Goal: Task Accomplishment & Management: Use online tool/utility

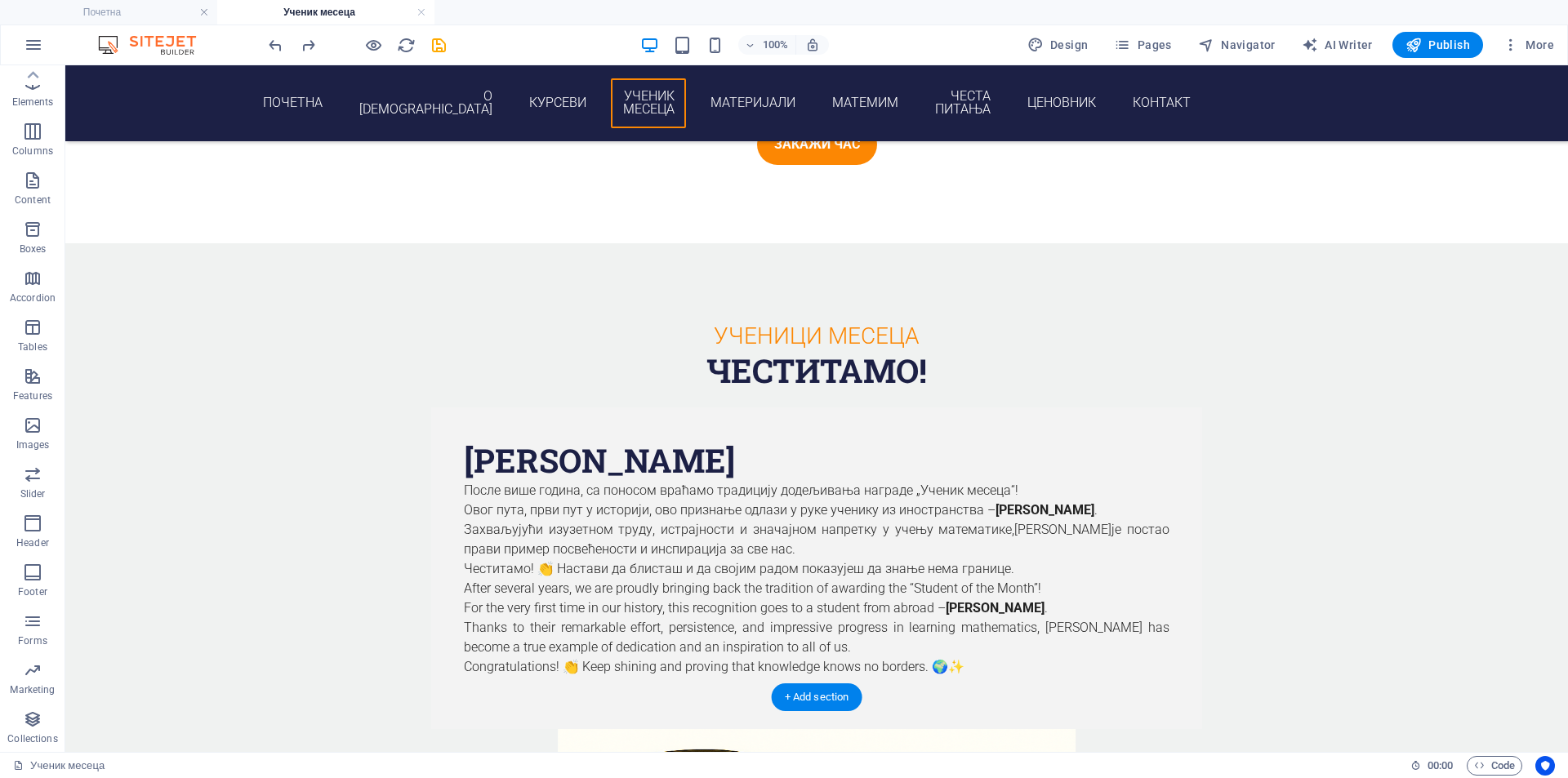
scroll to position [1613, 0]
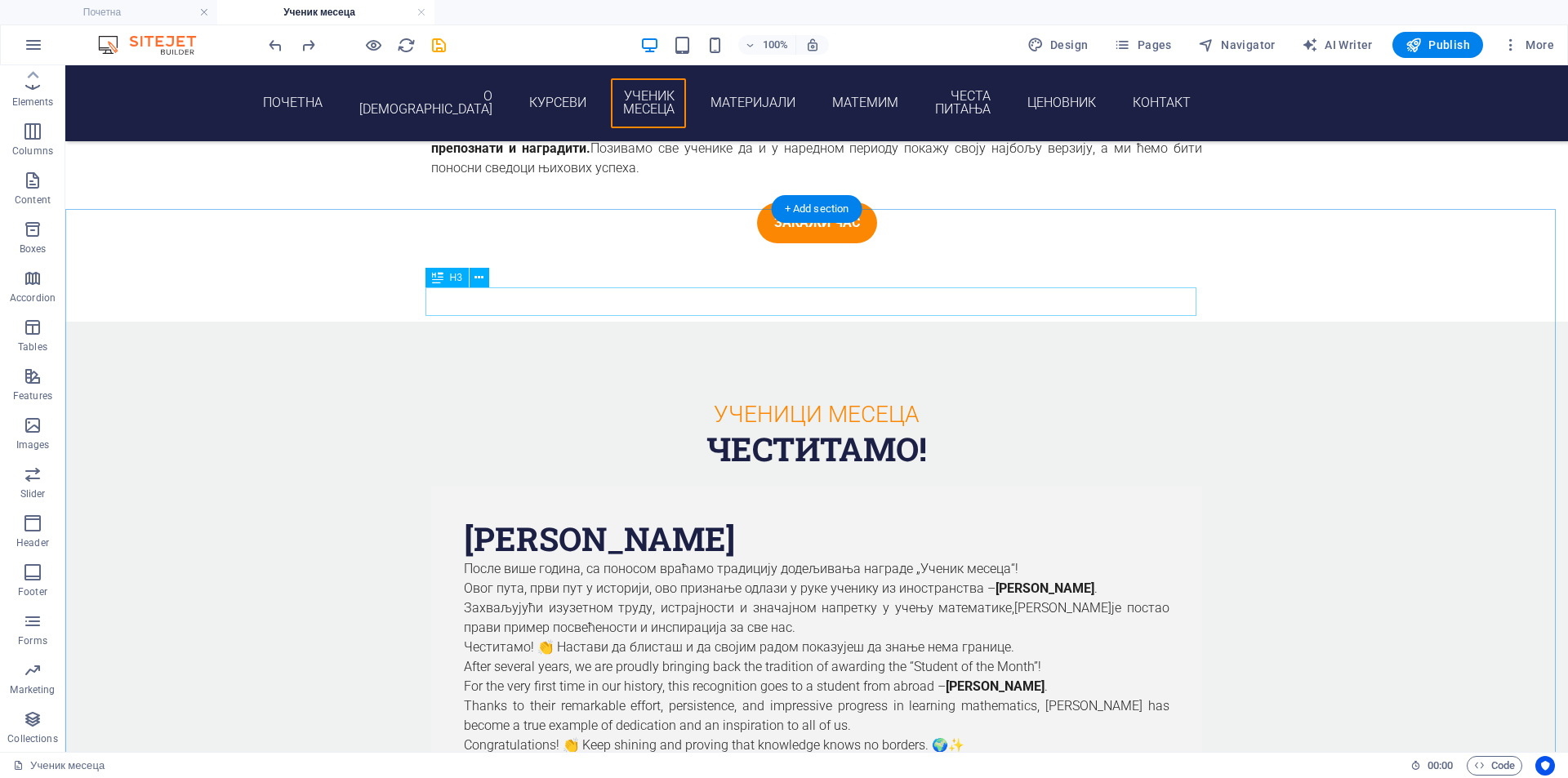
click at [878, 400] on div "ученици месеца" at bounding box center [817, 414] width 771 height 29
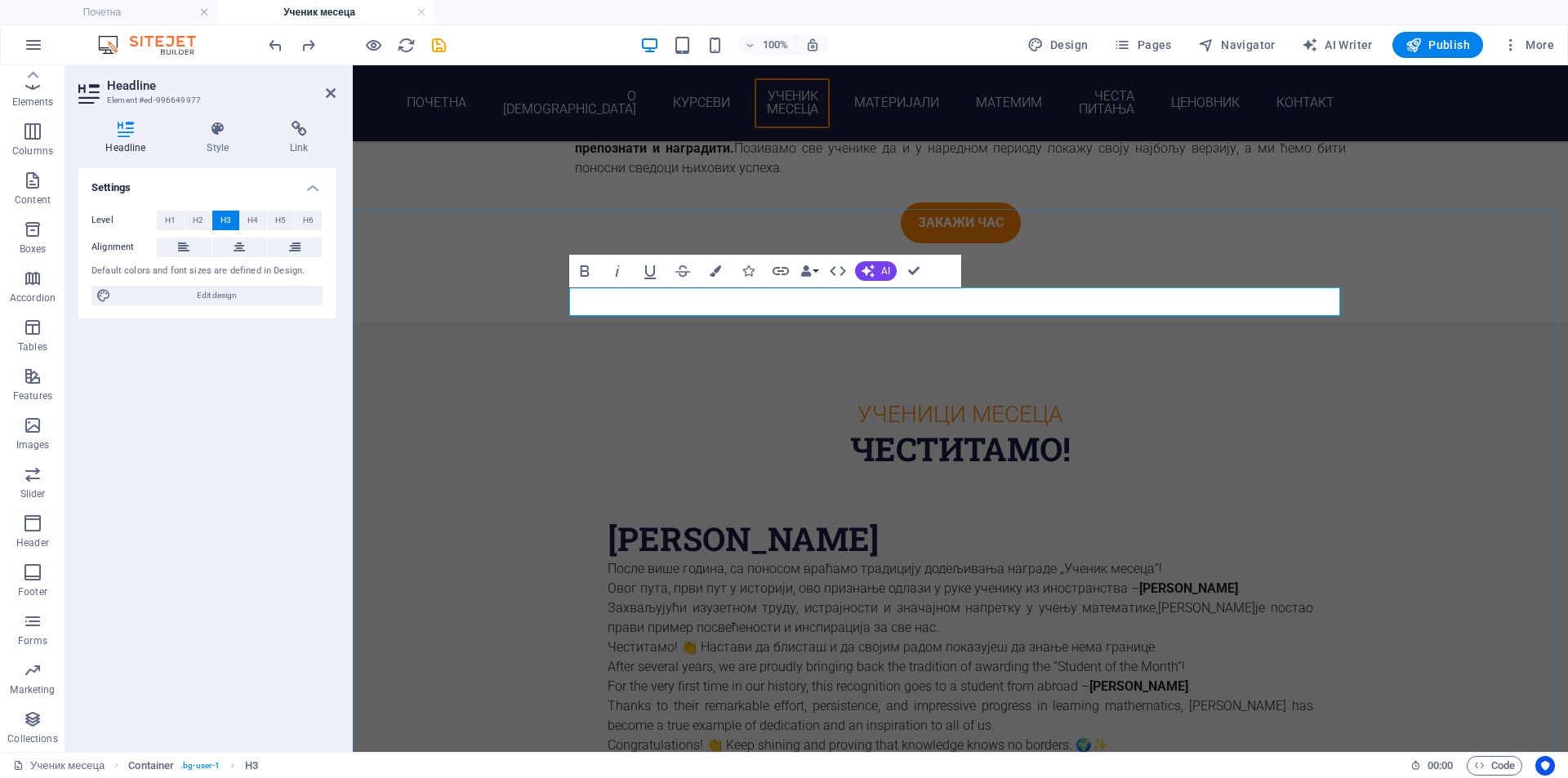
click at [983, 400] on h3 "ученици месеца" at bounding box center [961, 414] width 771 height 29
click at [1080, 400] on h3 "ученици месеца" at bounding box center [961, 414] width 771 height 29
drag, startPoint x: 926, startPoint y: 299, endPoint x: 957, endPoint y: 299, distance: 31.0
click at [957, 400] on h3 "ученици месеца" at bounding box center [961, 414] width 771 height 29
click at [1057, 400] on h3 "ученик месеца" at bounding box center [961, 414] width 771 height 29
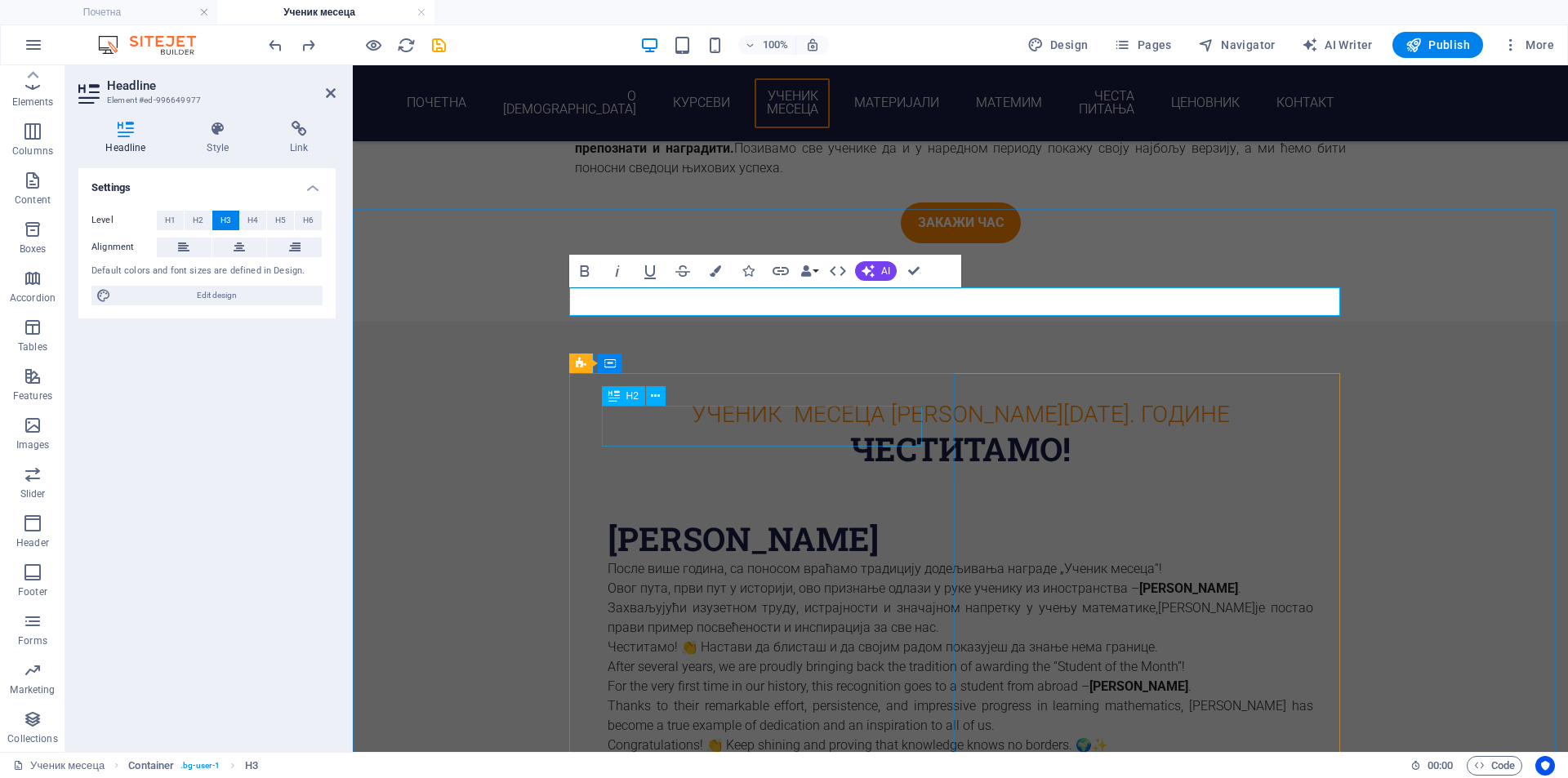
click at [842, 518] on div "[PERSON_NAME]" at bounding box center [960, 538] width 705 height 40
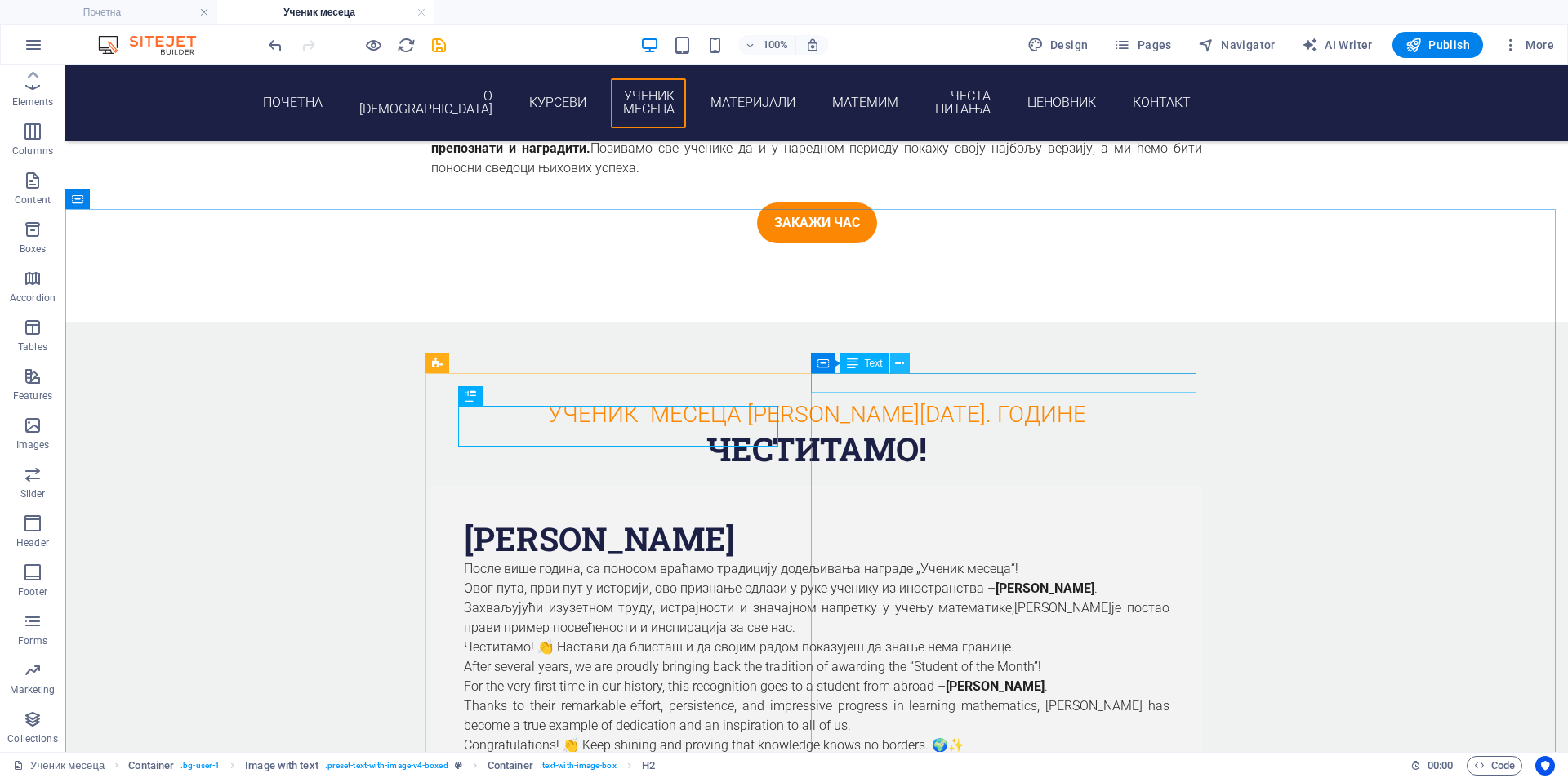
click at [897, 364] on icon at bounding box center [900, 364] width 9 height 18
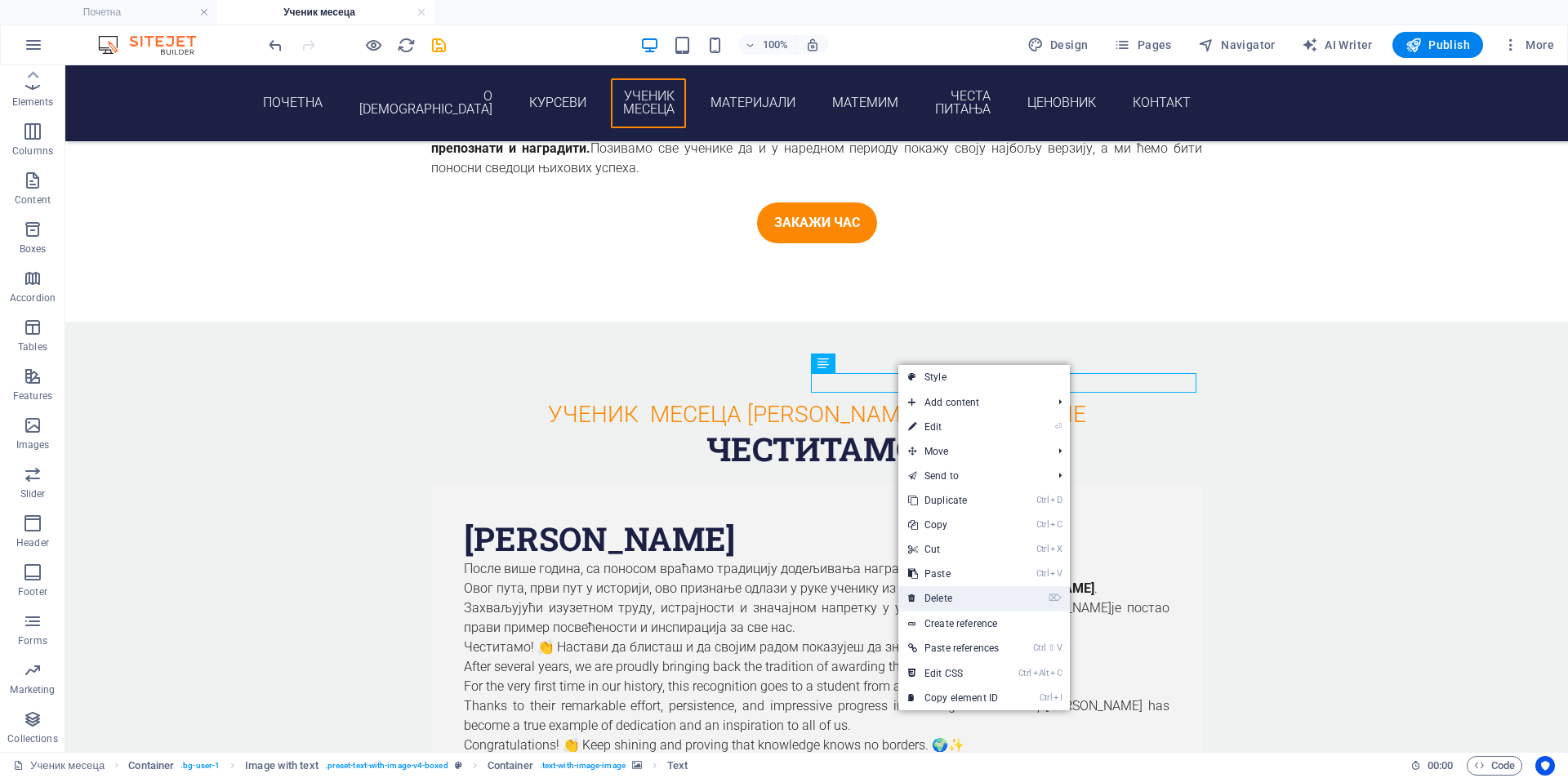
click at [974, 591] on link "⌦ Delete" at bounding box center [954, 599] width 111 height 25
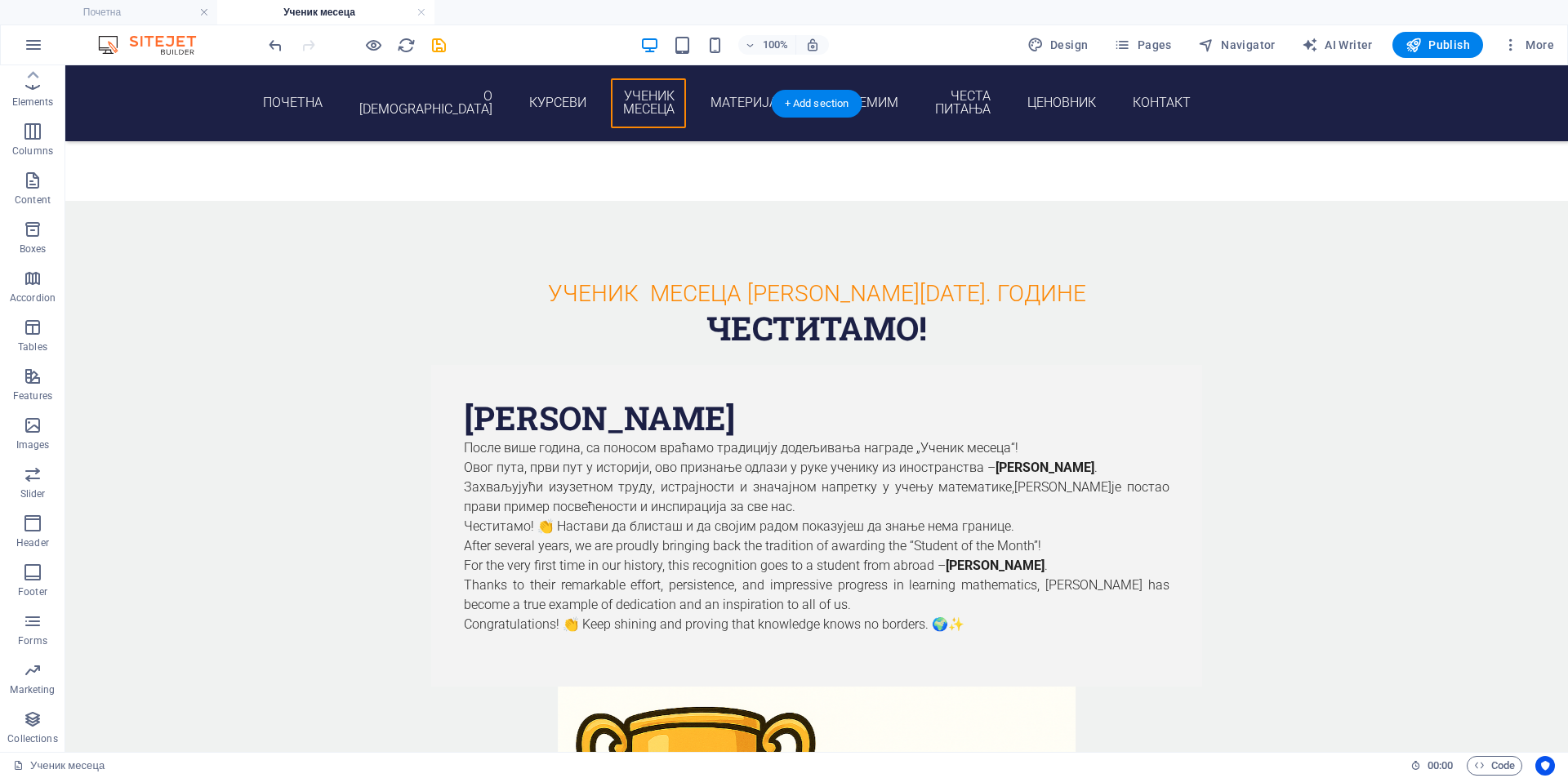
scroll to position [1749, 0]
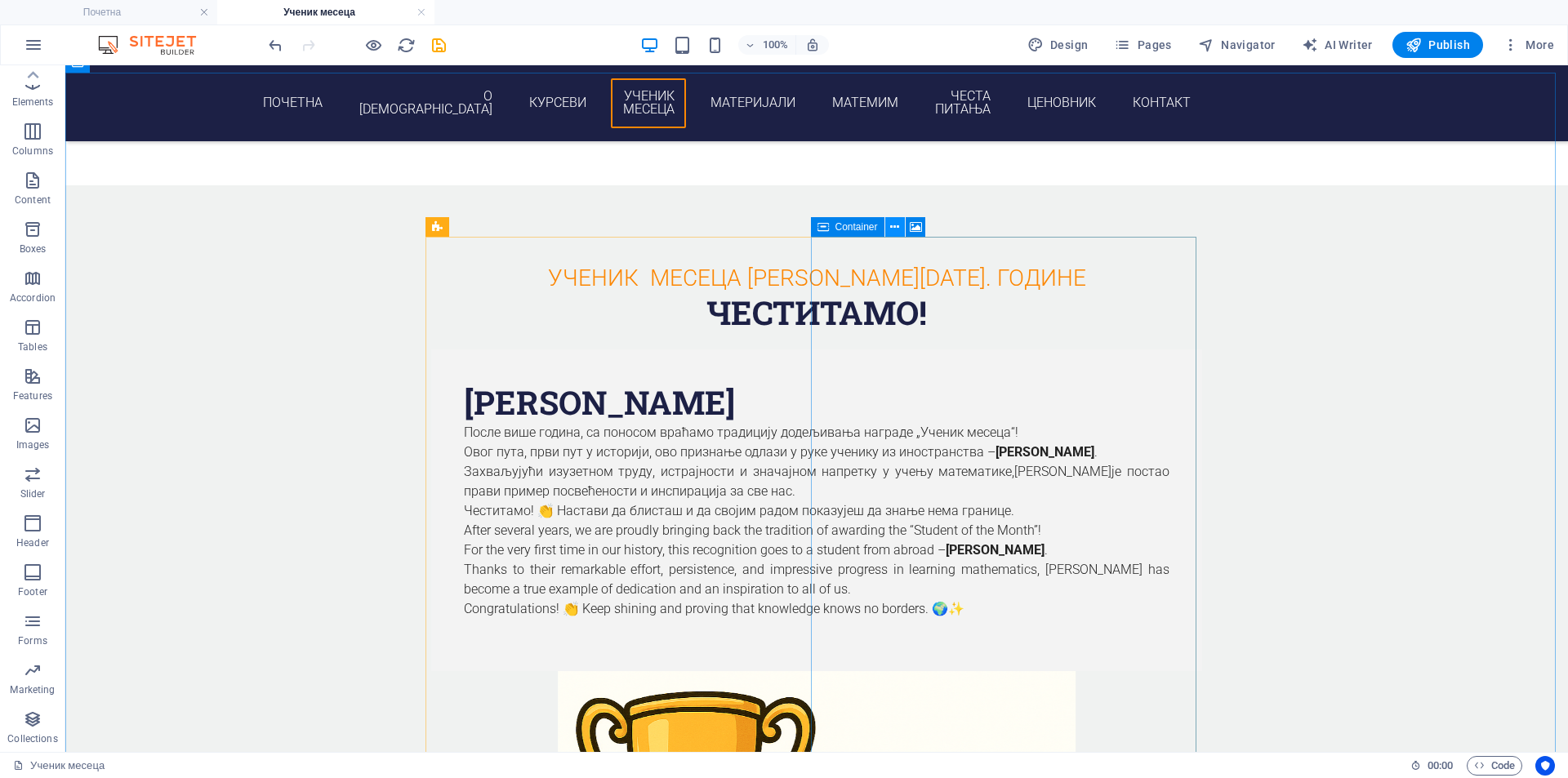
click at [894, 229] on icon at bounding box center [894, 227] width 9 height 18
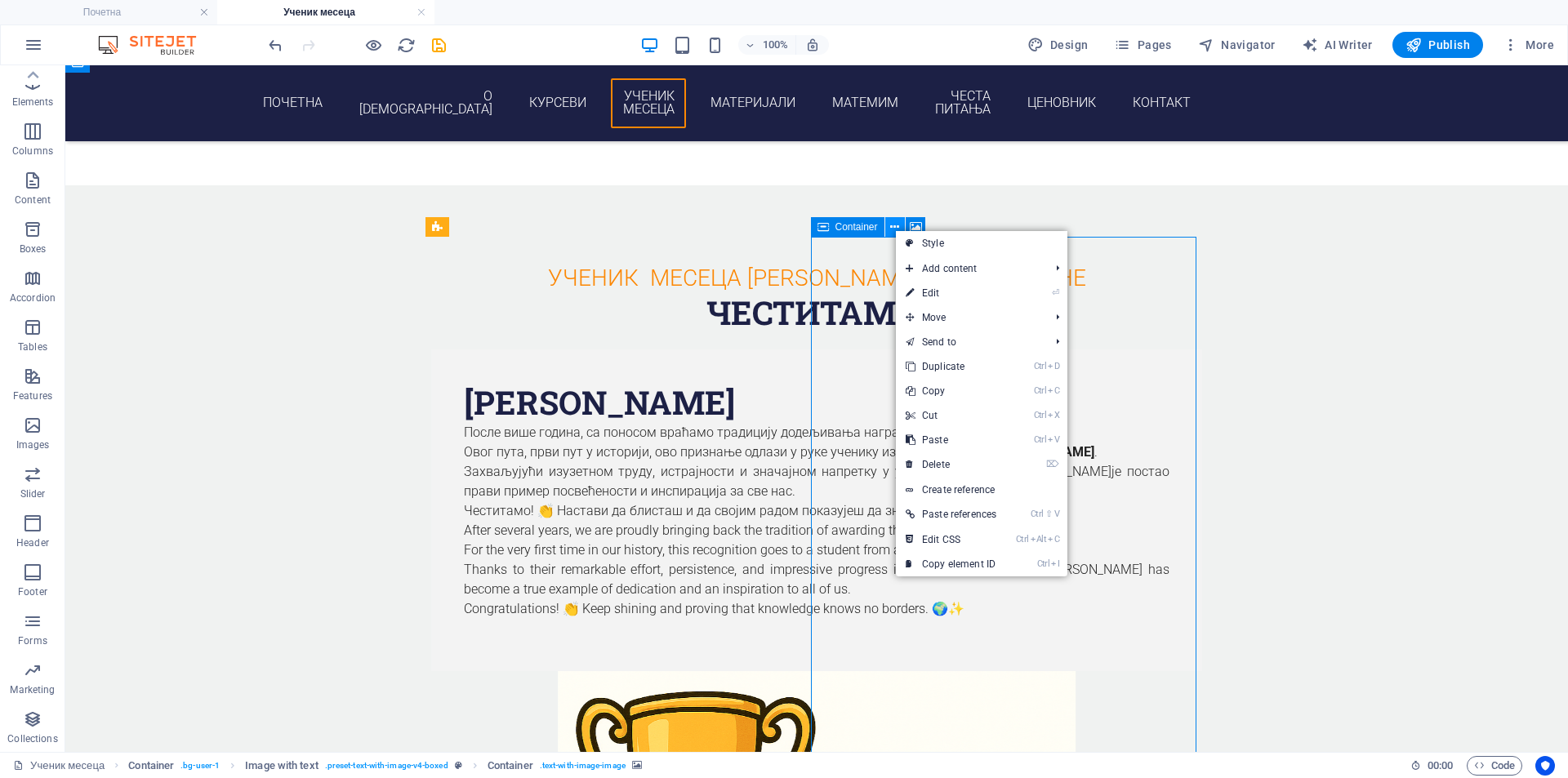
click at [894, 229] on icon at bounding box center [894, 227] width 9 height 18
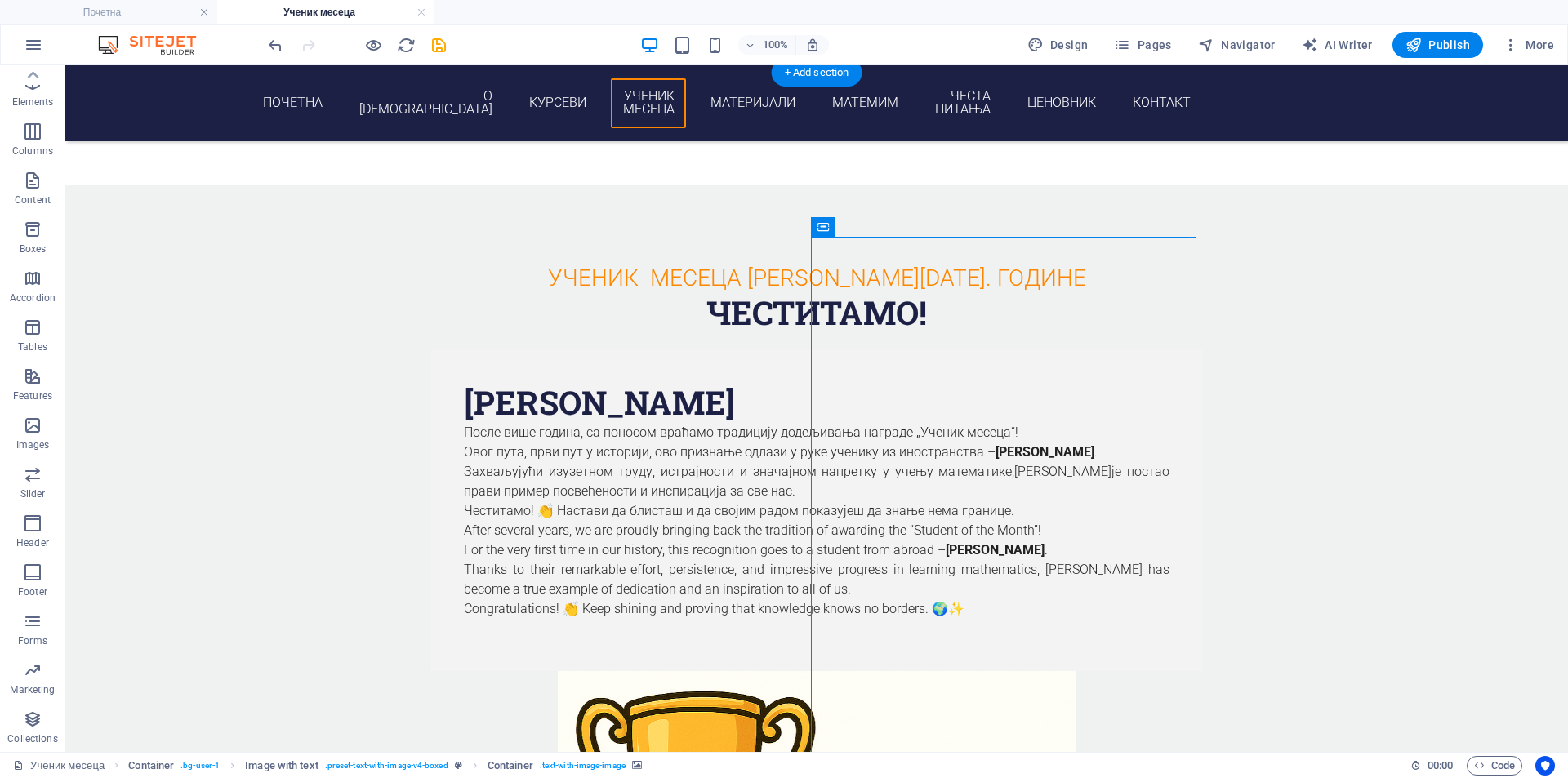
click at [509, 256] on icon at bounding box center [511, 260] width 9 height 18
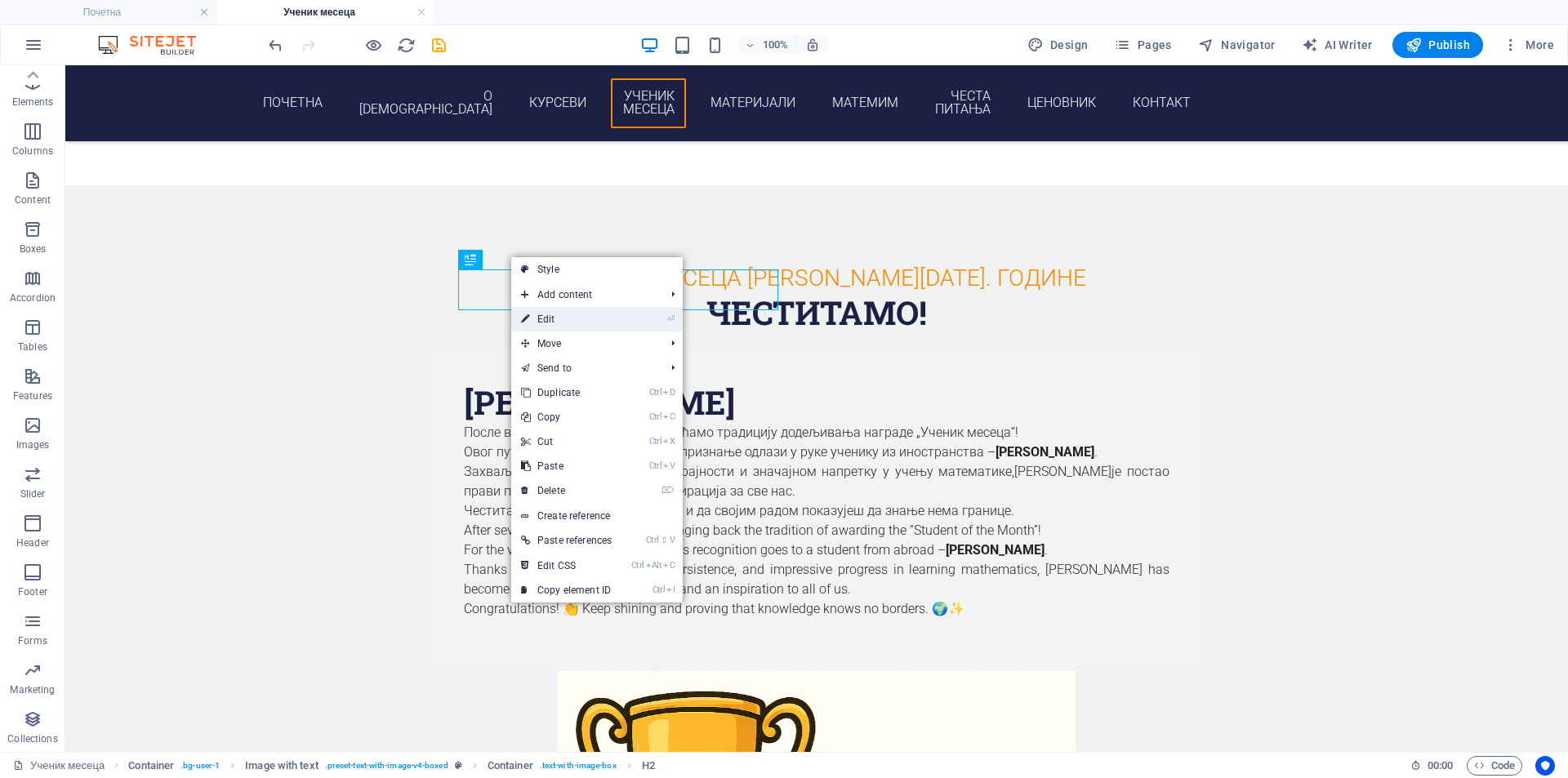
click at [566, 316] on link "⏎ Edit" at bounding box center [567, 320] width 111 height 25
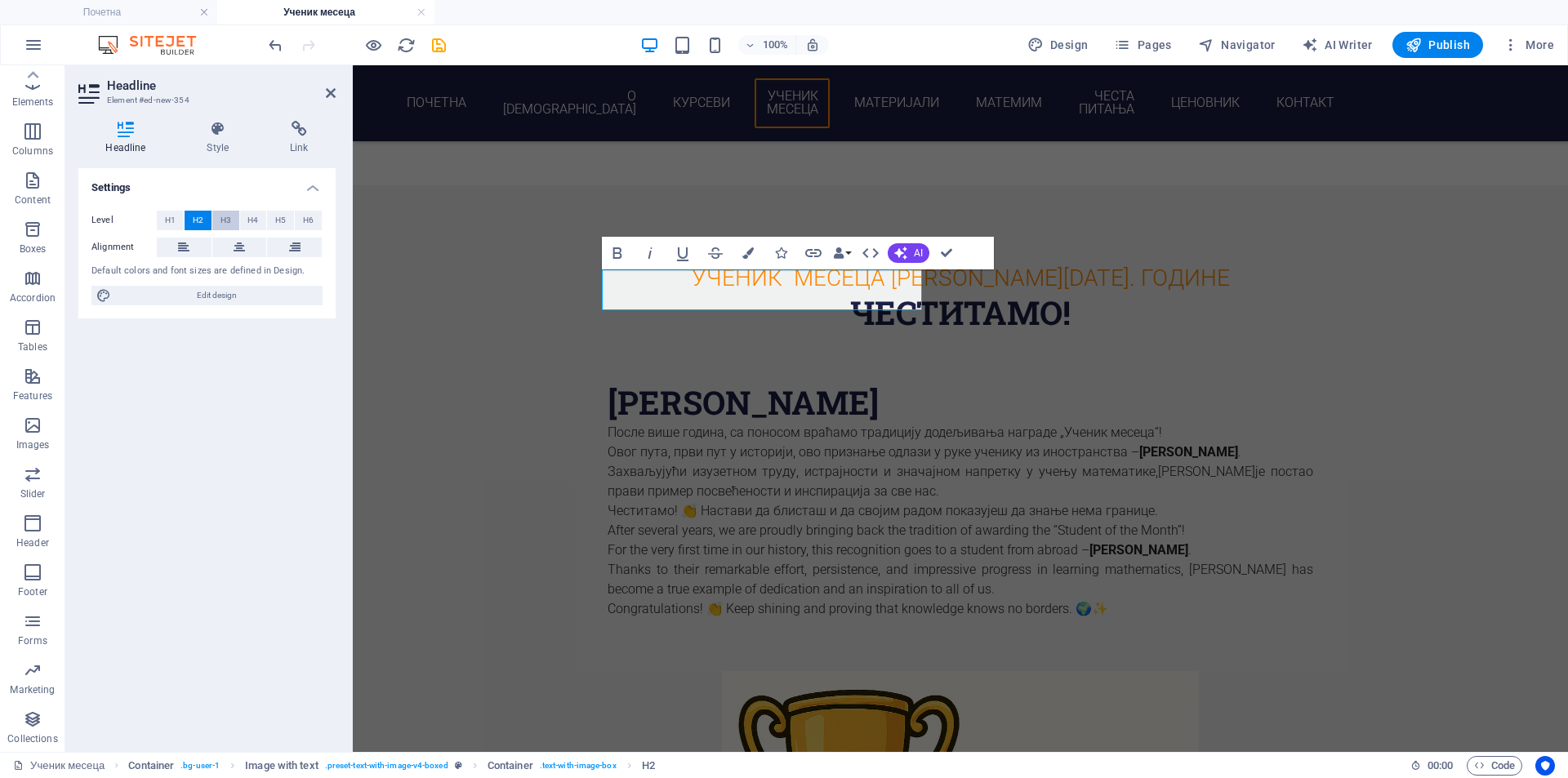
click at [228, 220] on span "H3" at bounding box center [226, 220] width 11 height 19
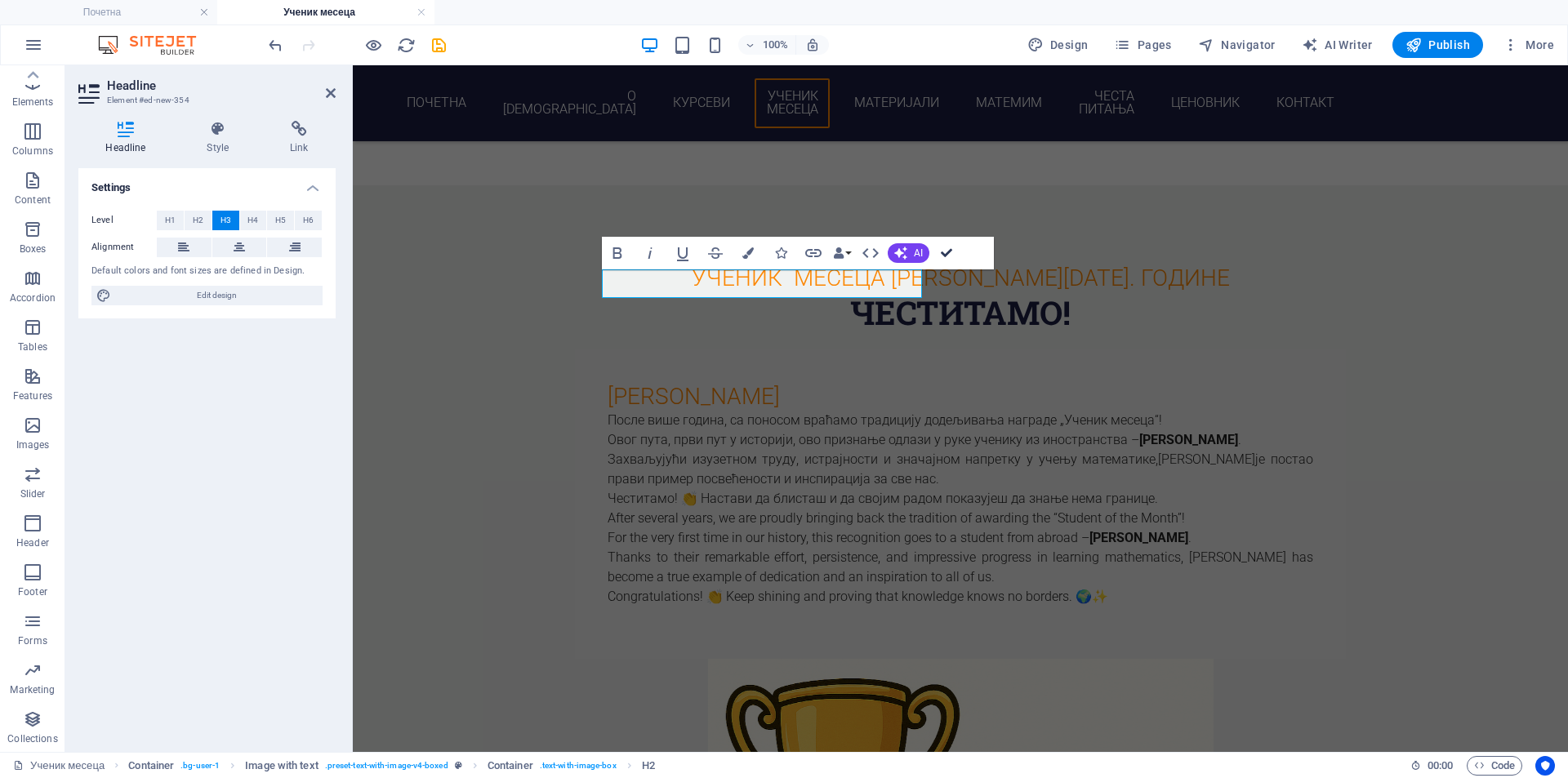
drag, startPoint x: 947, startPoint y: 253, endPoint x: 878, endPoint y: 188, distance: 94.8
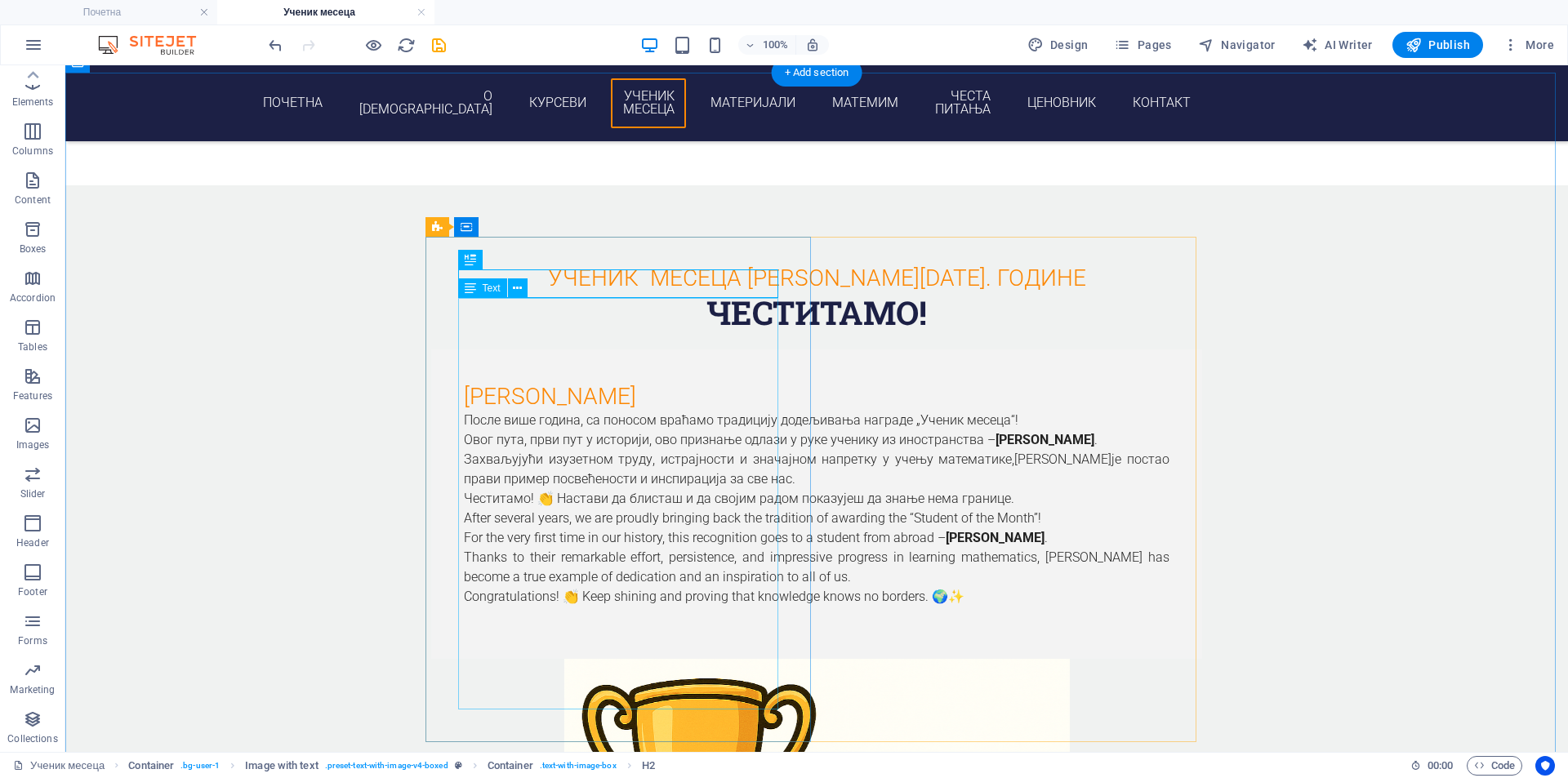
click at [586, 430] on div "После више година, са поносом враћамо традицију додељивања награде „Ученик месе…" at bounding box center [816, 518] width 705 height 215
click at [585, 430] on div "После више година, са поносом враћамо традицију додељивања награде „Ученик месе…" at bounding box center [816, 518] width 705 height 215
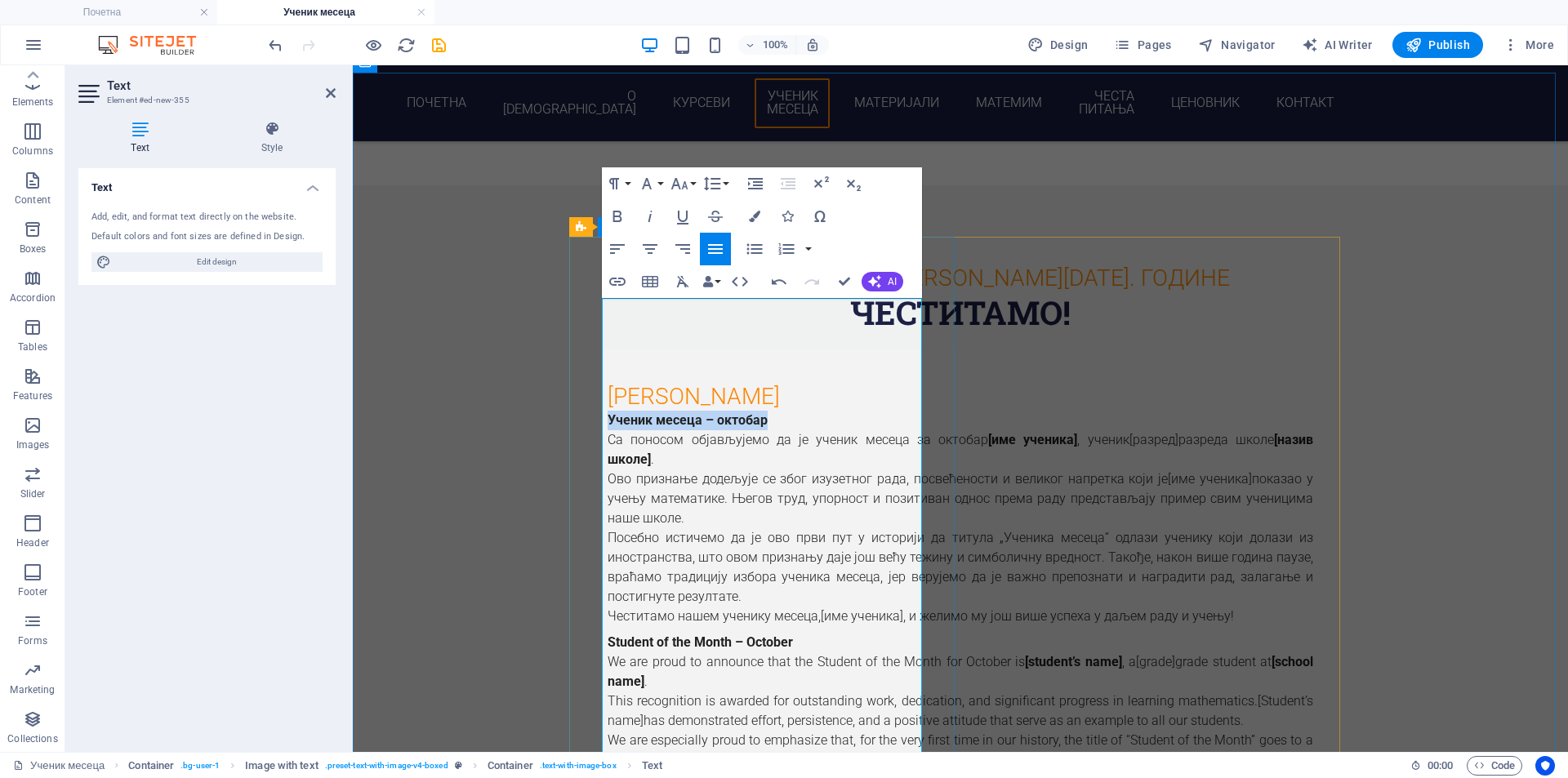
drag, startPoint x: 764, startPoint y: 308, endPoint x: 589, endPoint y: 306, distance: 175.0
click at [589, 349] on div "[PERSON_NAME] месеца – октобар Са поносом објављујемо да је ученик месеца за ок…" at bounding box center [961, 605] width 771 height 512
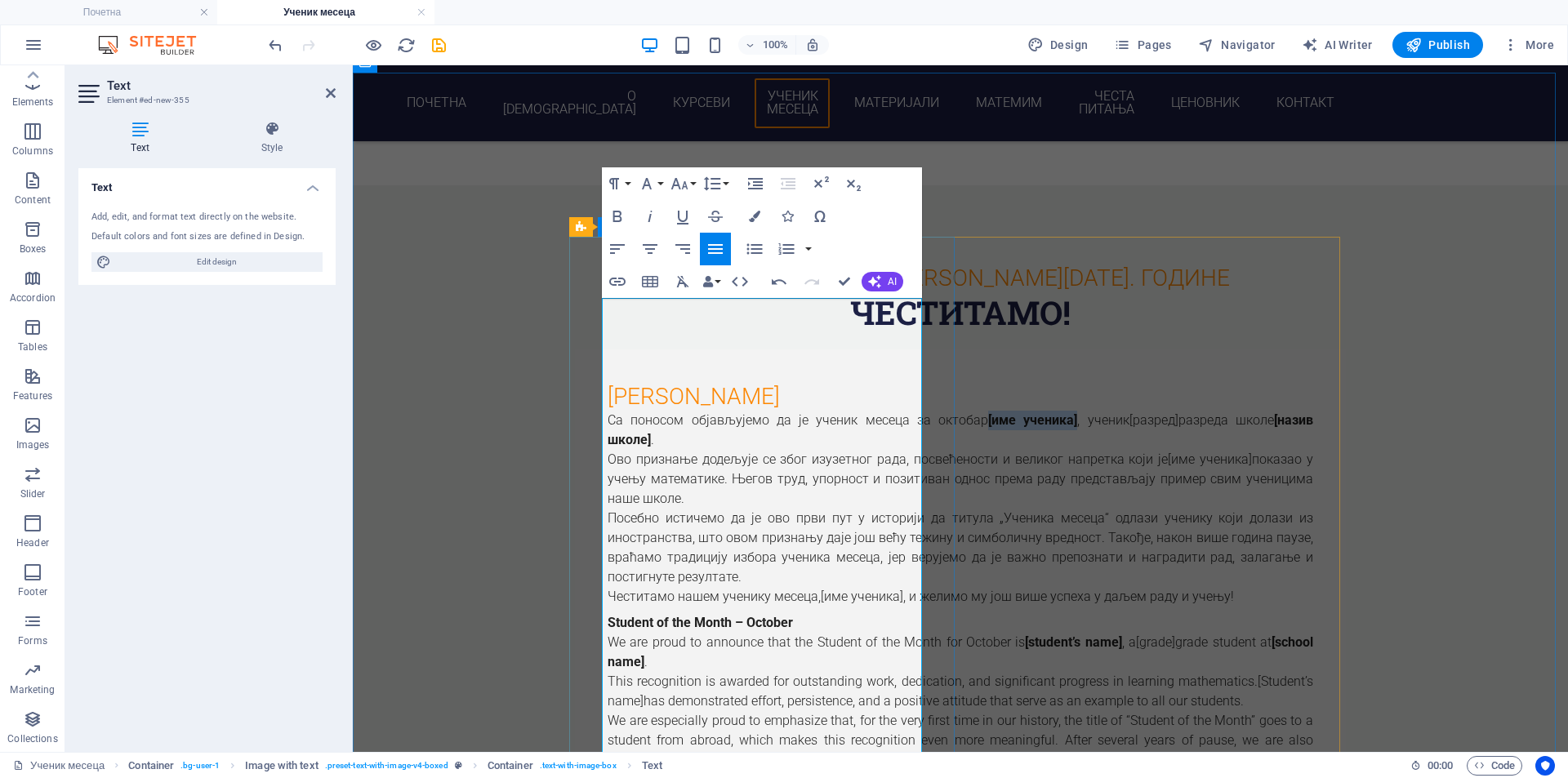
drag, startPoint x: 660, startPoint y: 328, endPoint x: 750, endPoint y: 334, distance: 90.2
click at [988, 413] on span "[име ученика]" at bounding box center [1032, 421] width 89 height 16
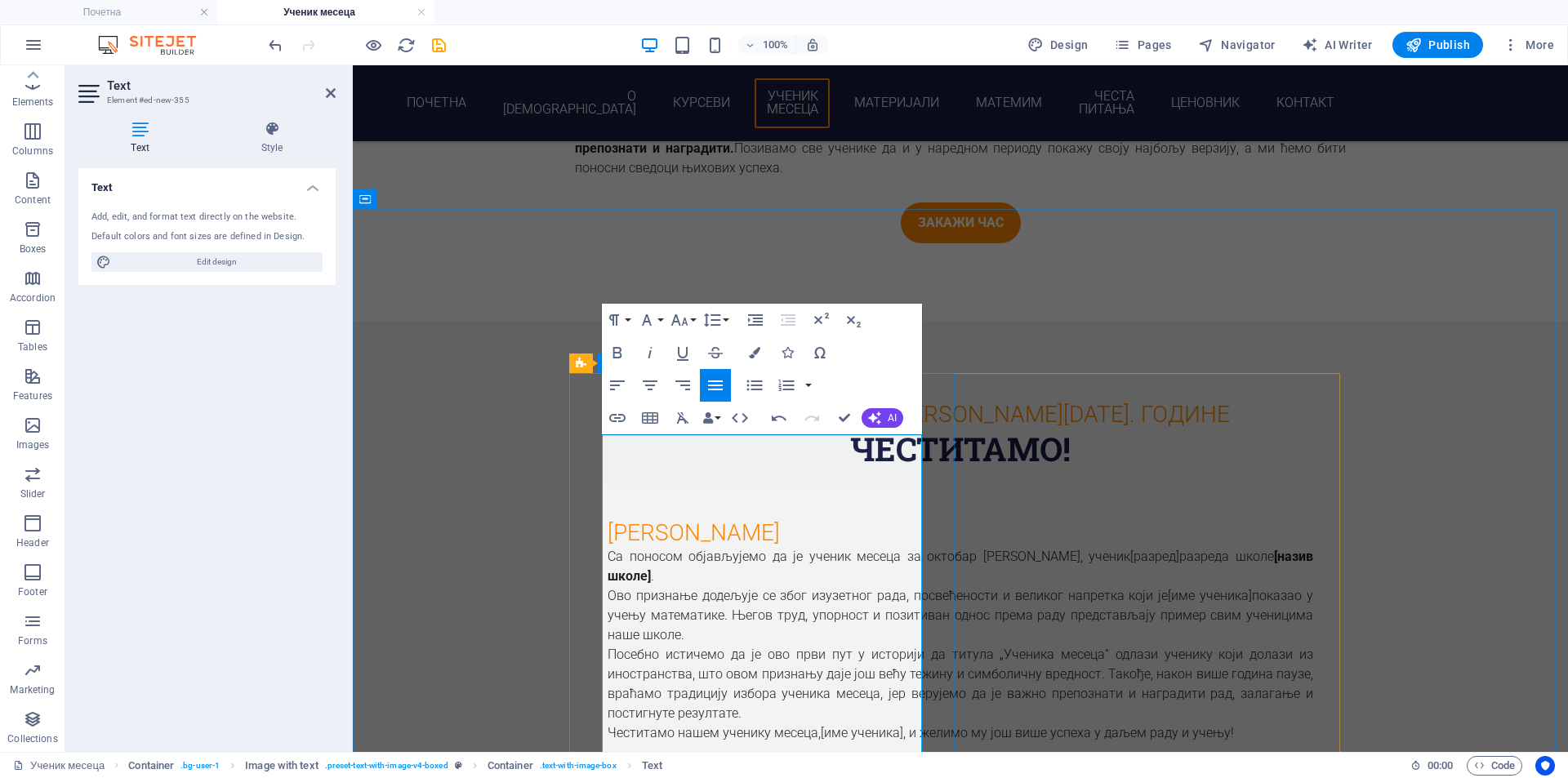
scroll to position [0, 5]
drag, startPoint x: 818, startPoint y: 469, endPoint x: 870, endPoint y: 465, distance: 52.2
click at [870, 547] on p "Са поносом објављујемо да је ученик месеца за октобар [PERSON_NAME], ученик [ра…" at bounding box center [960, 566] width 705 height 40
drag, startPoint x: 730, startPoint y: 478, endPoint x: 640, endPoint y: 490, distance: 90.8
click at [640, 547] on p "Са поносом објављујемо да је ученик месеца за октобар [PERSON_NAME], ученик сед…" at bounding box center [960, 566] width 705 height 40
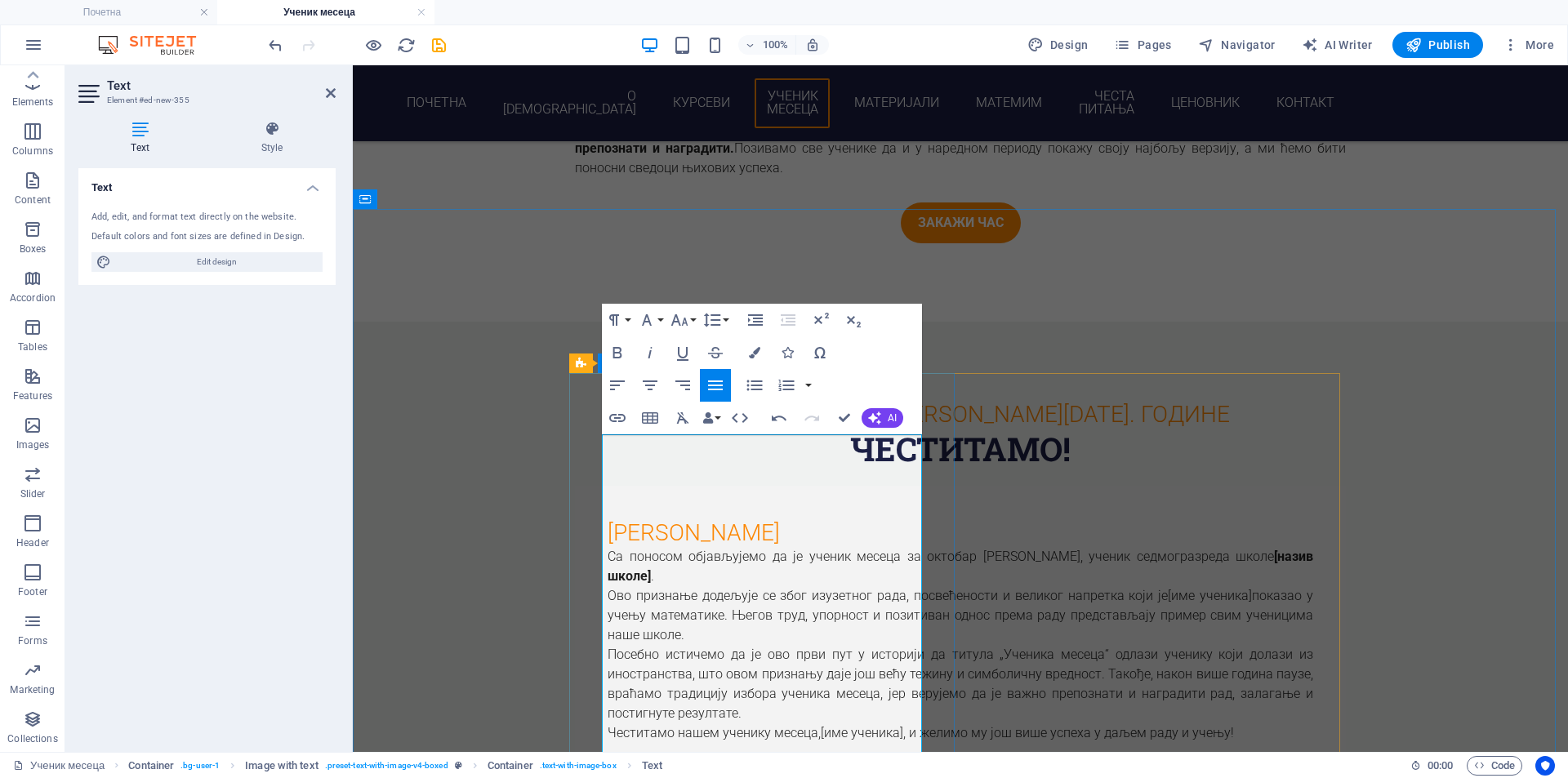
scroll to position [0, 6]
click at [641, 547] on p "Са поносом објављујемо да је ученик месеца за октобар [PERSON_NAME], ученик сед…" at bounding box center [960, 566] width 705 height 40
click at [870, 547] on p "Са поносом објављујемо да је ученик месеца за октобар [PERSON_NAME], ученик сед…" at bounding box center [960, 566] width 705 height 40
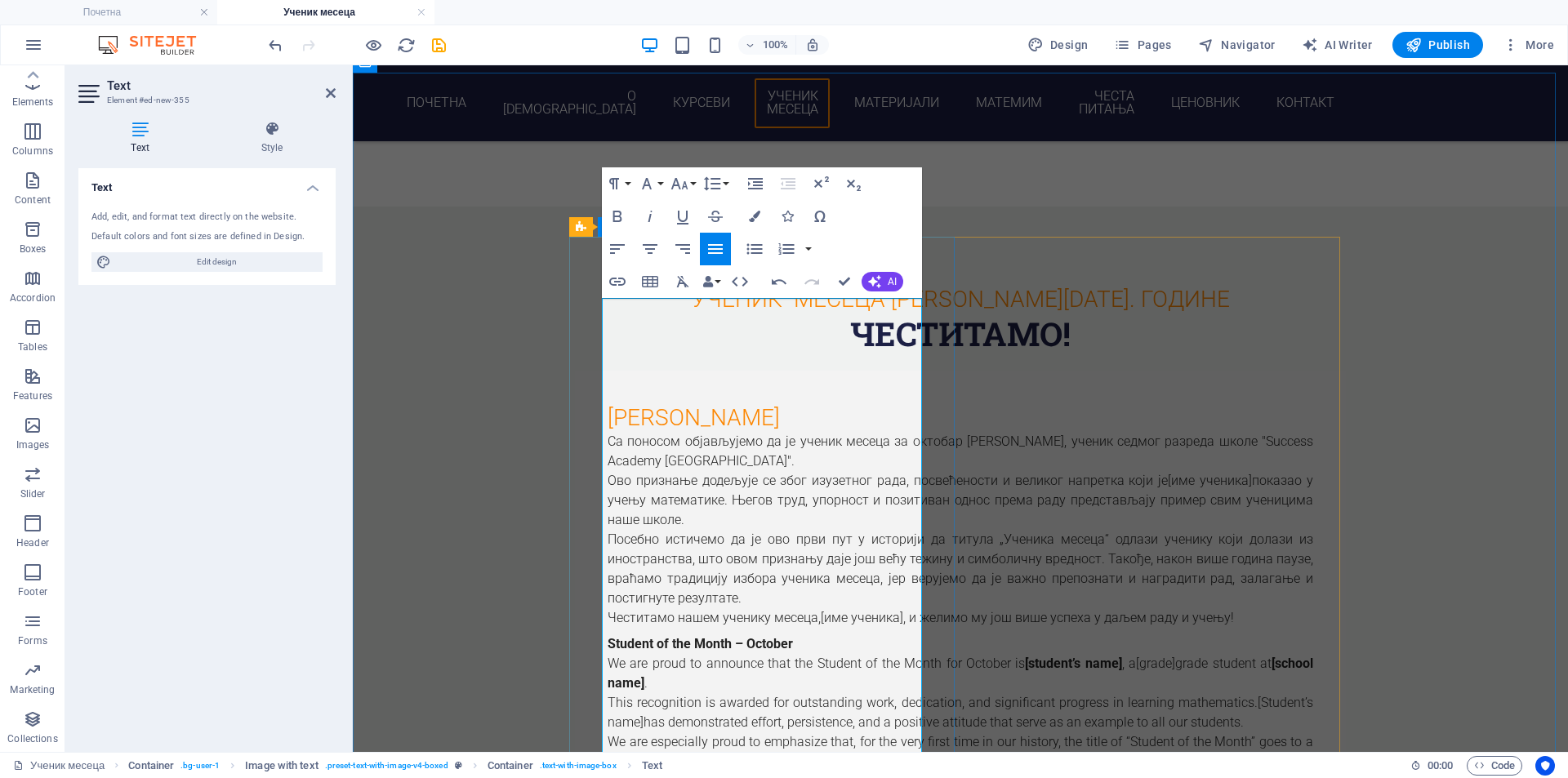
scroll to position [1613, 0]
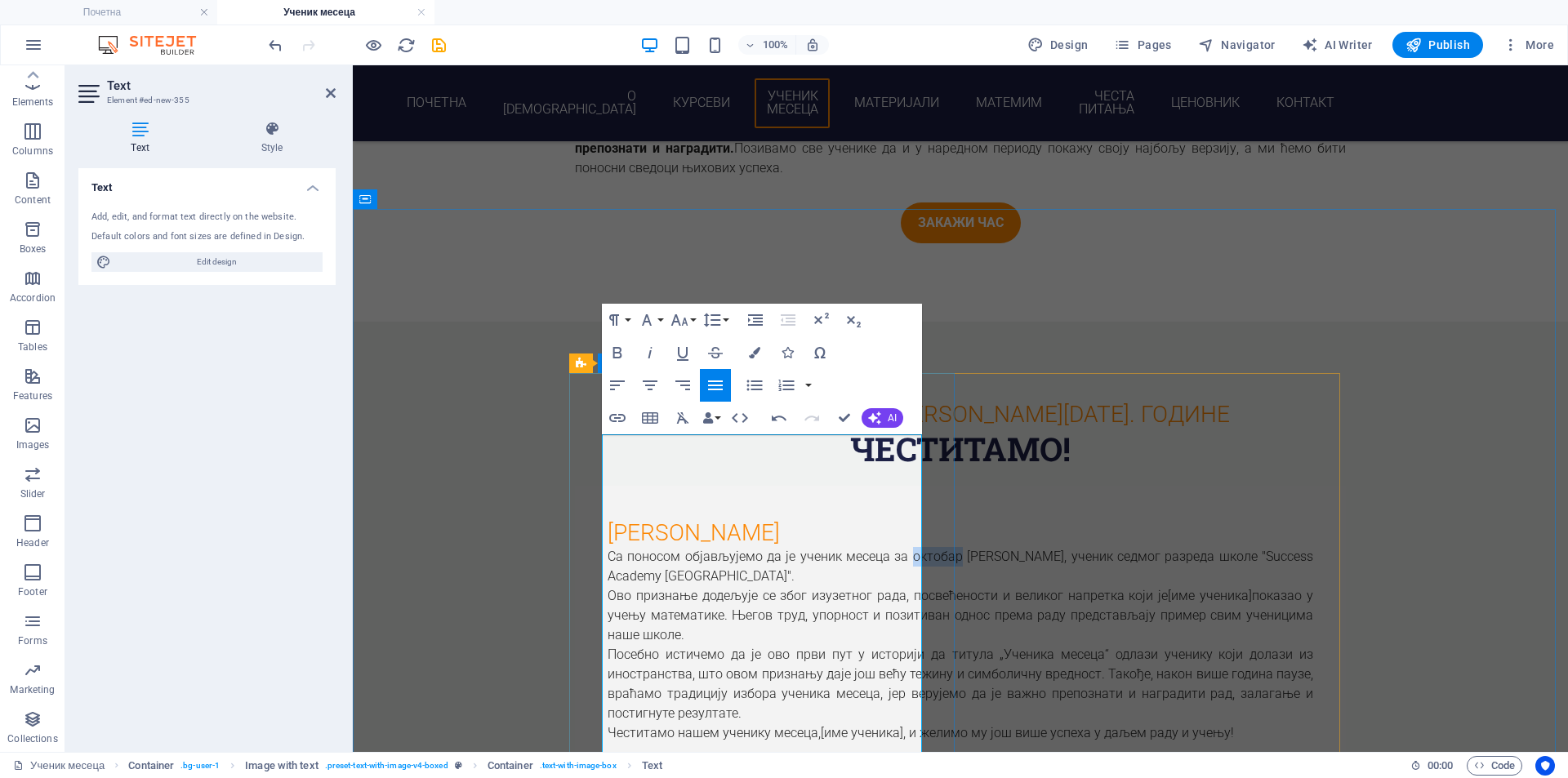
drag, startPoint x: 647, startPoint y: 466, endPoint x: 593, endPoint y: 466, distance: 54.0
click at [593, 486] on div "[PERSON_NAME] поносом објављујемо да је ученик месеца за октобар [PERSON_NAME],…" at bounding box center [961, 731] width 771 height 493
drag, startPoint x: 655, startPoint y: 541, endPoint x: 892, endPoint y: 524, distance: 237.6
click at [892, 587] on p "Ово признање додељује се због изузетног рада, посвећености и великог напретка к…" at bounding box center [960, 616] width 705 height 59
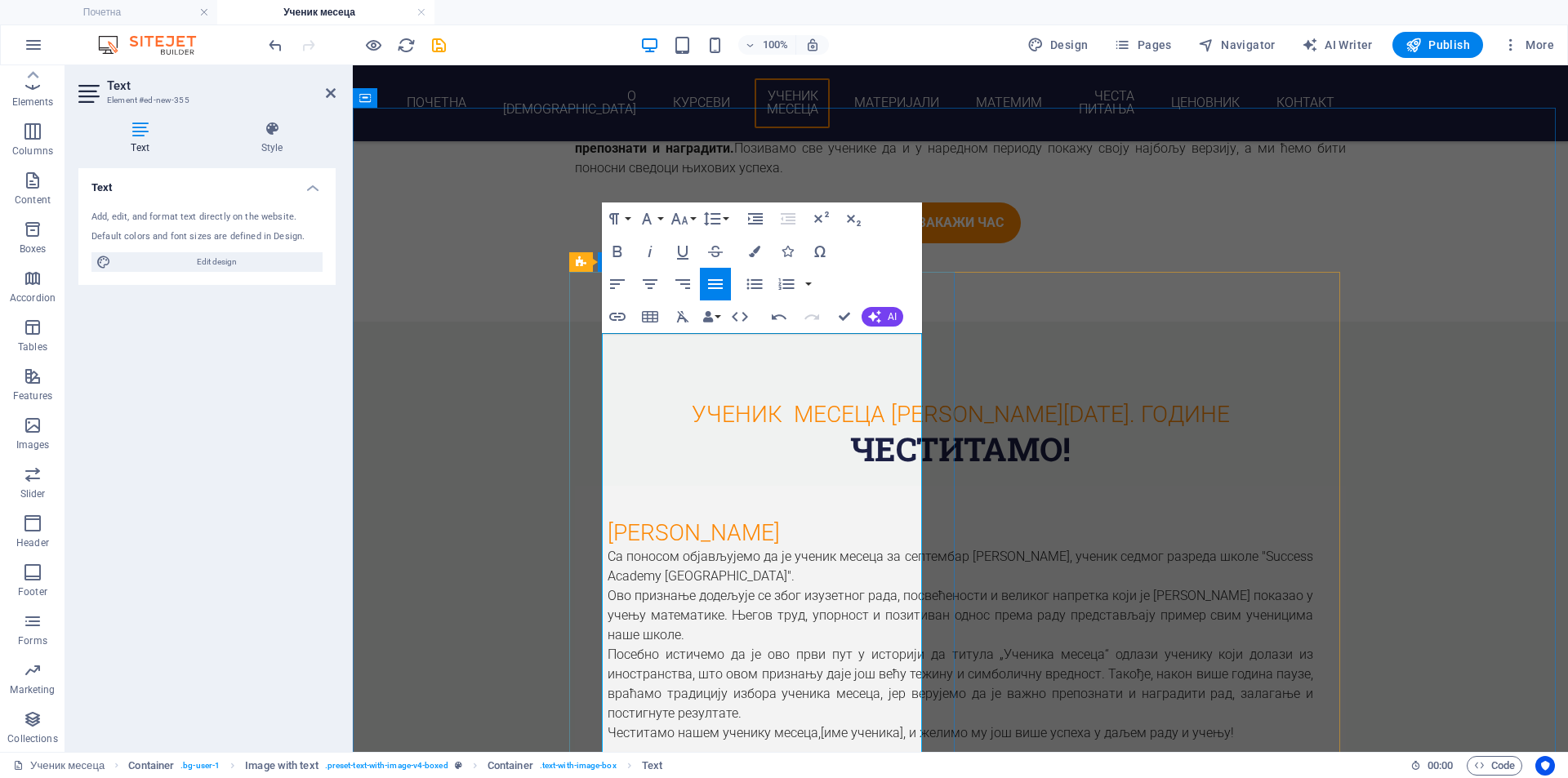
scroll to position [1749, 0]
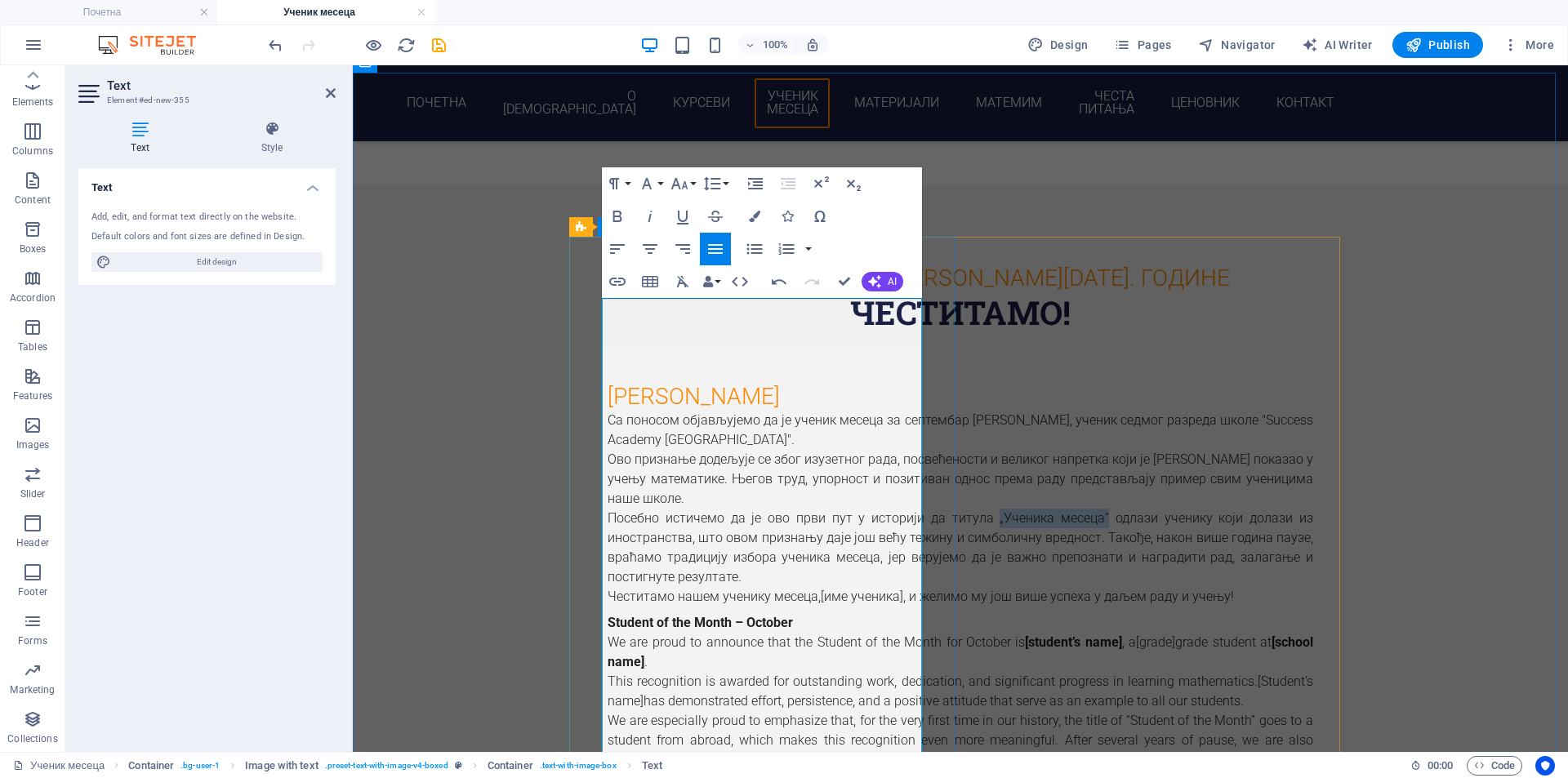
drag, startPoint x: 749, startPoint y: 482, endPoint x: 646, endPoint y: 486, distance: 103.1
click at [646, 508] on p "Посебно истичемо да је ово први пут у историји да титула „Ученика месеца“ одлаз…" at bounding box center [960, 547] width 705 height 78
click at [618, 213] on icon "button" at bounding box center [618, 216] width 19 height 19
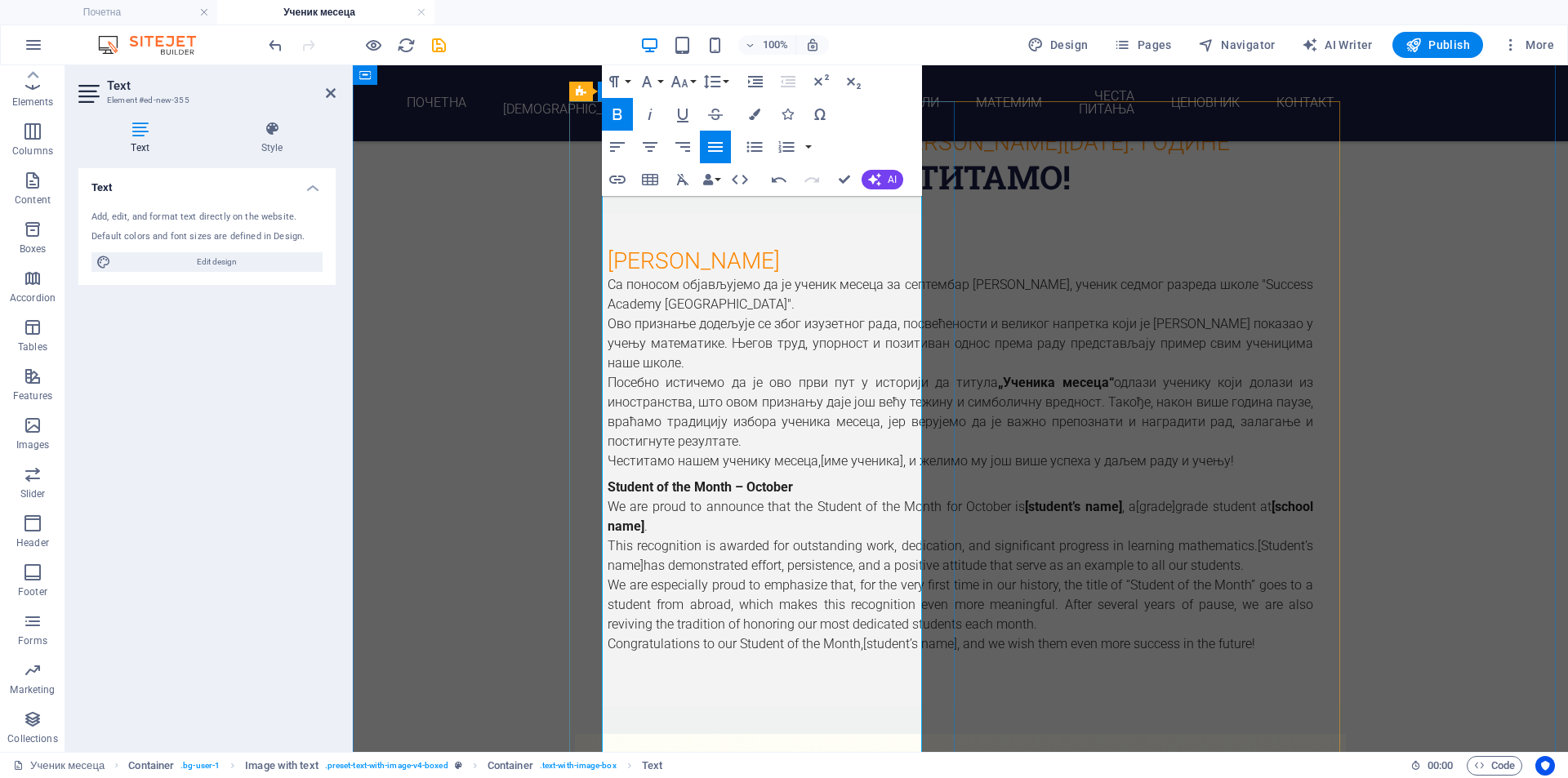
click at [823, 469] on span "[име ученика]" at bounding box center [862, 461] width 83 height 16
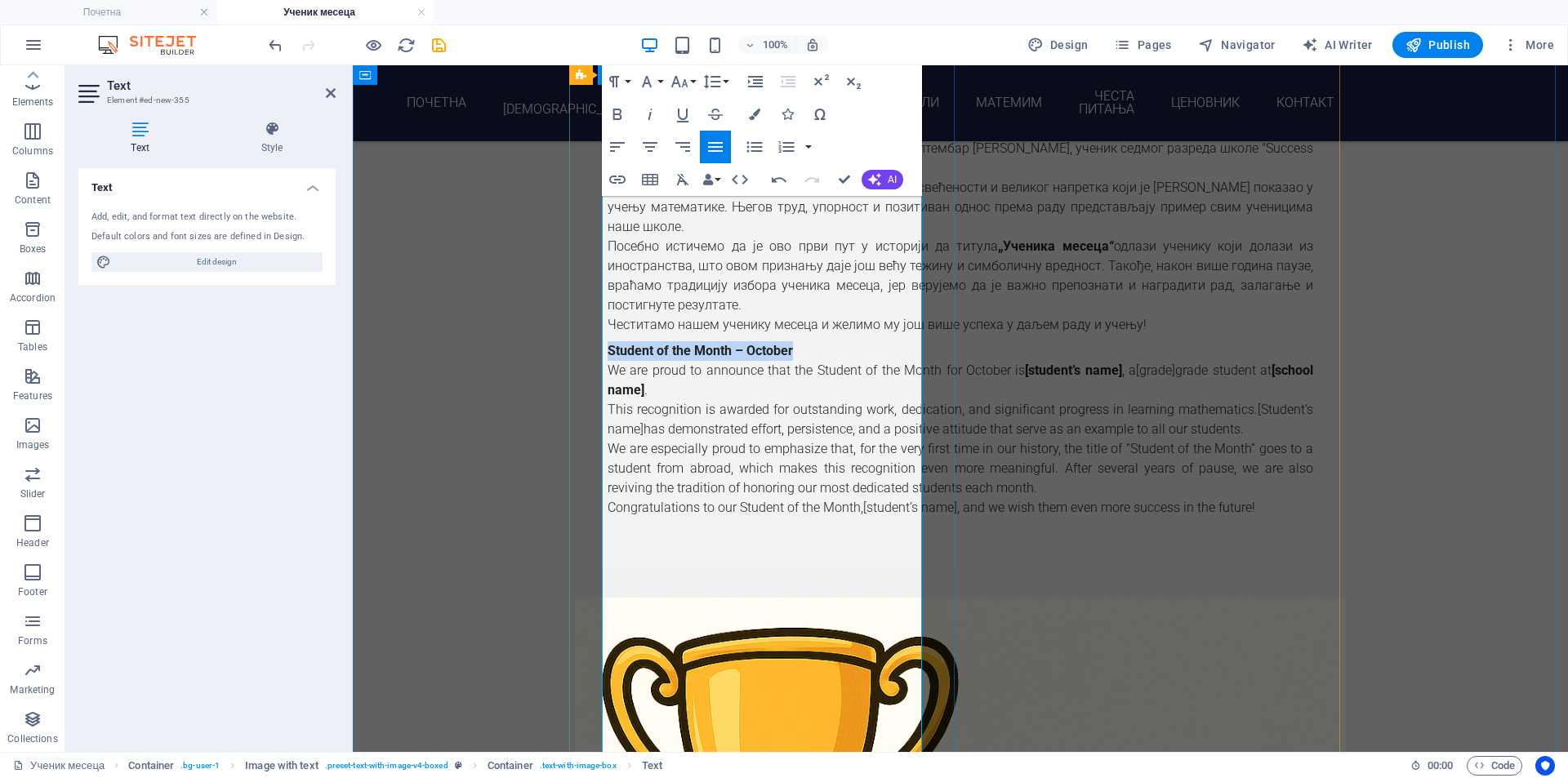
drag, startPoint x: 796, startPoint y: 396, endPoint x: 600, endPoint y: 394, distance: 196.0
click at [600, 394] on div "[PERSON_NAME] поносом објављујемо да је ученик месеца за септембар [PERSON_NAME…" at bounding box center [961, 323] width 771 height 493
drag, startPoint x: 727, startPoint y: 434, endPoint x: 828, endPoint y: 428, distance: 101.2
click at [828, 400] on p "We are proud to announce that the Student of the Month for October is [student’…" at bounding box center [960, 380] width 705 height 40
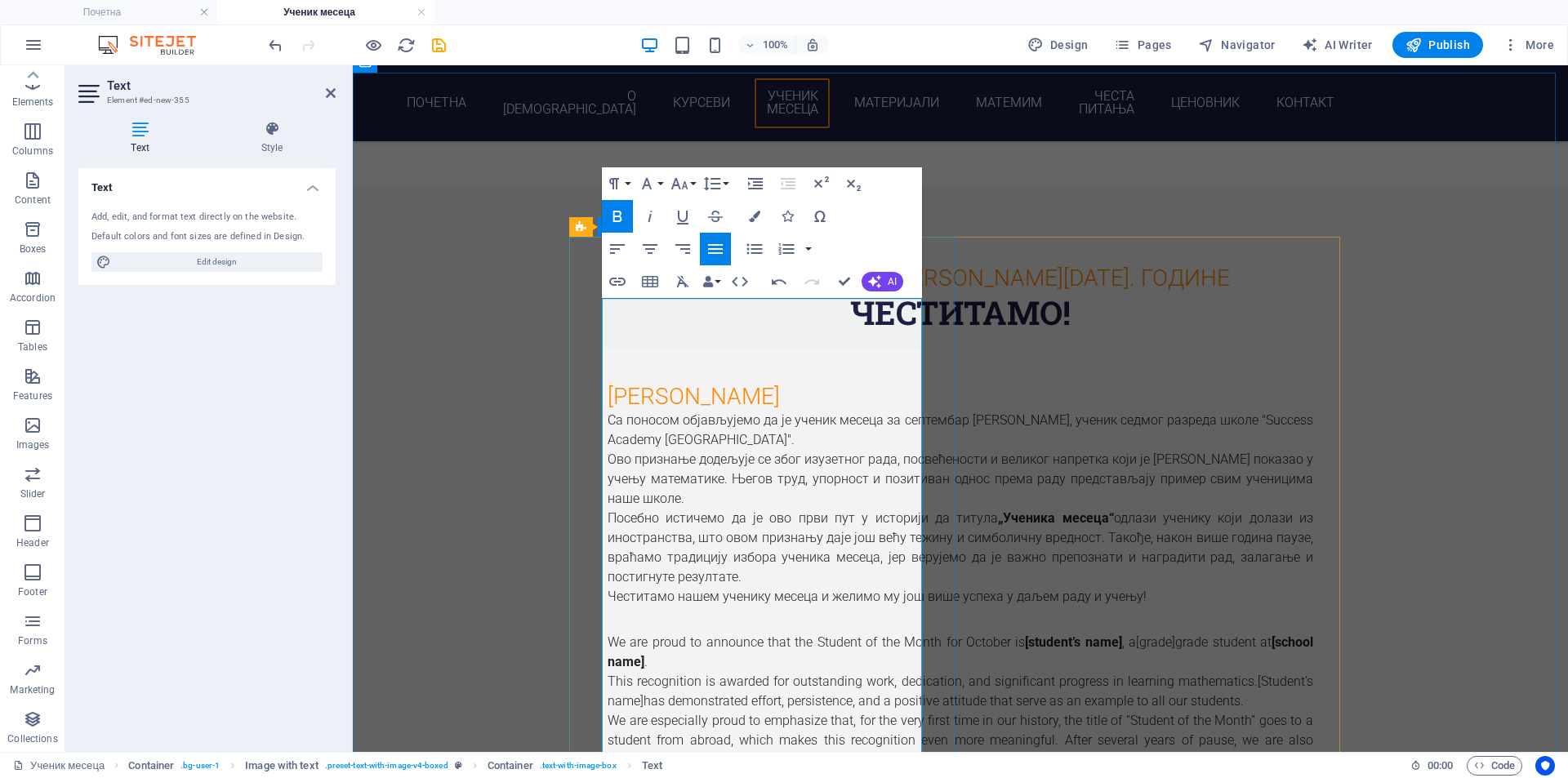
click at [772, 411] on p "Са поносом објављујемо да је ученик месеца за септембар [PERSON_NAME], ученик с…" at bounding box center [960, 430] width 705 height 40
drag, startPoint x: 772, startPoint y: 328, endPoint x: 668, endPoint y: 331, distance: 104.0
click at [668, 411] on p "Са поносом објављујемо да је ученик месеца за септембар [PERSON_NAME], ученик с…" at bounding box center [960, 430] width 705 height 40
copy p "[PERSON_NAME],"
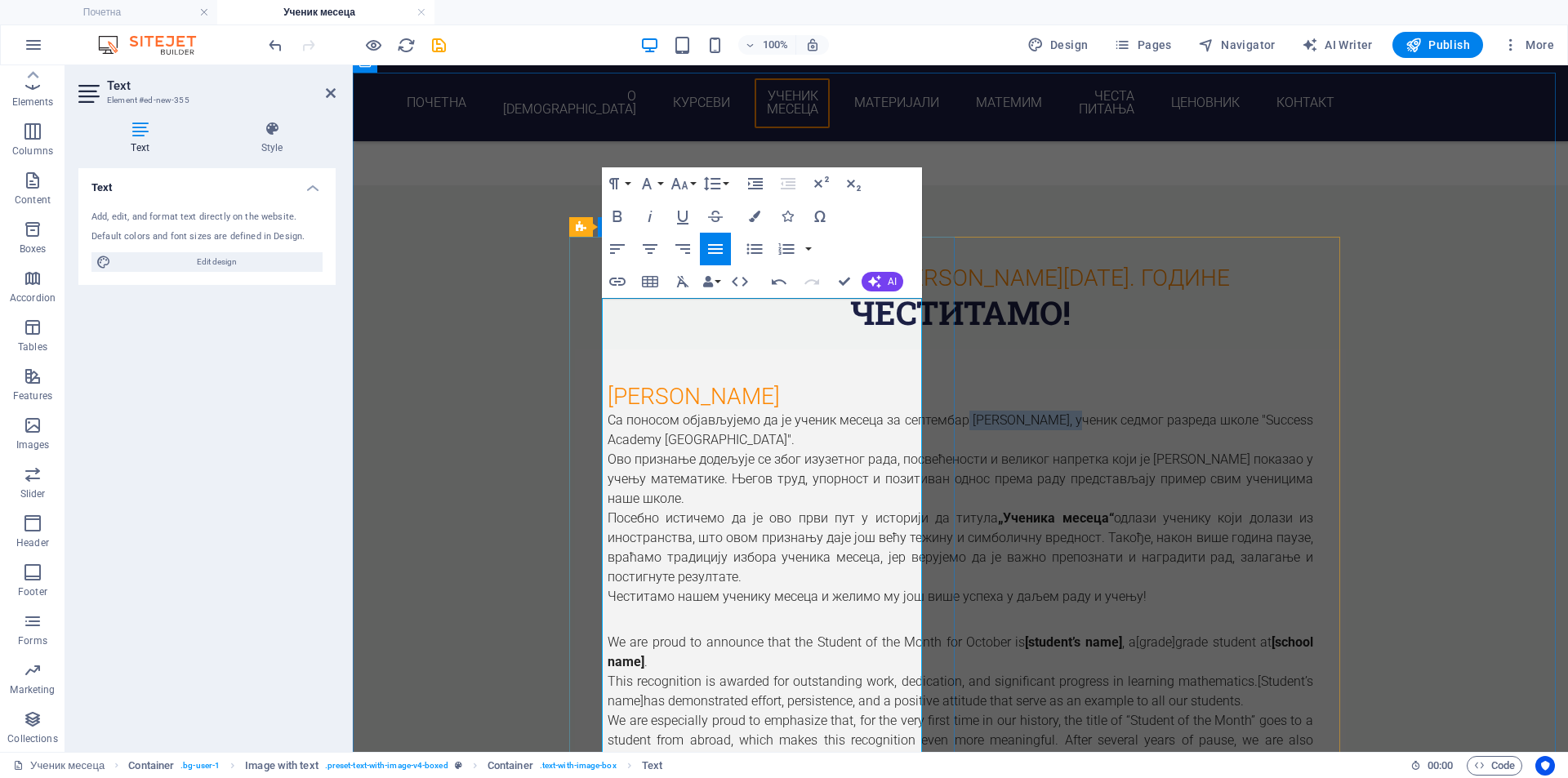
scroll to position [1885, 0]
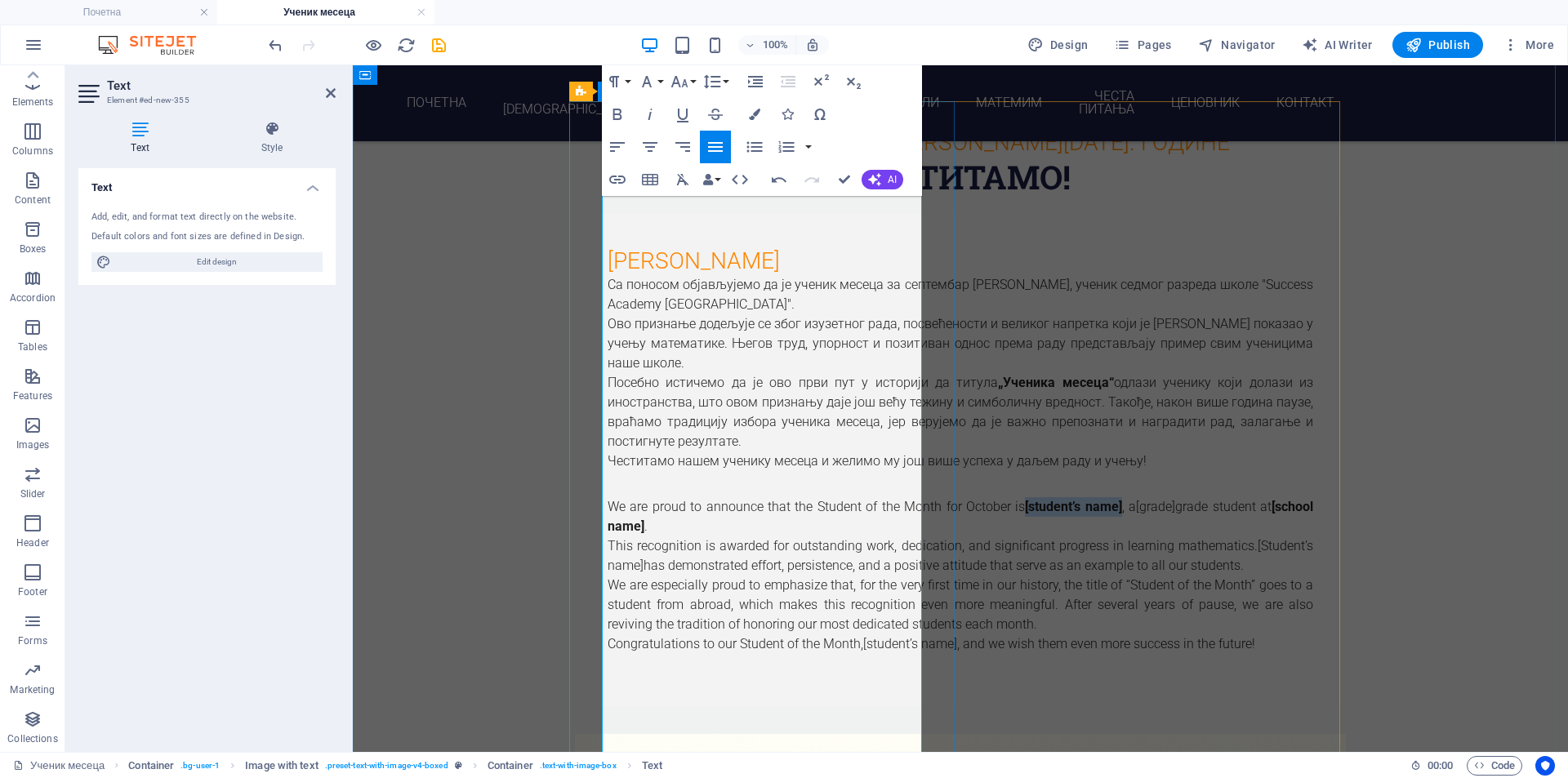
drag, startPoint x: 728, startPoint y: 571, endPoint x: 826, endPoint y: 567, distance: 98.1
click at [1025, 515] on span "[student’s name]" at bounding box center [1073, 507] width 97 height 16
drag, startPoint x: 825, startPoint y: 572, endPoint x: 729, endPoint y: 580, distance: 96.3
click at [729, 537] on p "We are proud to announce that the Student of the Month for October is [PERSON_N…" at bounding box center [960, 516] width 705 height 40
click at [615, 115] on icon "button" at bounding box center [617, 114] width 9 height 11
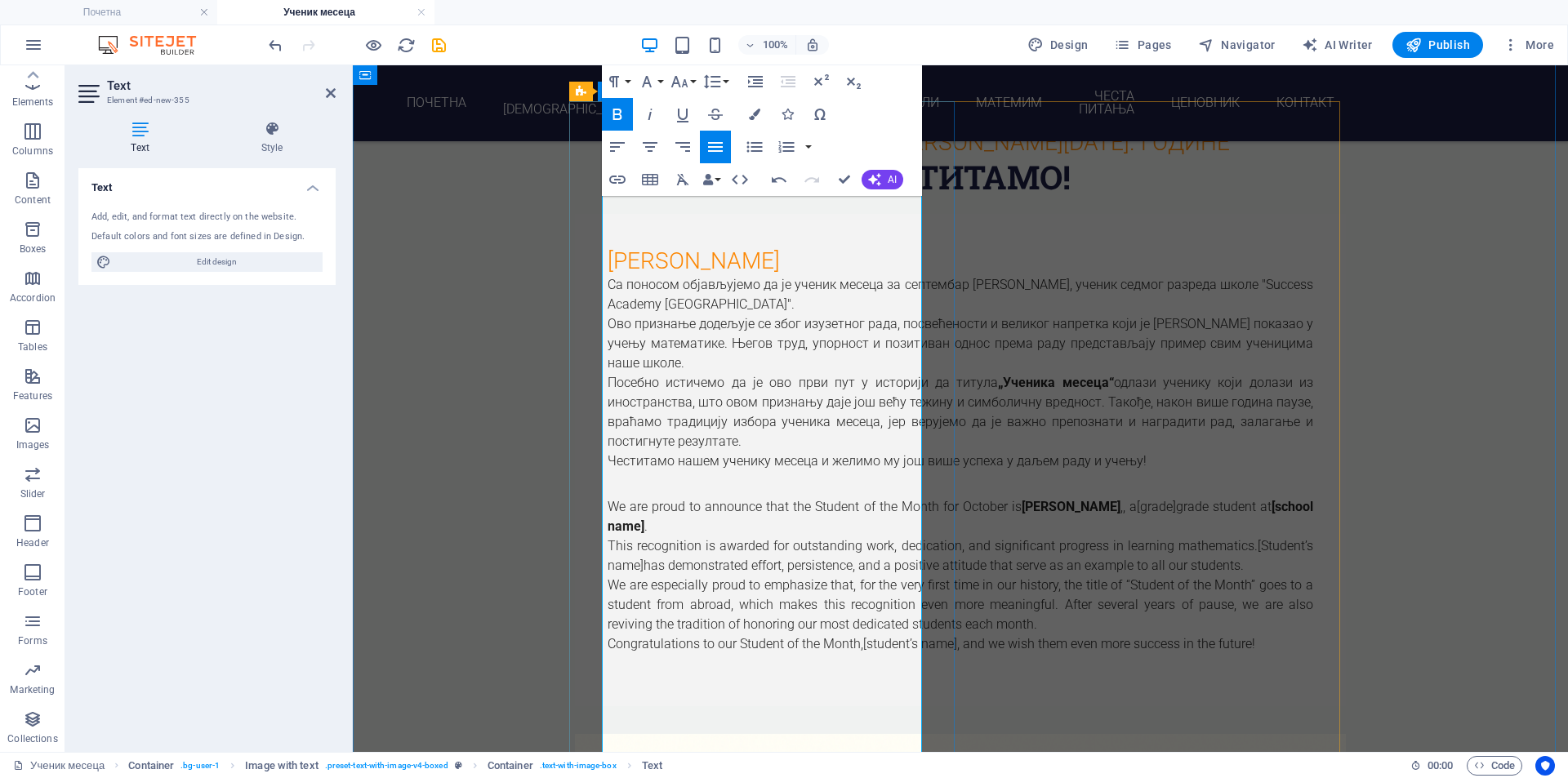
scroll to position [1749, 0]
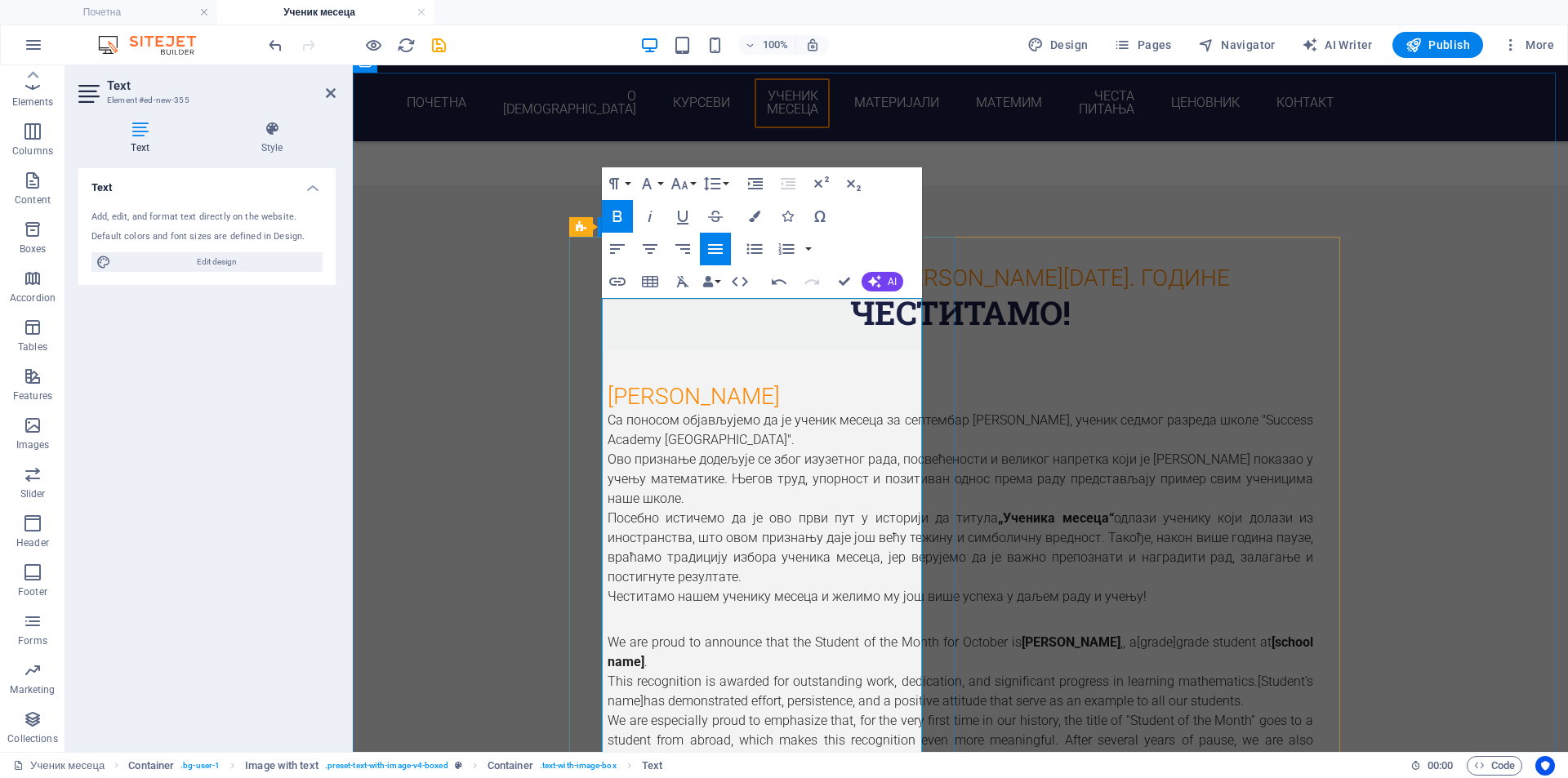
drag, startPoint x: 643, startPoint y: 347, endPoint x: 882, endPoint y: 347, distance: 239.0
click at [882, 411] on p "Са поносом објављујемо да је ученик месеца за септембар [PERSON_NAME], ученик с…" at bounding box center [960, 430] width 705 height 40
click at [618, 213] on icon "button" at bounding box center [618, 216] width 19 height 19
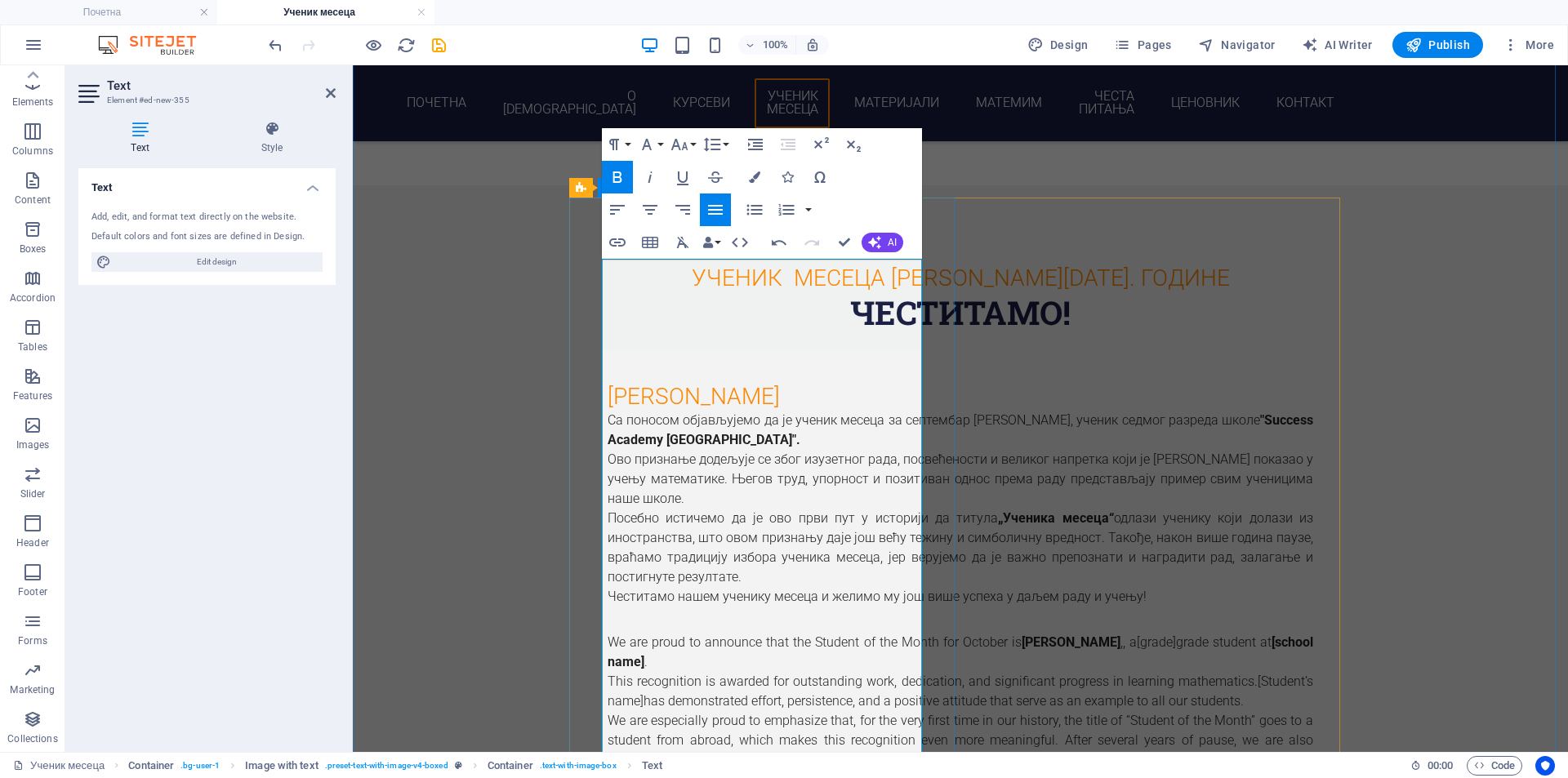
scroll to position [2021, 0]
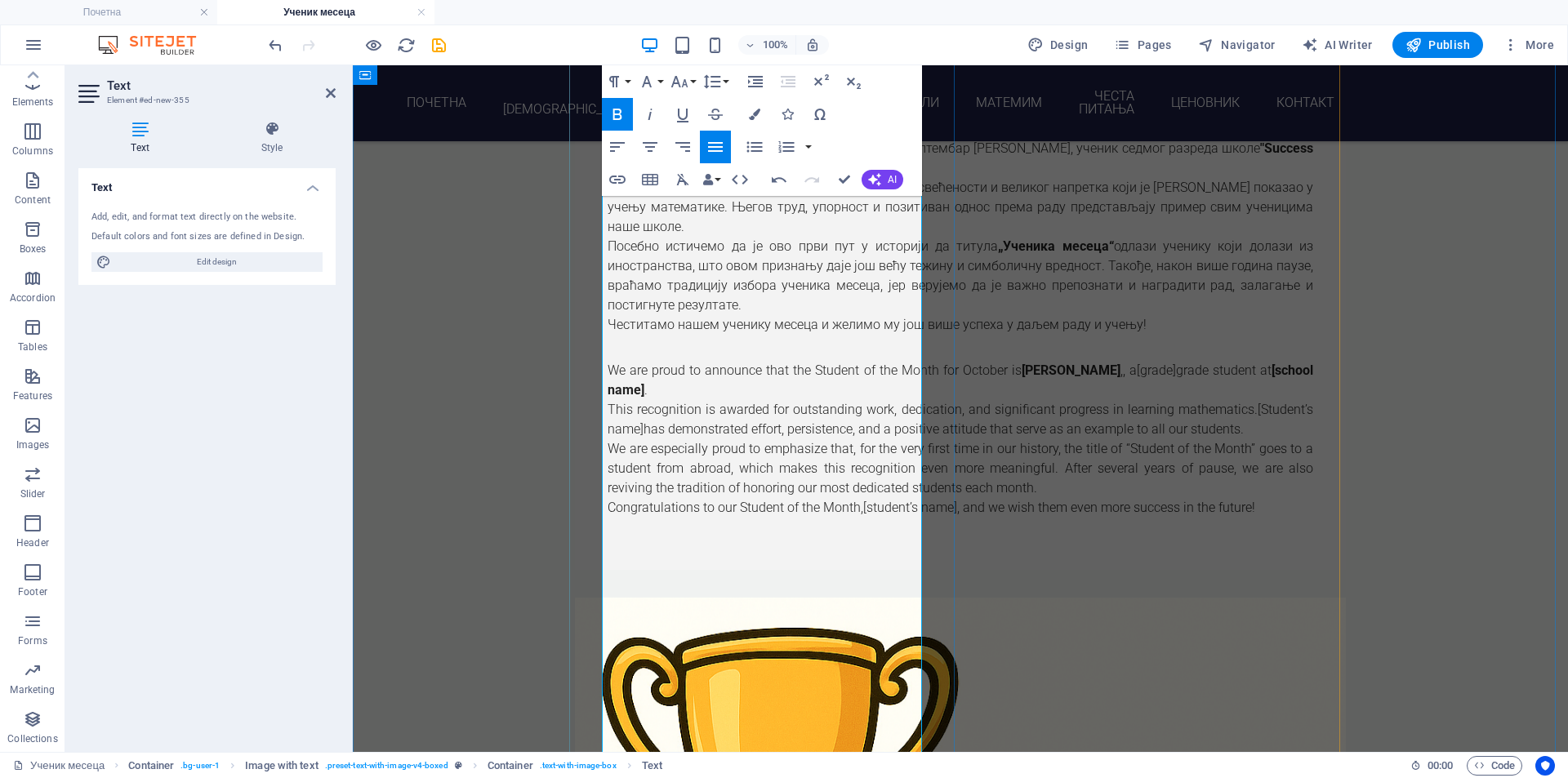
drag, startPoint x: 661, startPoint y: 450, endPoint x: 748, endPoint y: 452, distance: 87.0
click at [748, 400] on p "We are proud to announce that the Student of the Month for October is [PERSON_N…" at bounding box center [960, 380] width 705 height 40
click at [664, 398] on strong ""Success Academy [GEOGRAPHIC_DATA]"." at bounding box center [960, 380] width 705 height 35
click at [901, 398] on strong "Success Academy [GEOGRAPHIC_DATA]"." at bounding box center [960, 380] width 705 height 35
drag, startPoint x: 883, startPoint y: 435, endPoint x: 845, endPoint y: 434, distance: 38.0
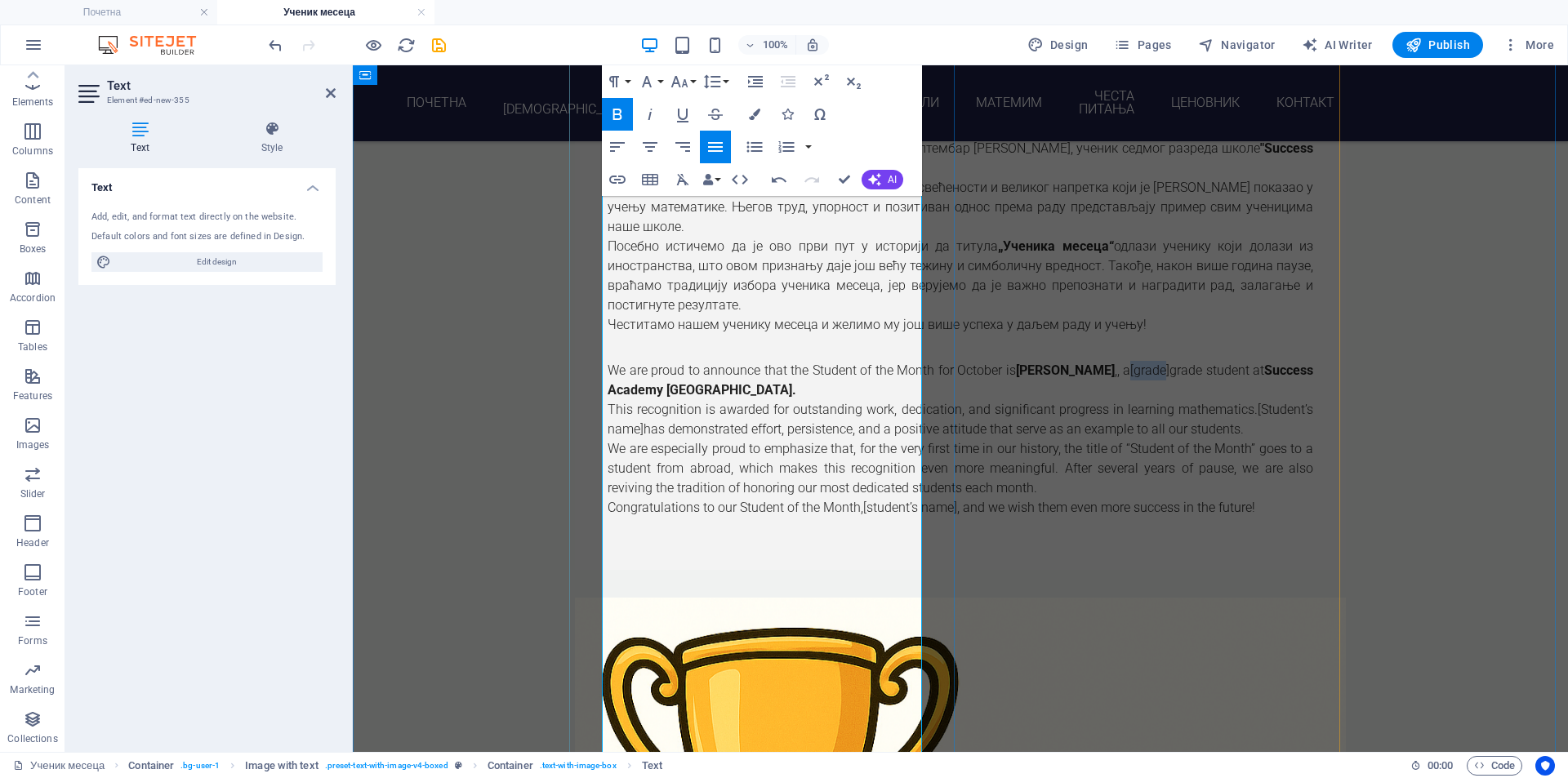
click at [845, 400] on p "We are proud to announce that the Student of the Month for October is [PERSON_N…" at bounding box center [960, 380] width 705 height 40
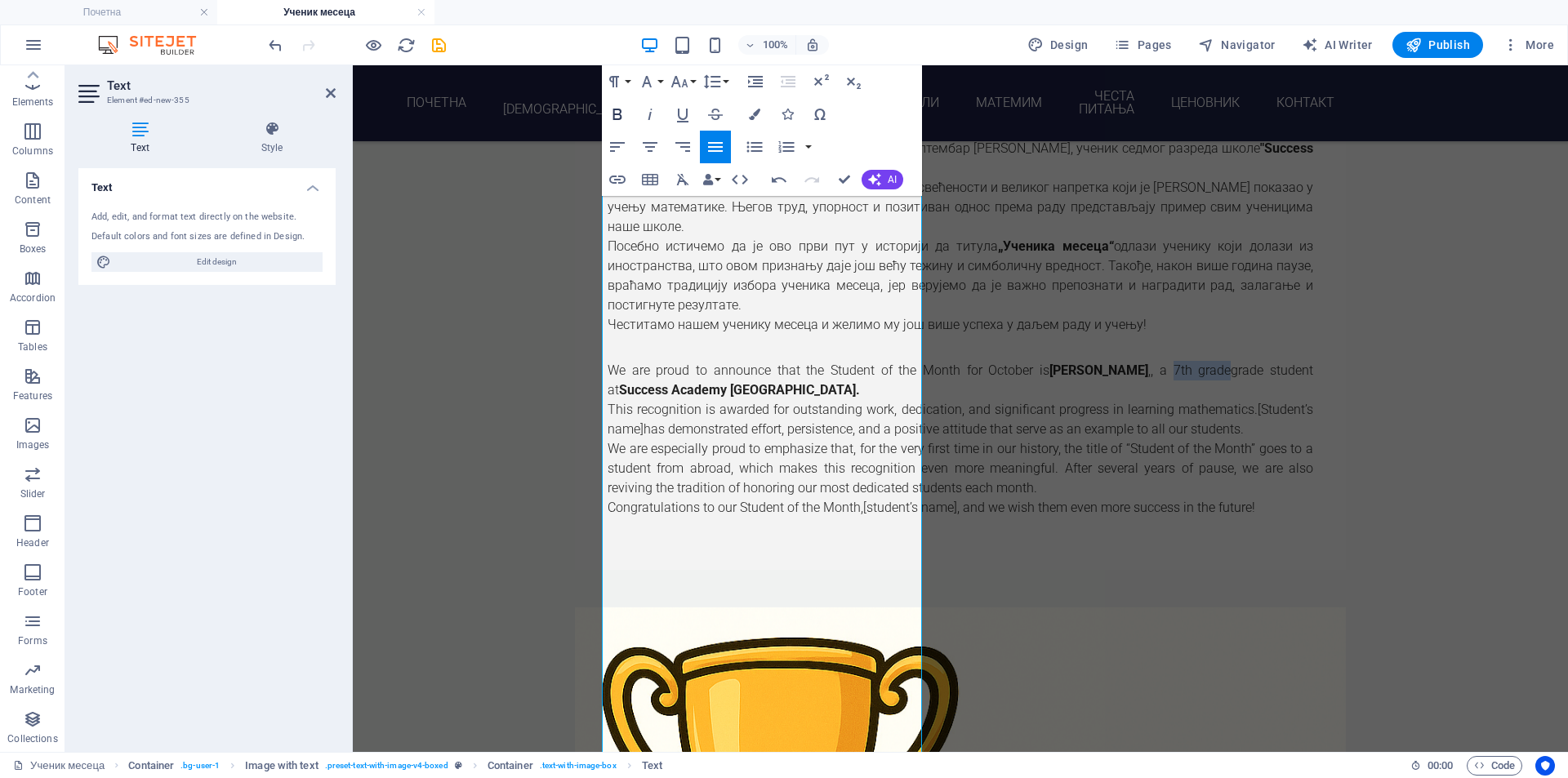
click at [611, 115] on icon "button" at bounding box center [618, 114] width 19 height 19
click at [614, 111] on icon "button" at bounding box center [617, 114] width 9 height 11
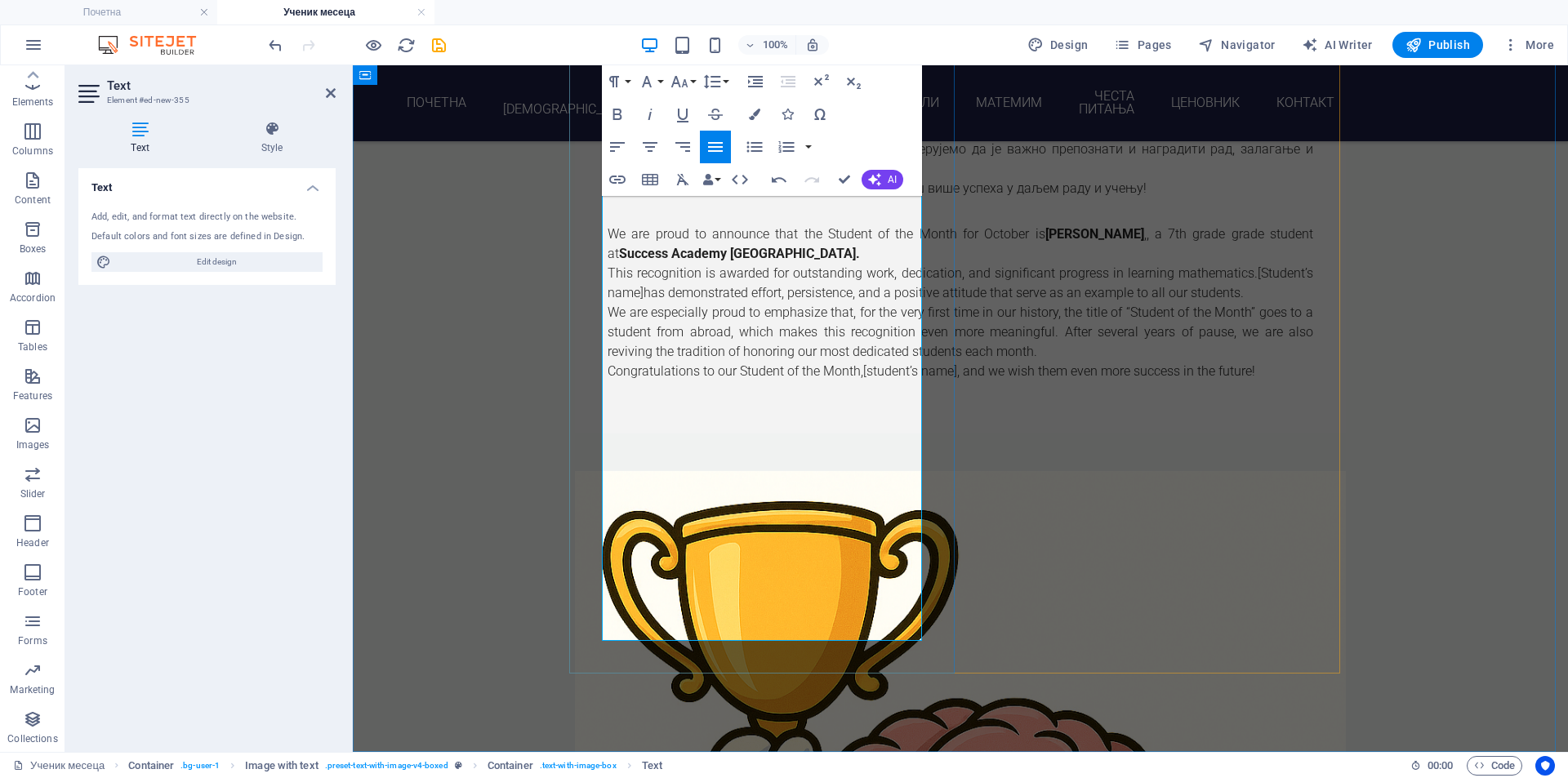
scroll to position [2294, 0]
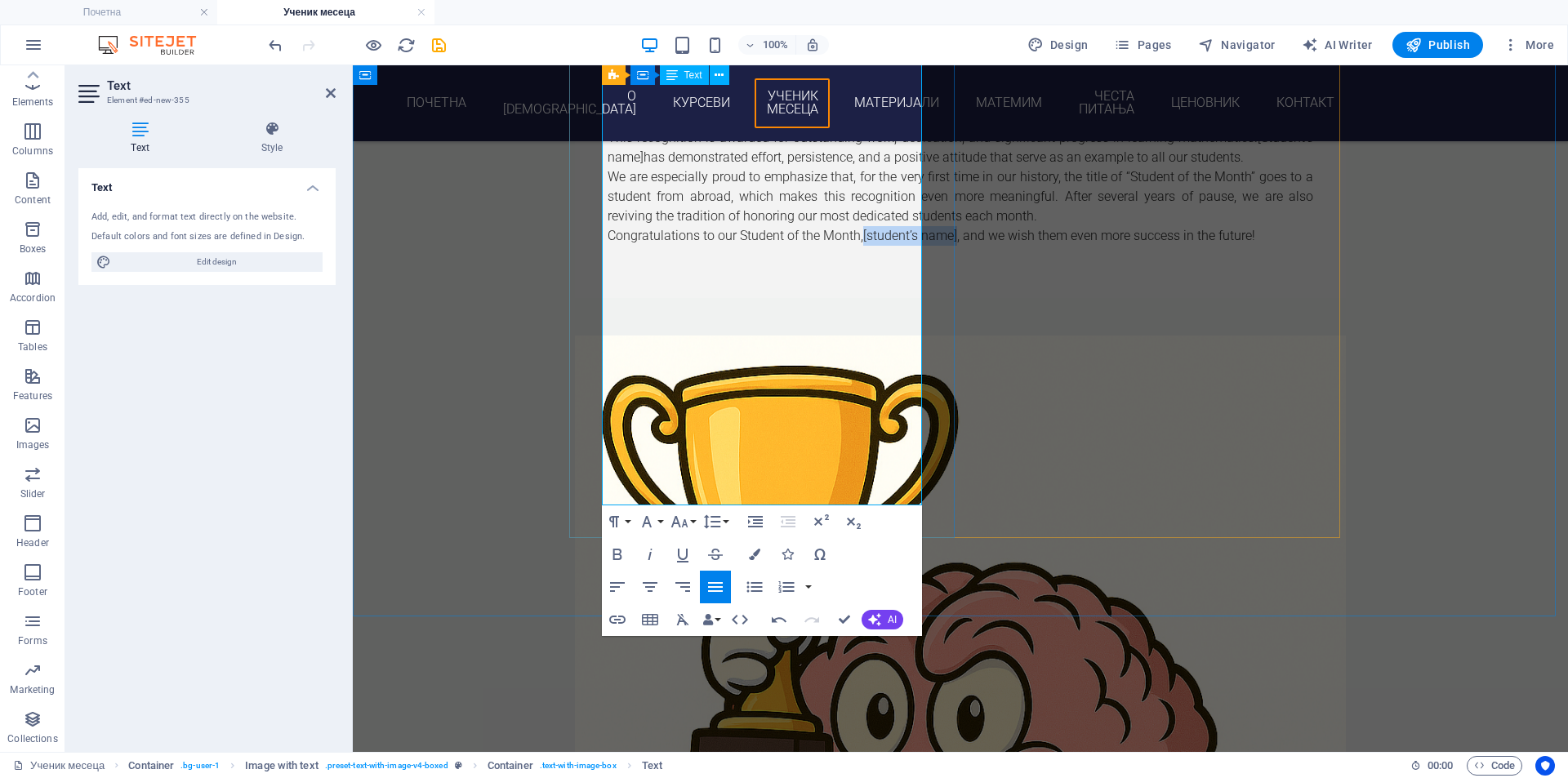
drag, startPoint x: 868, startPoint y: 436, endPoint x: 637, endPoint y: 459, distance: 232.1
click at [637, 246] on p "Congratulations to our Student of the Month, [student’s name] , and we wish the…" at bounding box center [960, 236] width 705 height 19
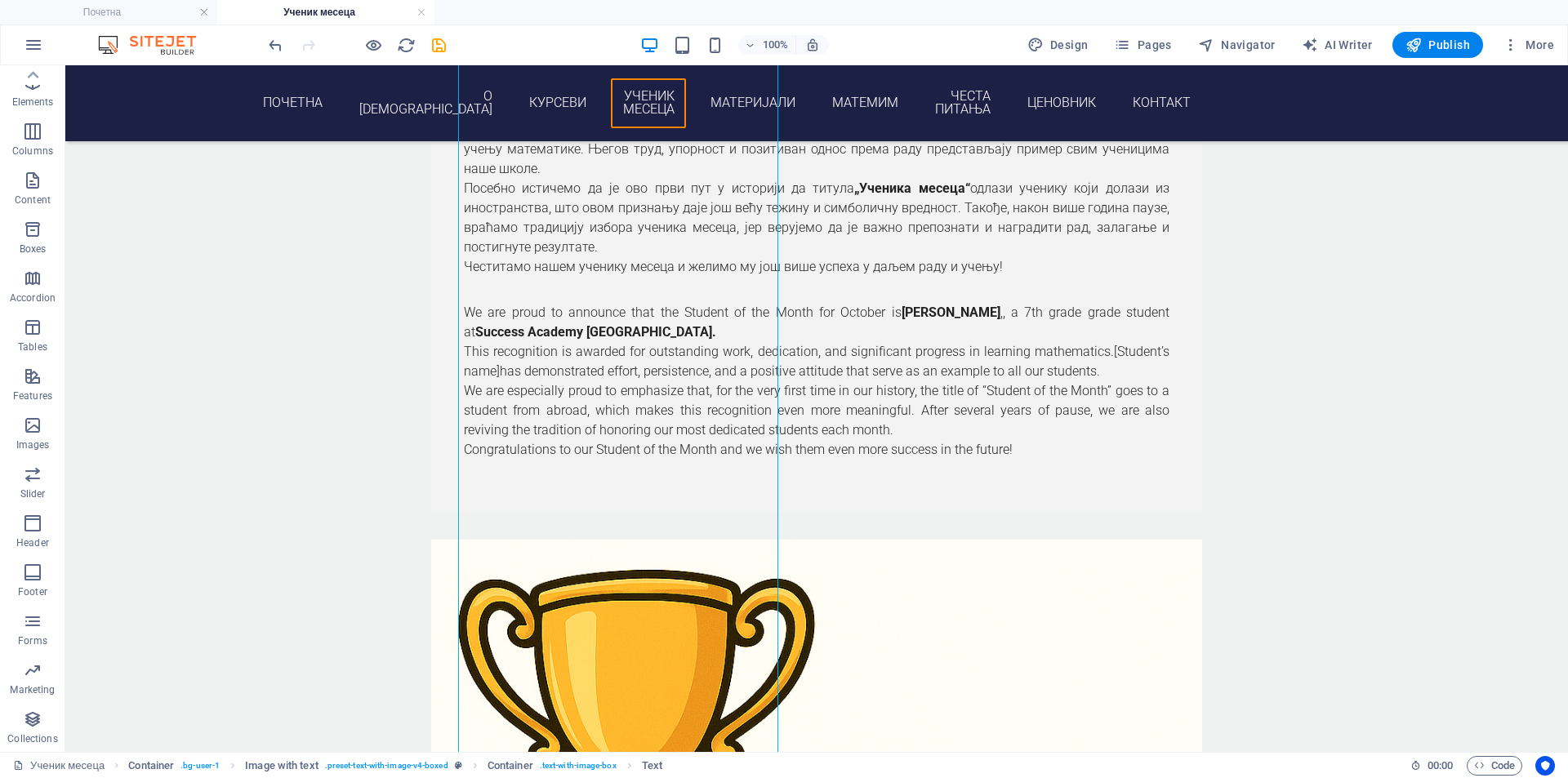
scroll to position [2021, 0]
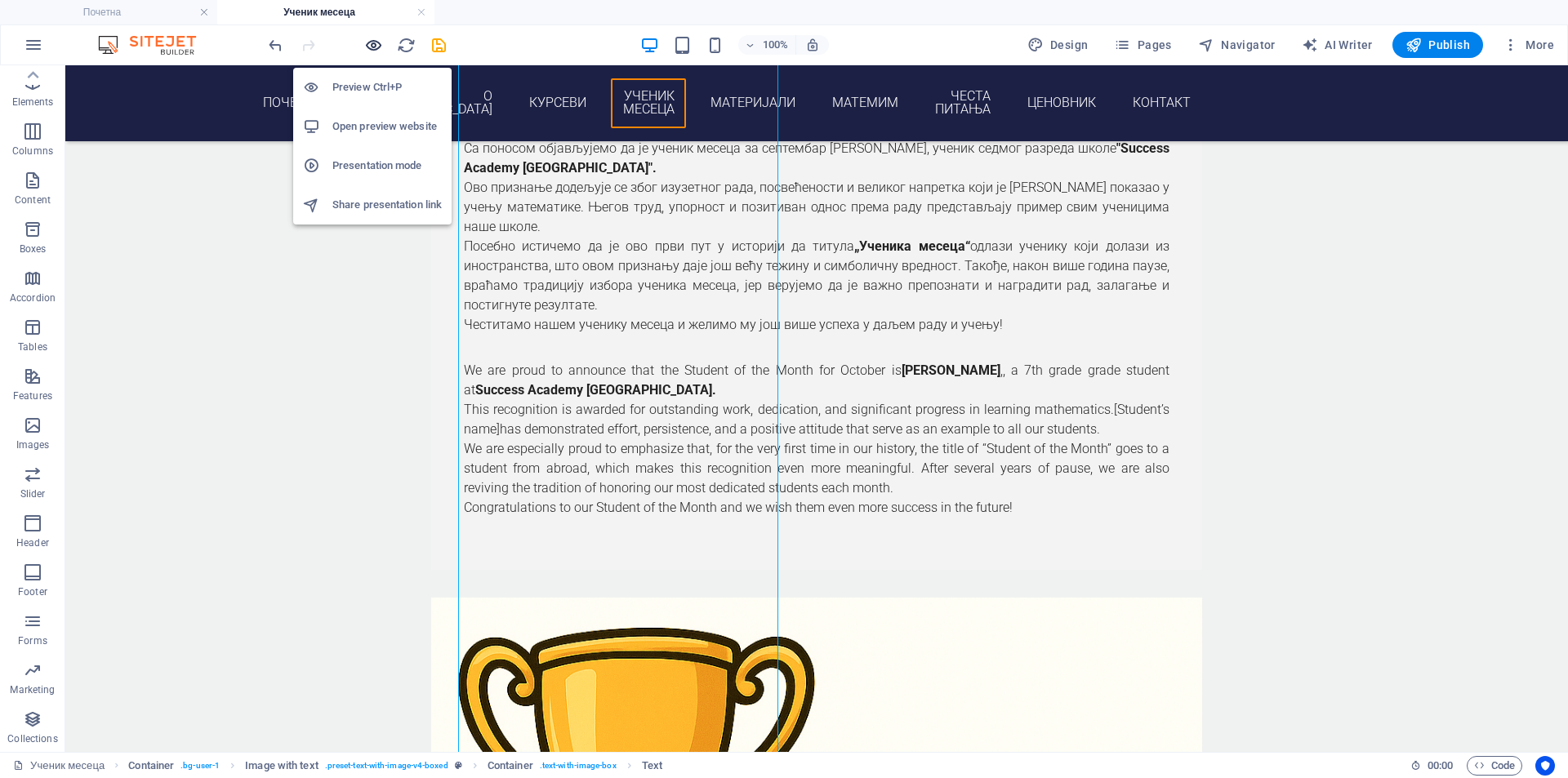
click at [365, 45] on icon "button" at bounding box center [373, 45] width 18 height 18
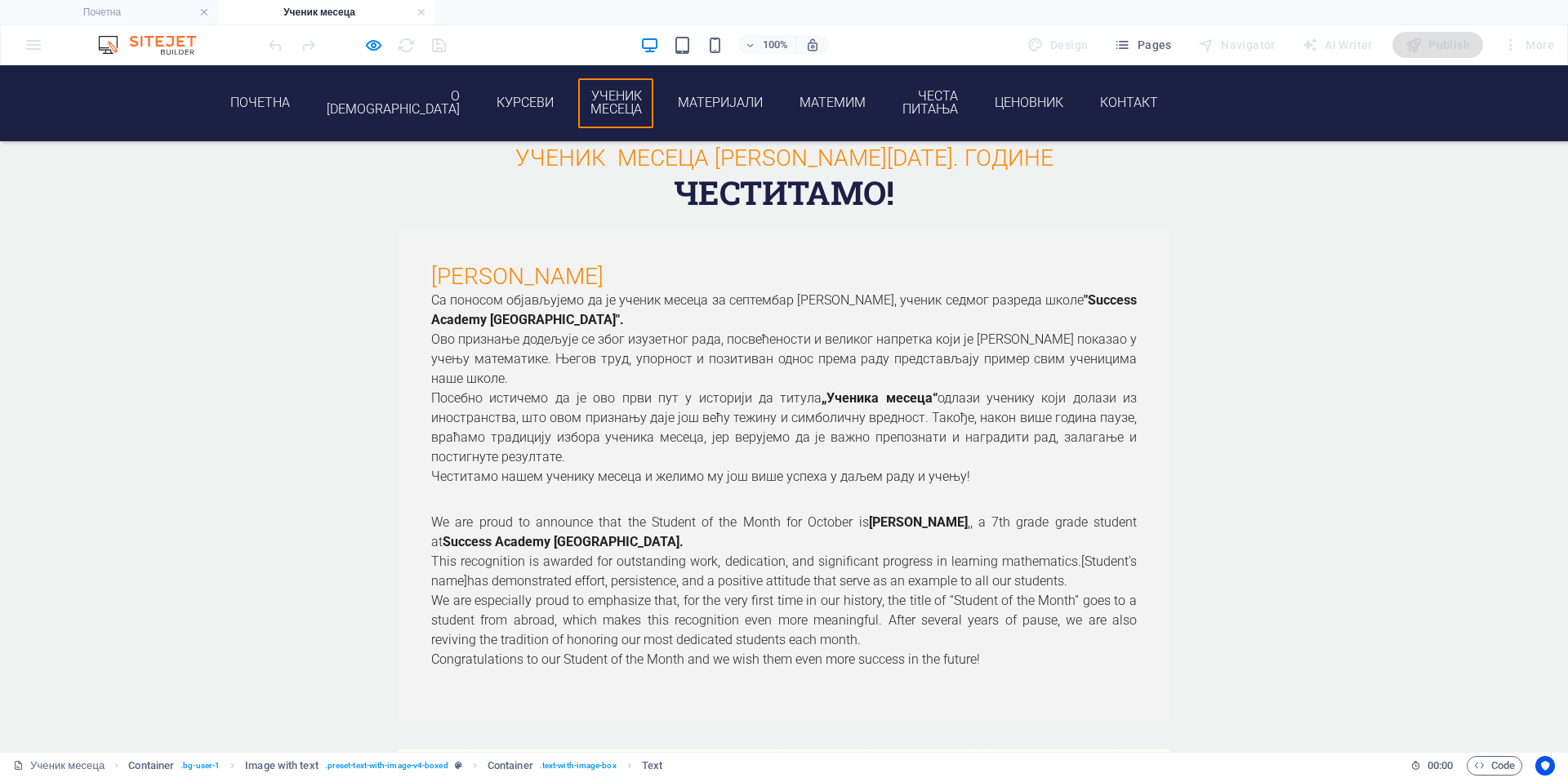
scroll to position [1885, 0]
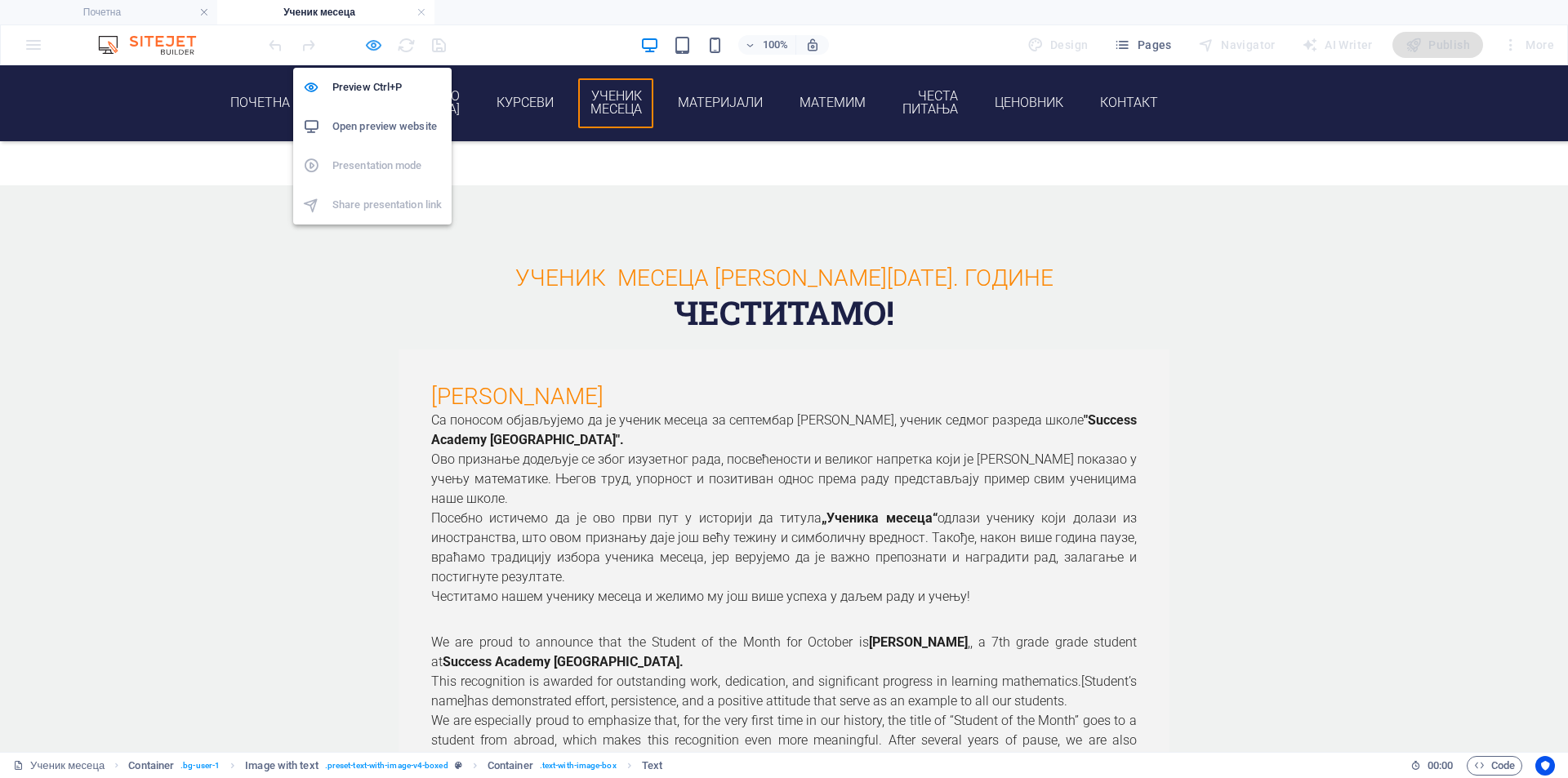
click at [372, 47] on icon "button" at bounding box center [373, 45] width 18 height 18
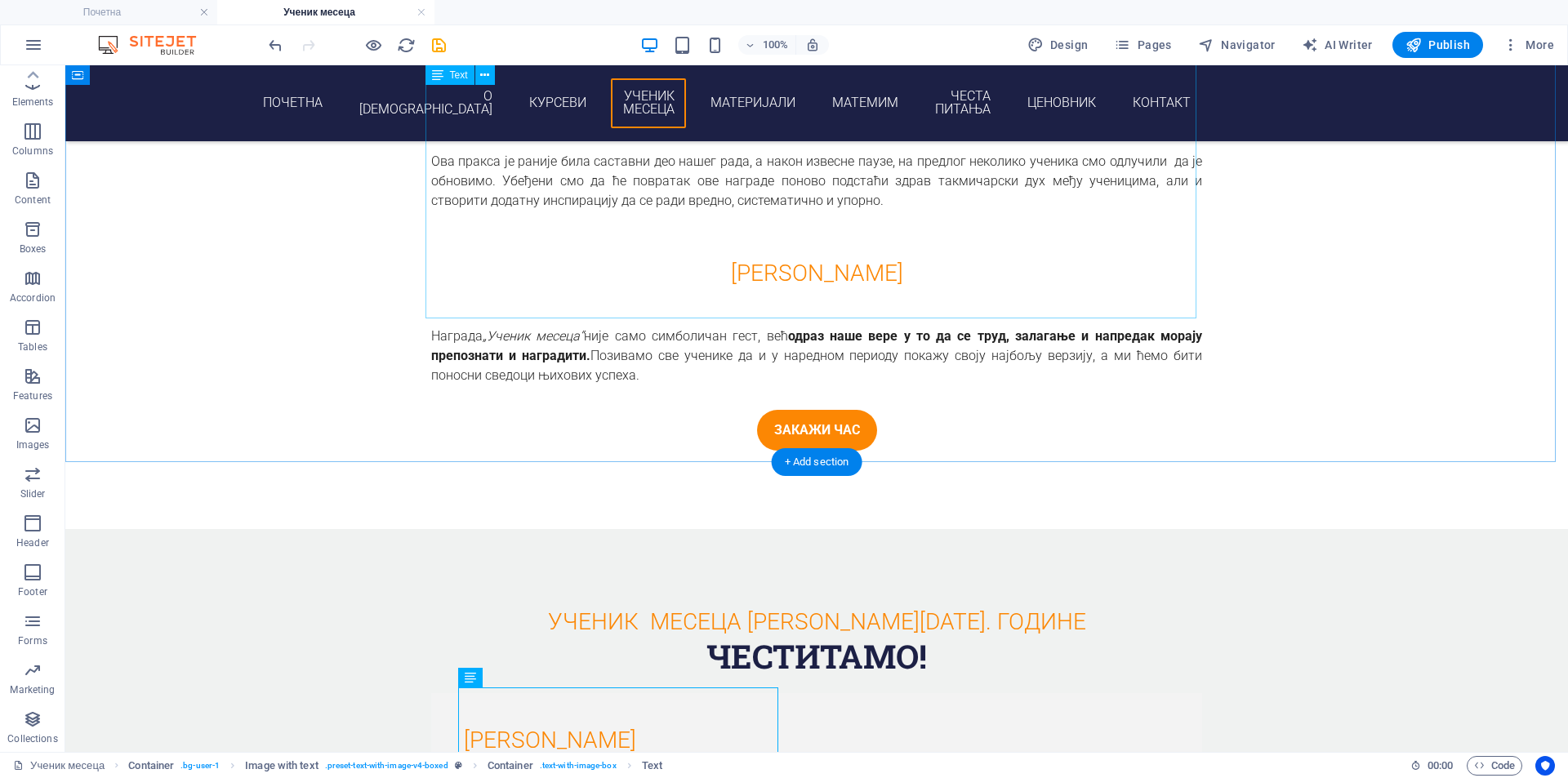
scroll to position [1342, 0]
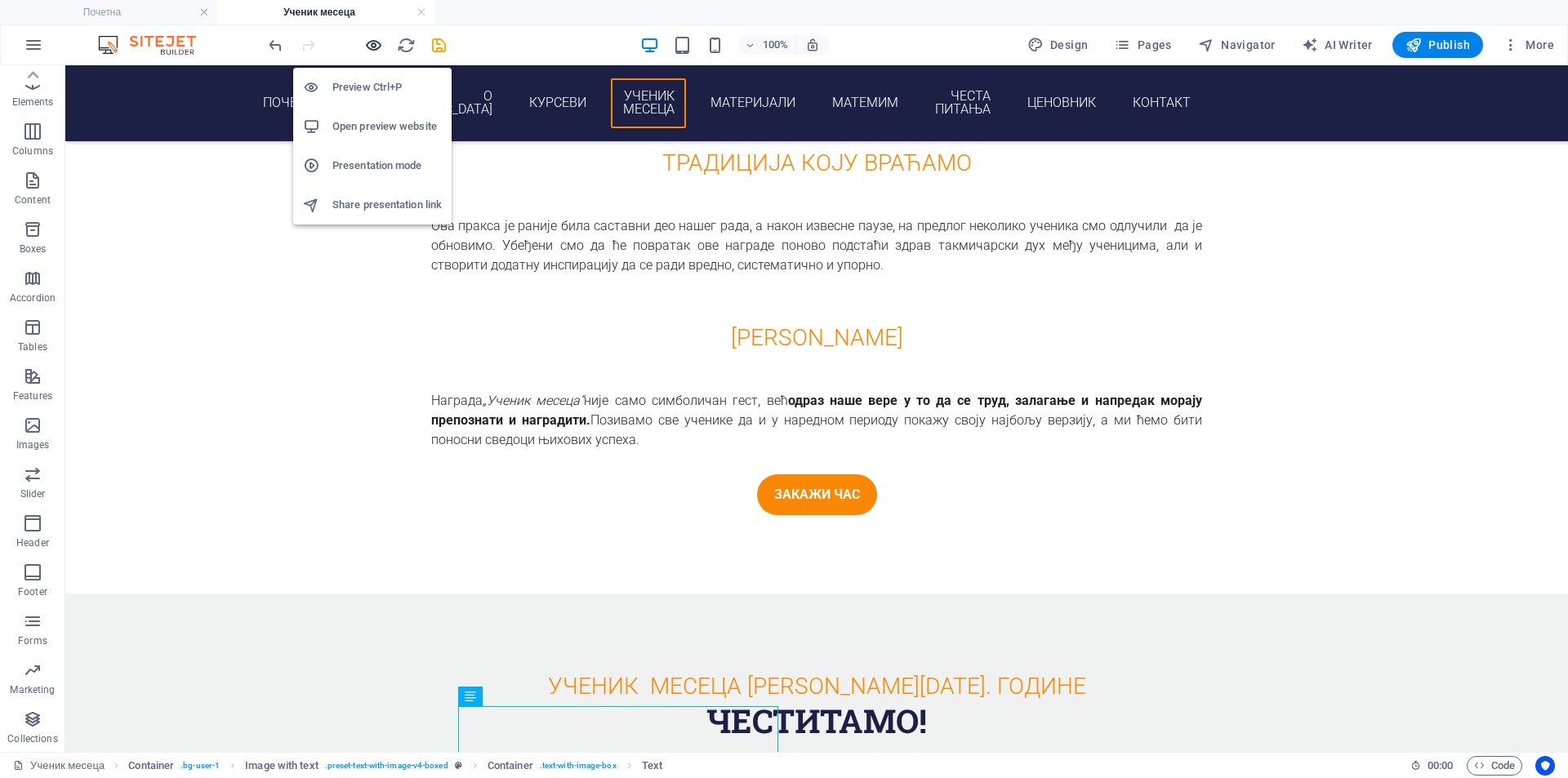
click at [381, 46] on icon "button" at bounding box center [373, 45] width 18 height 18
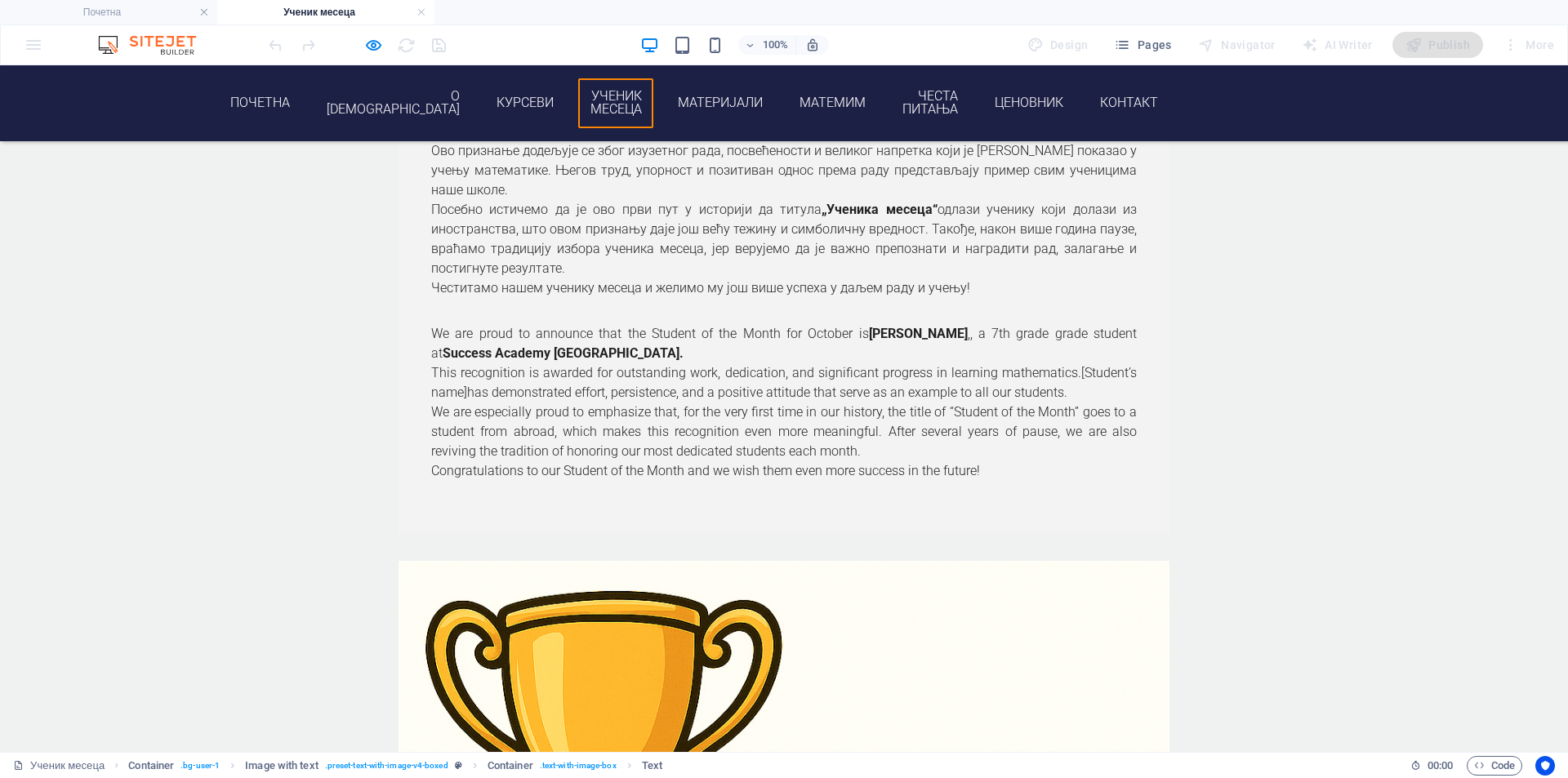
scroll to position [2158, 0]
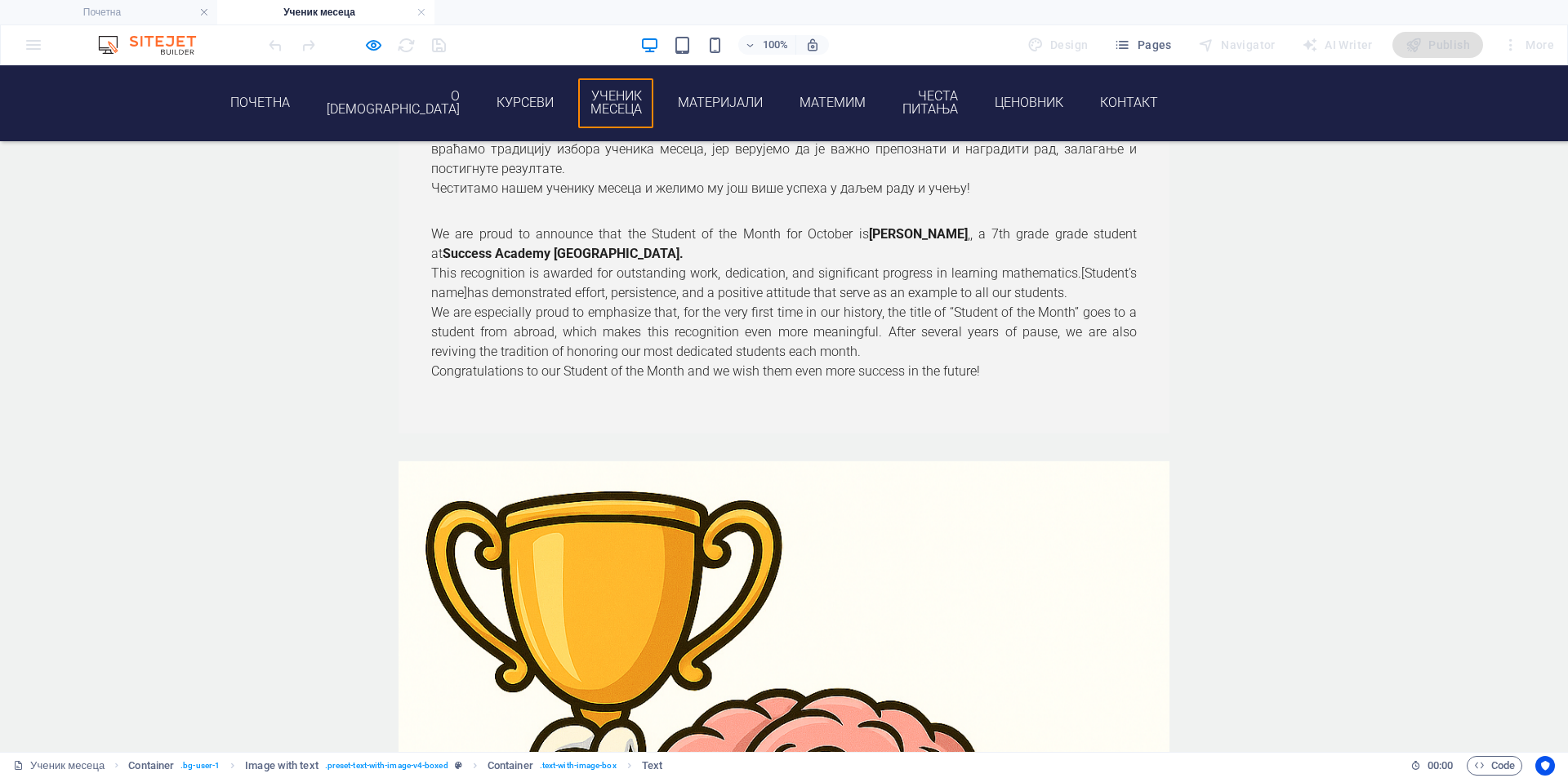
click at [705, 41] on div "100%" at bounding box center [734, 45] width 189 height 26
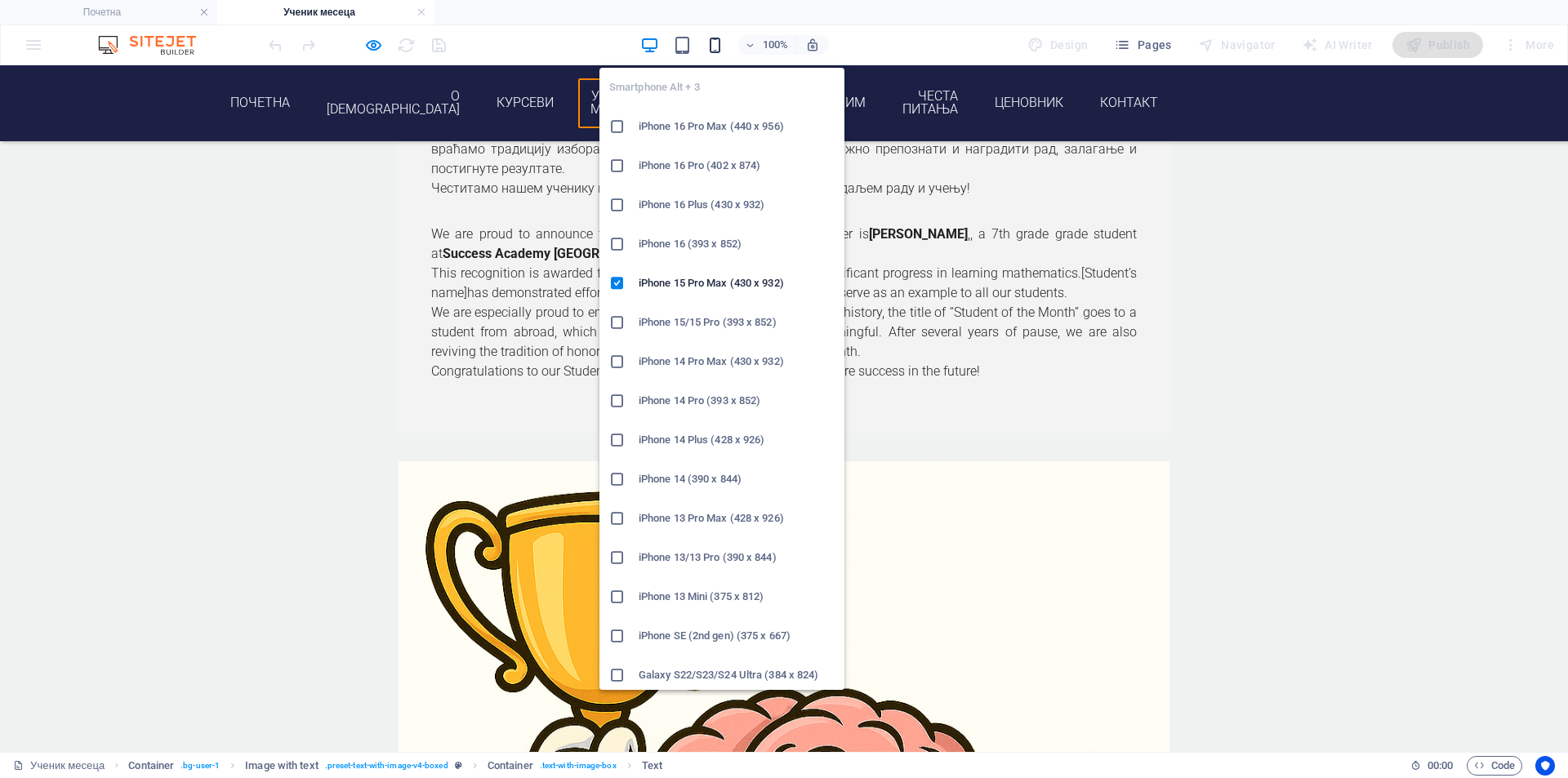
click at [712, 46] on icon "button" at bounding box center [714, 45] width 18 height 18
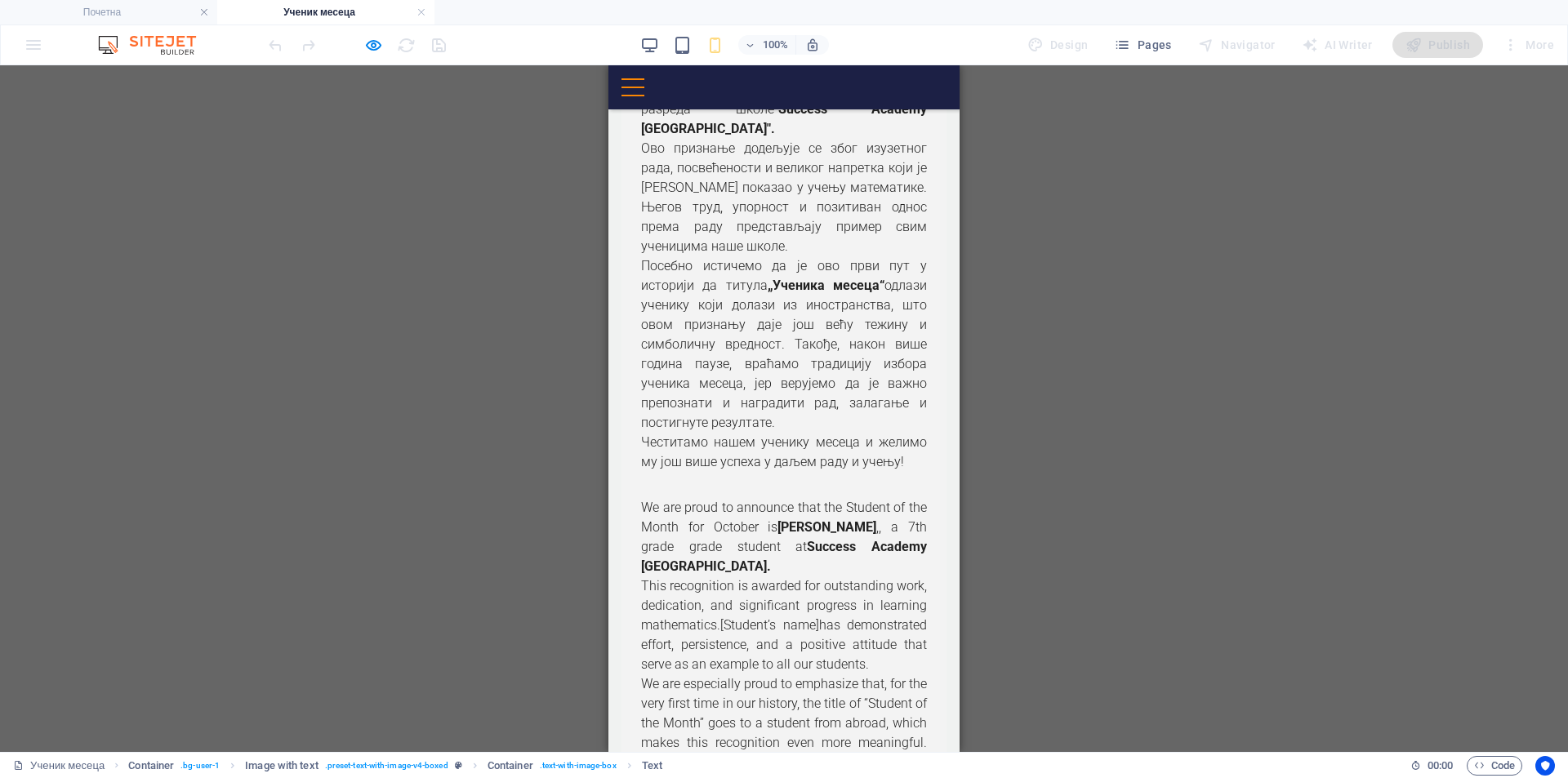
click at [828, 286] on strong "„Ученика месеца“" at bounding box center [826, 285] width 117 height 16
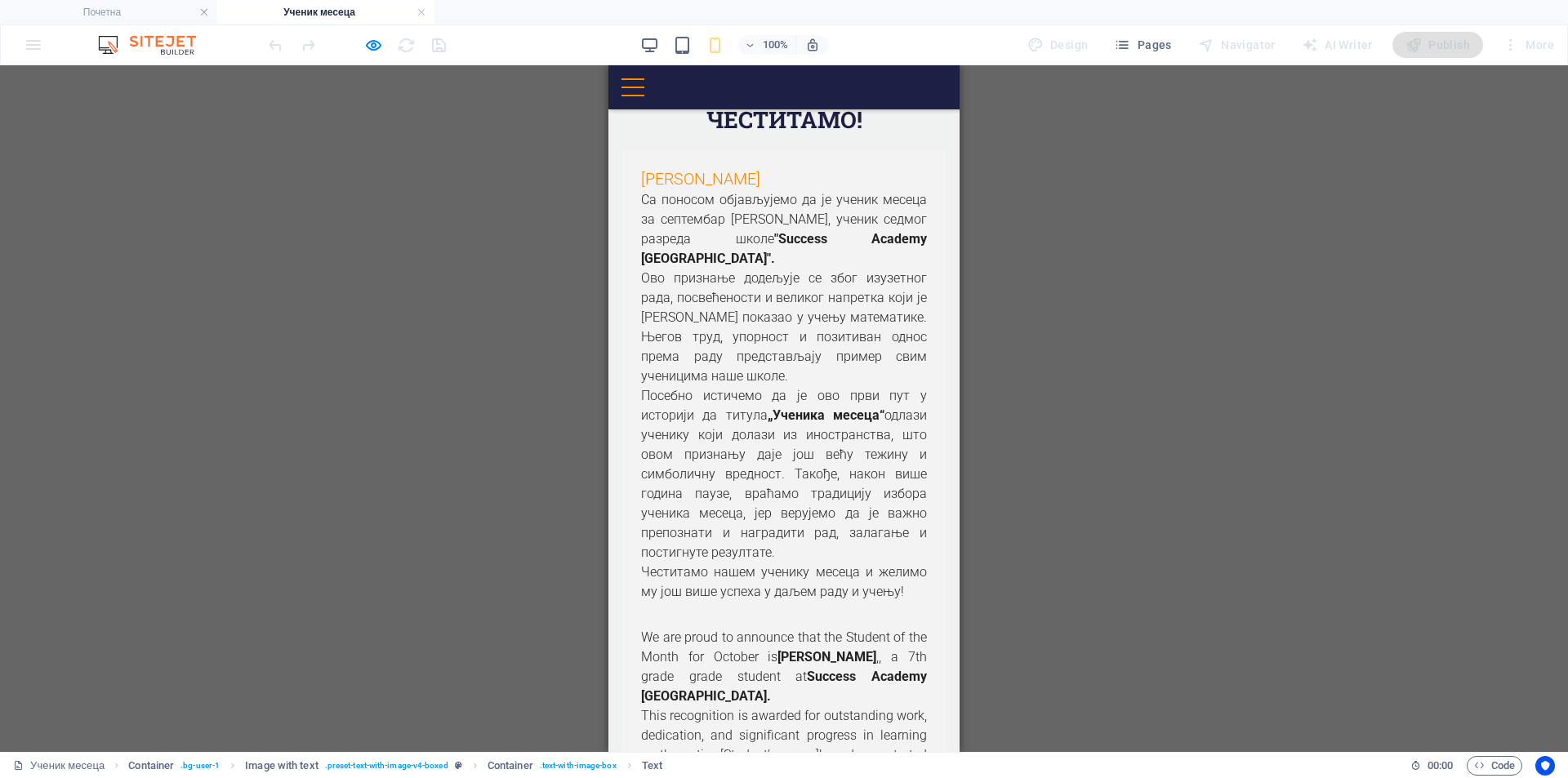
scroll to position [1885, 0]
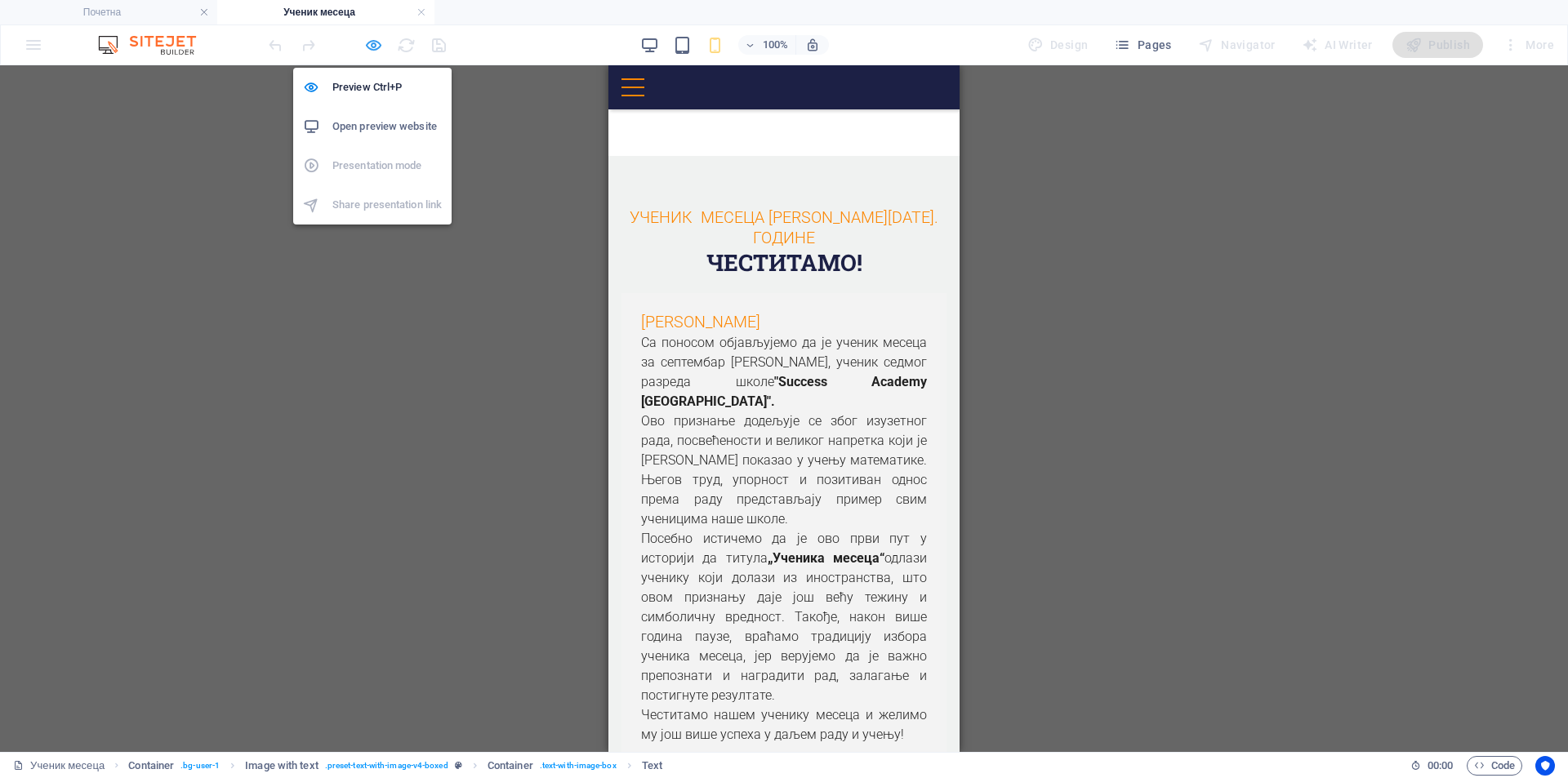
click at [368, 47] on icon "button" at bounding box center [373, 45] width 18 height 18
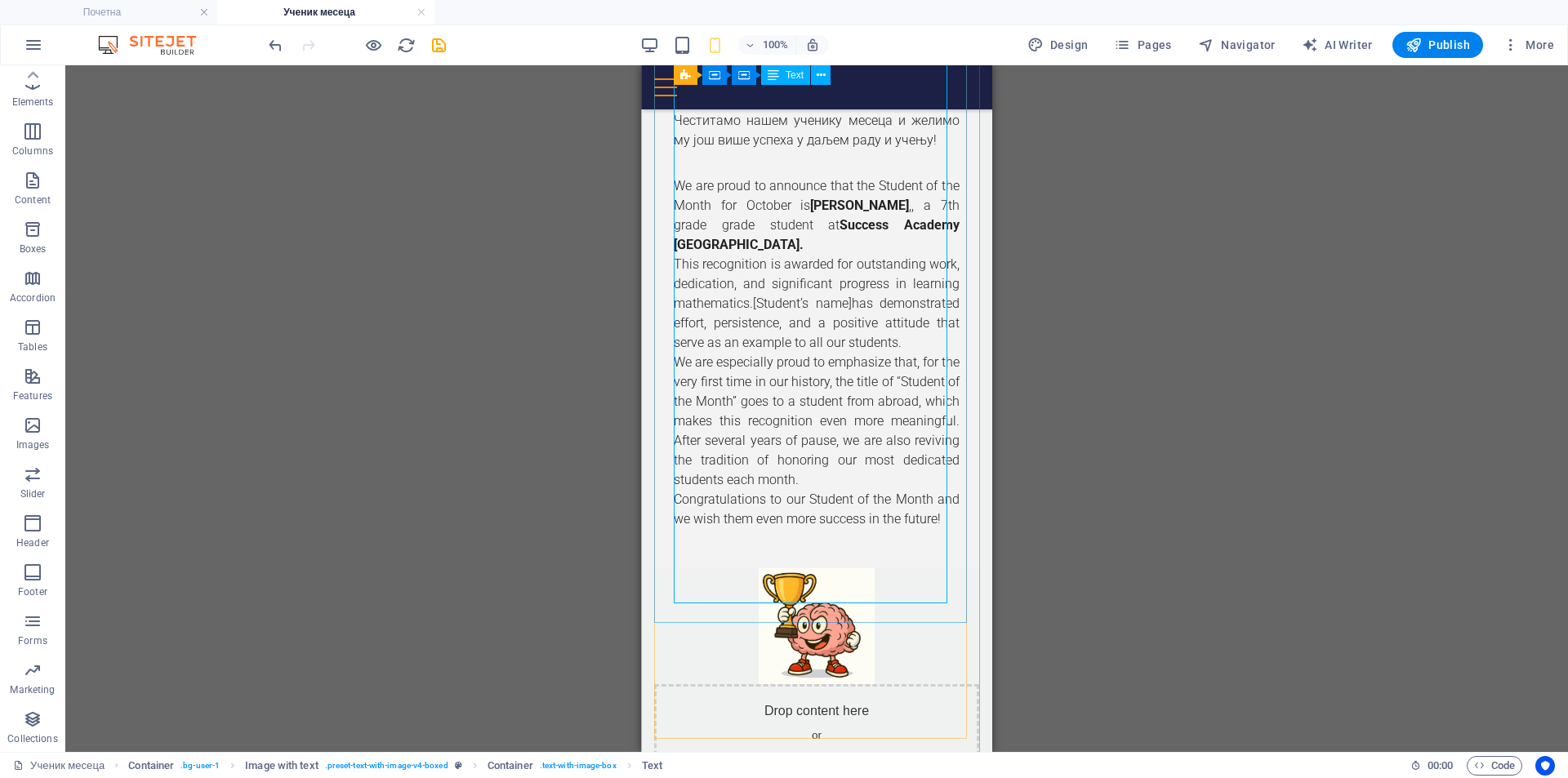
scroll to position [2571, 0]
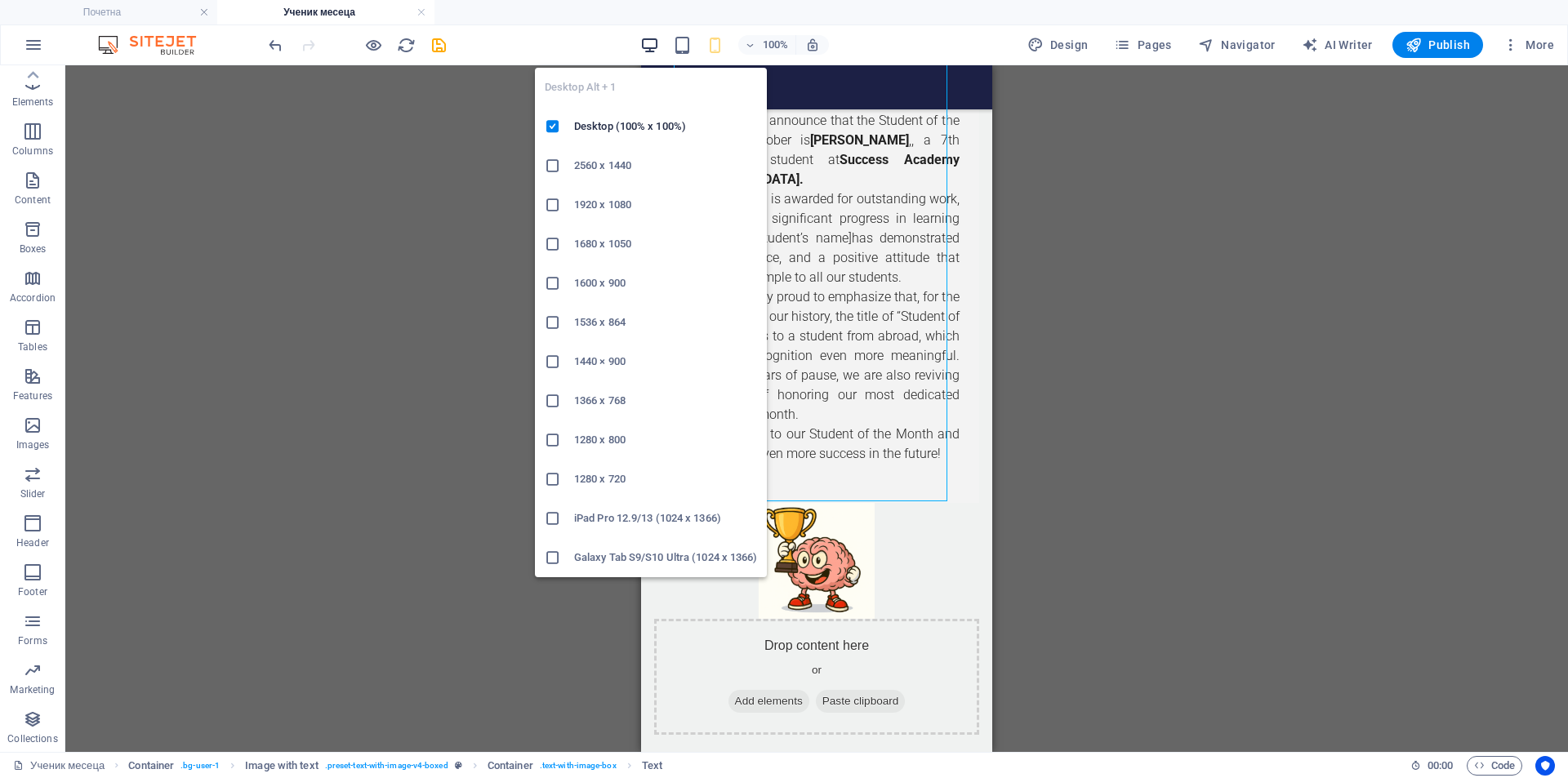
click at [654, 47] on icon "button" at bounding box center [649, 45] width 18 height 18
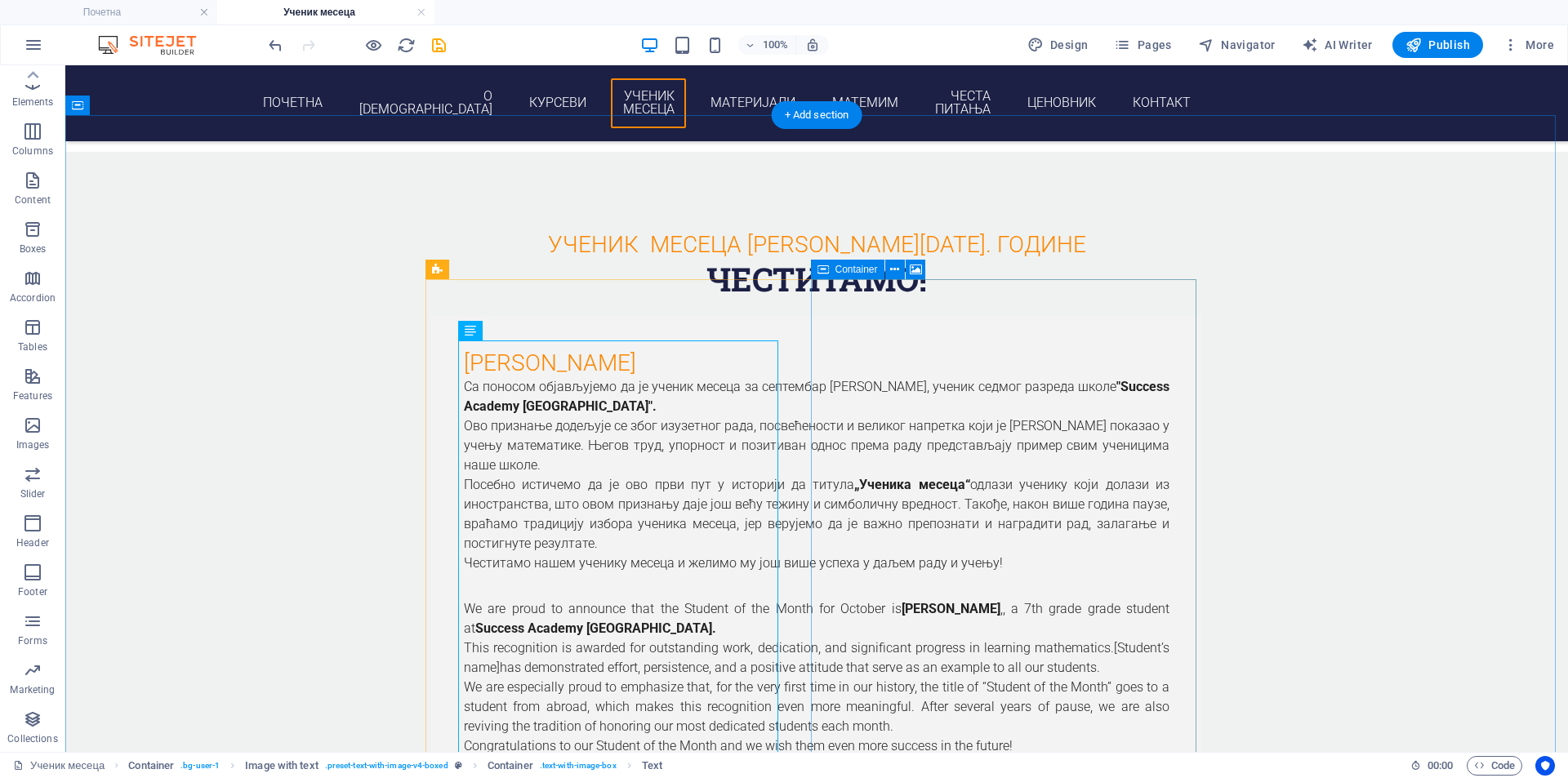
scroll to position [1784, 0]
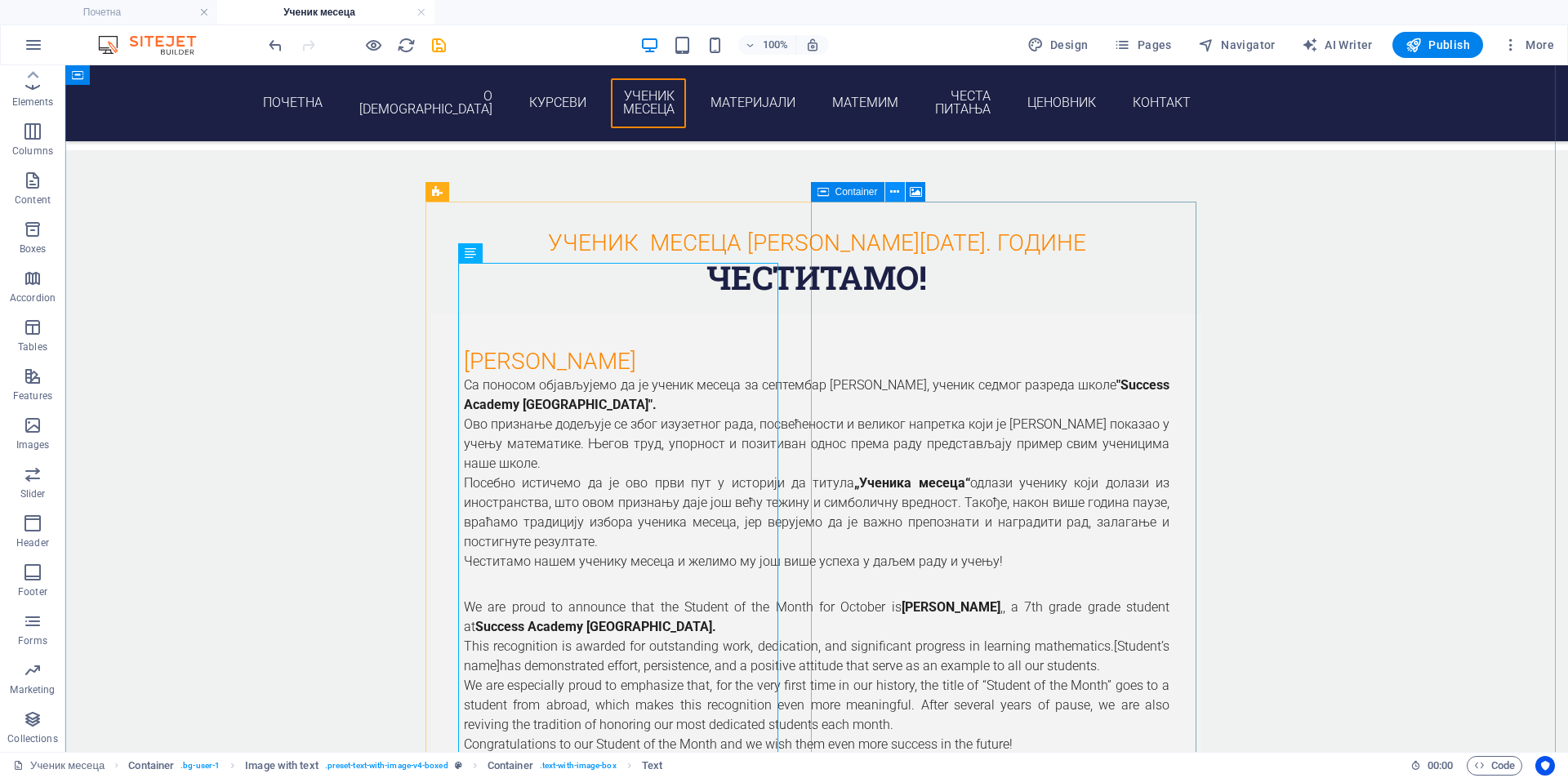
click at [900, 189] on icon at bounding box center [894, 192] width 9 height 18
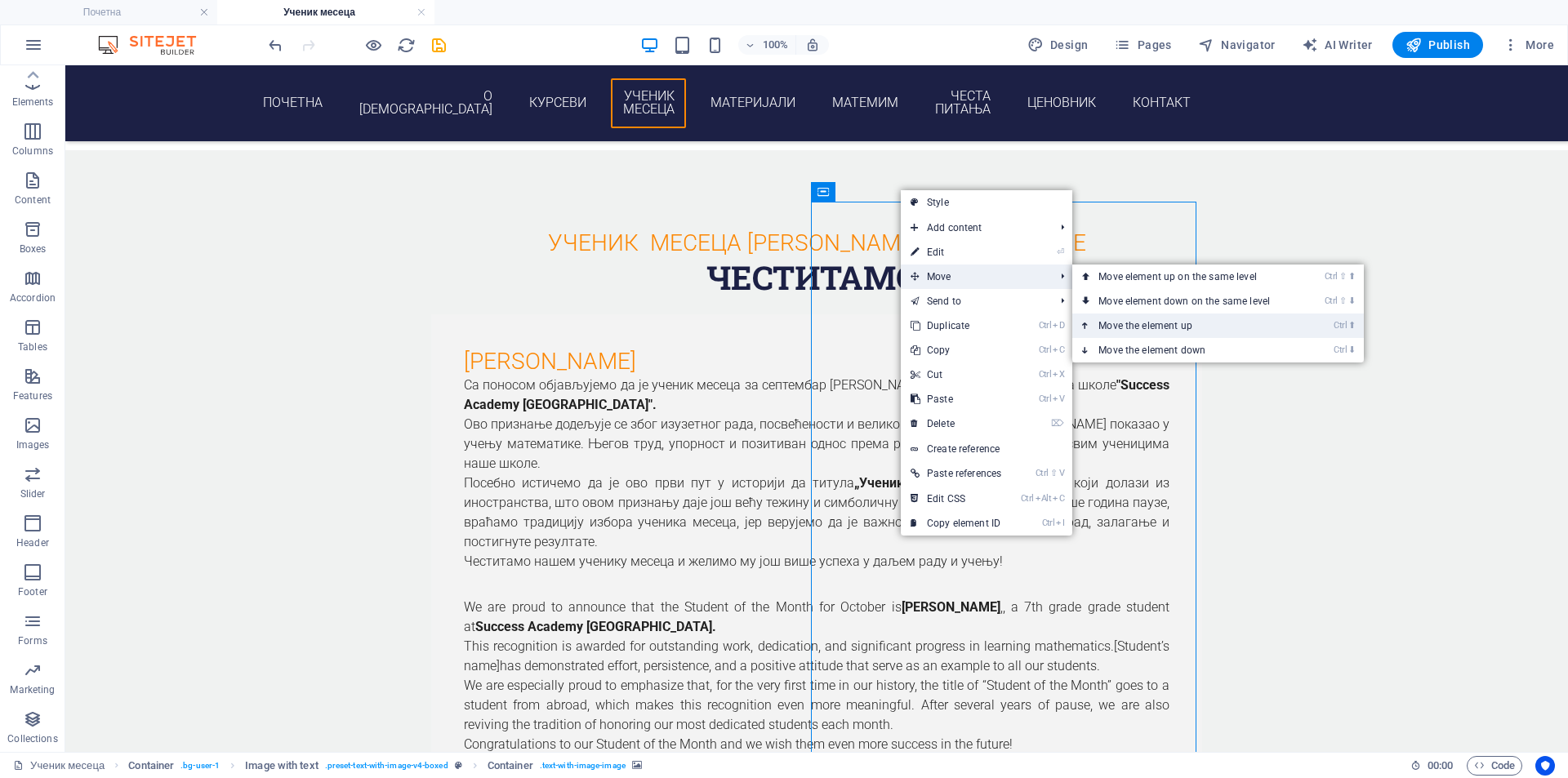
click at [1189, 320] on link "Ctrl ⬆ Move the element up" at bounding box center [1188, 326] width 230 height 25
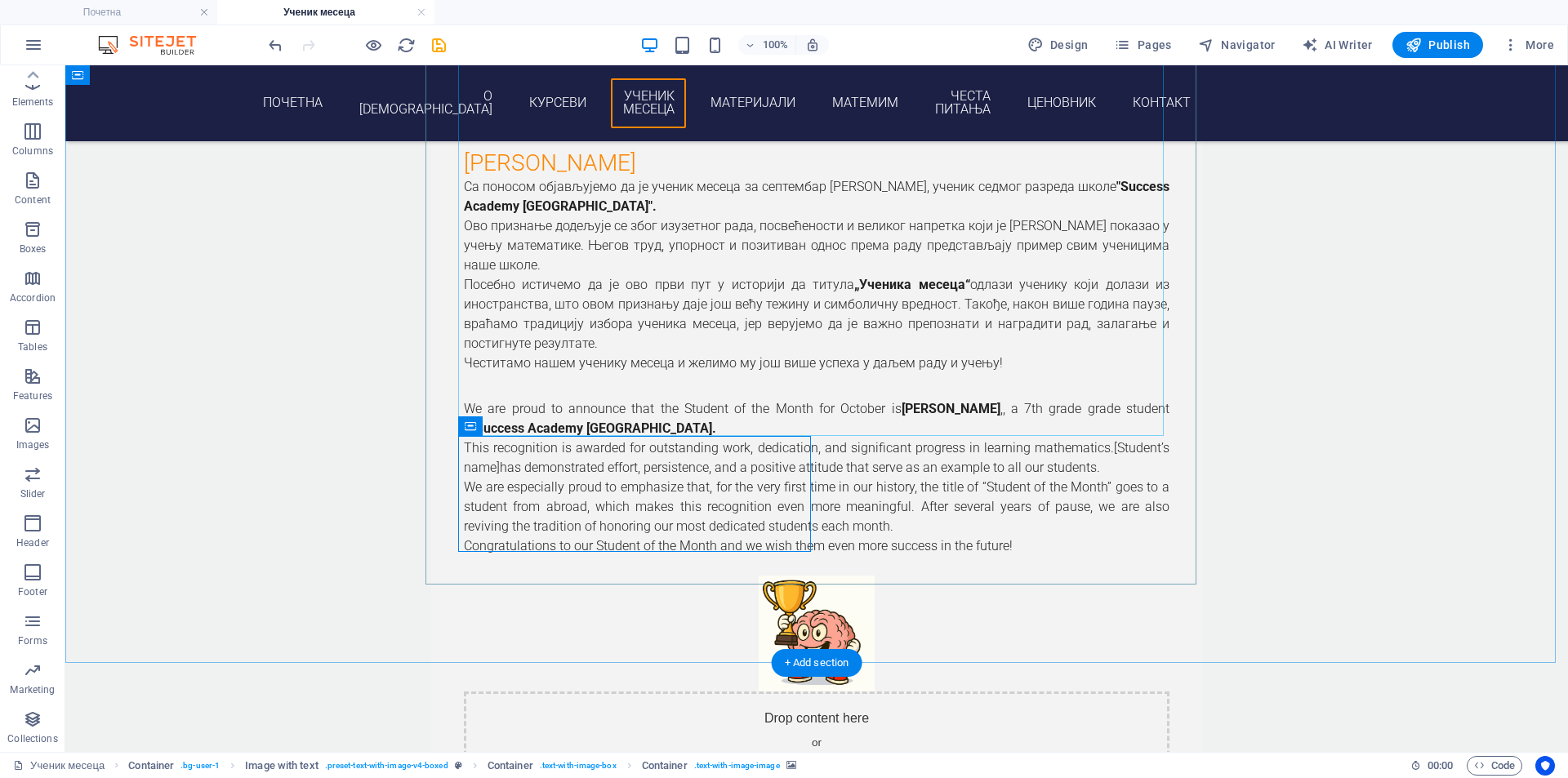
scroll to position [2057, 0]
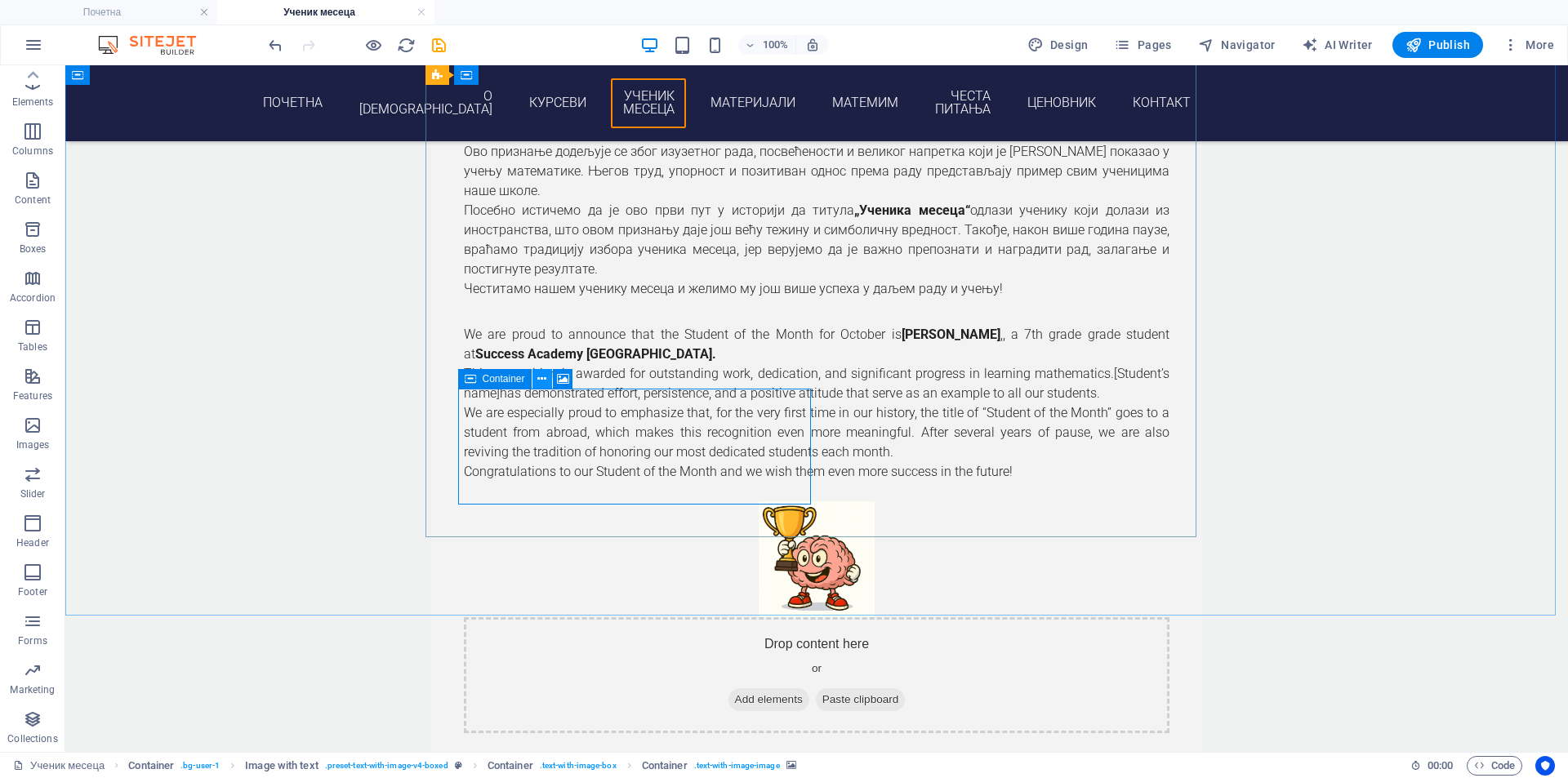
click at [543, 380] on icon at bounding box center [542, 379] width 9 height 18
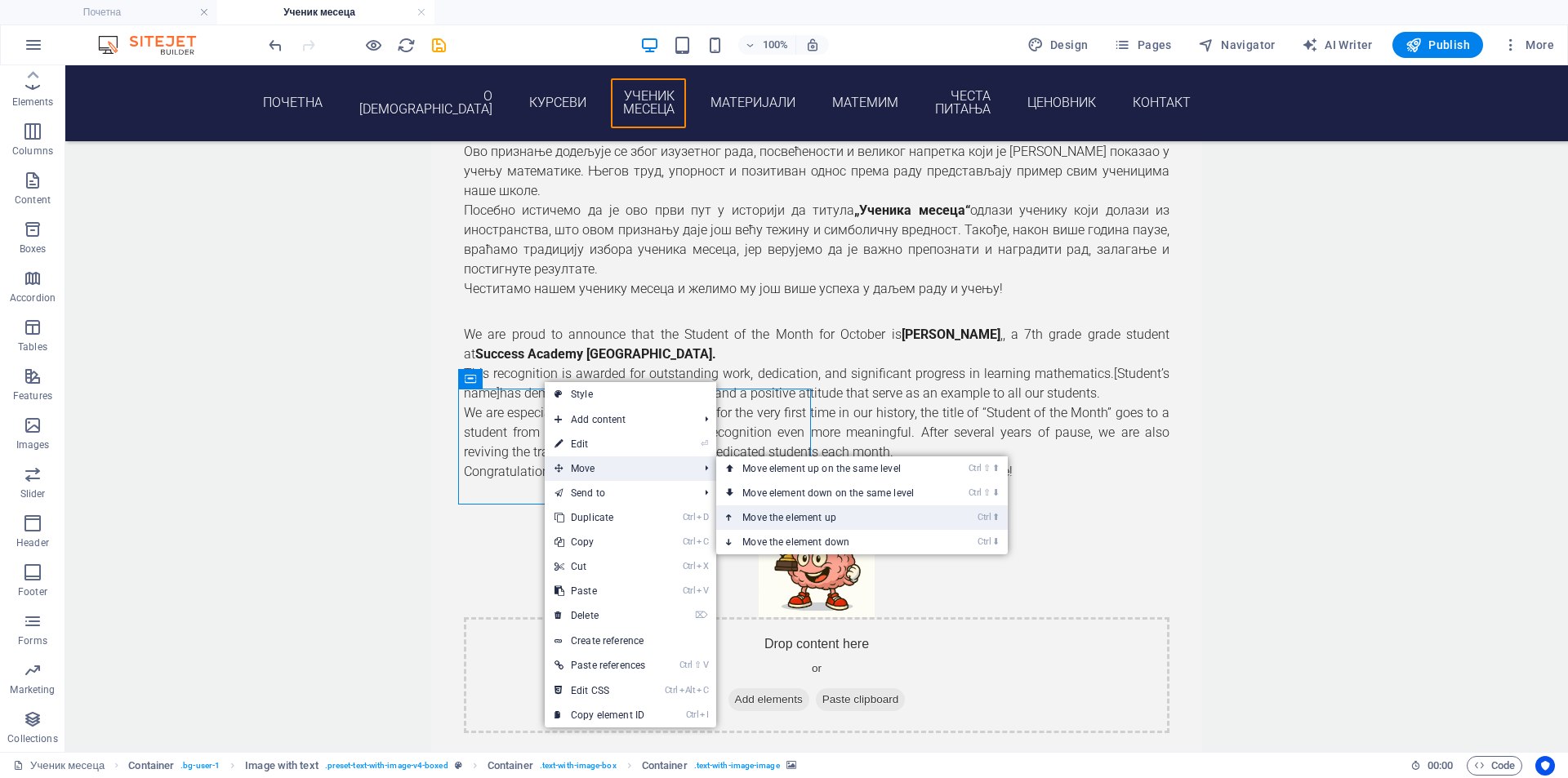
click at [784, 519] on link "Ctrl ⬆ Move the element up" at bounding box center [831, 518] width 230 height 25
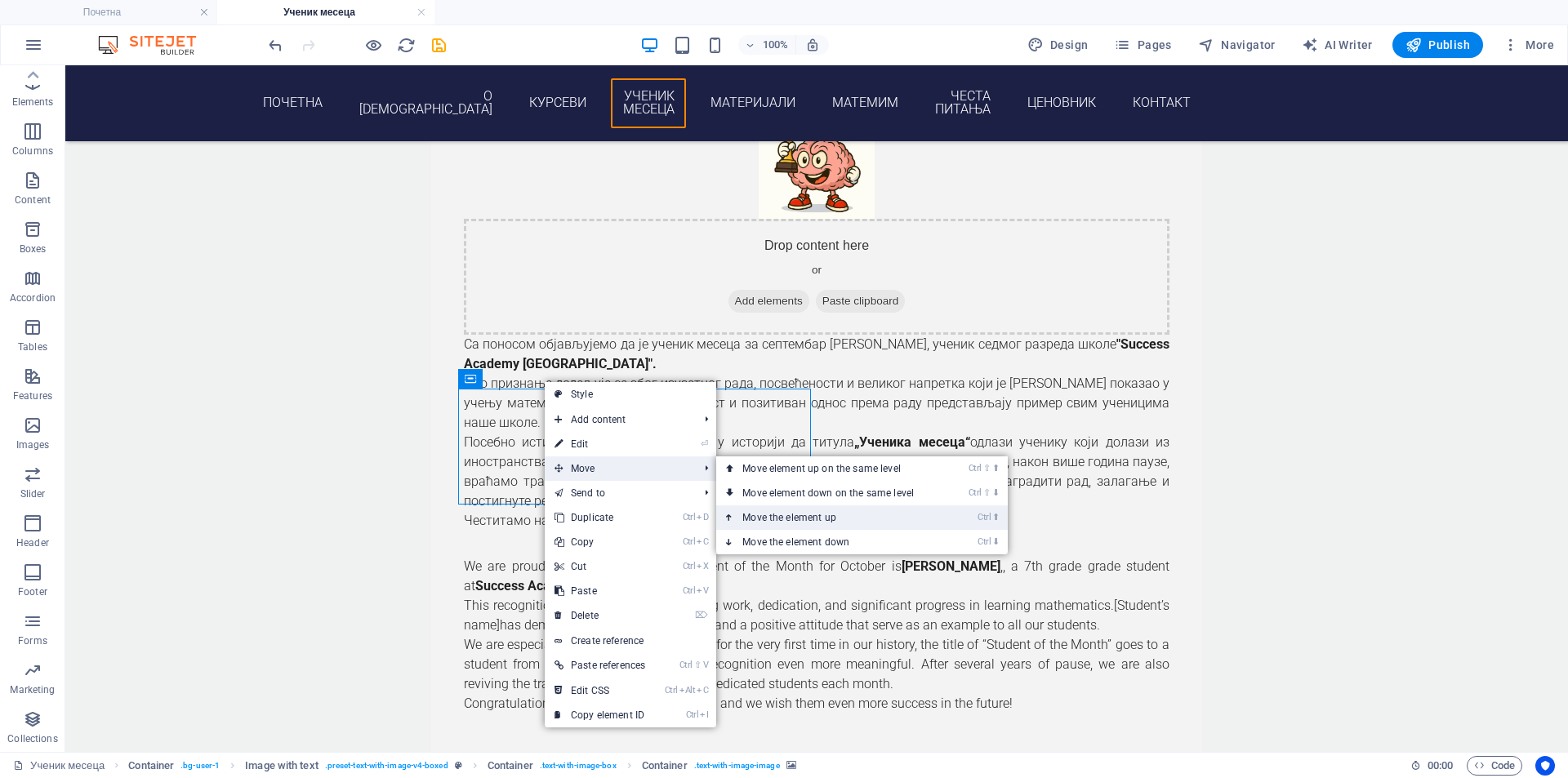
scroll to position [1697, 0]
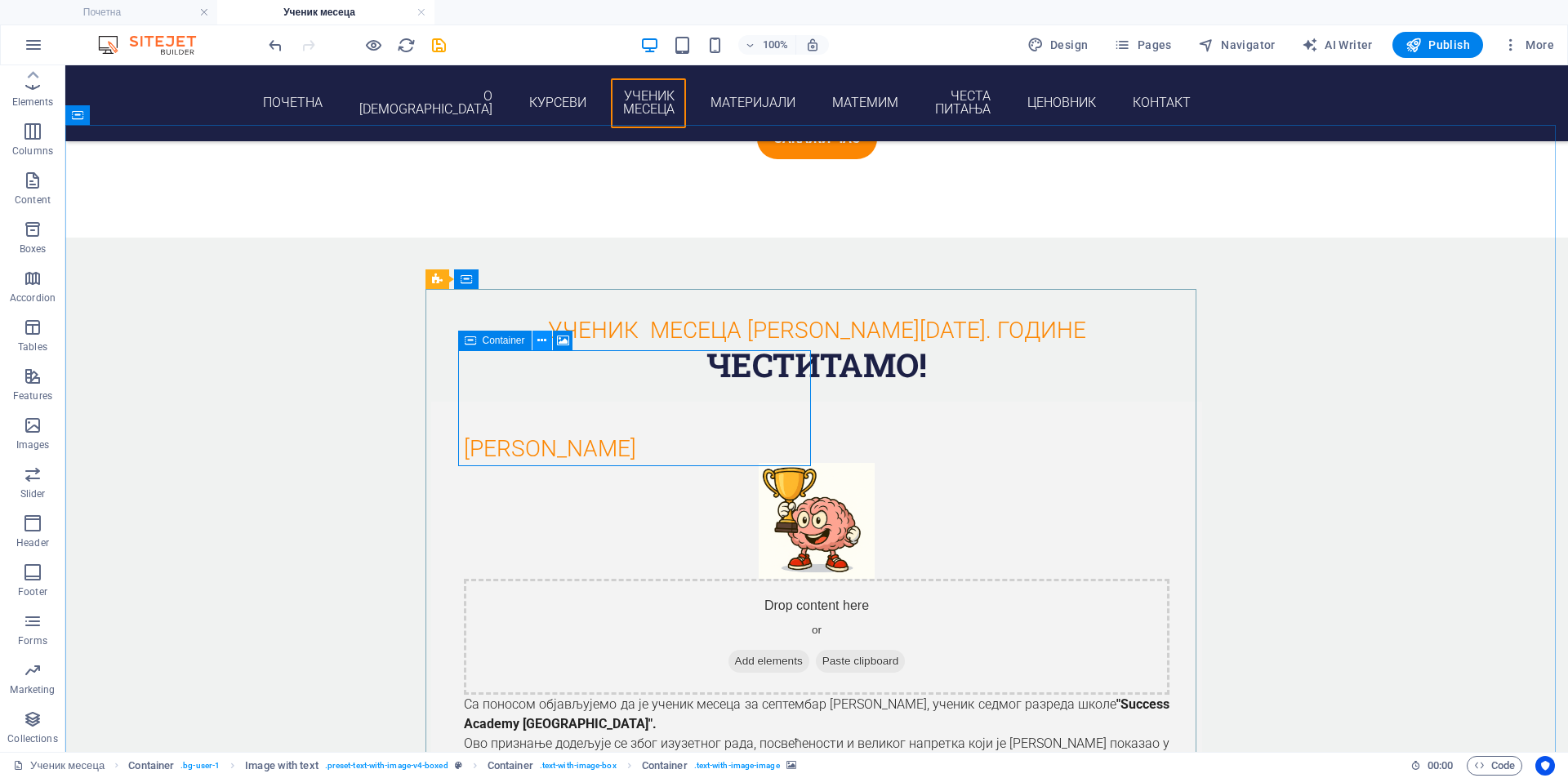
click at [548, 341] on button at bounding box center [542, 341] width 19 height 19
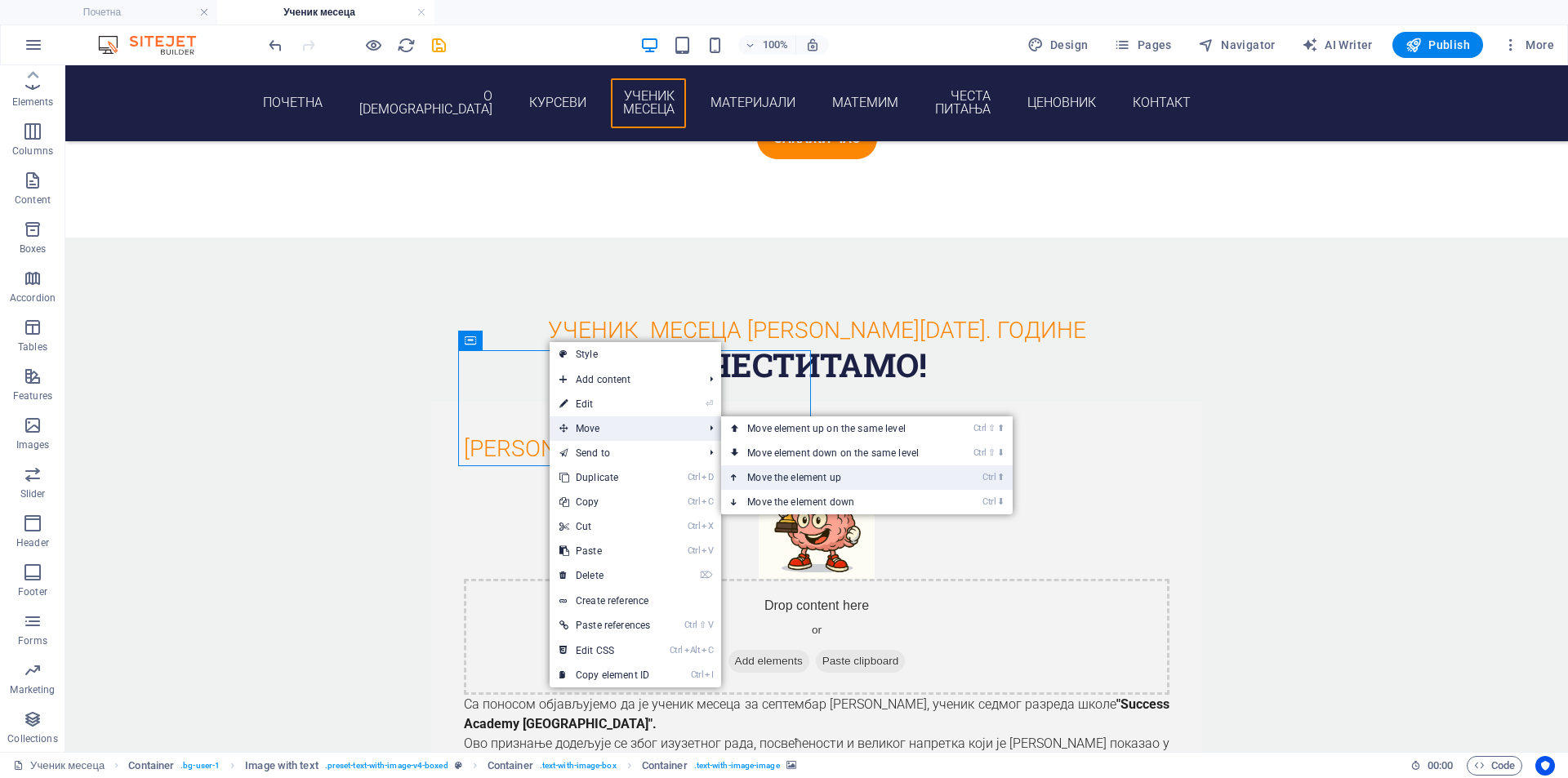
click at [815, 473] on link "Ctrl ⬆ Move the element up" at bounding box center [836, 478] width 230 height 25
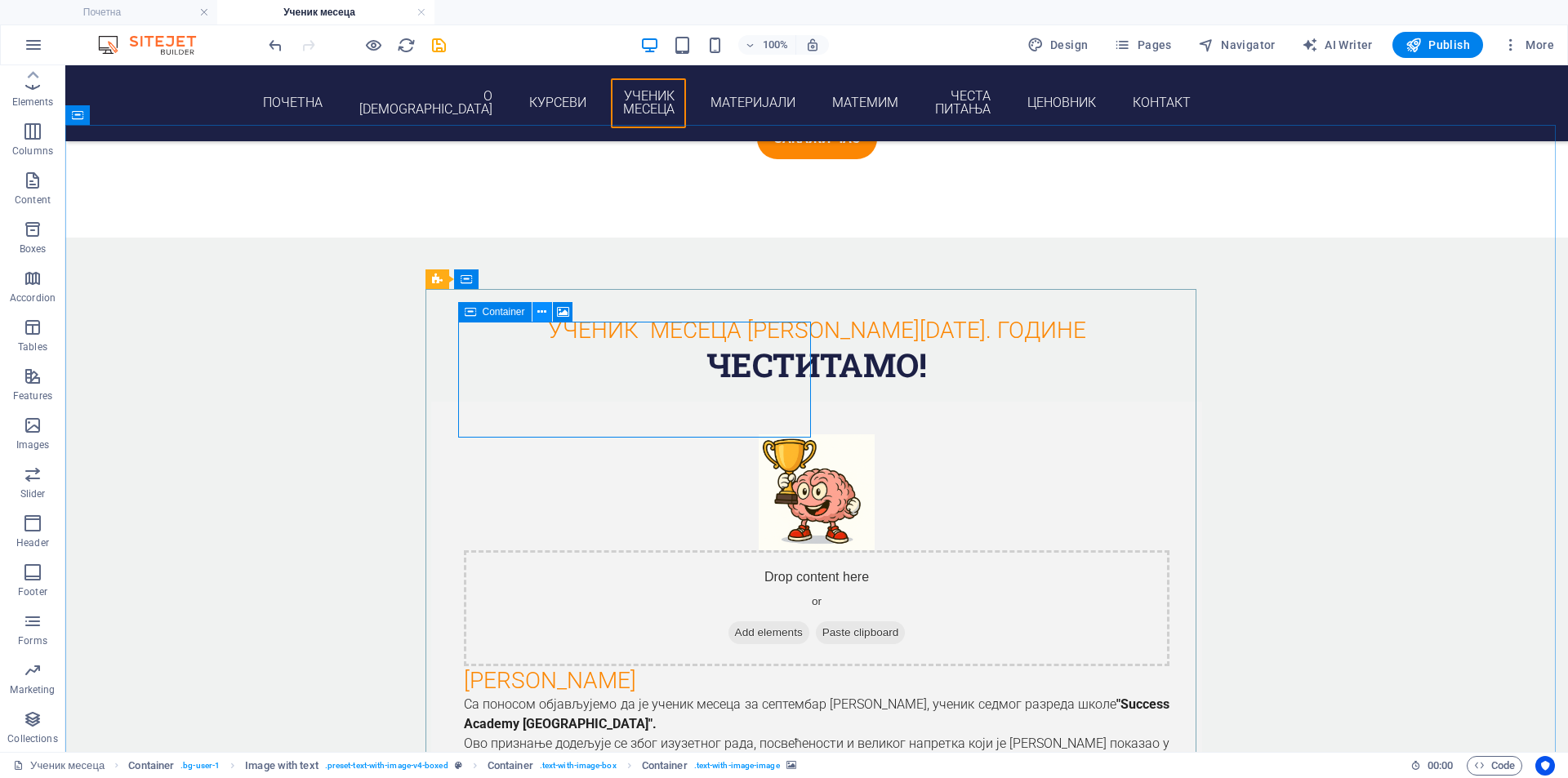
click at [541, 313] on icon at bounding box center [542, 313] width 9 height 18
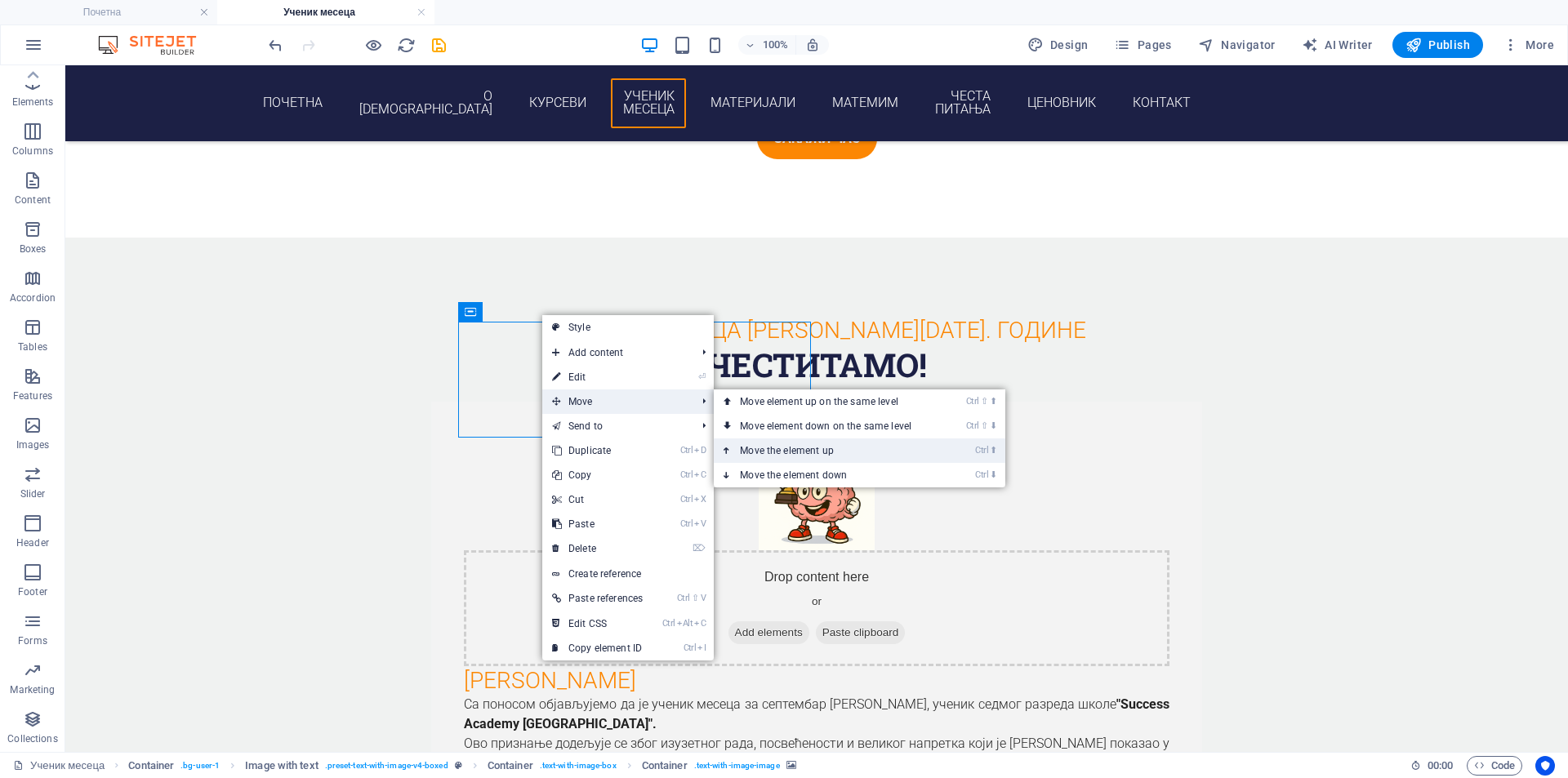
click at [824, 448] on link "Ctrl ⬆ Move the element up" at bounding box center [829, 450] width 230 height 25
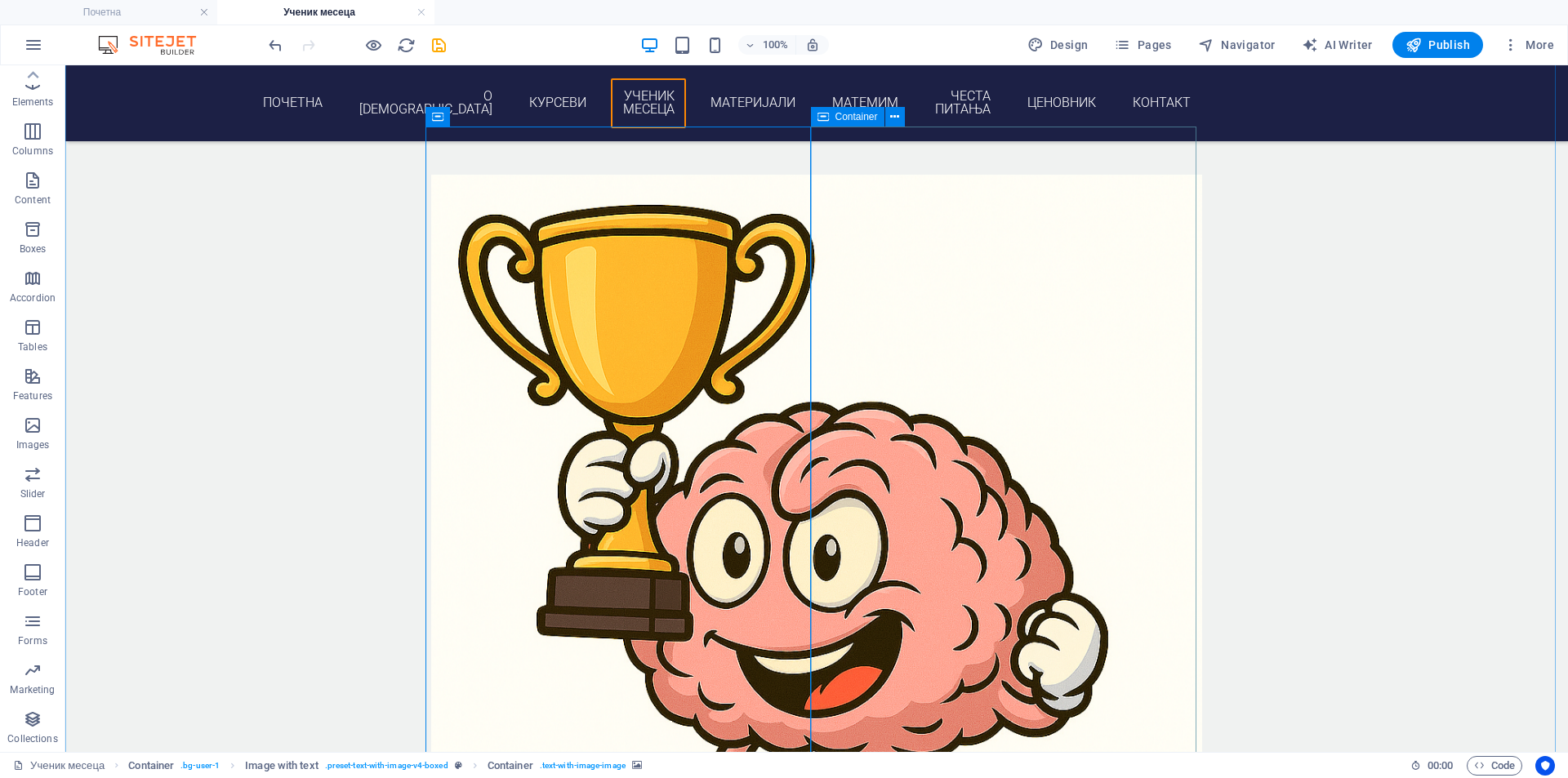
scroll to position [1970, 0]
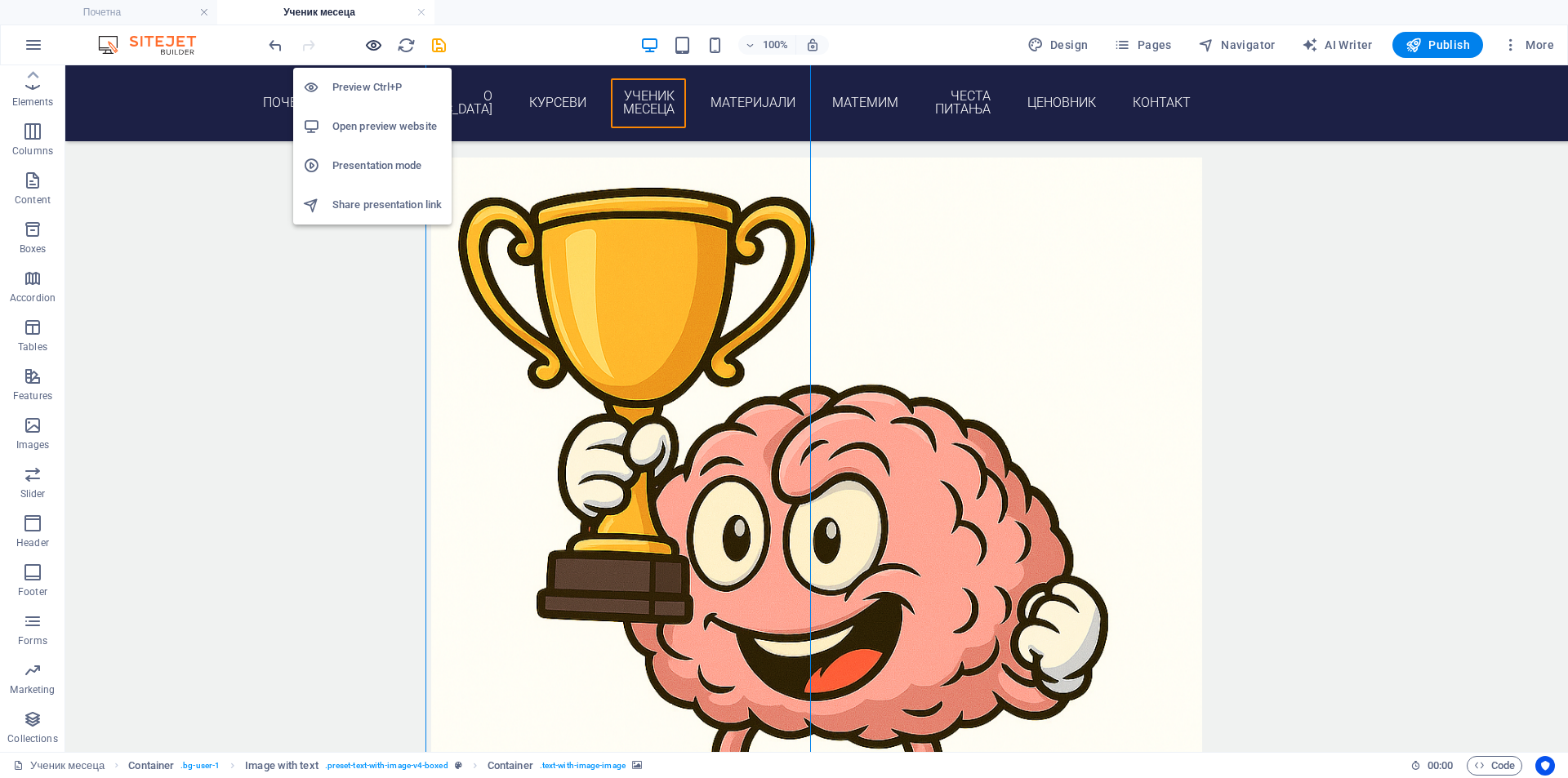
drag, startPoint x: 376, startPoint y: 47, endPoint x: 770, endPoint y: 104, distance: 398.1
click at [376, 47] on icon "button" at bounding box center [373, 45] width 18 height 18
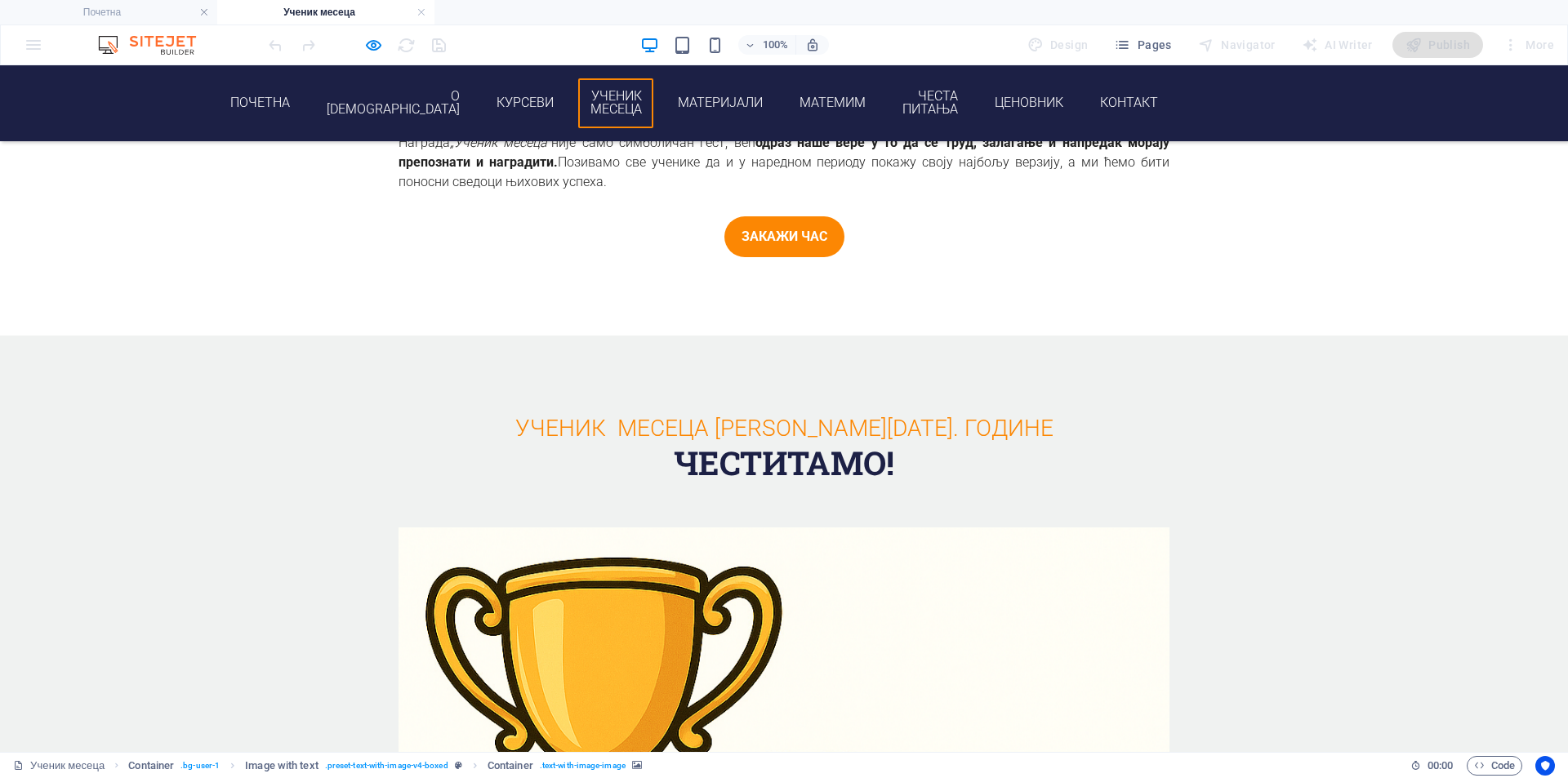
scroll to position [1561, 0]
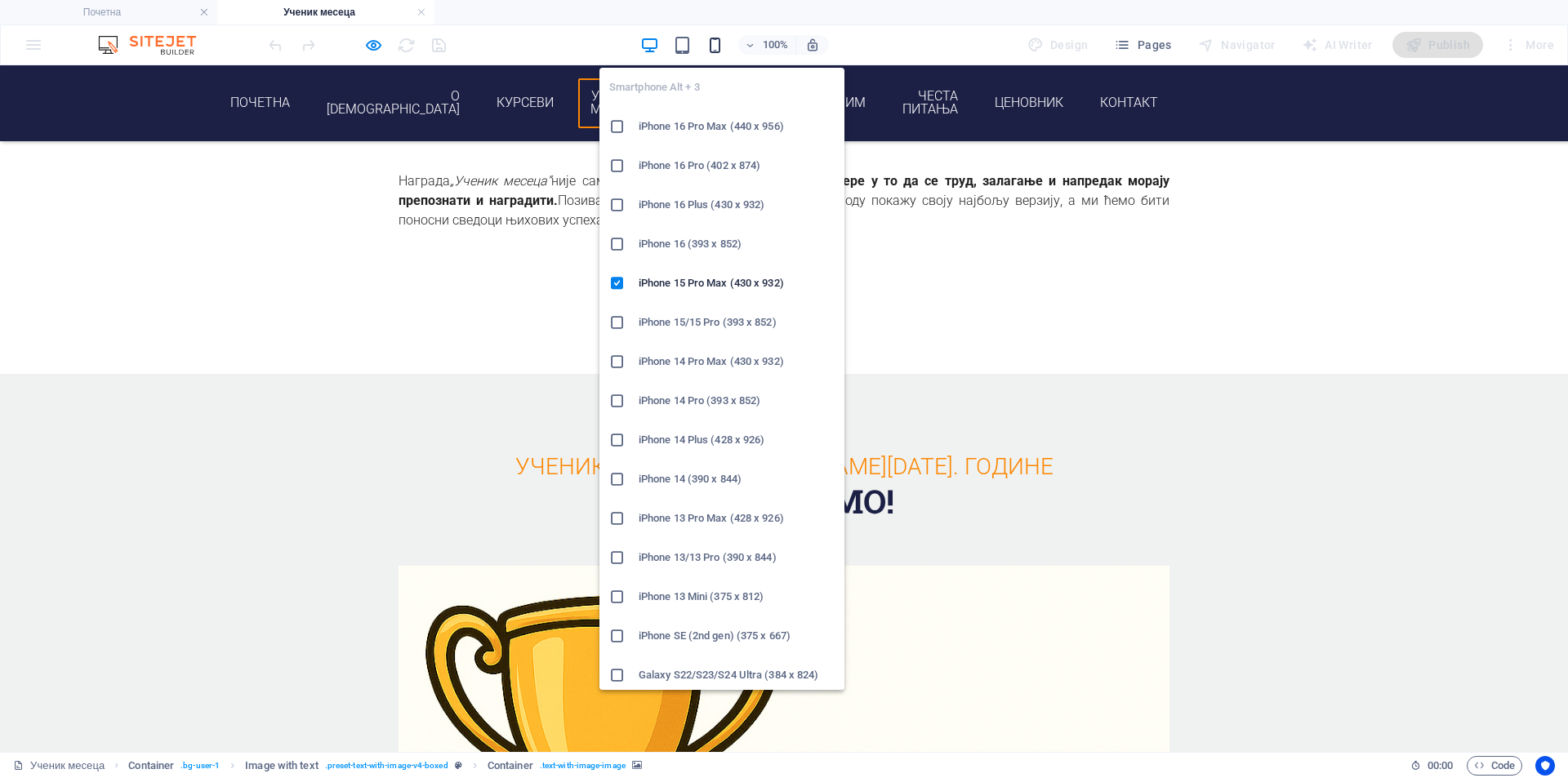
click at [718, 47] on icon "button" at bounding box center [714, 45] width 18 height 18
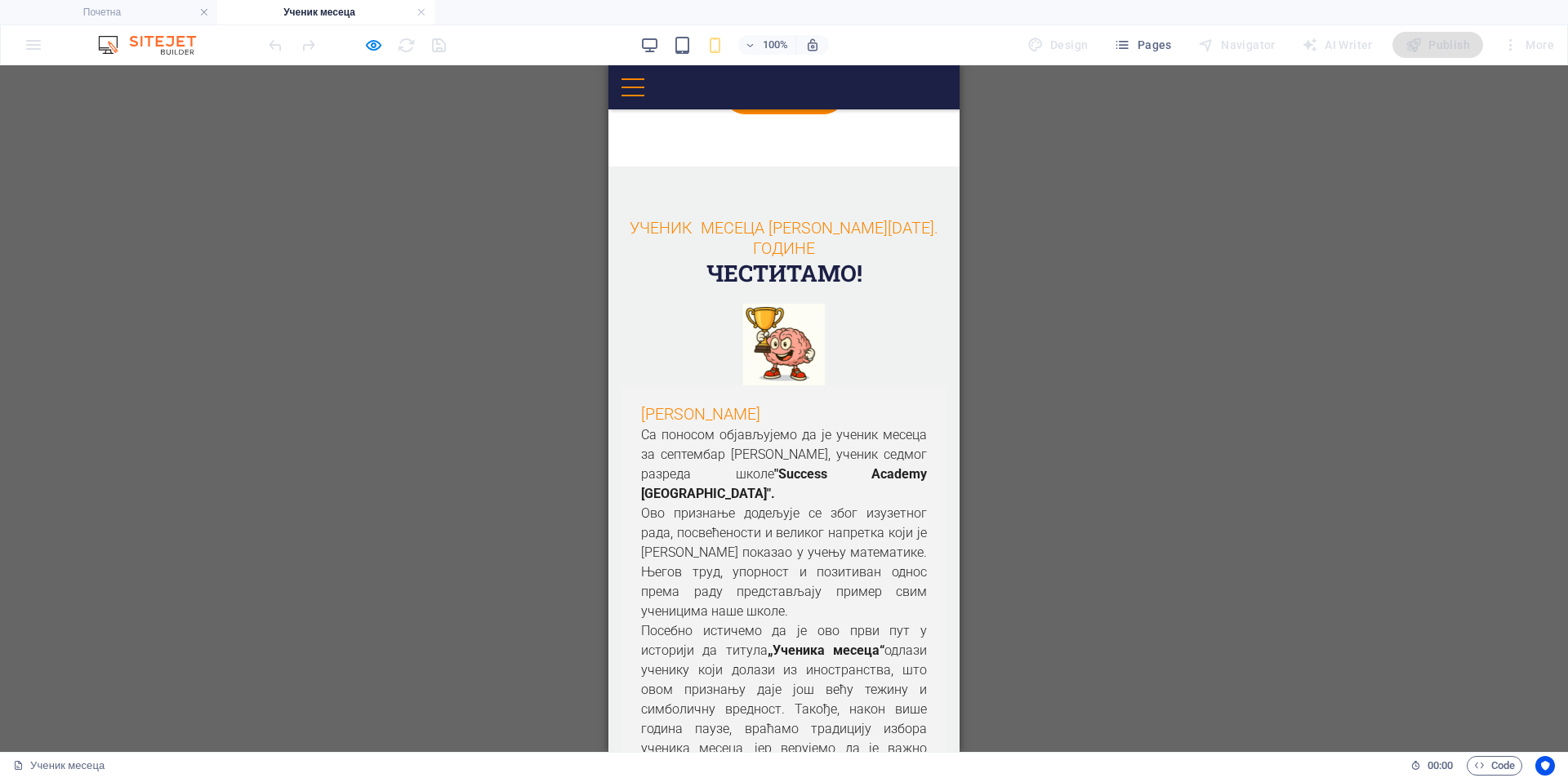
scroll to position [1869, 0]
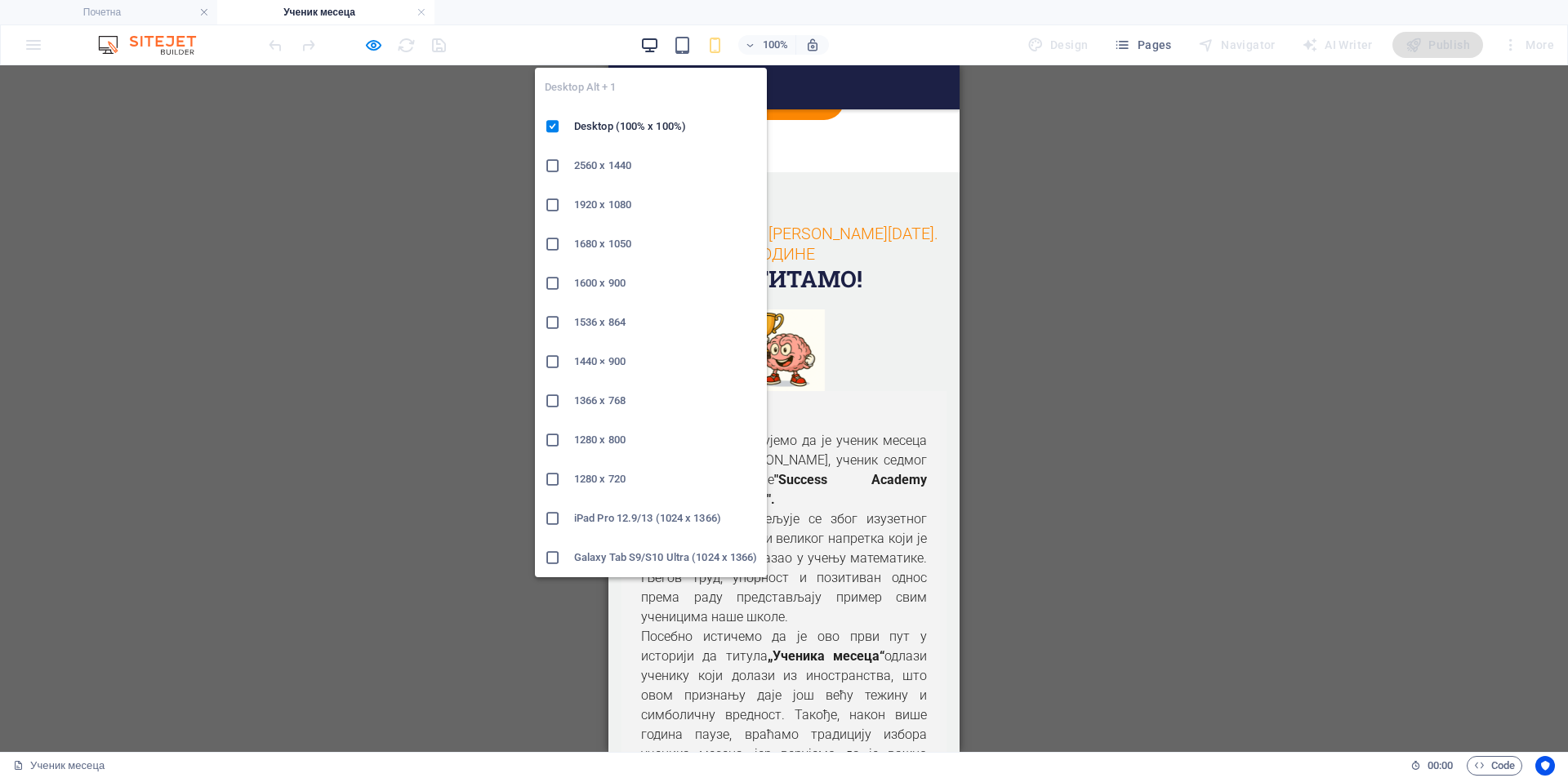
click at [652, 40] on icon "button" at bounding box center [649, 45] width 18 height 18
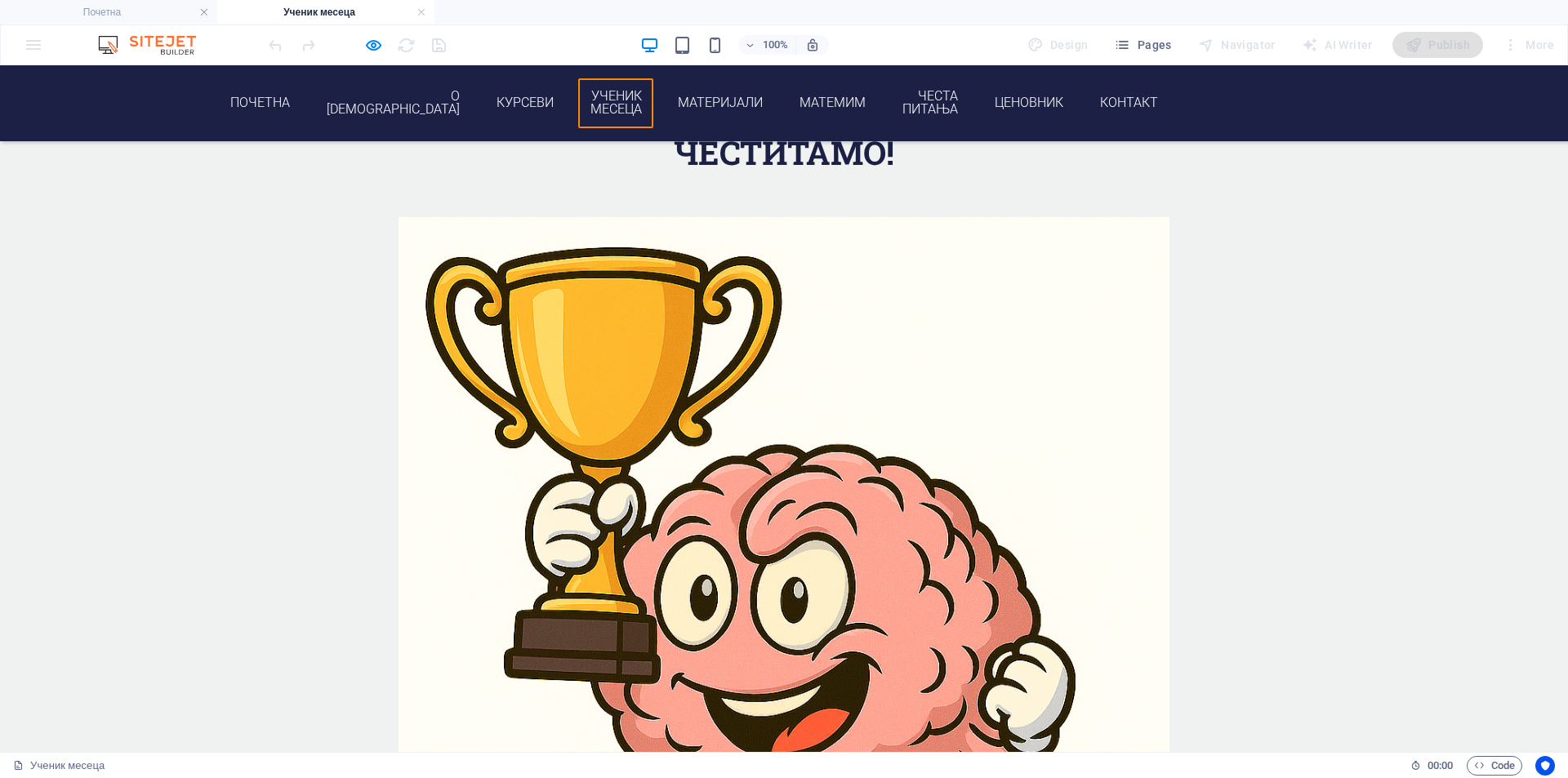
scroll to position [2024, 0]
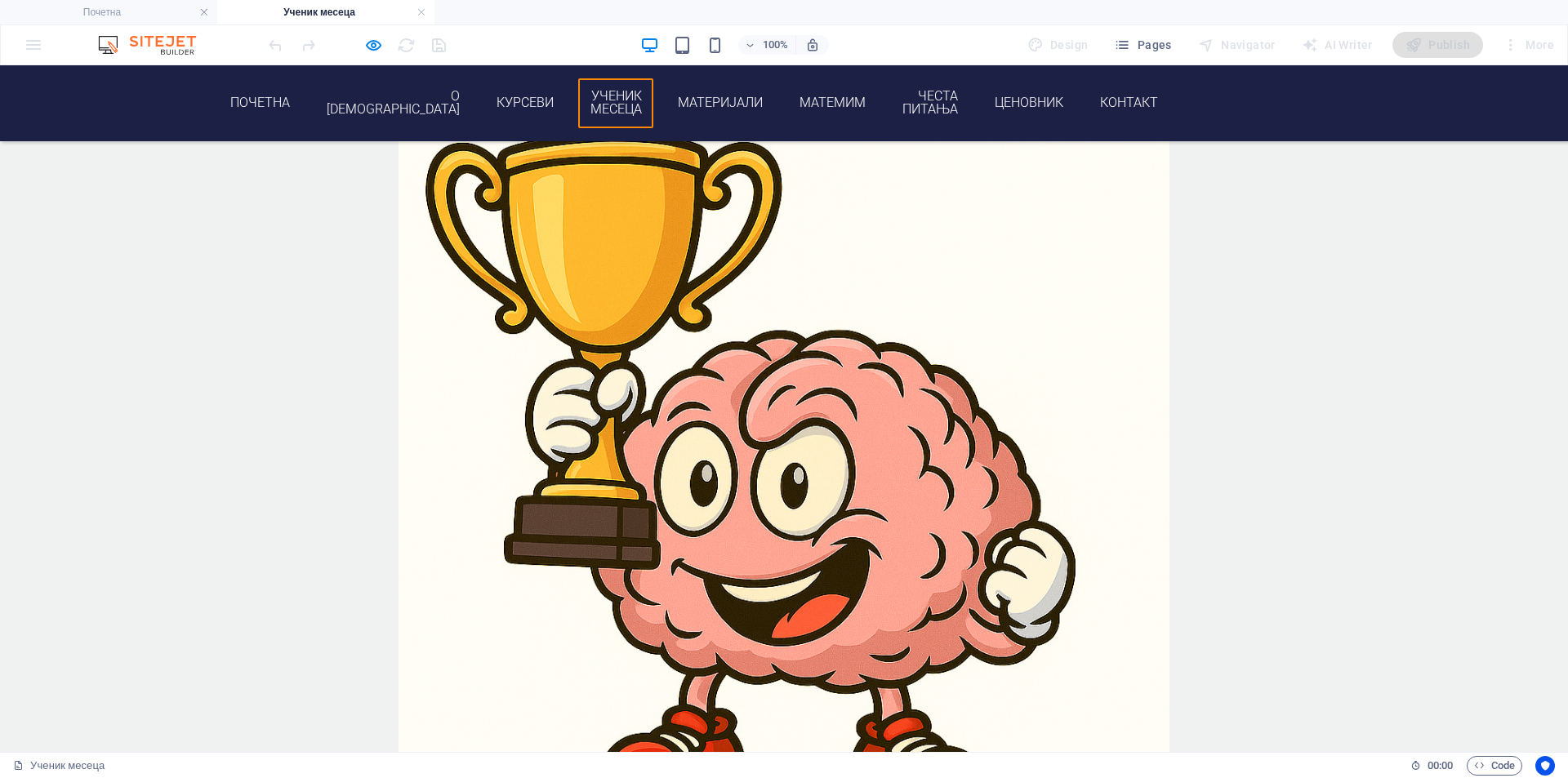
click at [644, 379] on div at bounding box center [784, 488] width 771 height 825
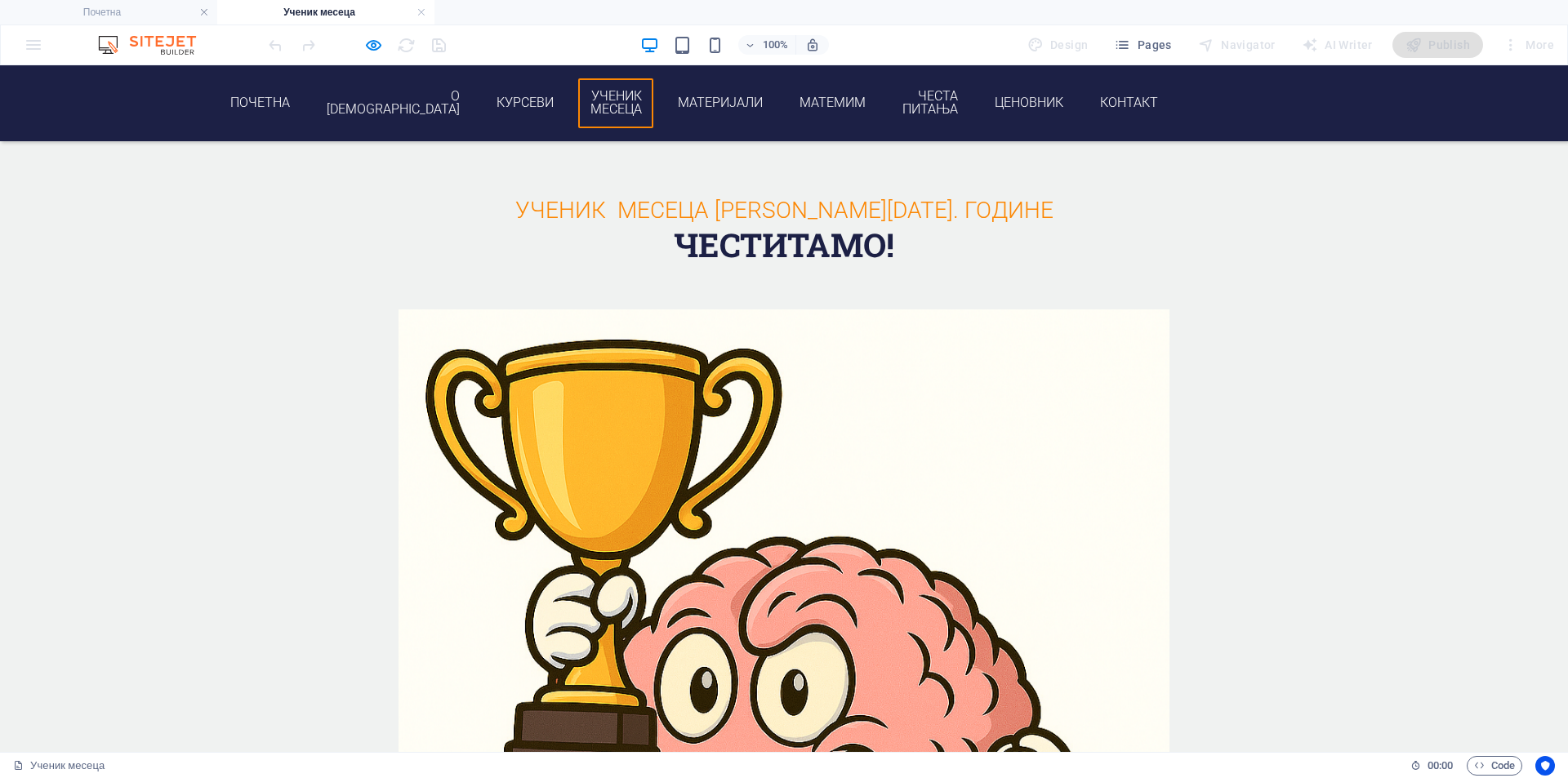
scroll to position [1751, 0]
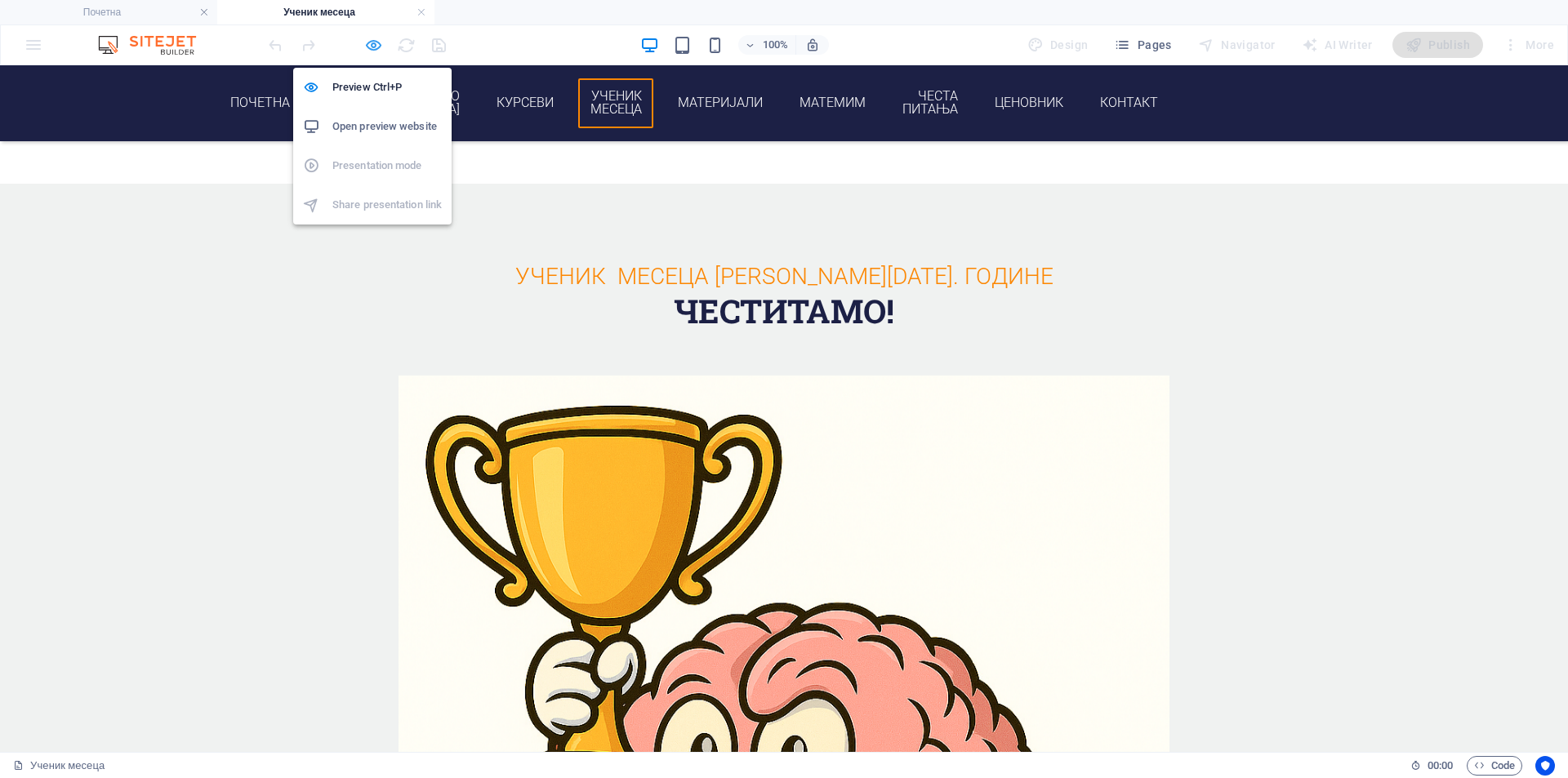
click at [373, 52] on icon "button" at bounding box center [373, 45] width 18 height 18
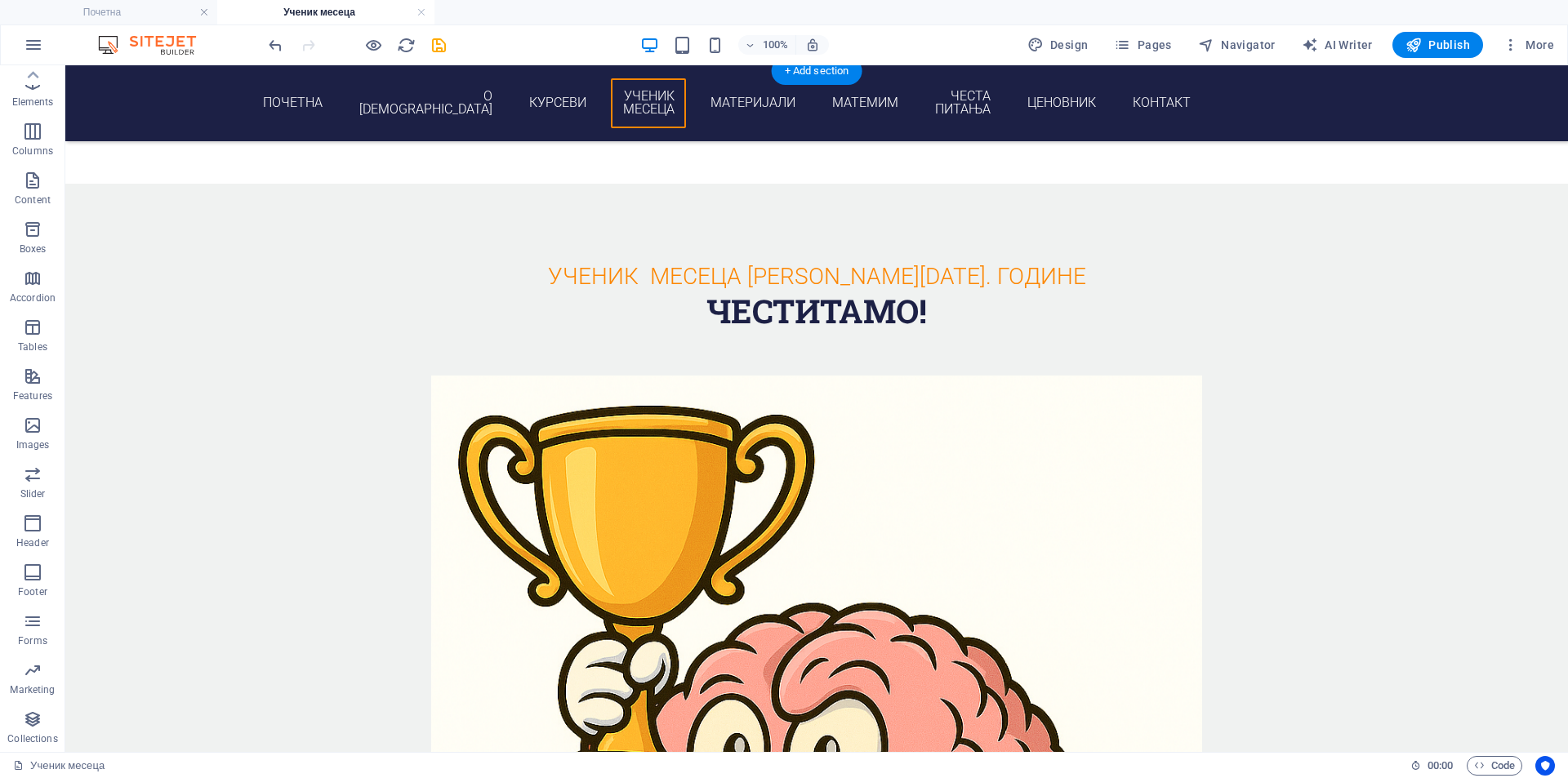
scroll to position [1888, 0]
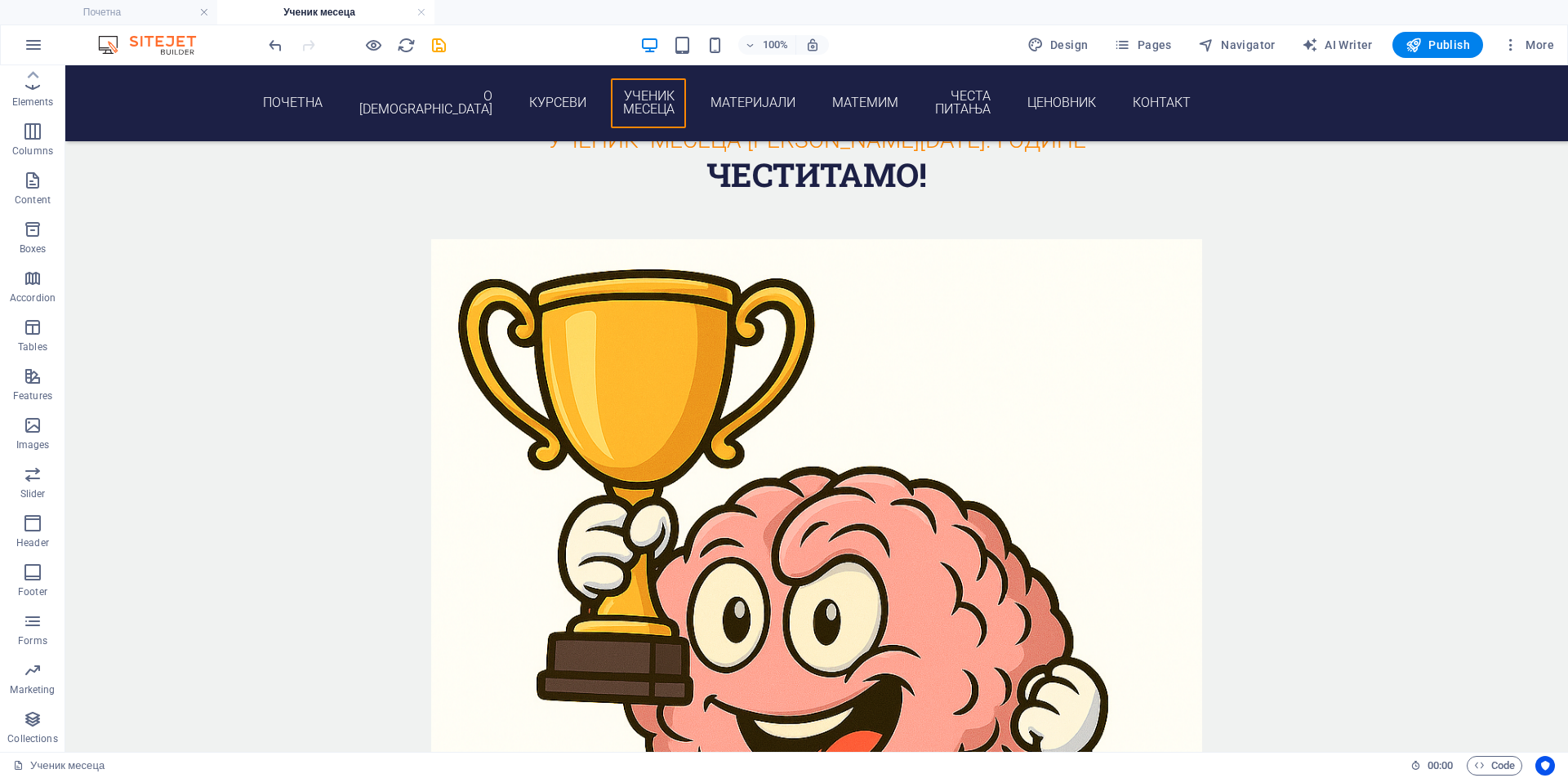
click at [533, 414] on figure at bounding box center [817, 624] width 771 height 825
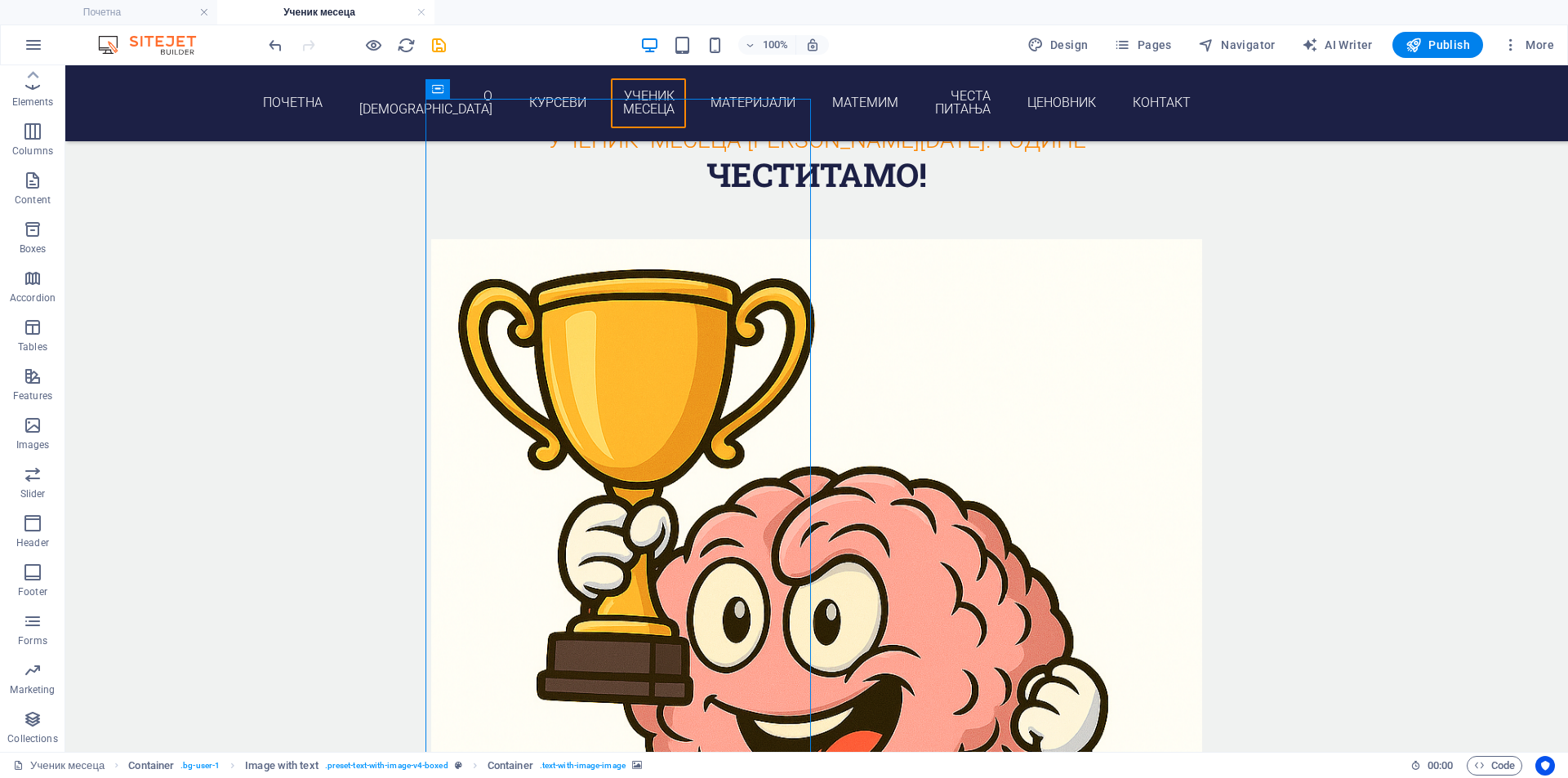
scroll to position [1616, 0]
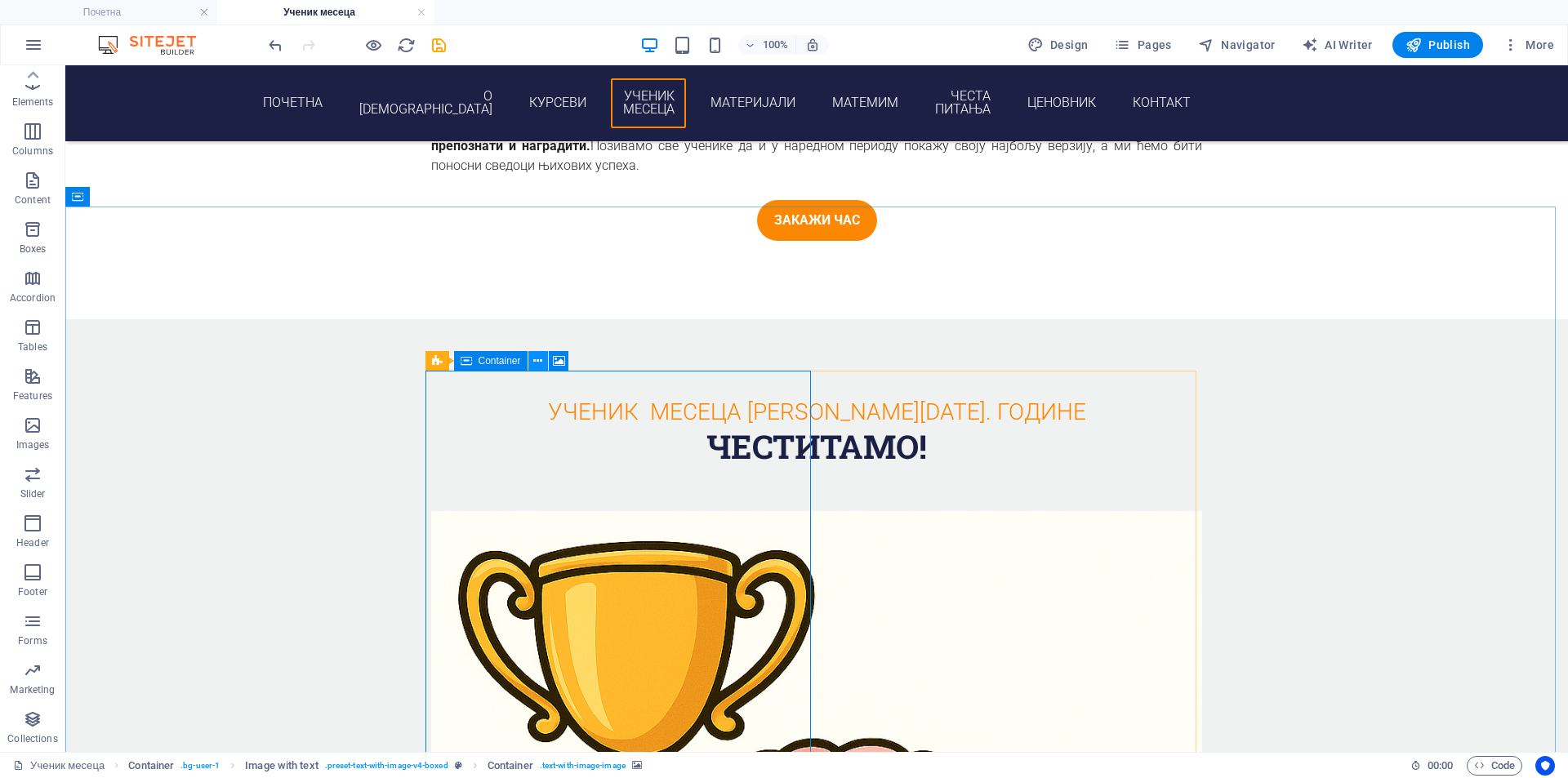
click at [529, 362] on button at bounding box center [538, 361] width 19 height 19
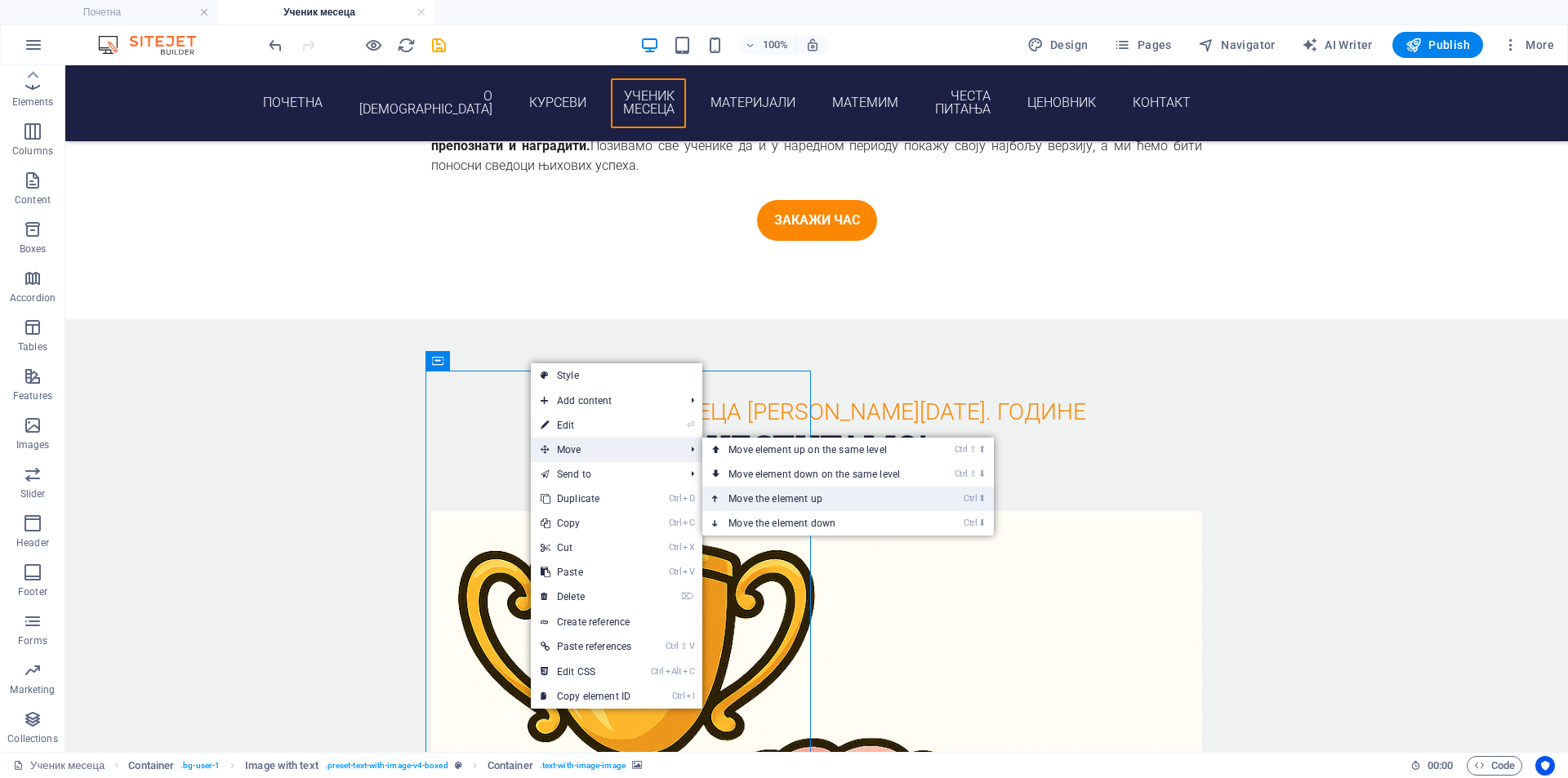
click at [797, 490] on link "Ctrl ⬆ Move the element up" at bounding box center [818, 499] width 230 height 25
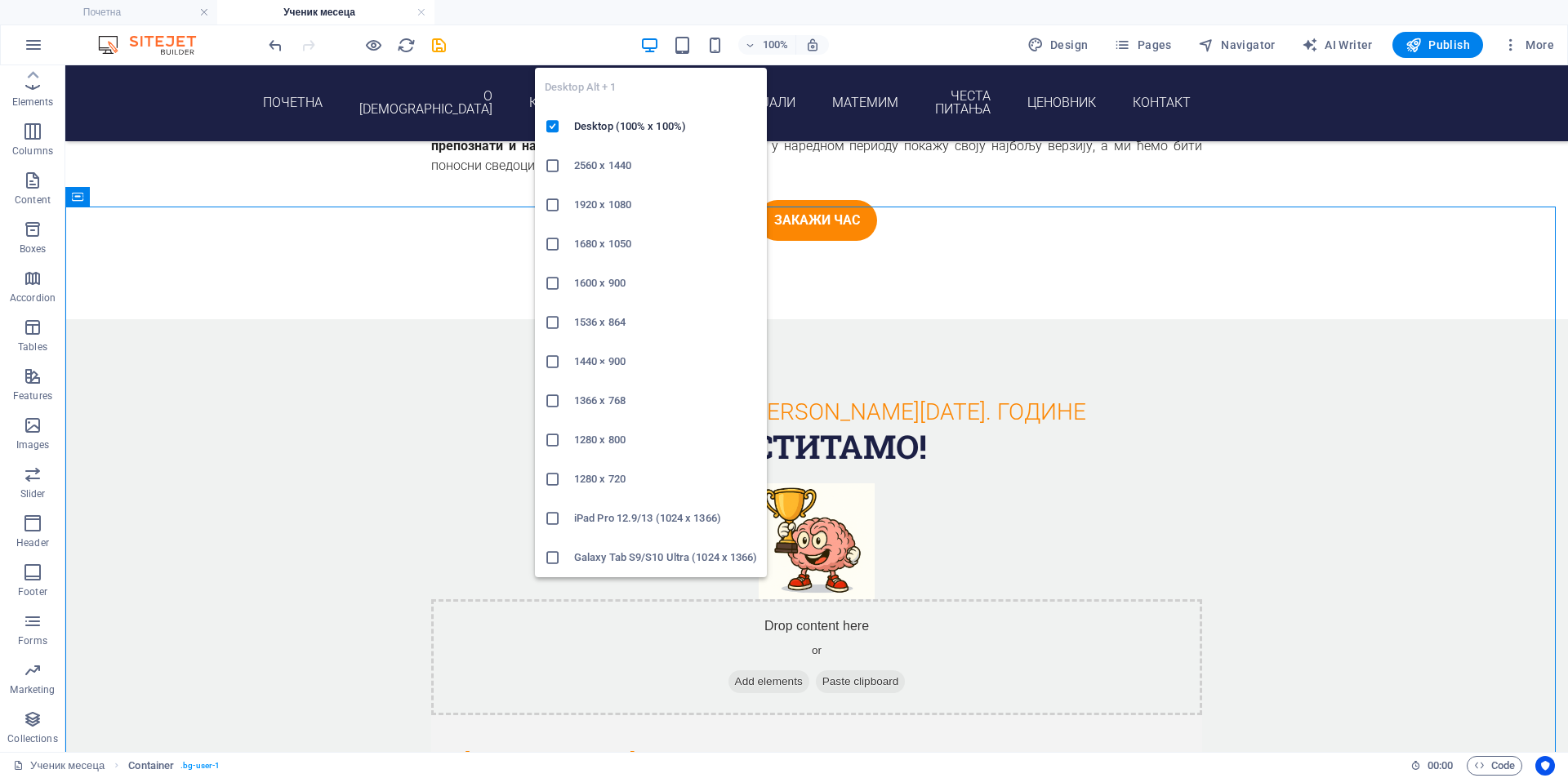
click at [655, 51] on icon "button" at bounding box center [649, 45] width 18 height 18
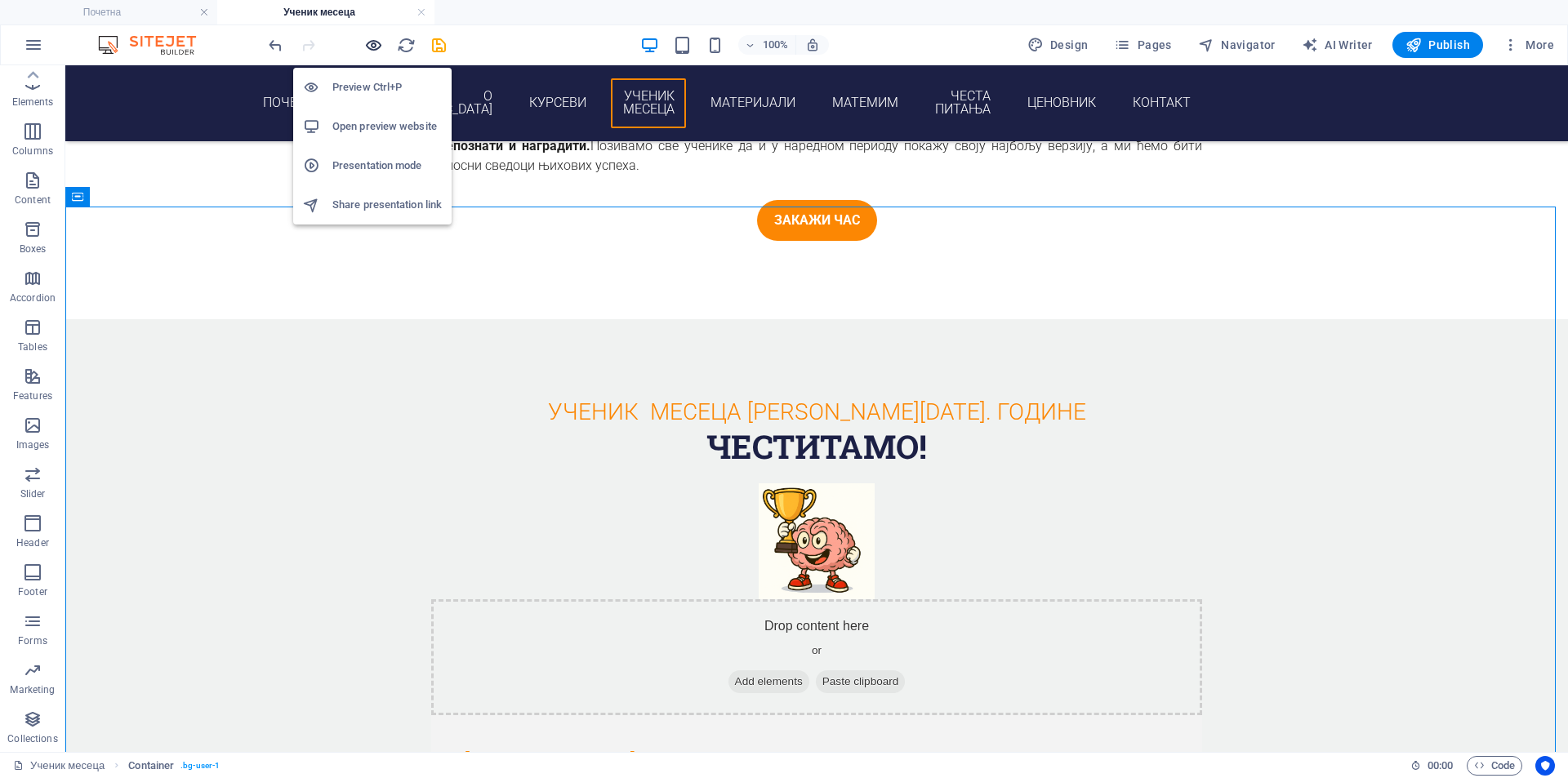
click at [367, 53] on icon "button" at bounding box center [373, 45] width 18 height 18
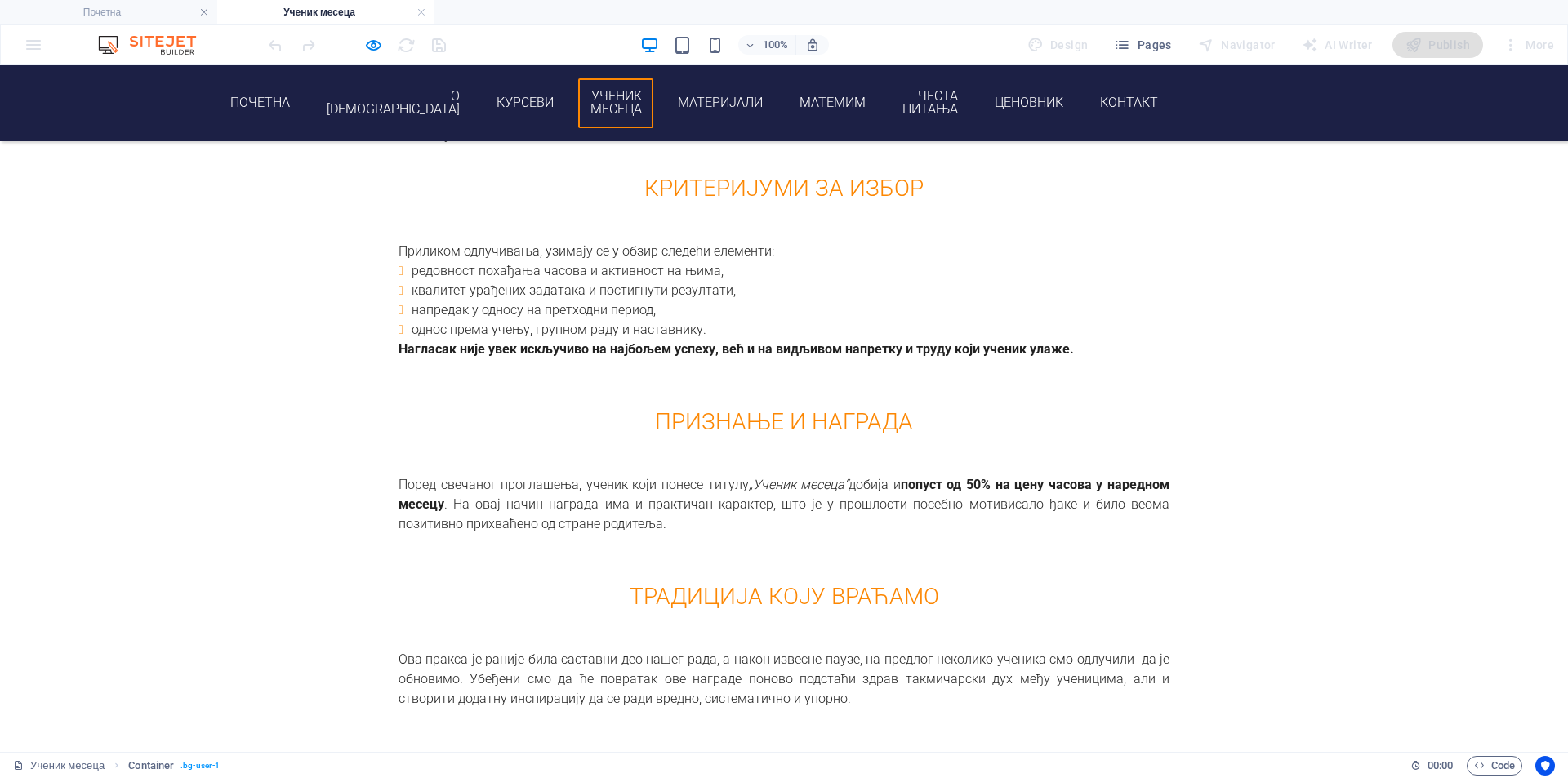
scroll to position [227, 0]
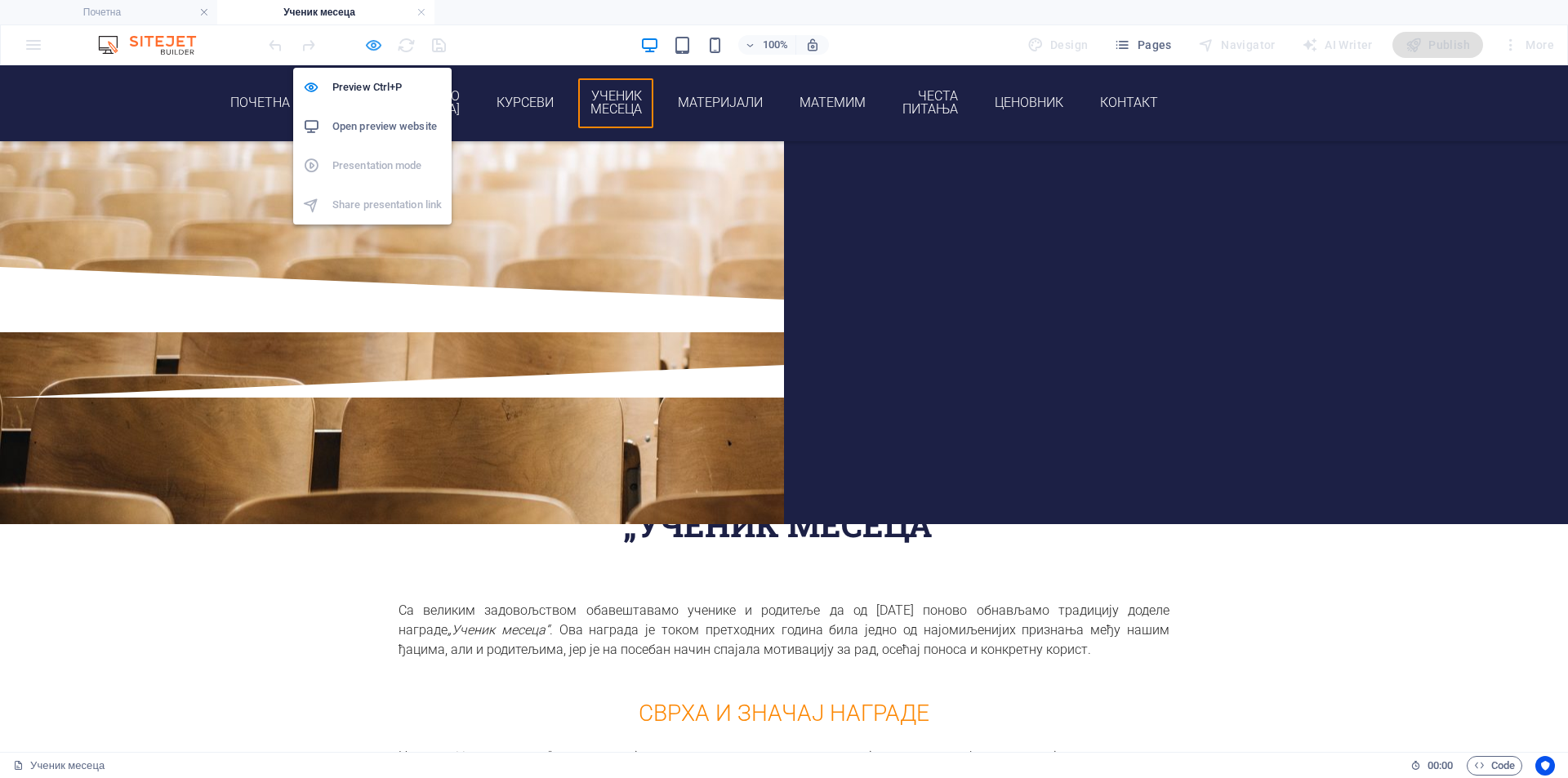
click at [367, 44] on icon "button" at bounding box center [373, 45] width 18 height 18
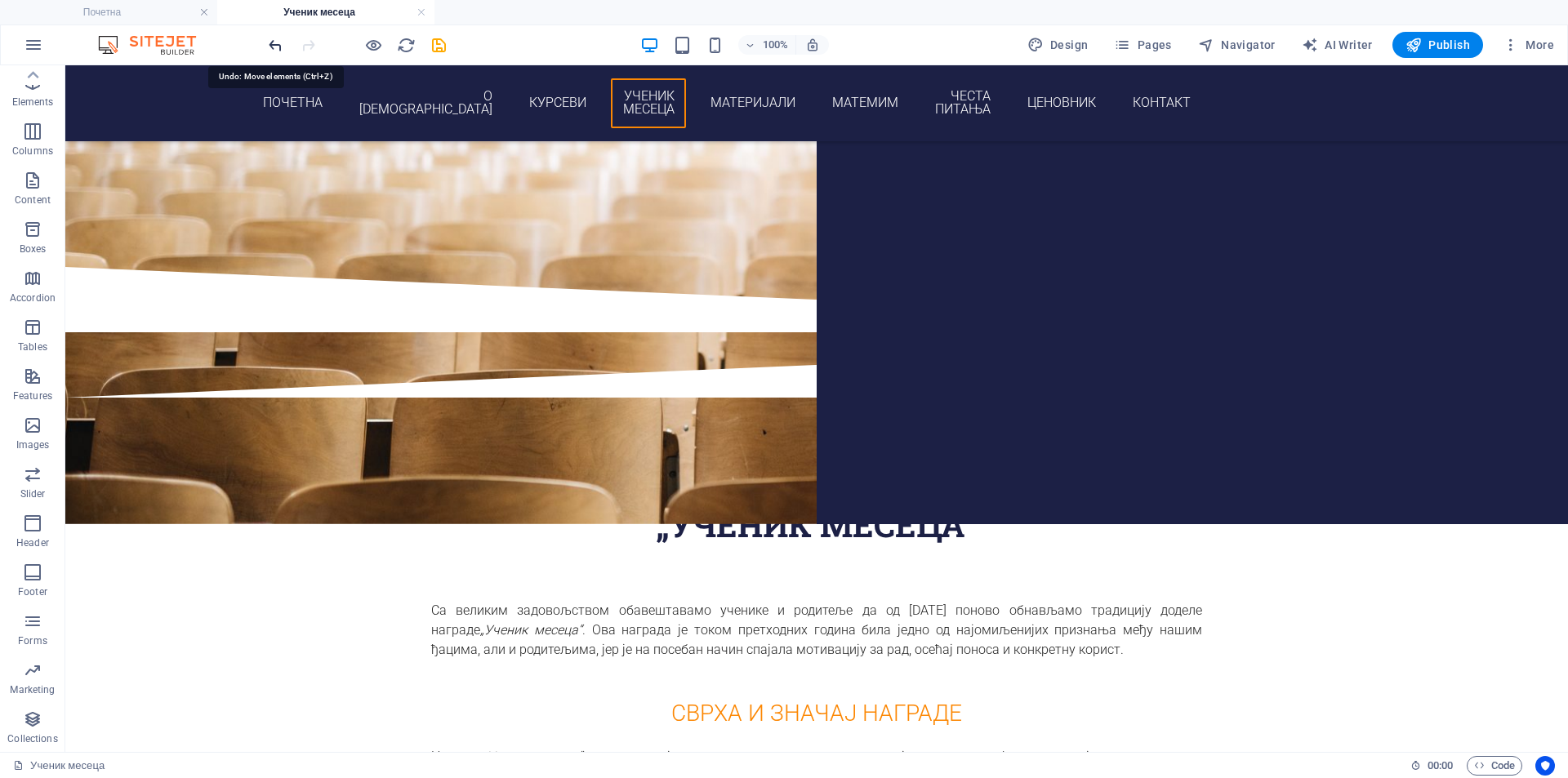
click at [273, 46] on icon "undo" at bounding box center [275, 45] width 18 height 18
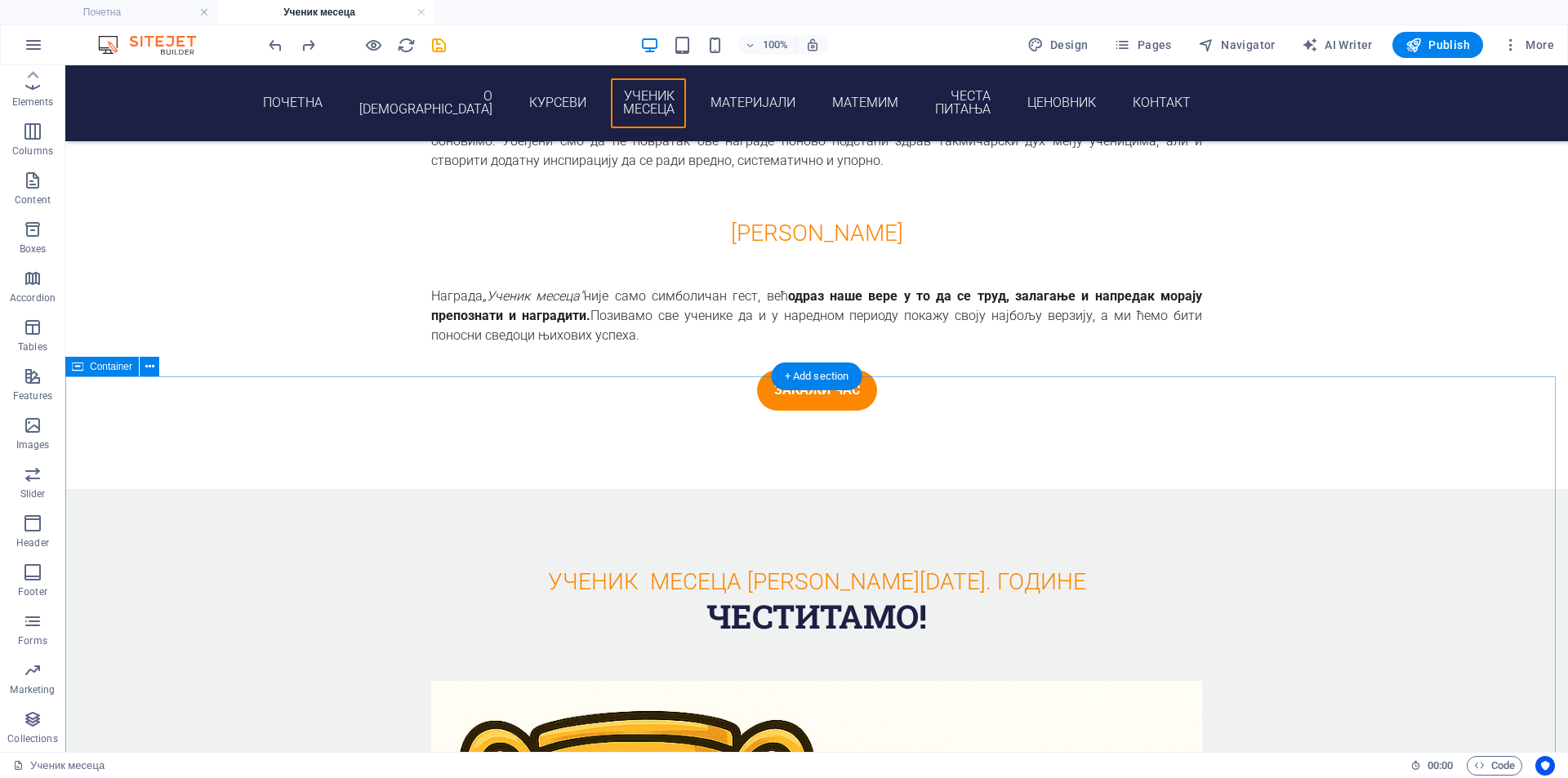
scroll to position [1718, 0]
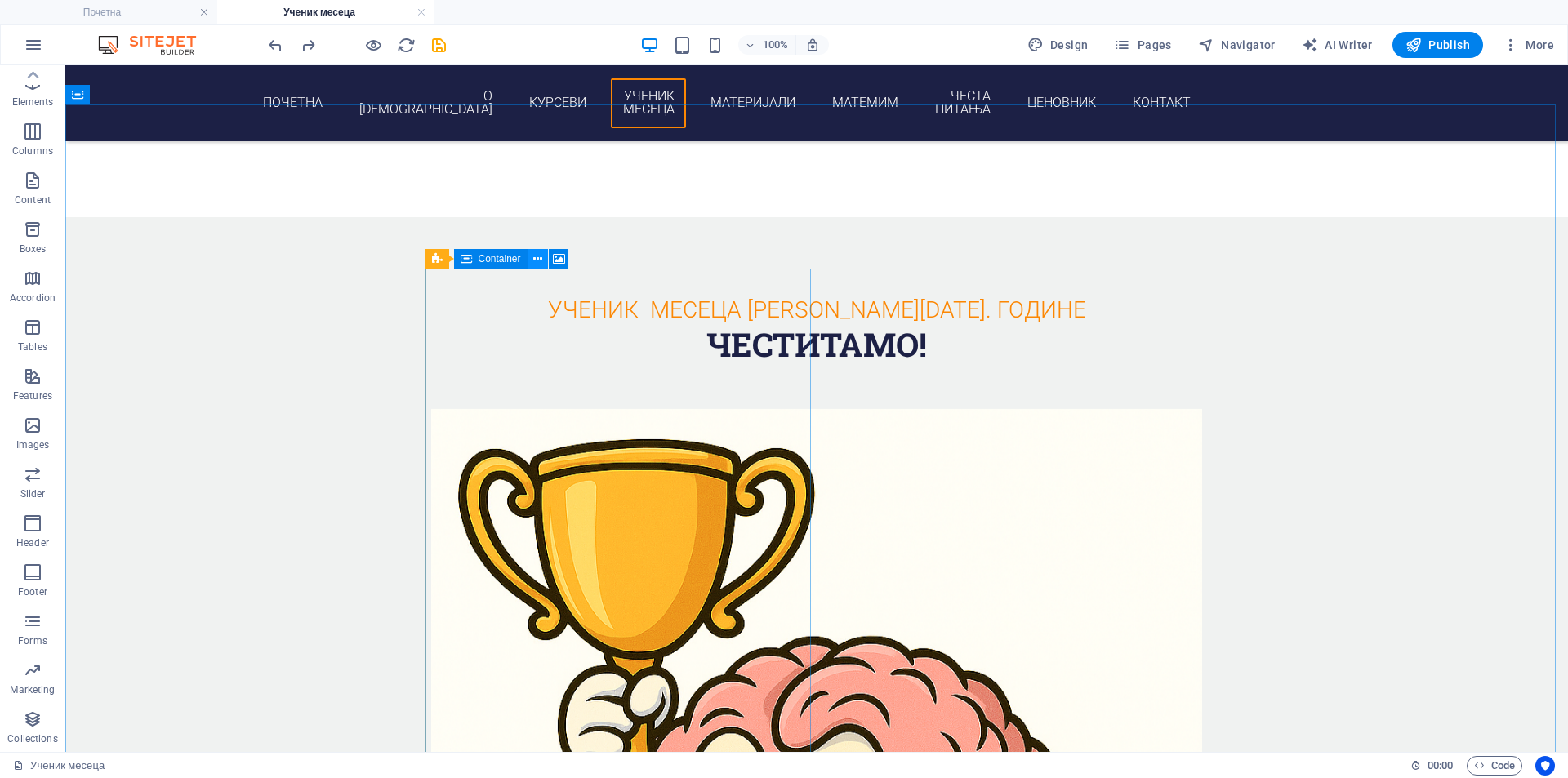
click at [532, 263] on button at bounding box center [538, 259] width 19 height 19
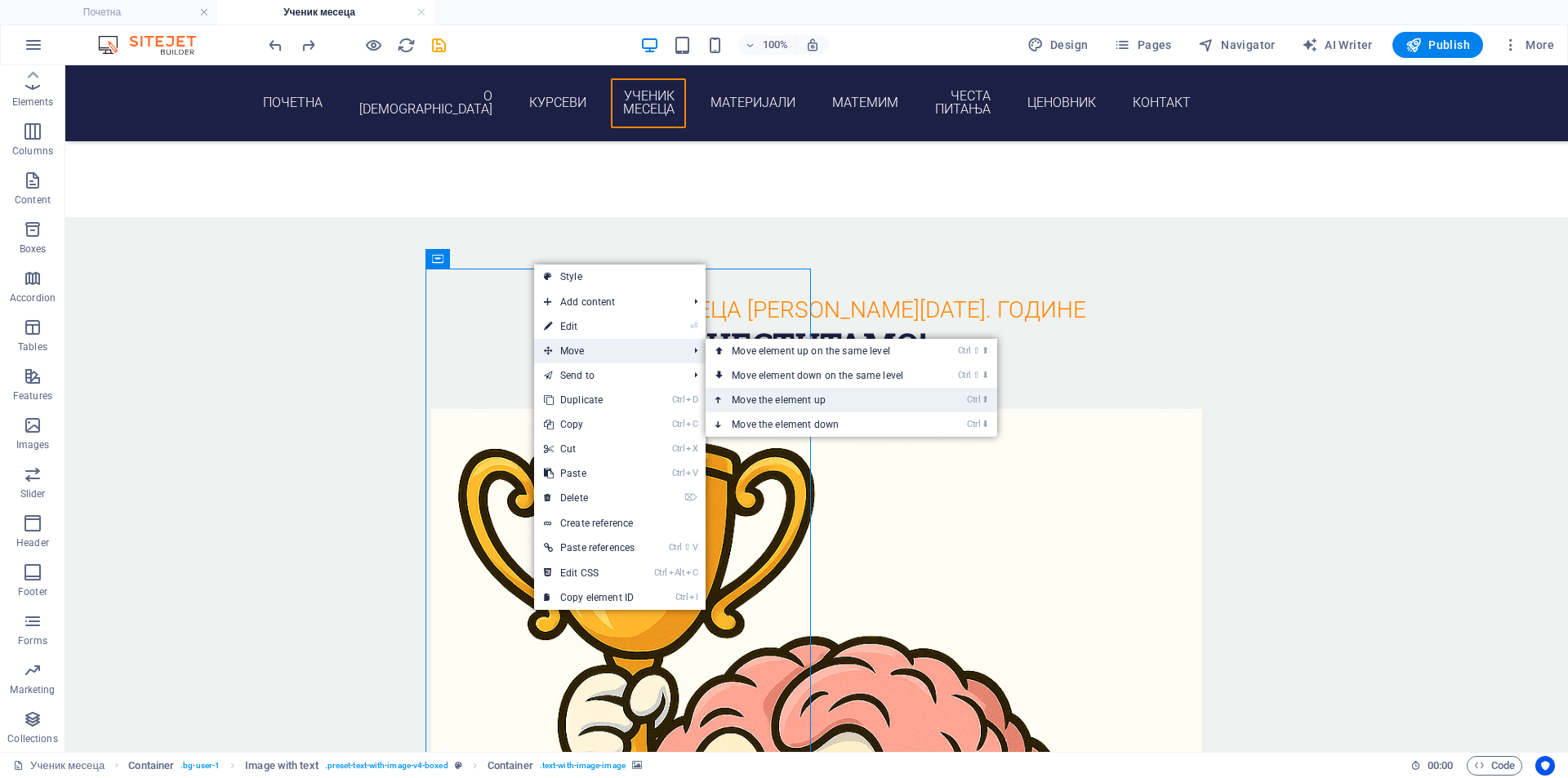
drag, startPoint x: 868, startPoint y: 394, endPoint x: 804, endPoint y: 329, distance: 91.2
click at [868, 394] on link "Ctrl ⬆ Move the element up" at bounding box center [820, 400] width 230 height 25
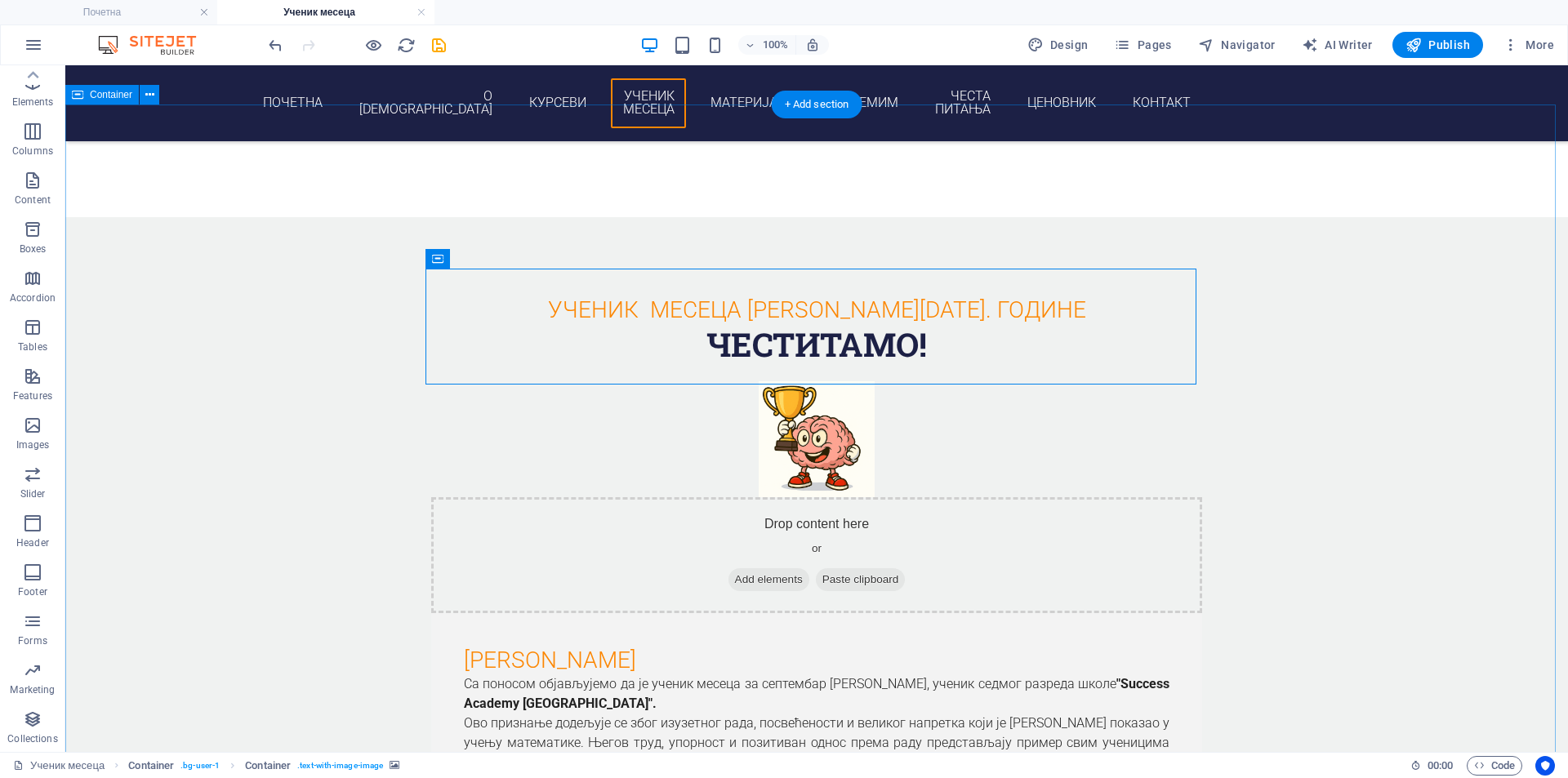
click at [319, 357] on div "ученик месеца [PERSON_NAME][DATE]. године честитамо! Drop content here or Add e…" at bounding box center [816, 700] width 1503 height 967
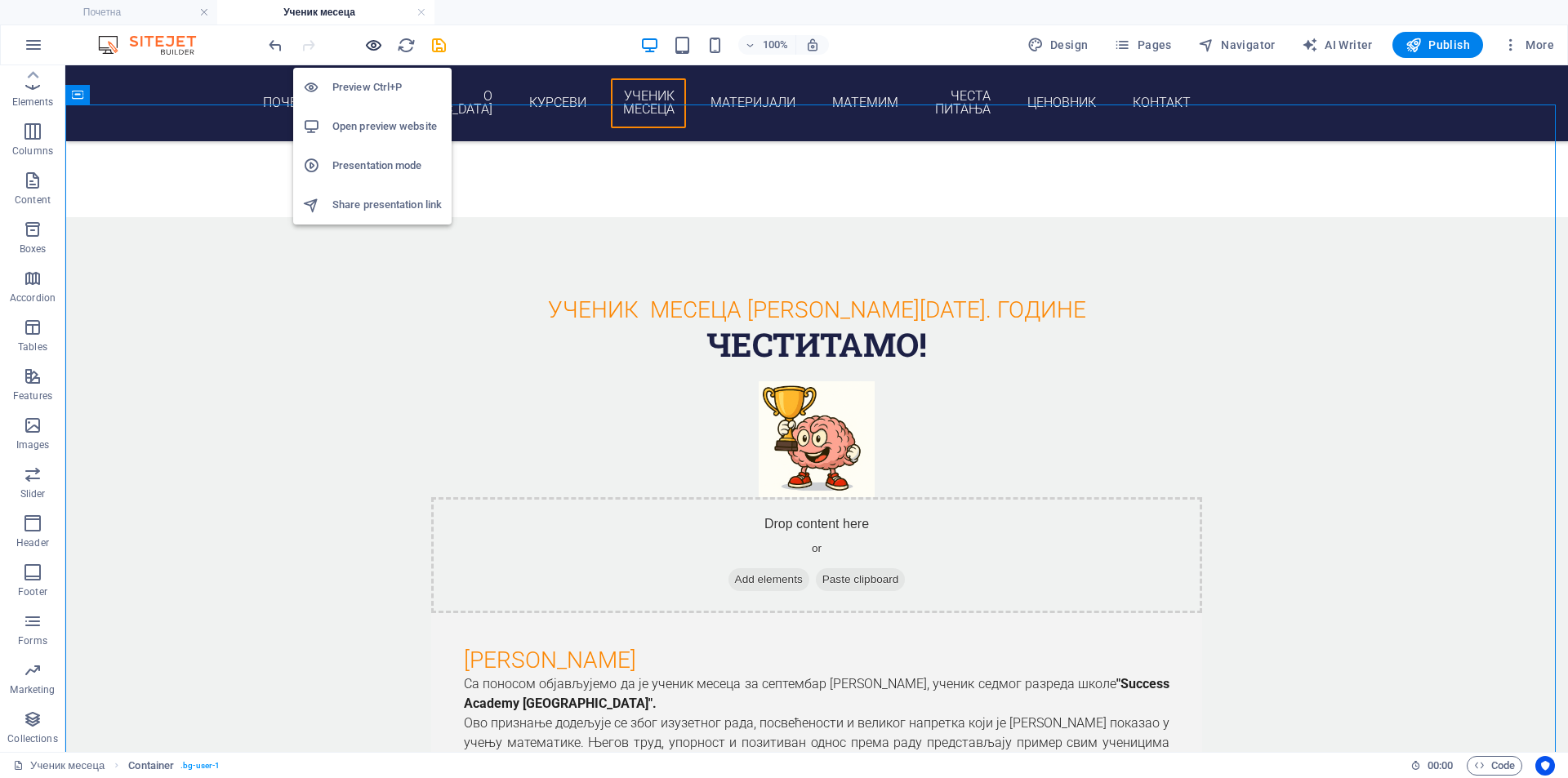
click at [370, 41] on icon "button" at bounding box center [373, 45] width 18 height 18
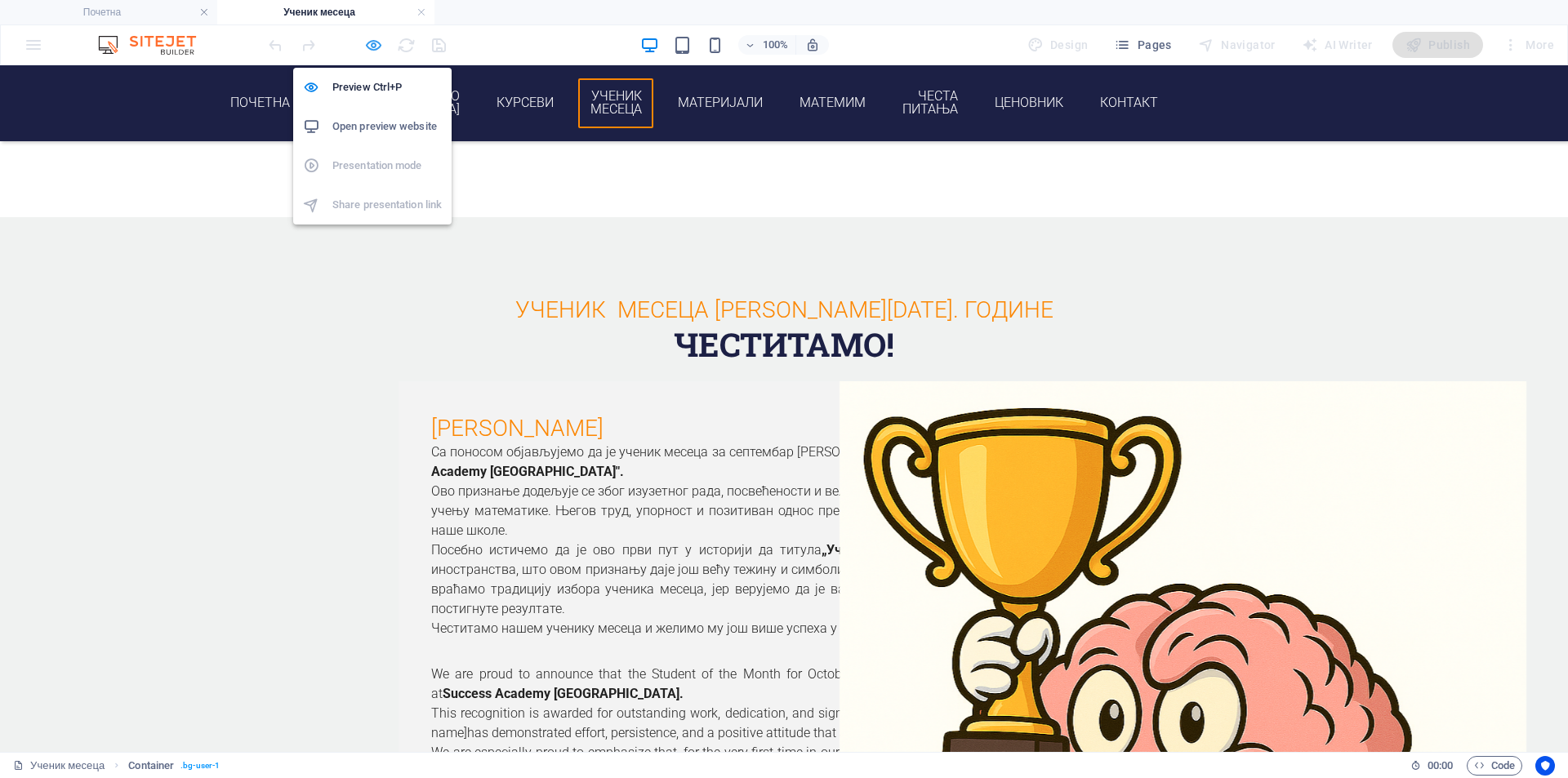
click at [370, 41] on icon "button" at bounding box center [373, 45] width 18 height 18
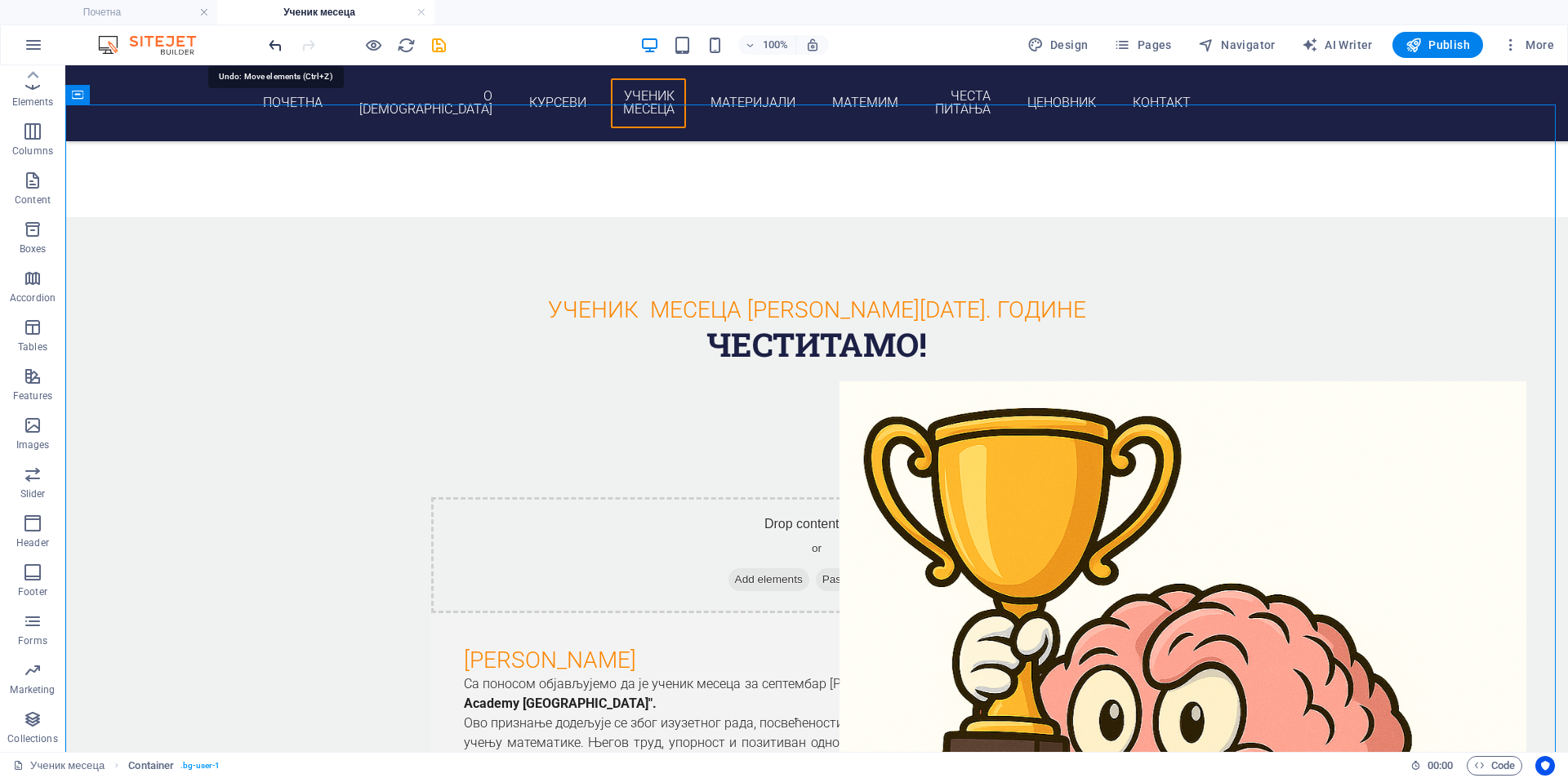
click at [271, 47] on icon "undo" at bounding box center [275, 45] width 18 height 18
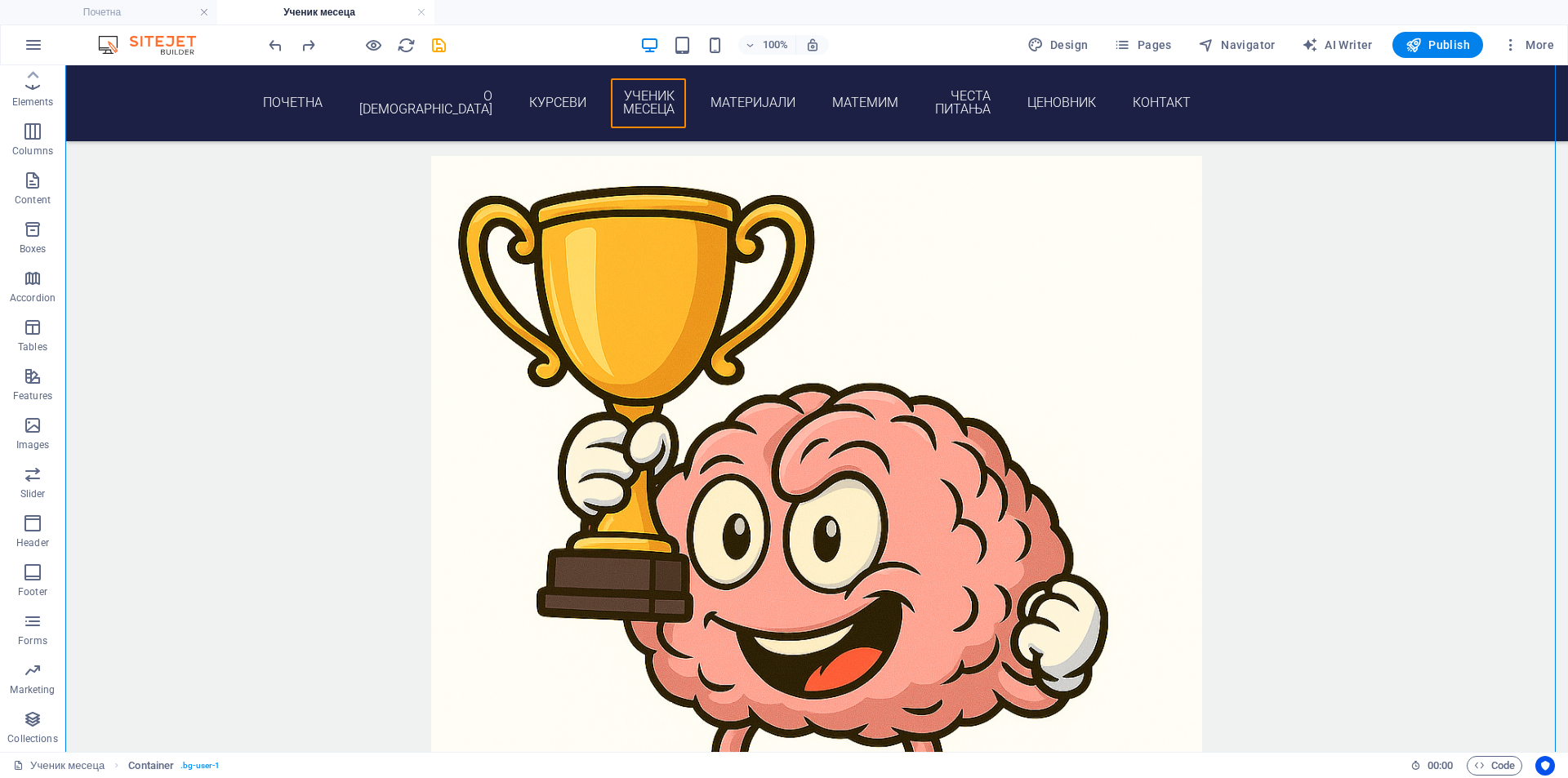
scroll to position [1991, 0]
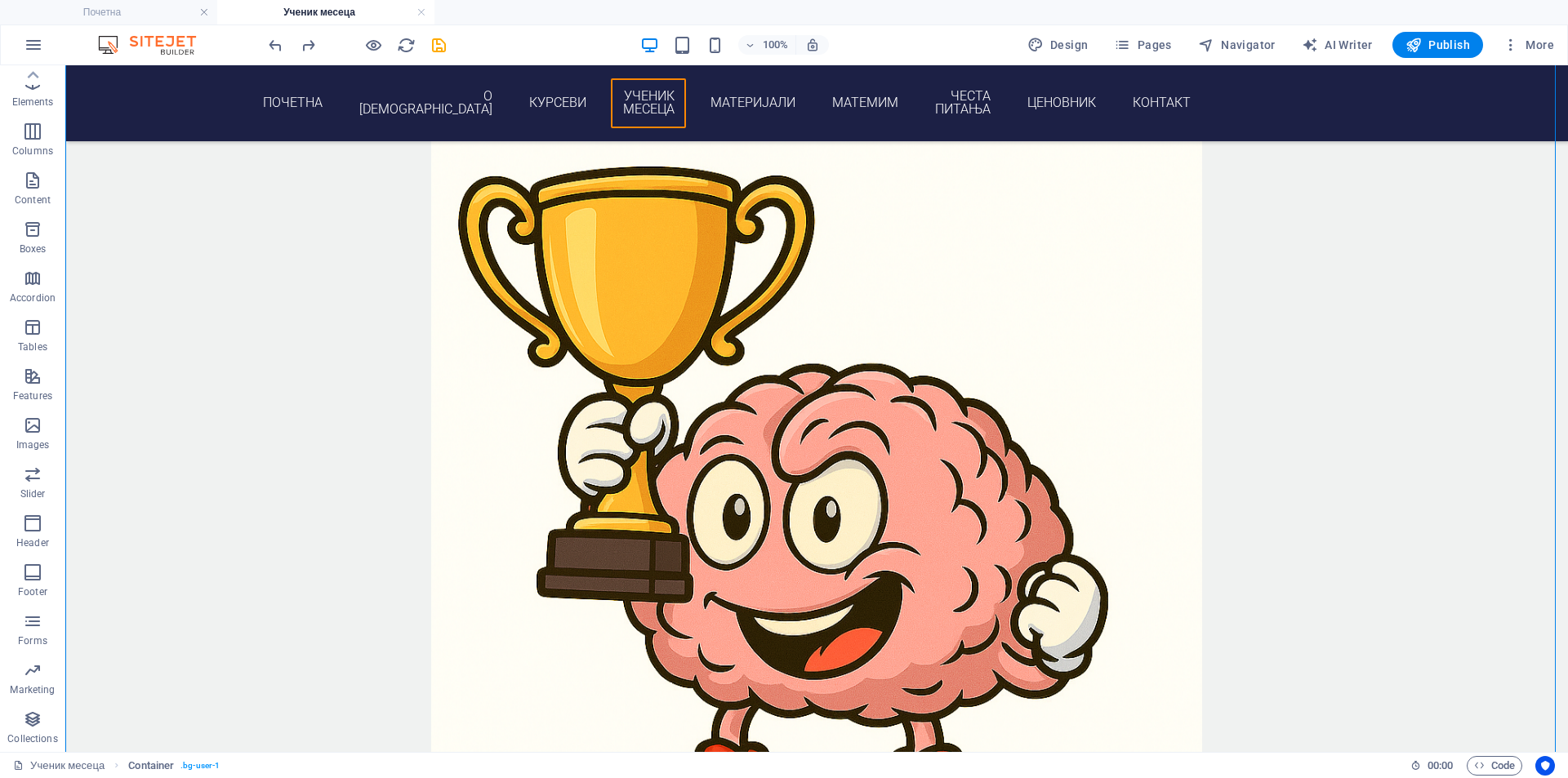
click at [611, 421] on figure at bounding box center [817, 522] width 771 height 825
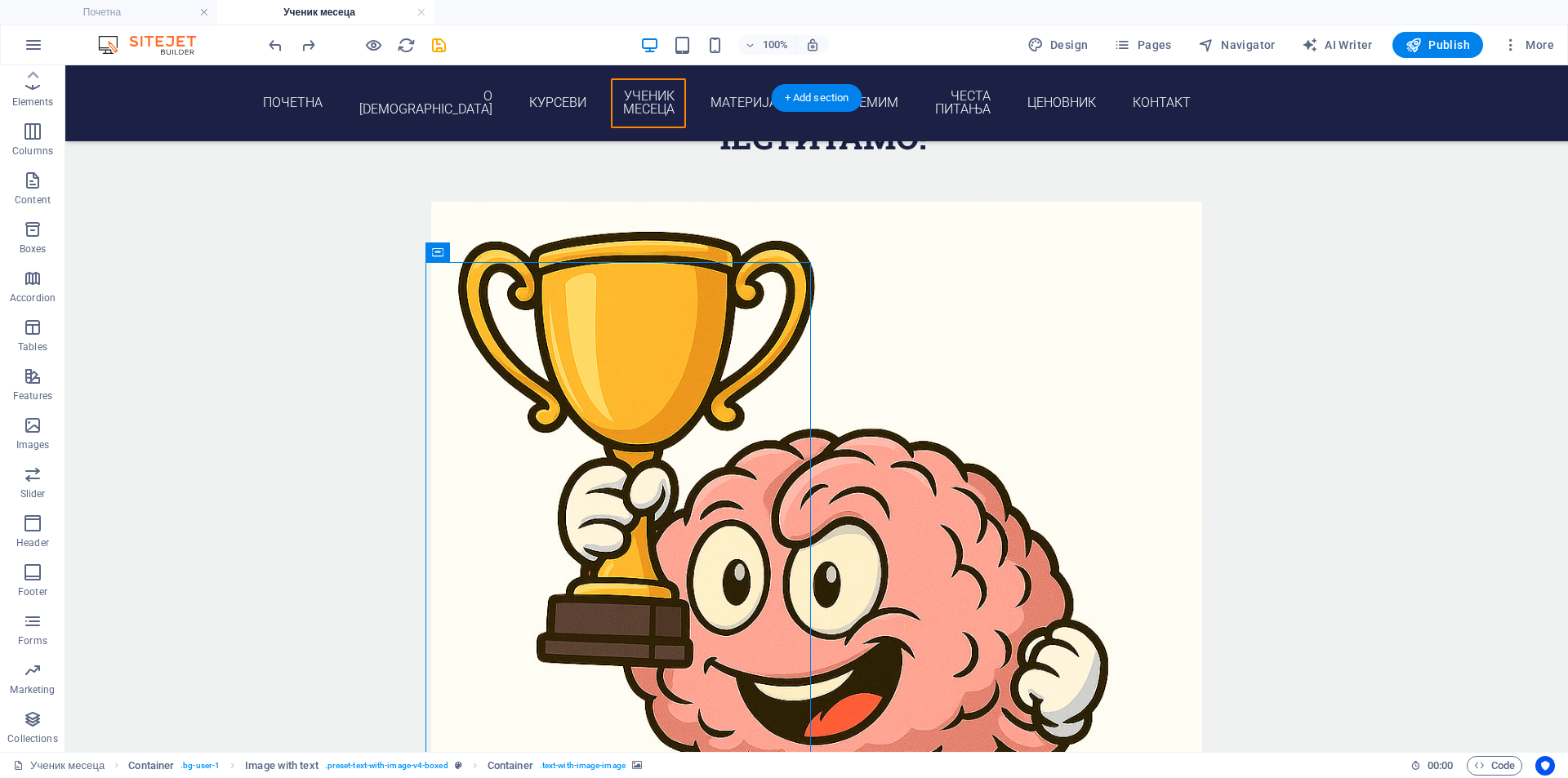
scroll to position [1718, 0]
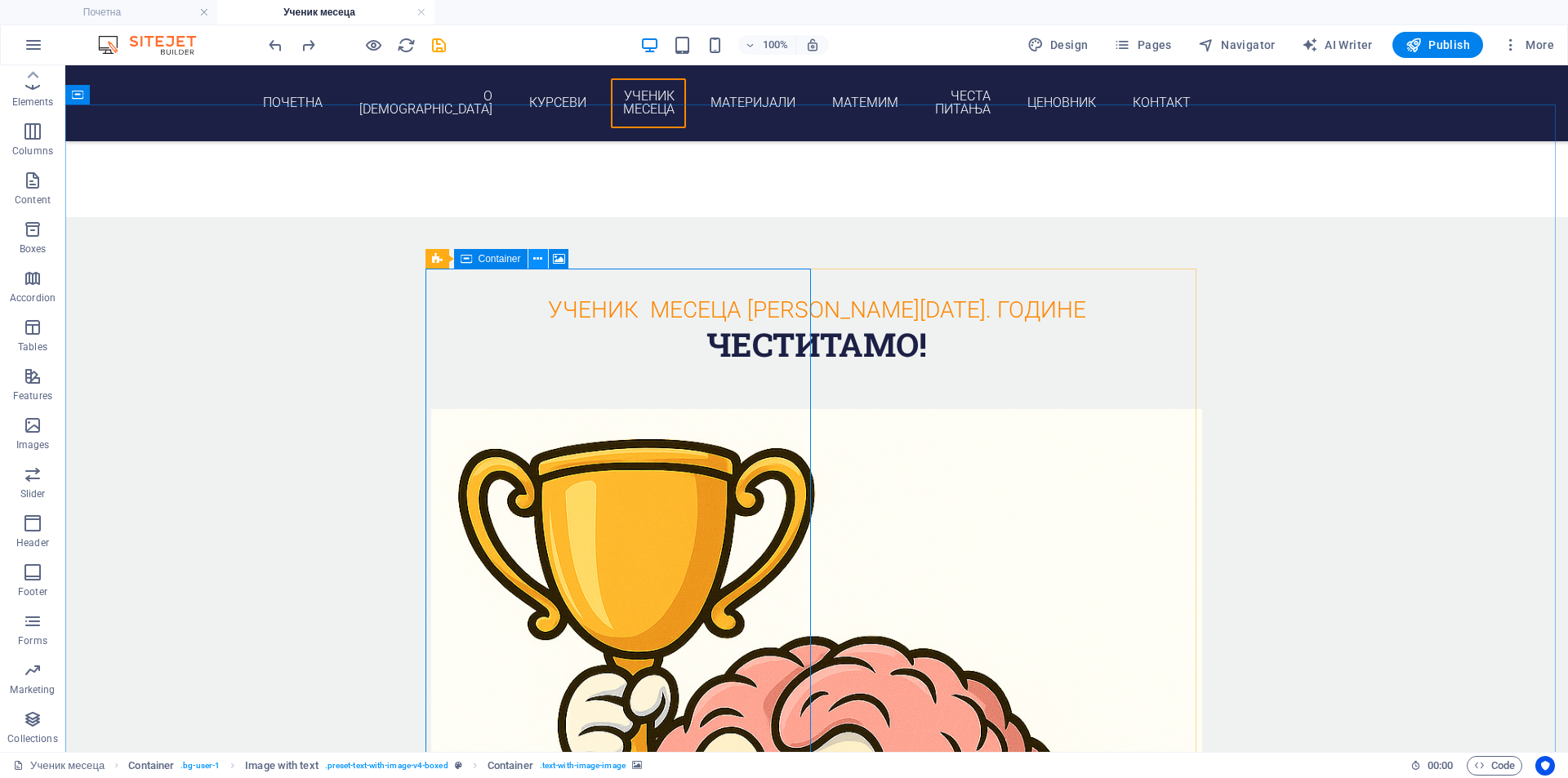
click at [541, 260] on icon at bounding box center [538, 259] width 9 height 18
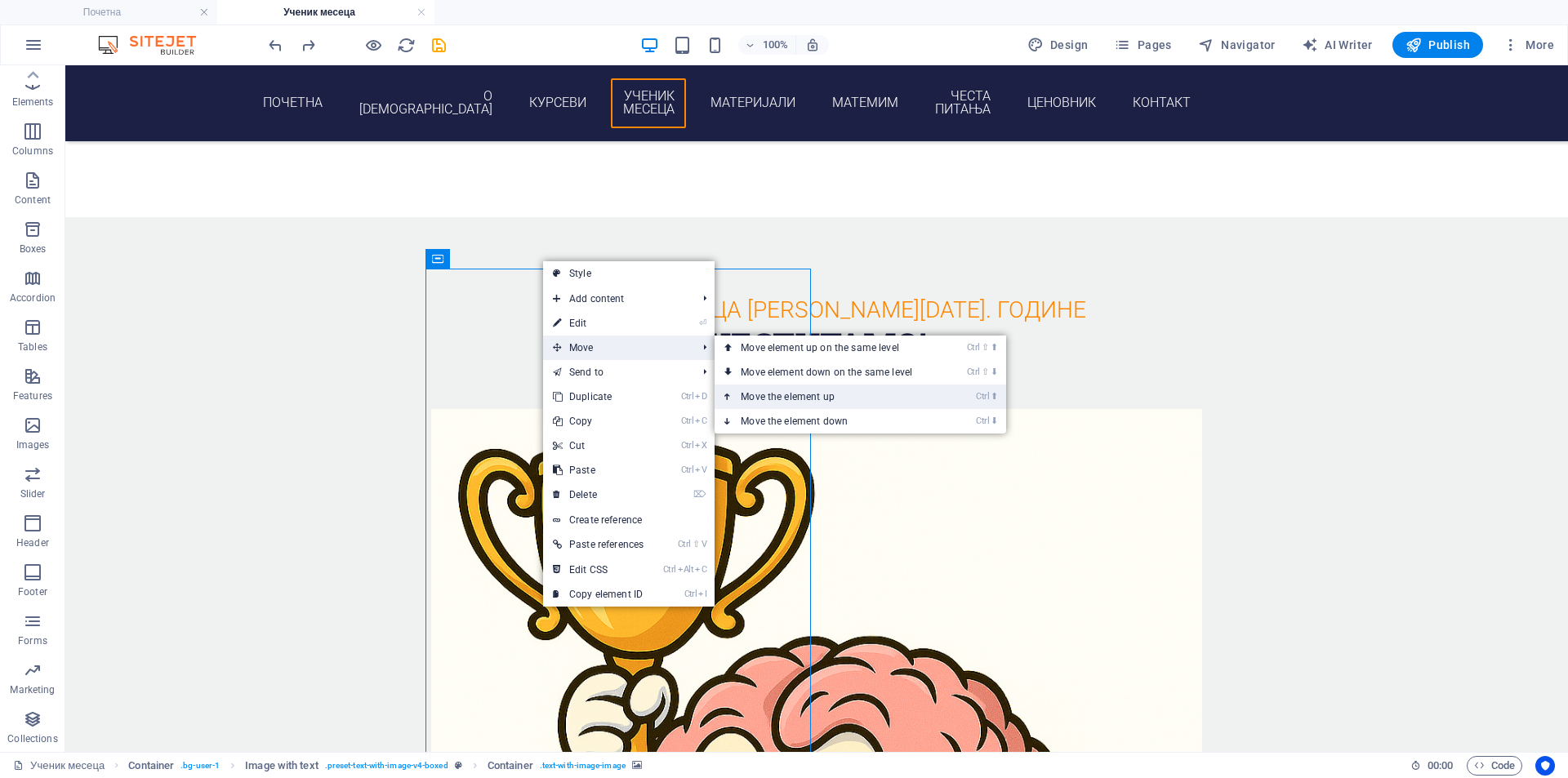
click at [794, 396] on link "Ctrl ⬆ Move the element up" at bounding box center [830, 397] width 230 height 25
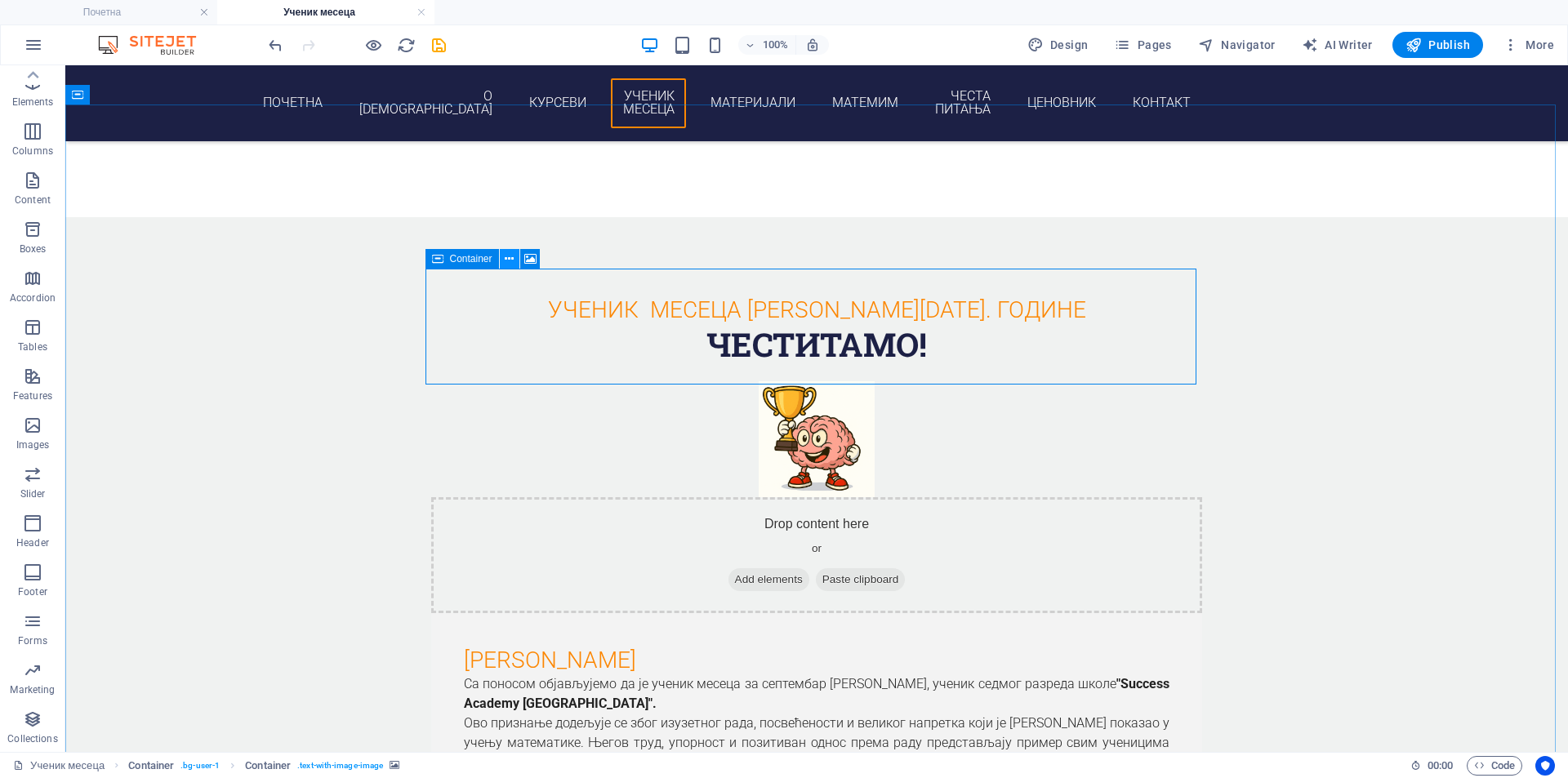
click at [506, 262] on icon at bounding box center [509, 259] width 9 height 18
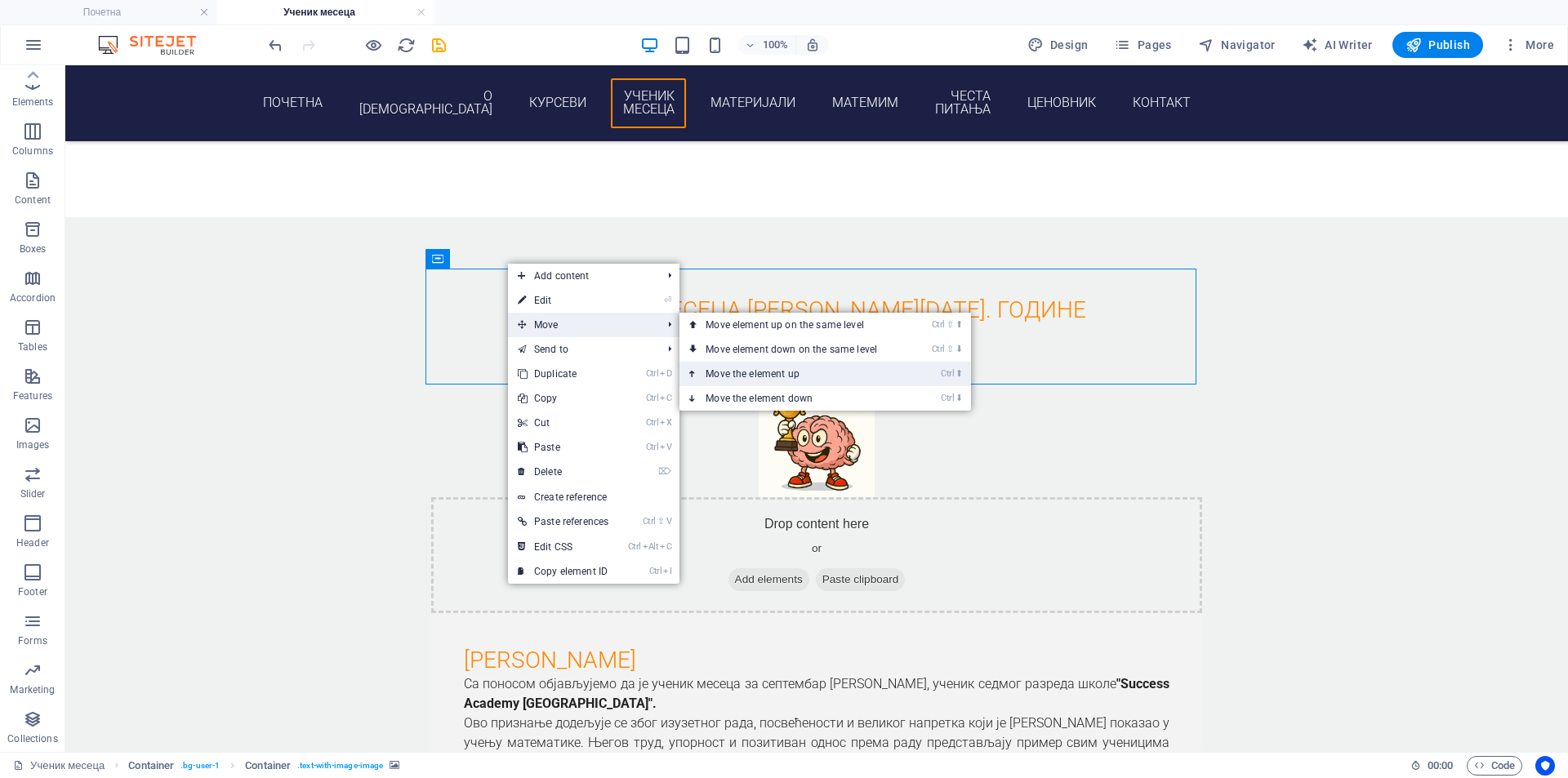
click at [789, 374] on link "Ctrl ⬆ Move the element up" at bounding box center [795, 374] width 230 height 25
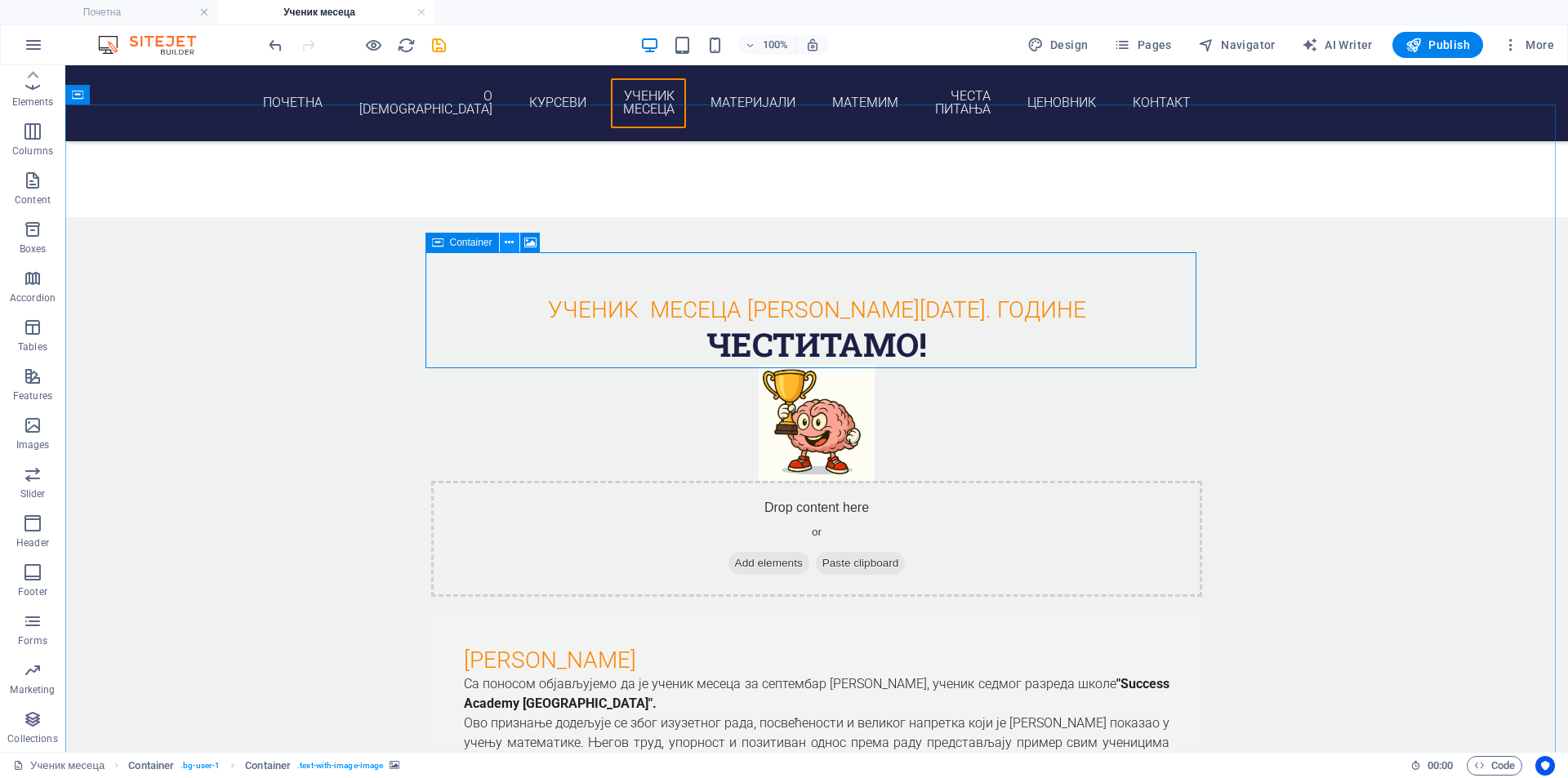
click at [509, 241] on icon at bounding box center [509, 243] width 9 height 18
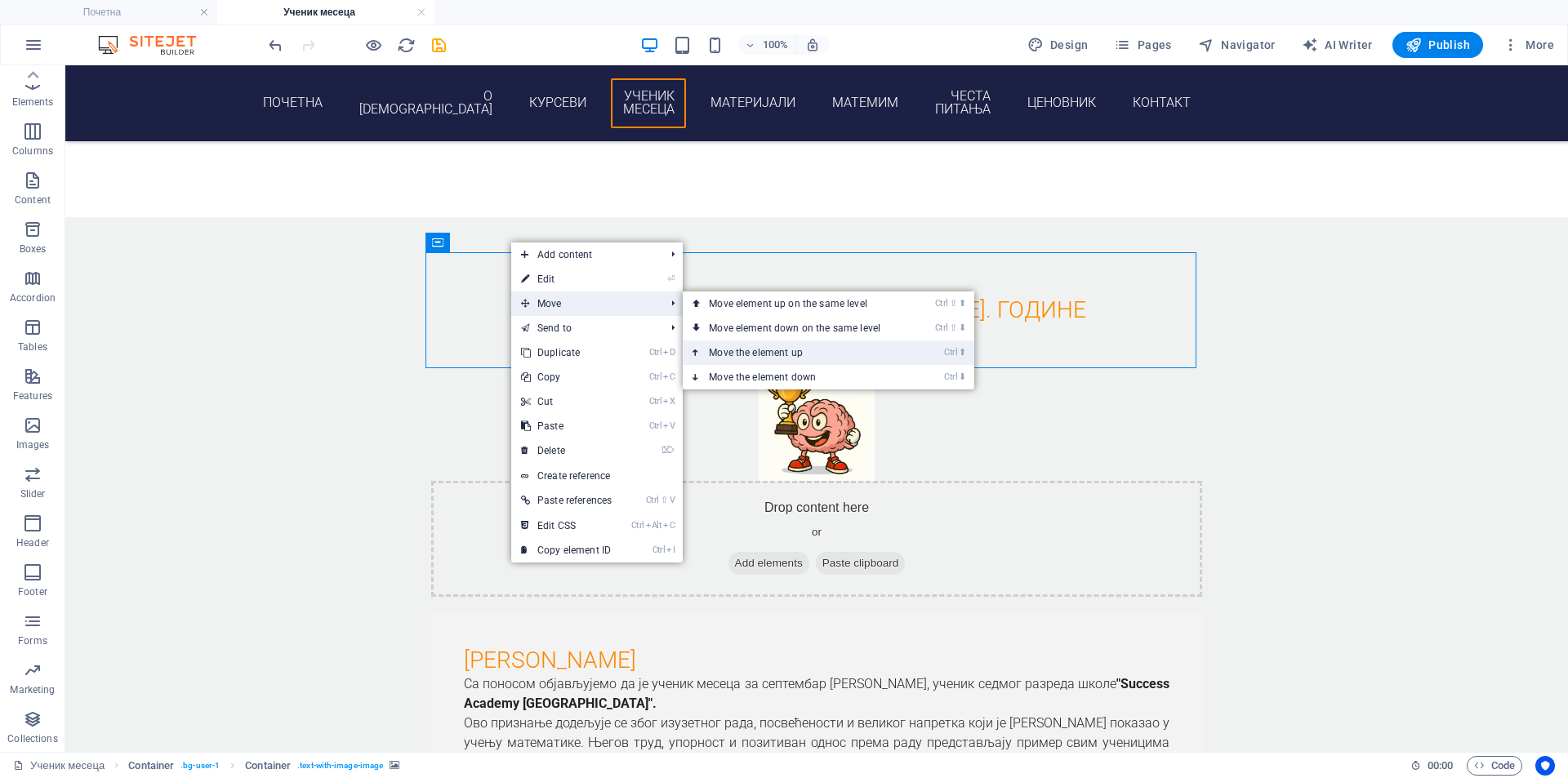
click at [794, 345] on link "Ctrl ⬆ Move the element up" at bounding box center [798, 353] width 230 height 25
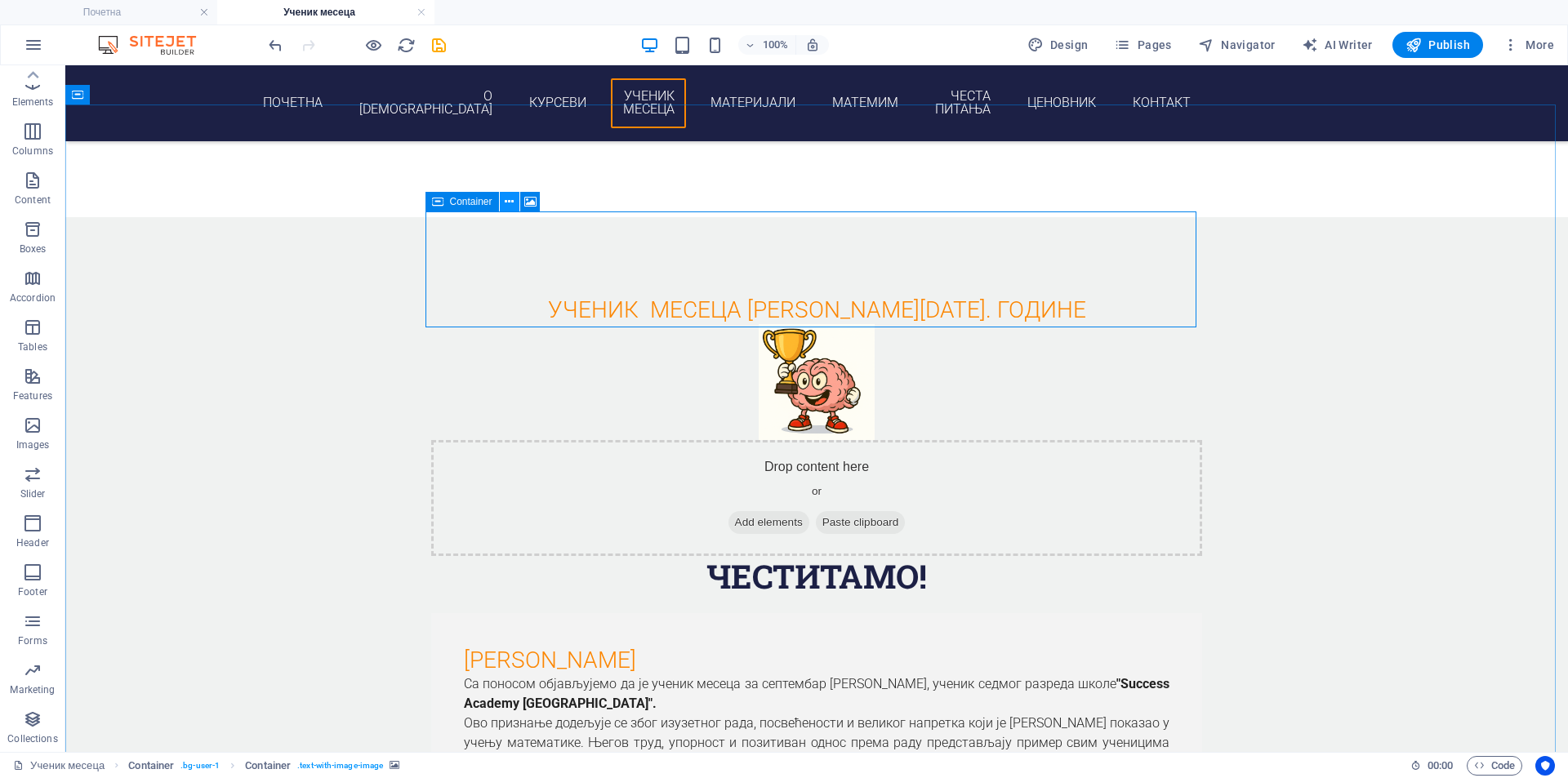
click at [513, 205] on icon at bounding box center [509, 202] width 9 height 18
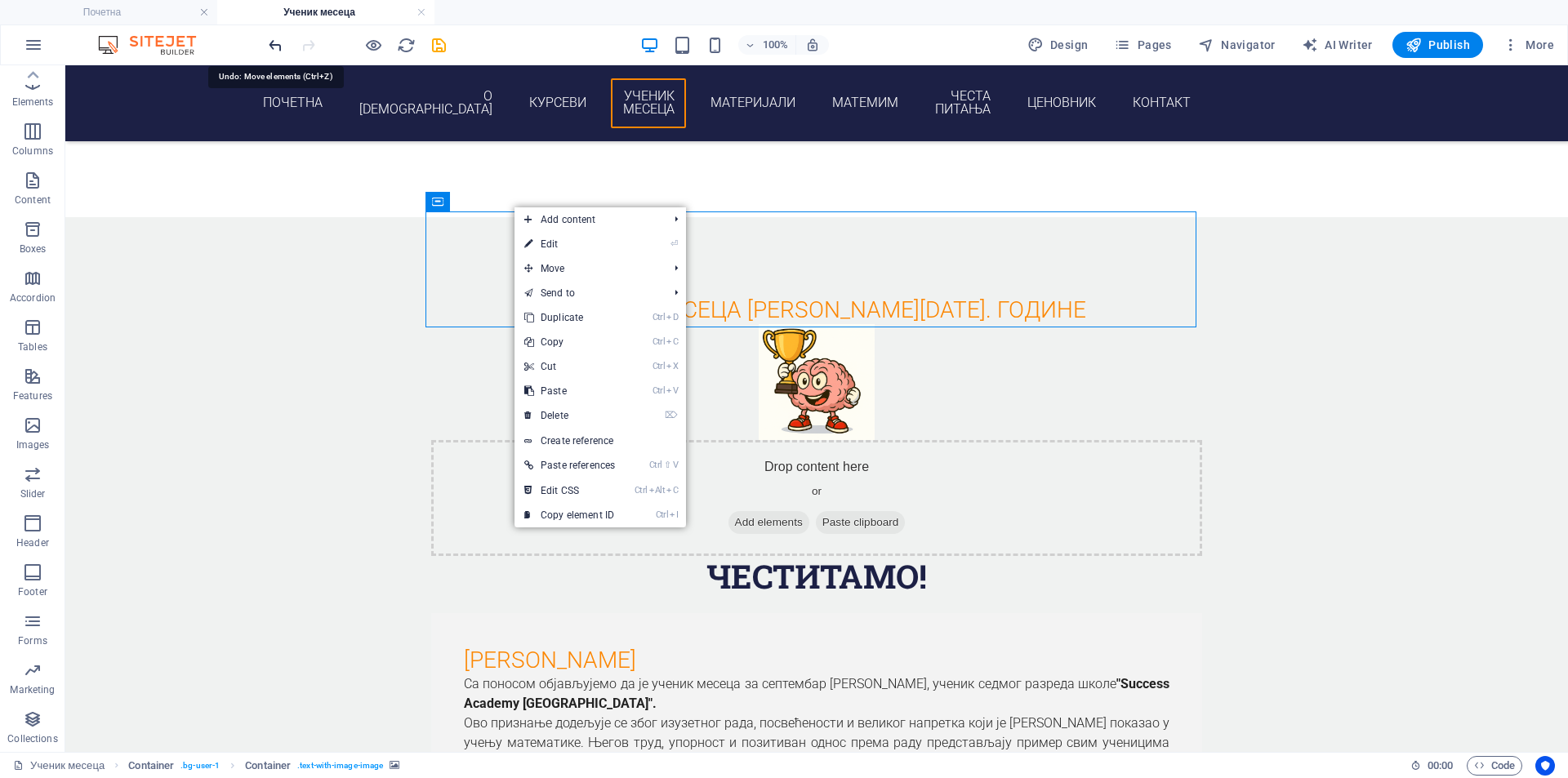
click at [270, 48] on icon "undo" at bounding box center [275, 45] width 18 height 18
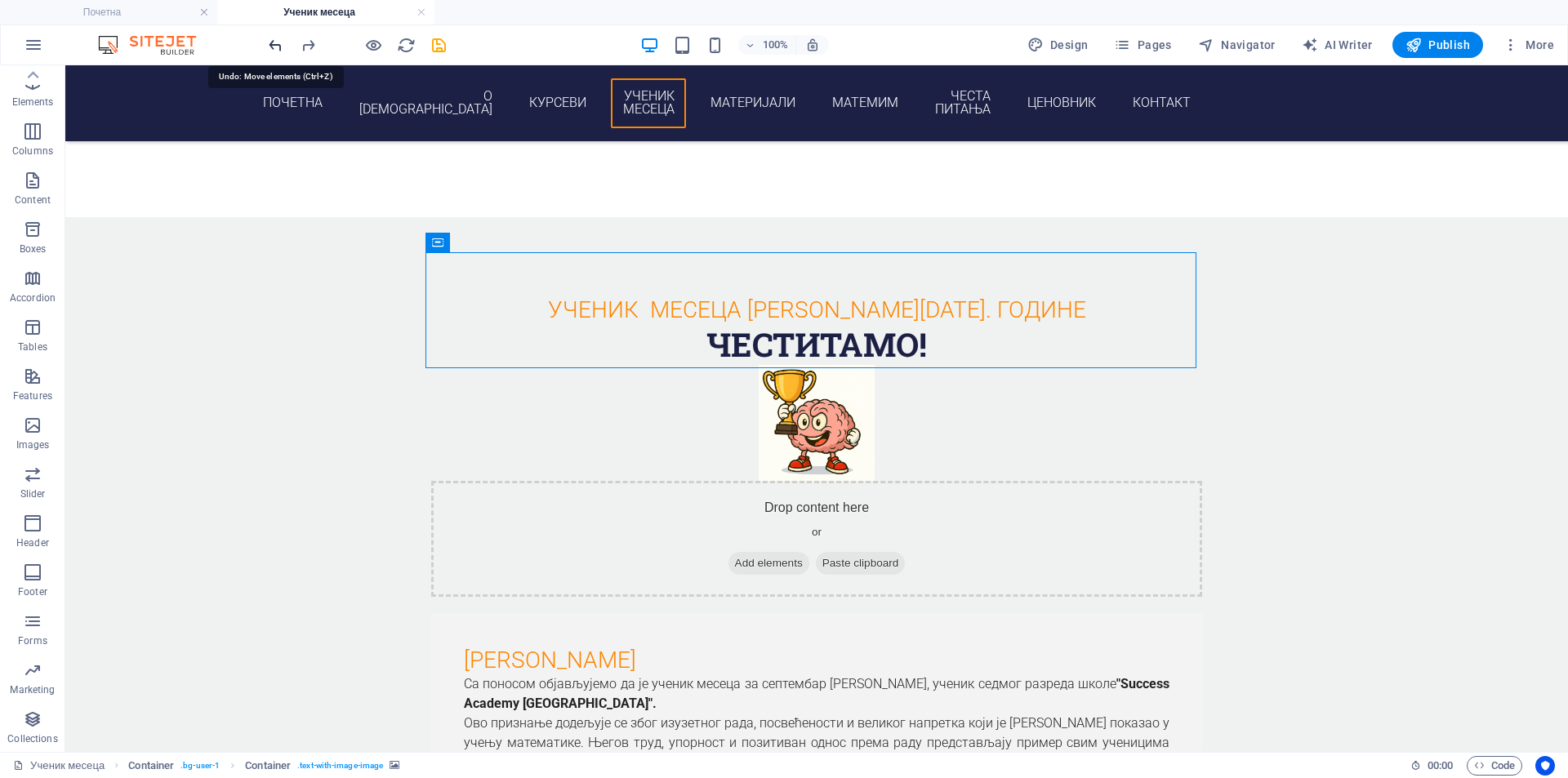
click at [270, 48] on icon "undo" at bounding box center [275, 45] width 18 height 18
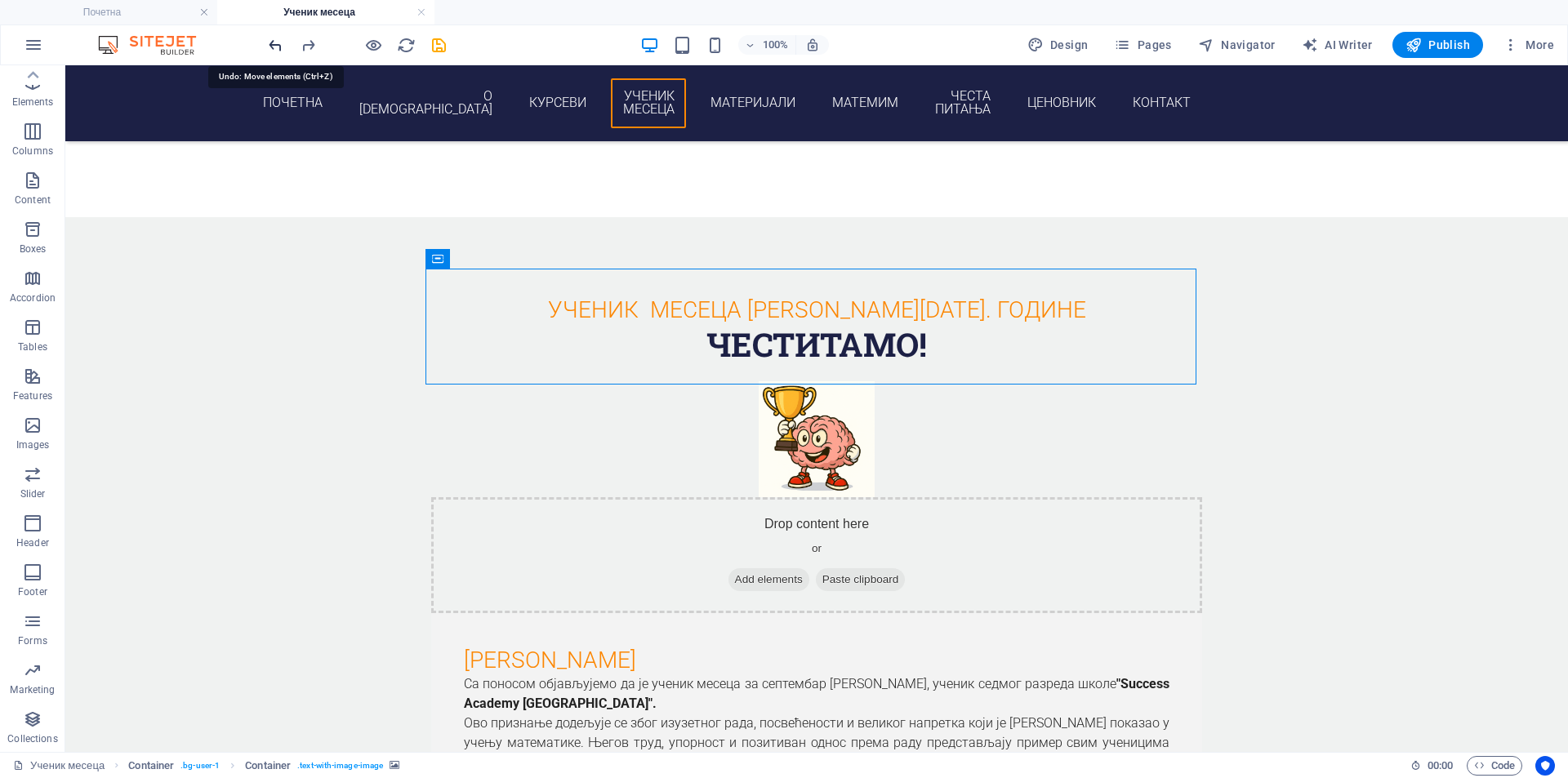
click at [271, 48] on icon "undo" at bounding box center [275, 45] width 18 height 18
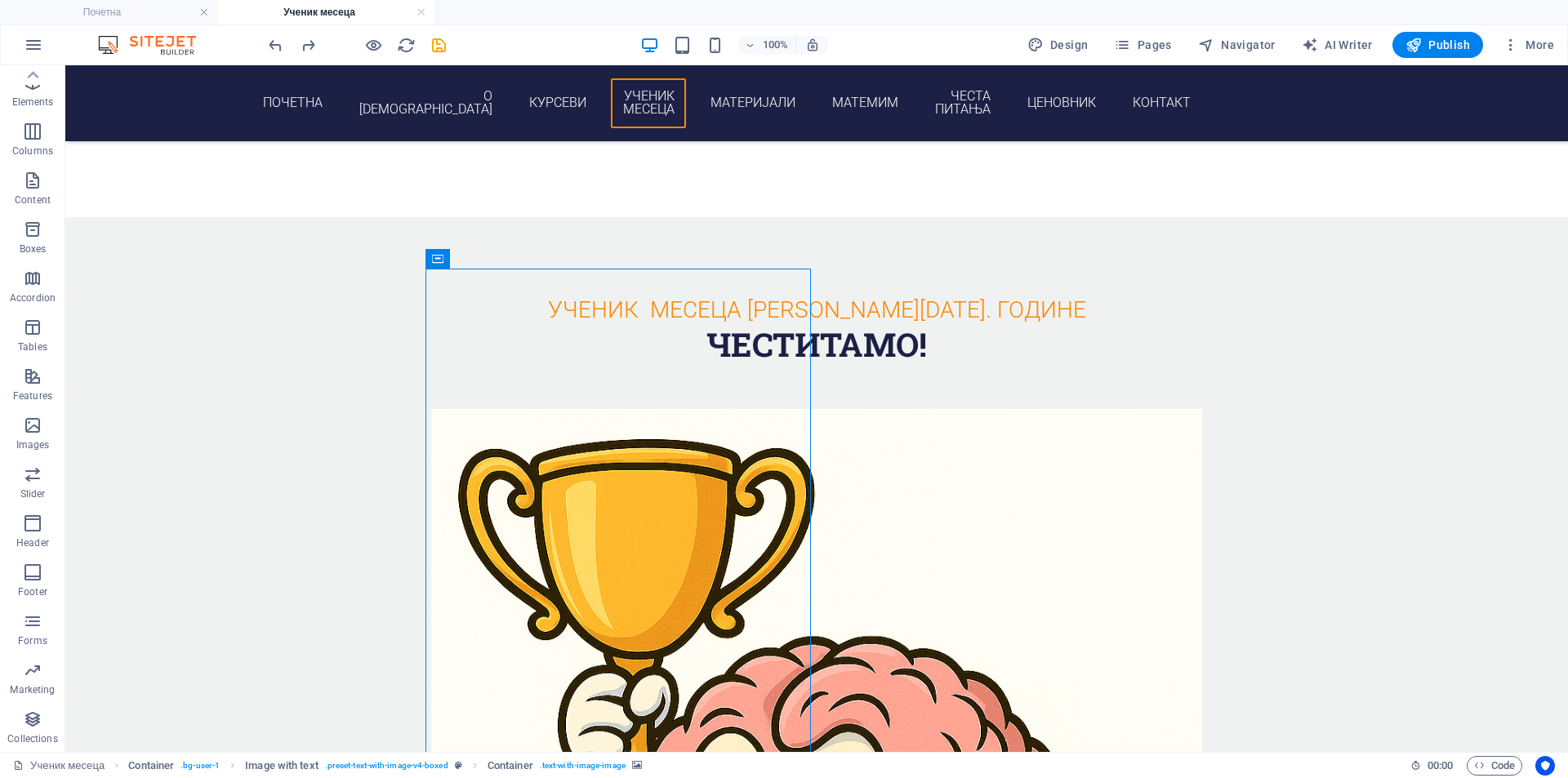
click at [362, 47] on div at bounding box center [357, 45] width 183 height 26
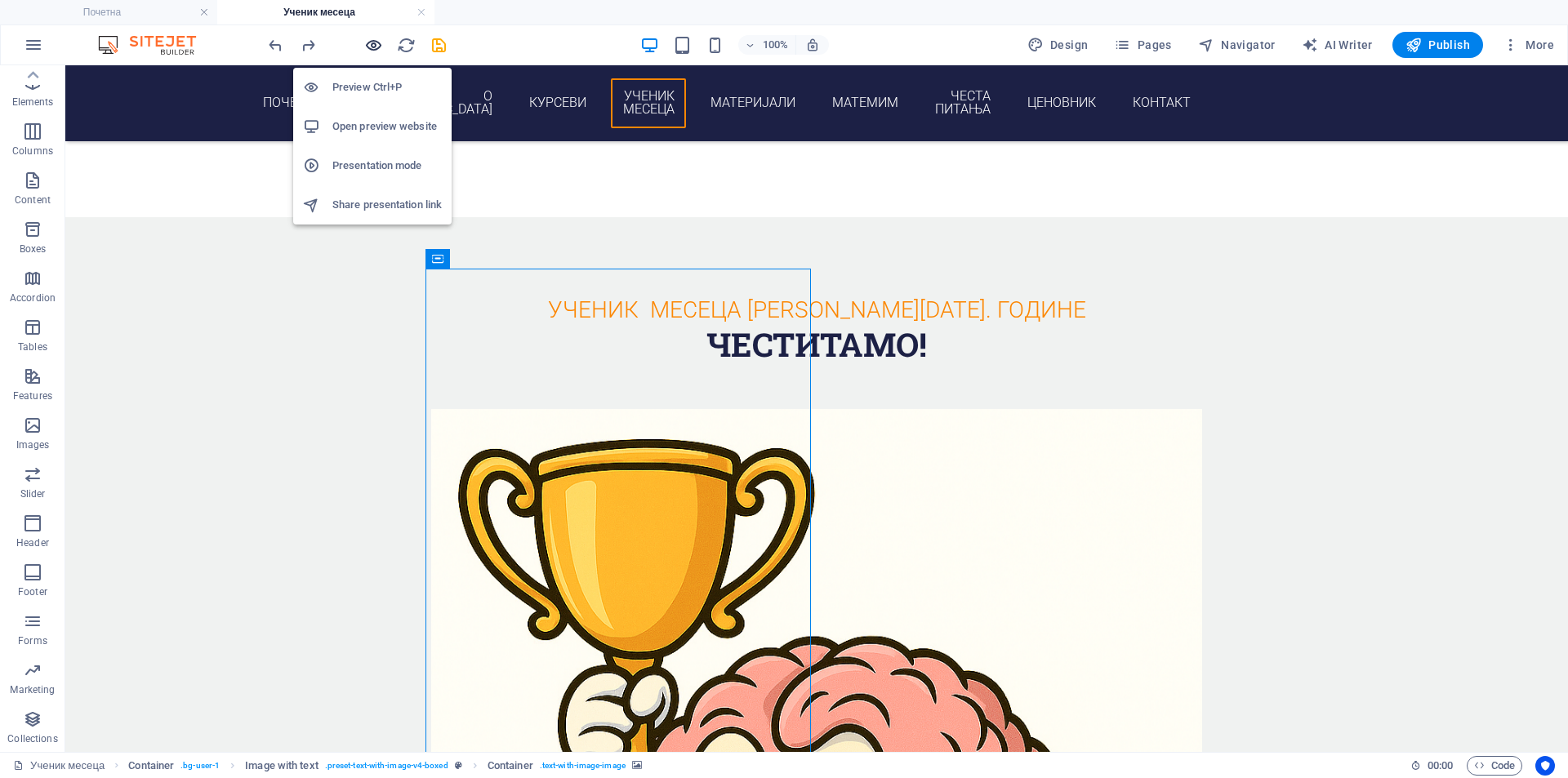
click at [380, 45] on icon "button" at bounding box center [373, 45] width 18 height 18
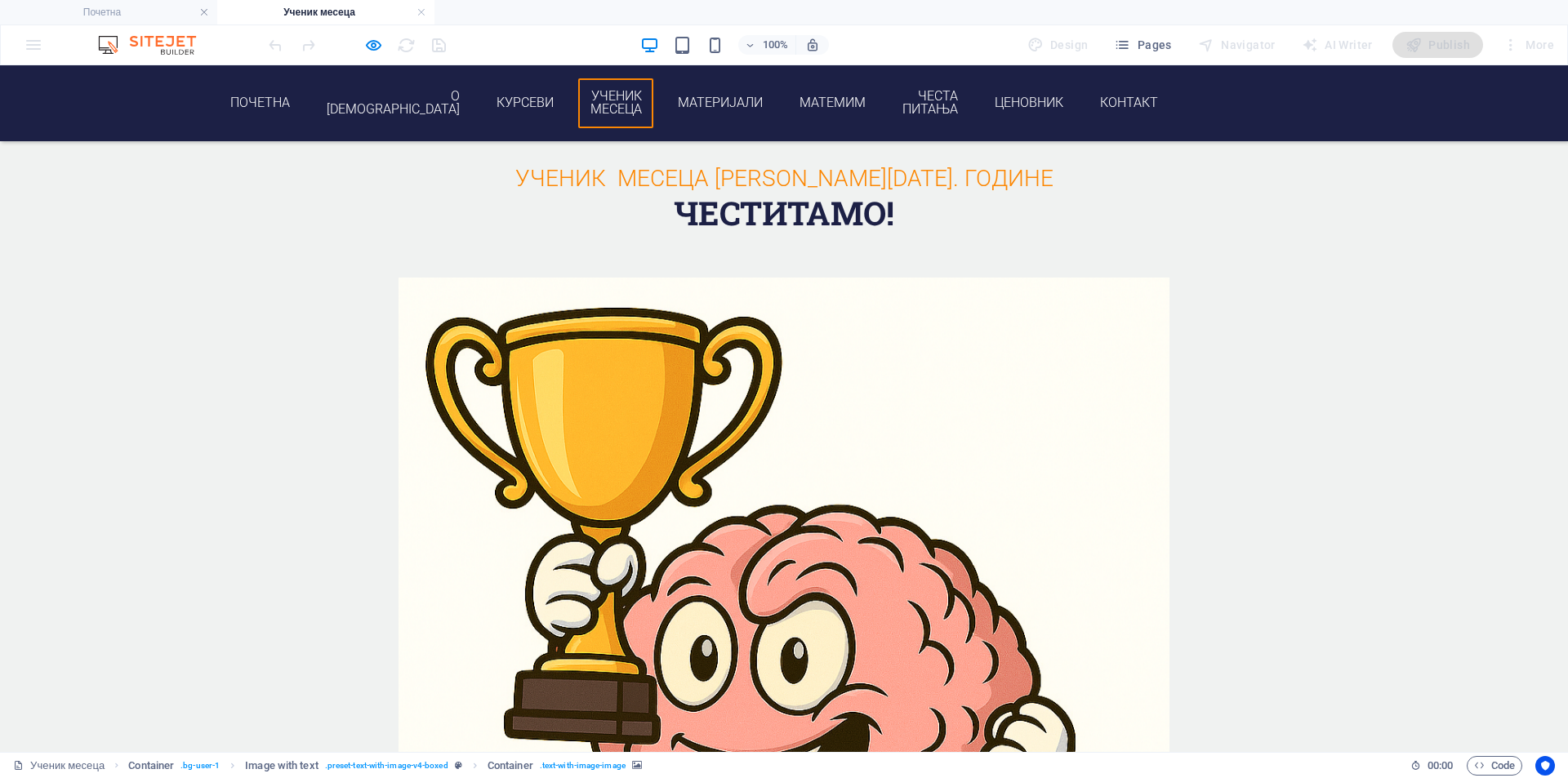
scroll to position [1854, 0]
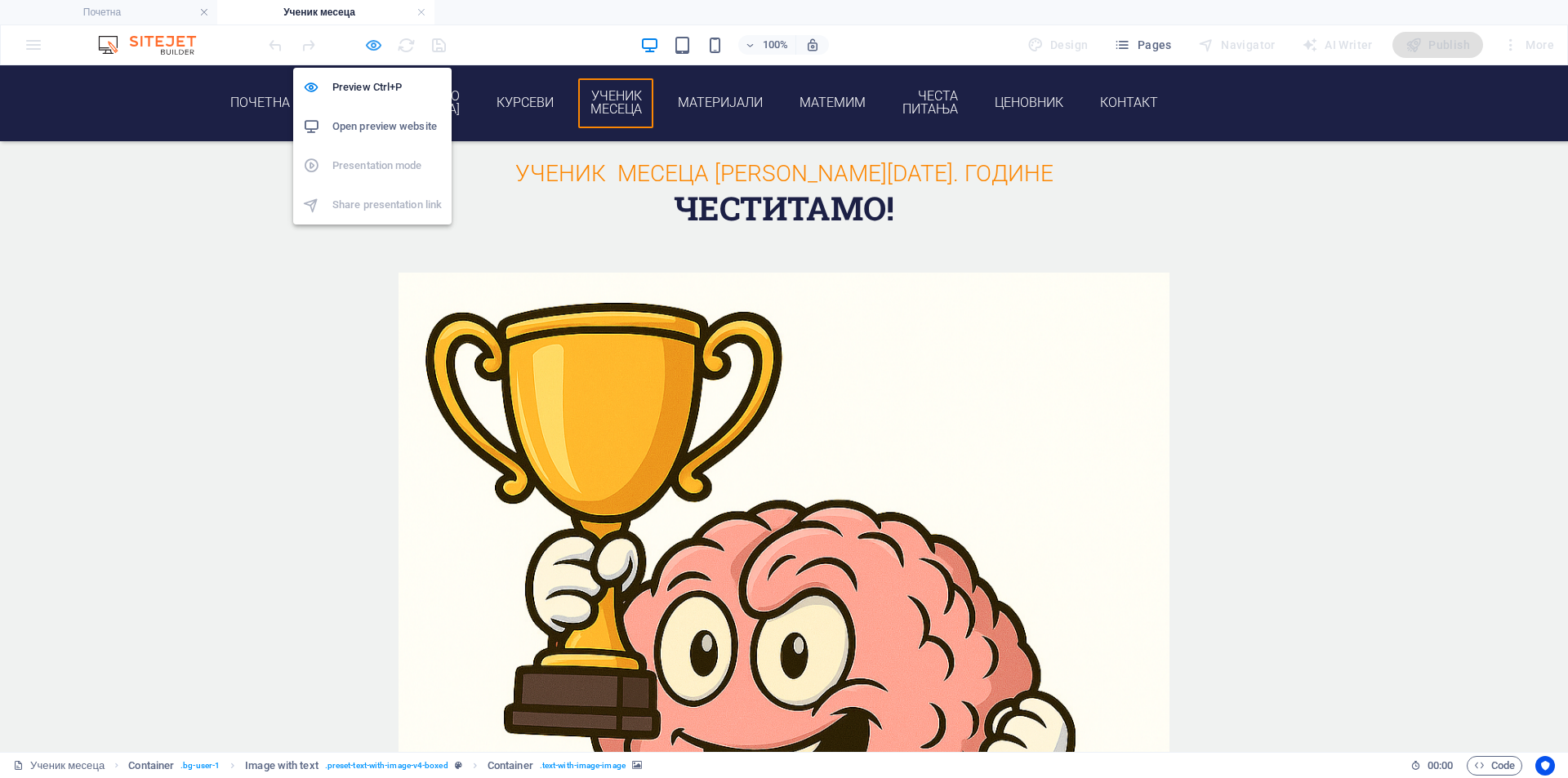
click at [375, 41] on icon "button" at bounding box center [373, 45] width 18 height 18
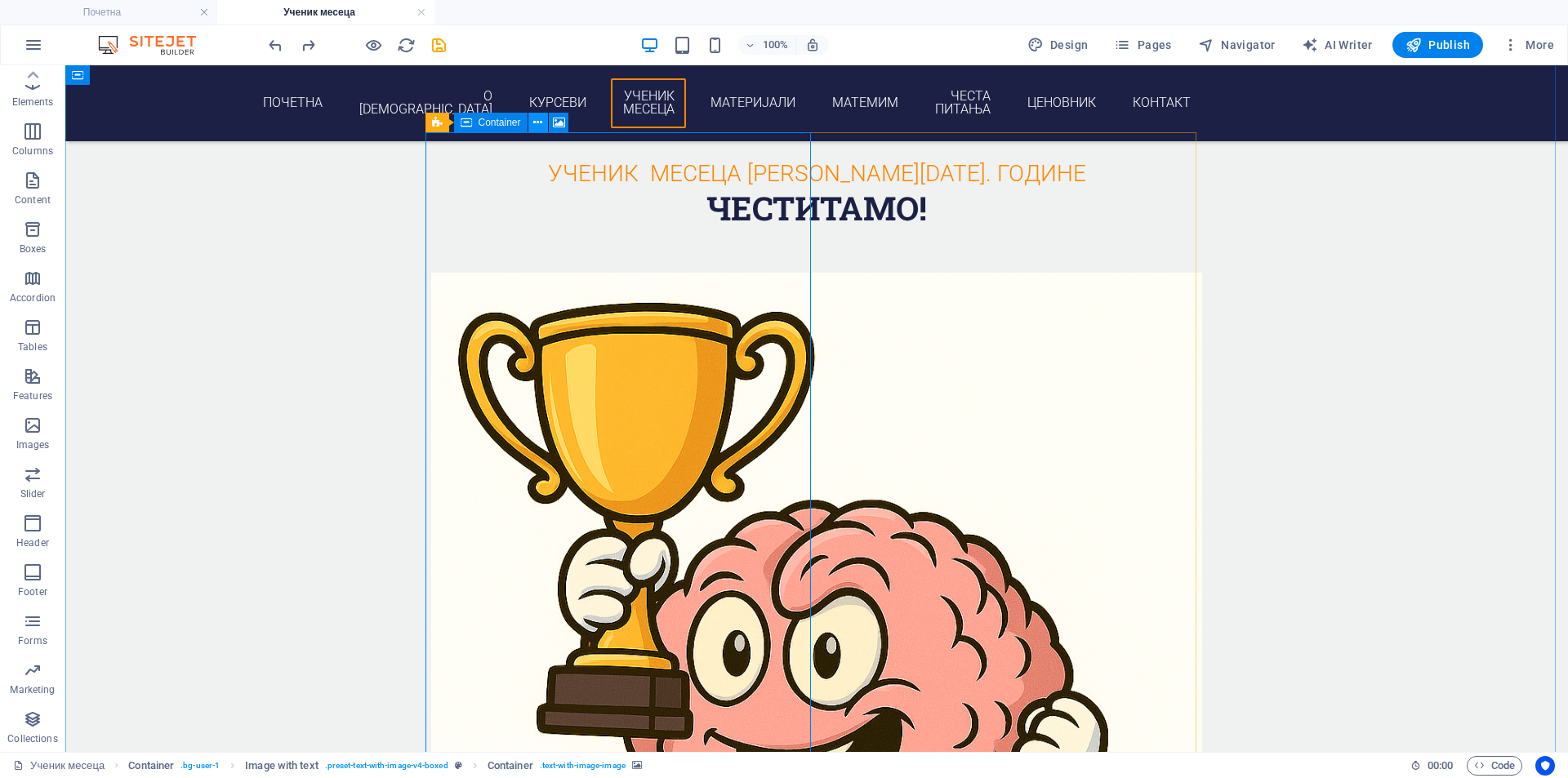
click at [538, 127] on icon at bounding box center [538, 123] width 9 height 18
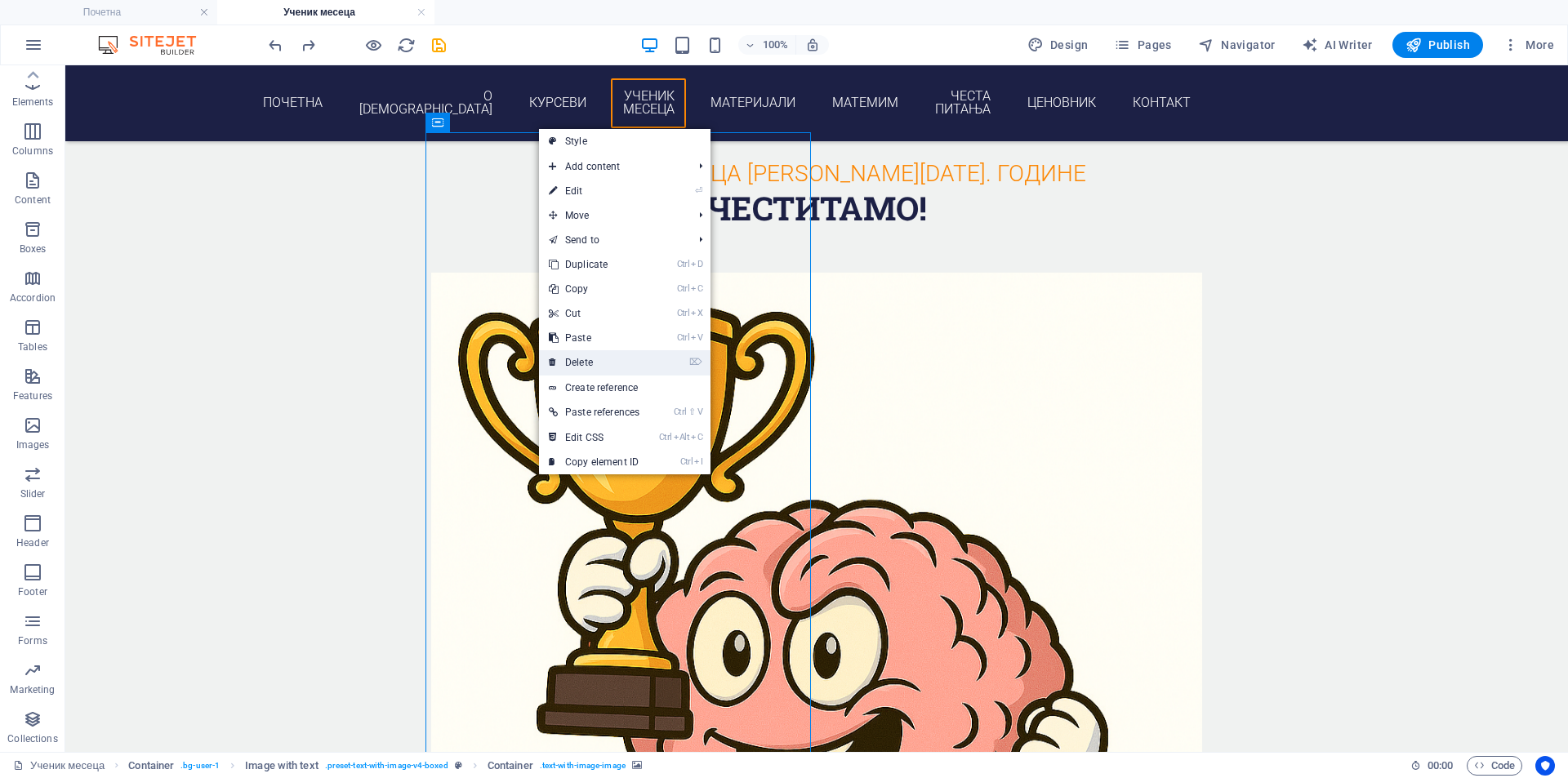
click at [618, 352] on link "⌦ Delete" at bounding box center [595, 363] width 111 height 25
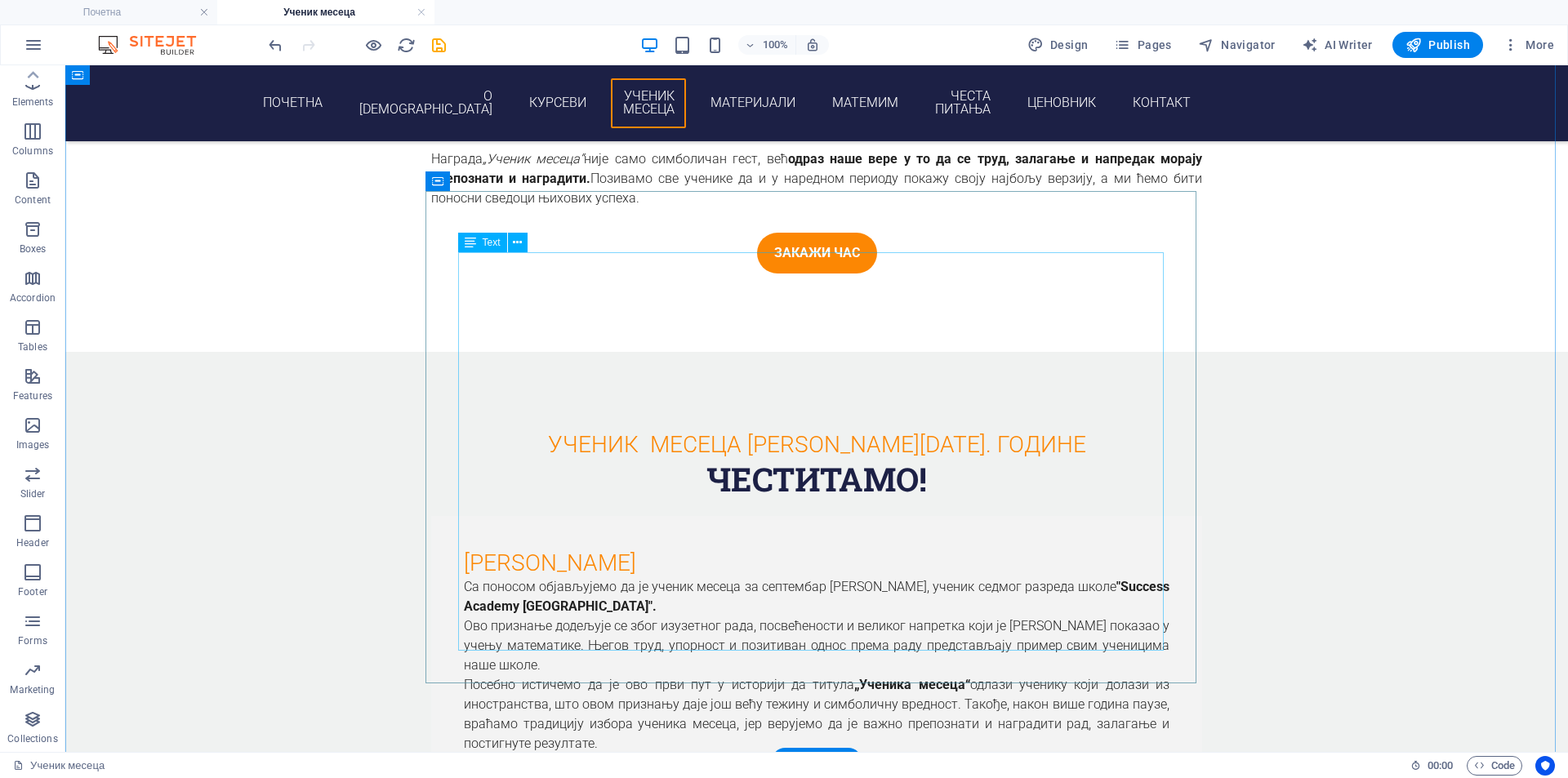
scroll to position [1582, 0]
click at [479, 341] on icon at bounding box center [479, 338] width 9 height 18
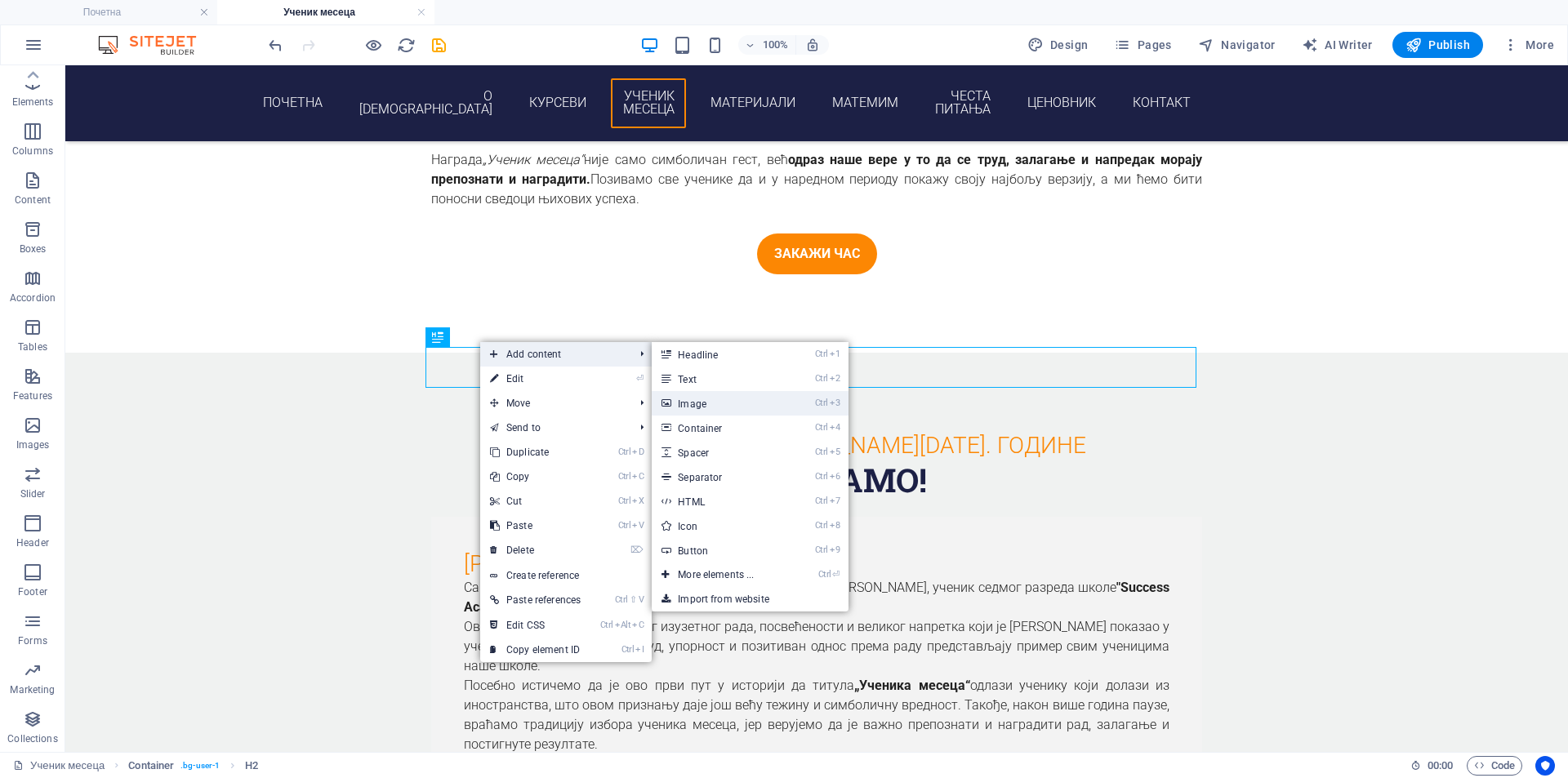
click at [743, 399] on link "Ctrl 3 Image" at bounding box center [719, 403] width 134 height 25
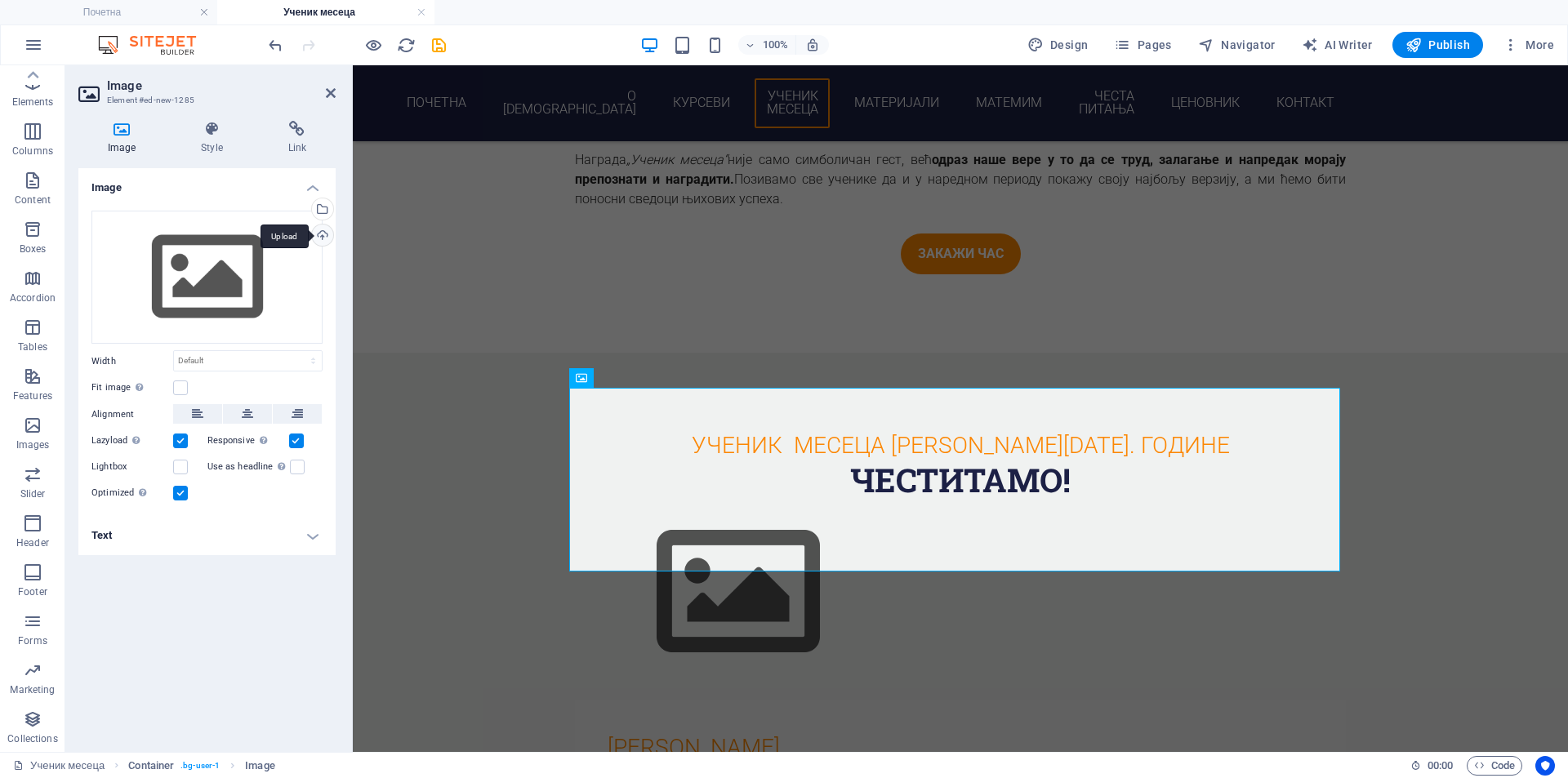
click at [321, 233] on div "Upload" at bounding box center [321, 237] width 25 height 25
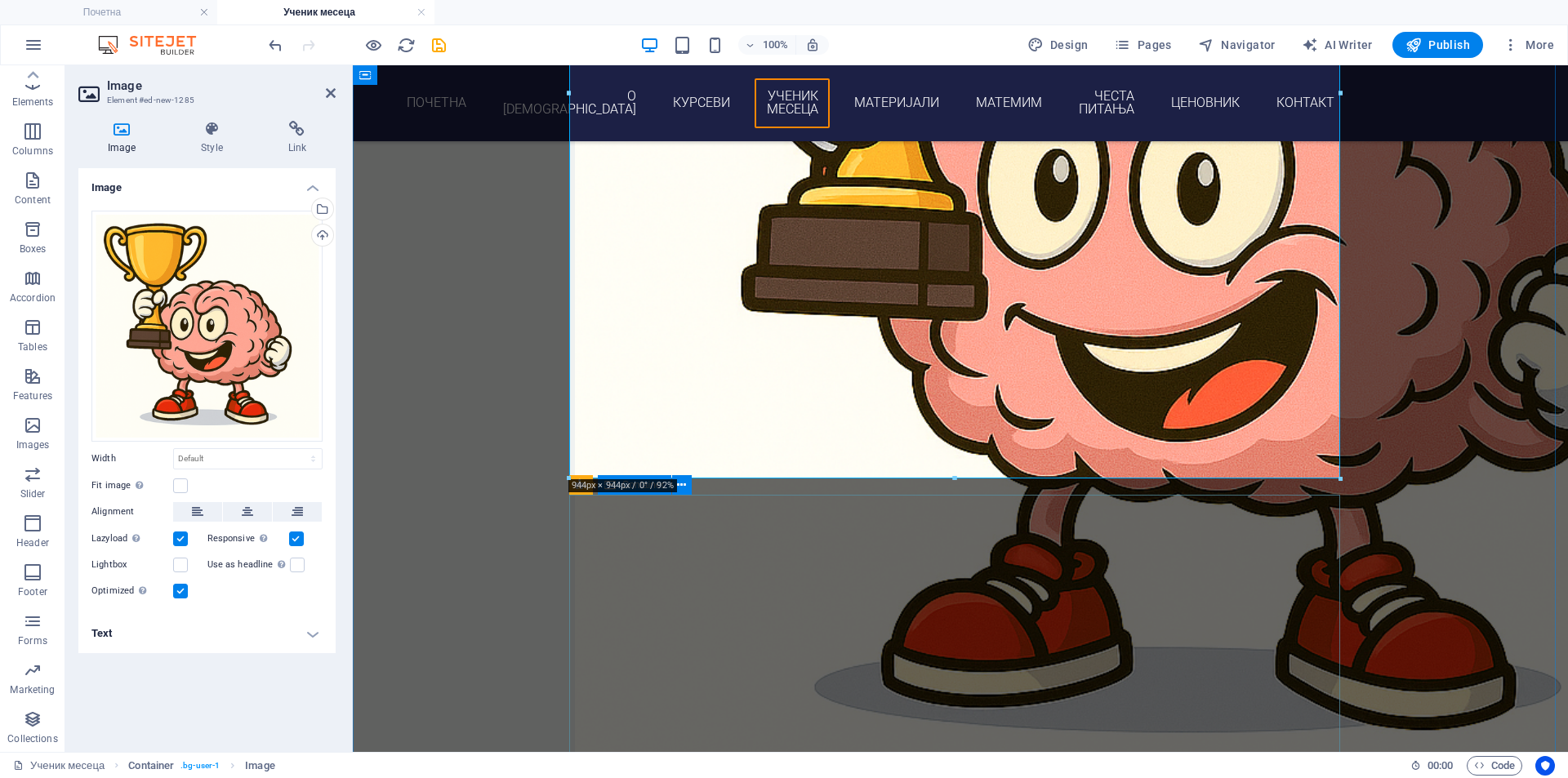
scroll to position [2262, 0]
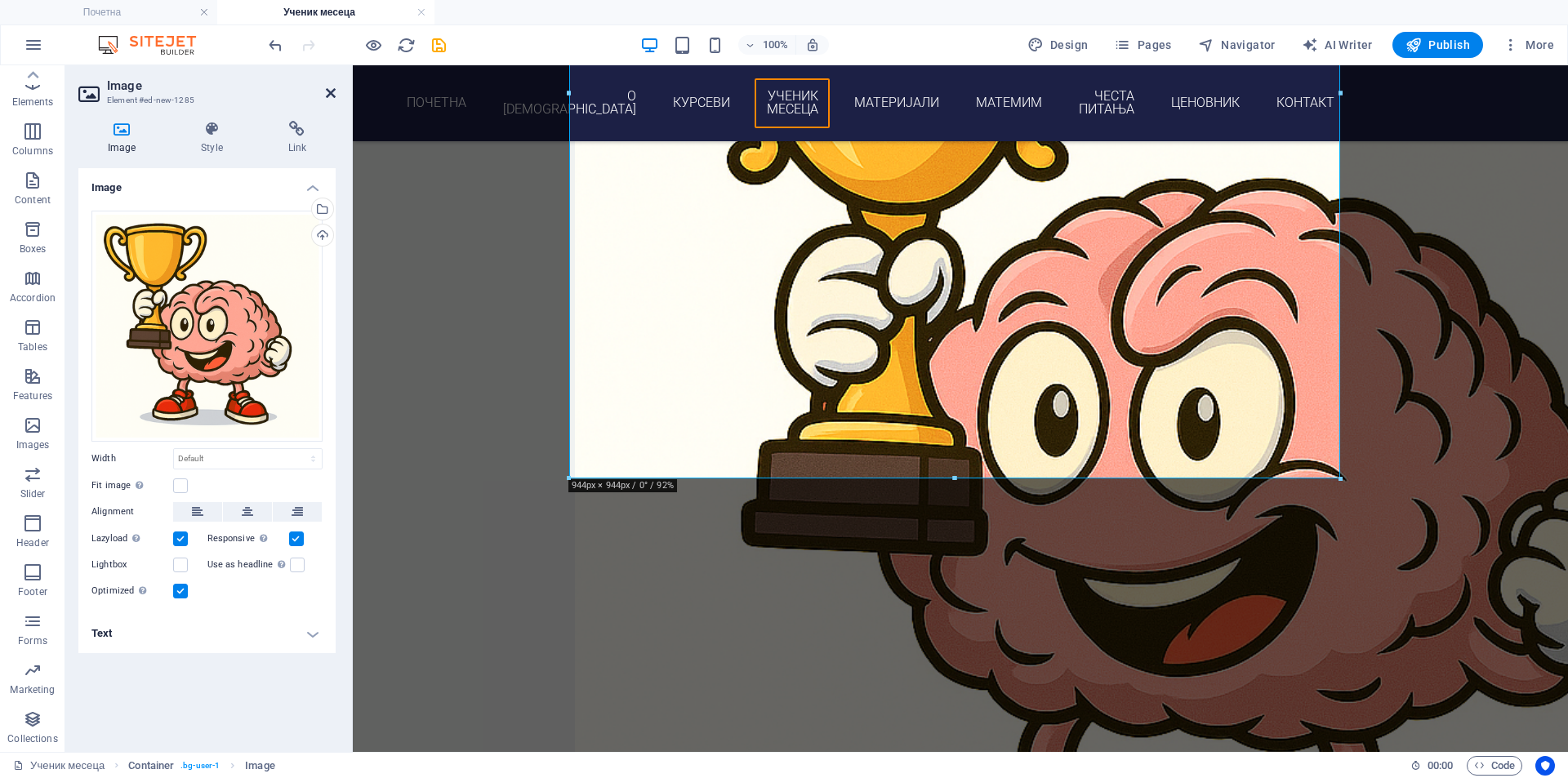
click at [334, 95] on icon at bounding box center [330, 93] width 10 height 13
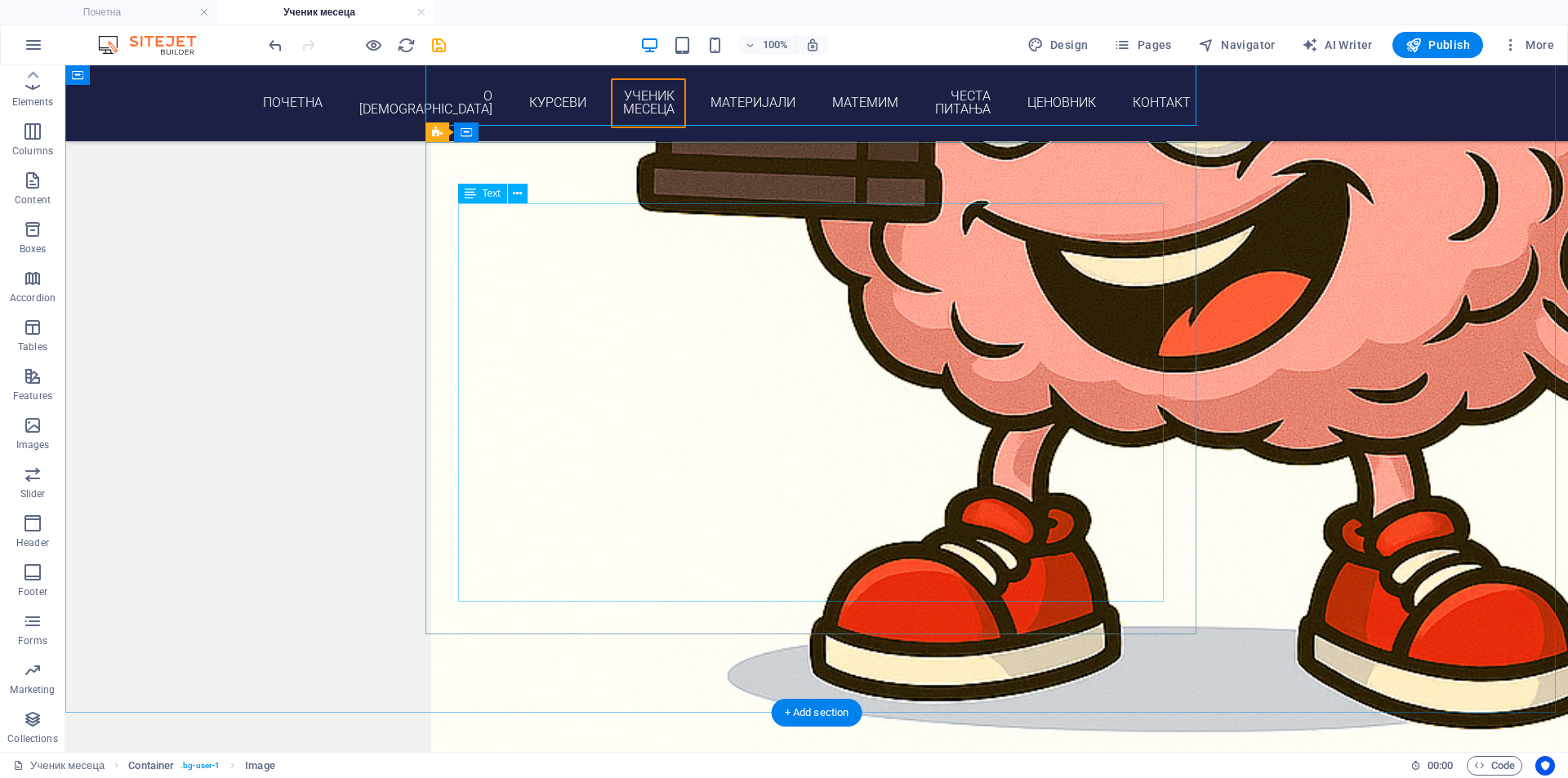
scroll to position [2807, 0]
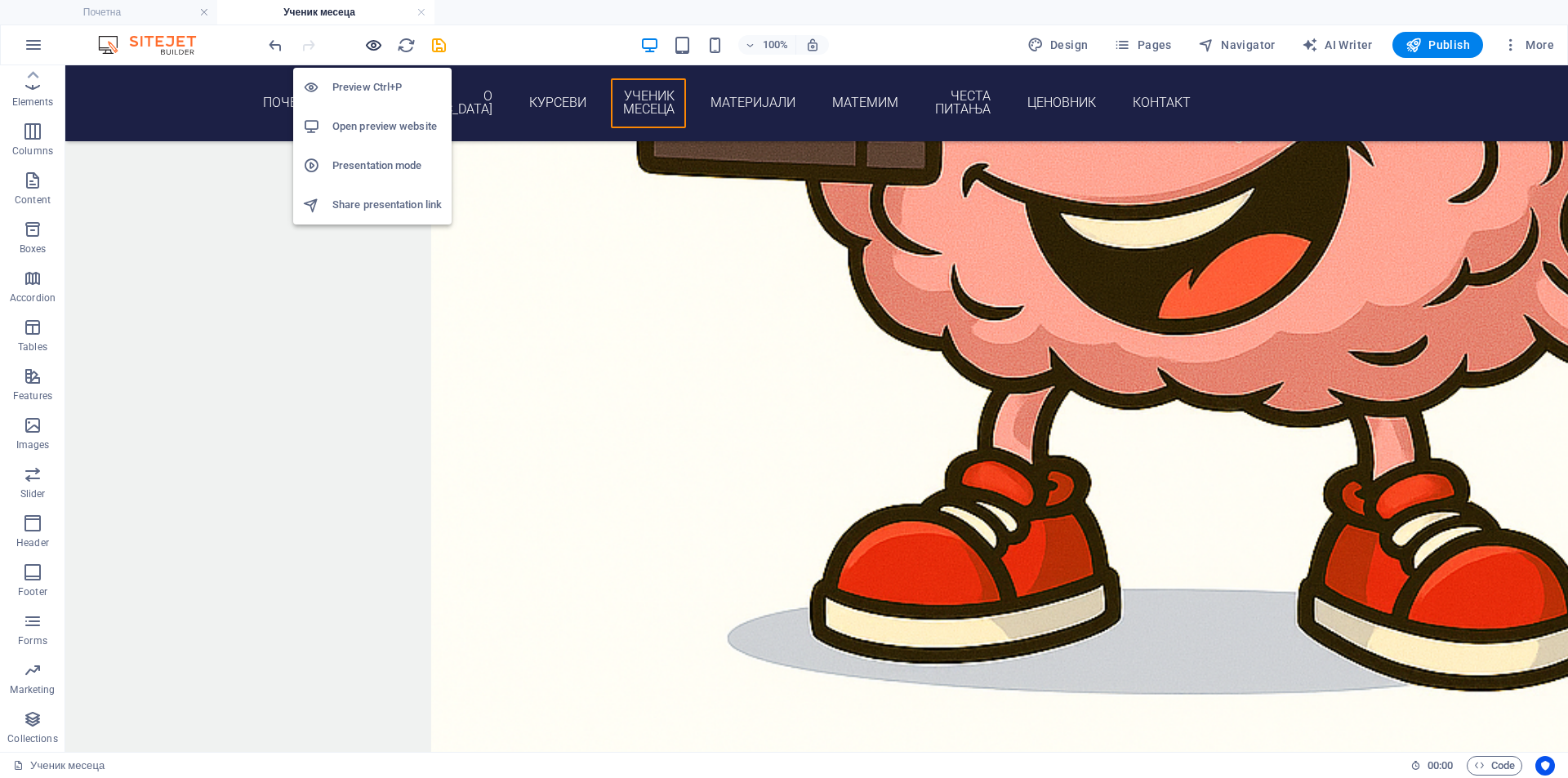
click at [368, 45] on icon "button" at bounding box center [373, 45] width 18 height 18
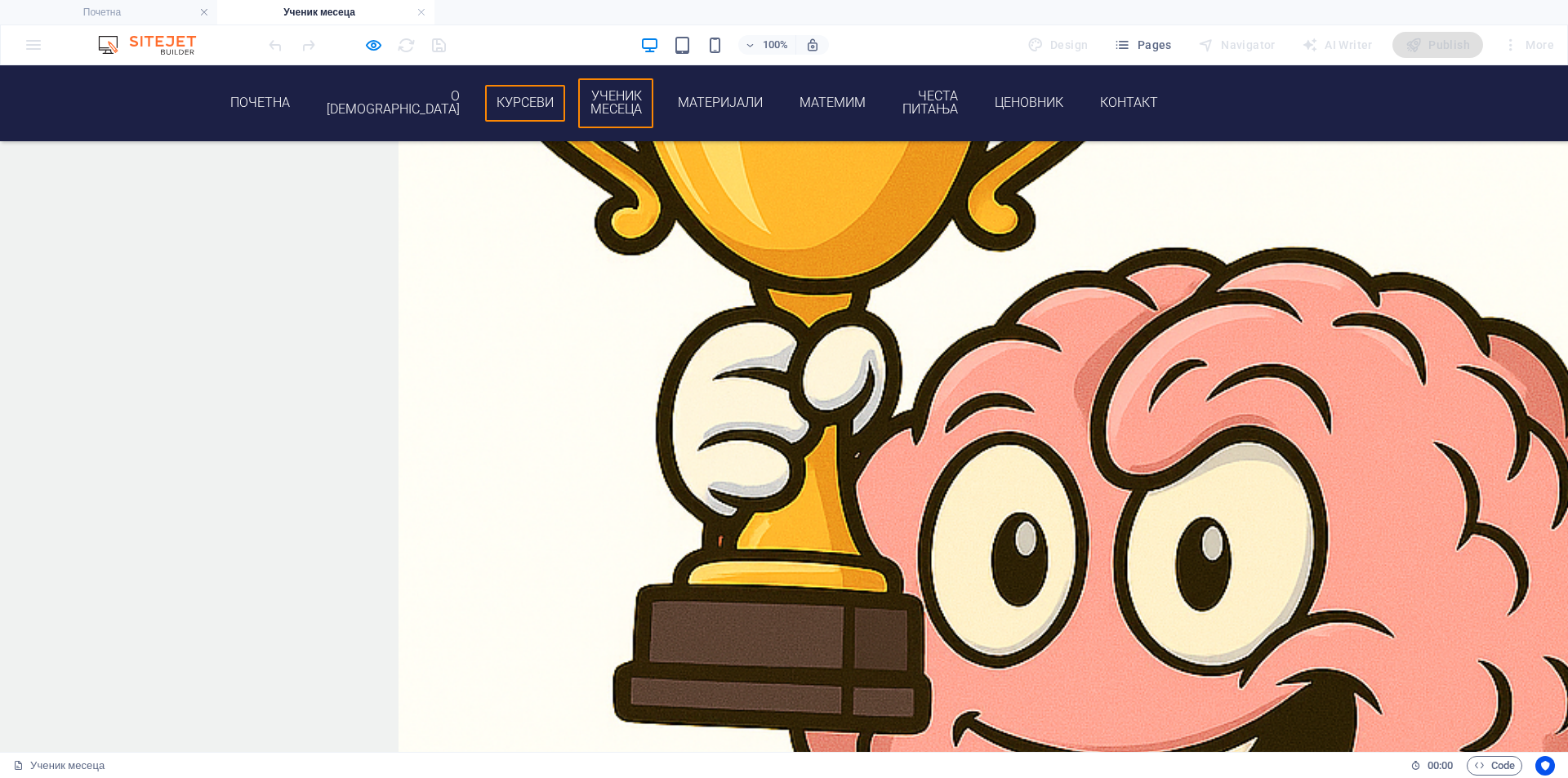
scroll to position [2262, 0]
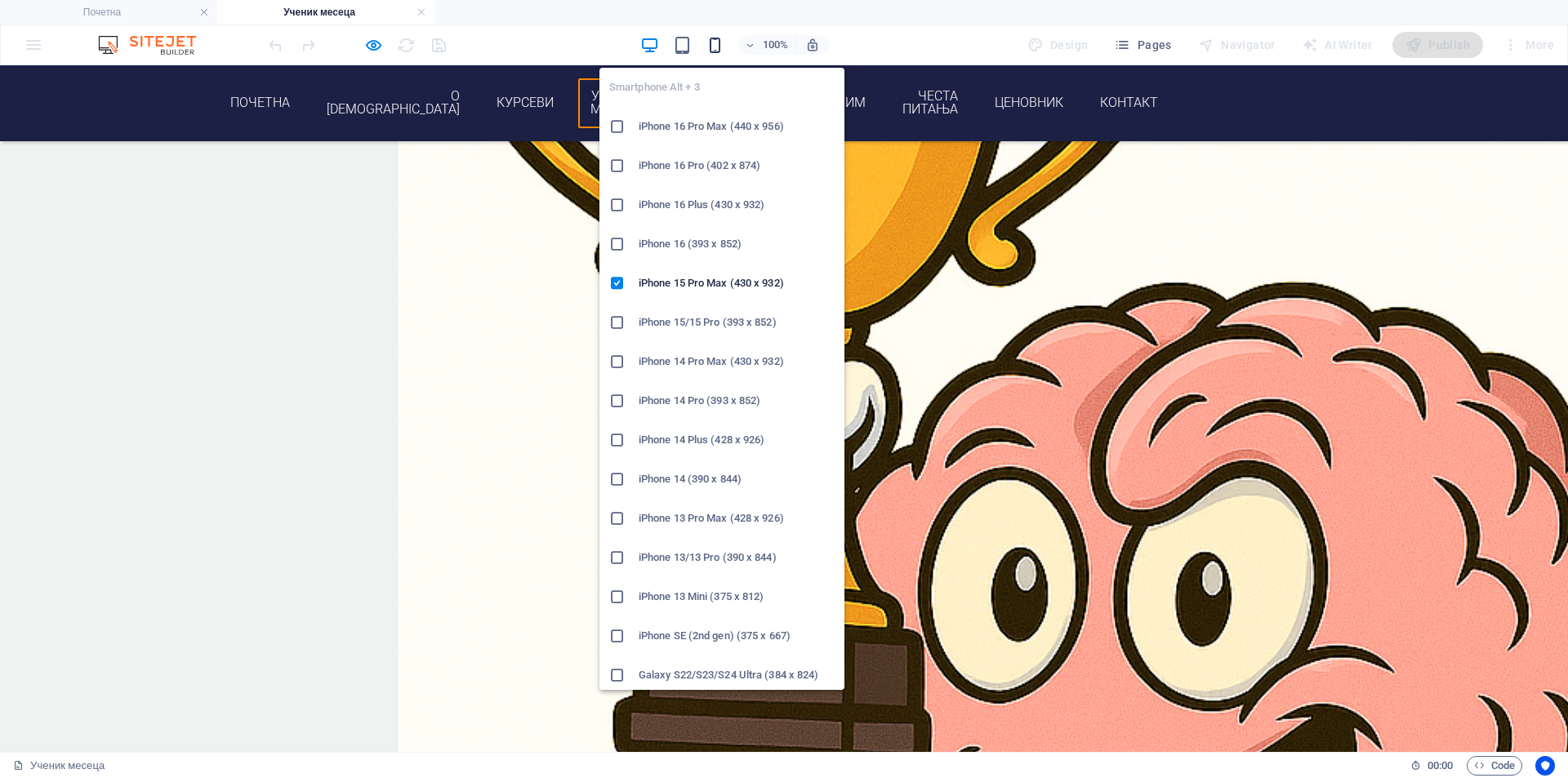
click at [721, 48] on icon "button" at bounding box center [714, 45] width 18 height 18
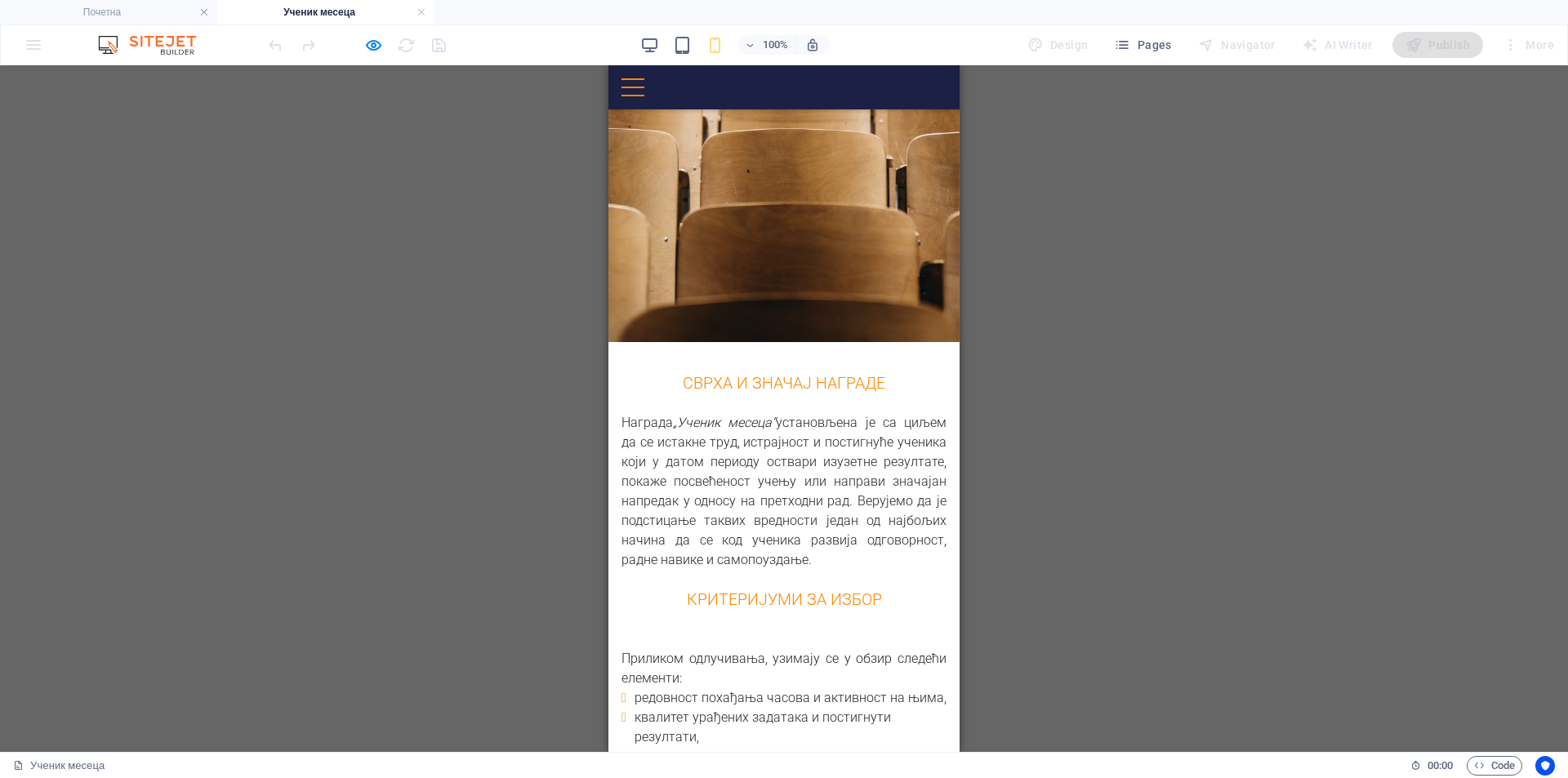
scroll to position [169, 0]
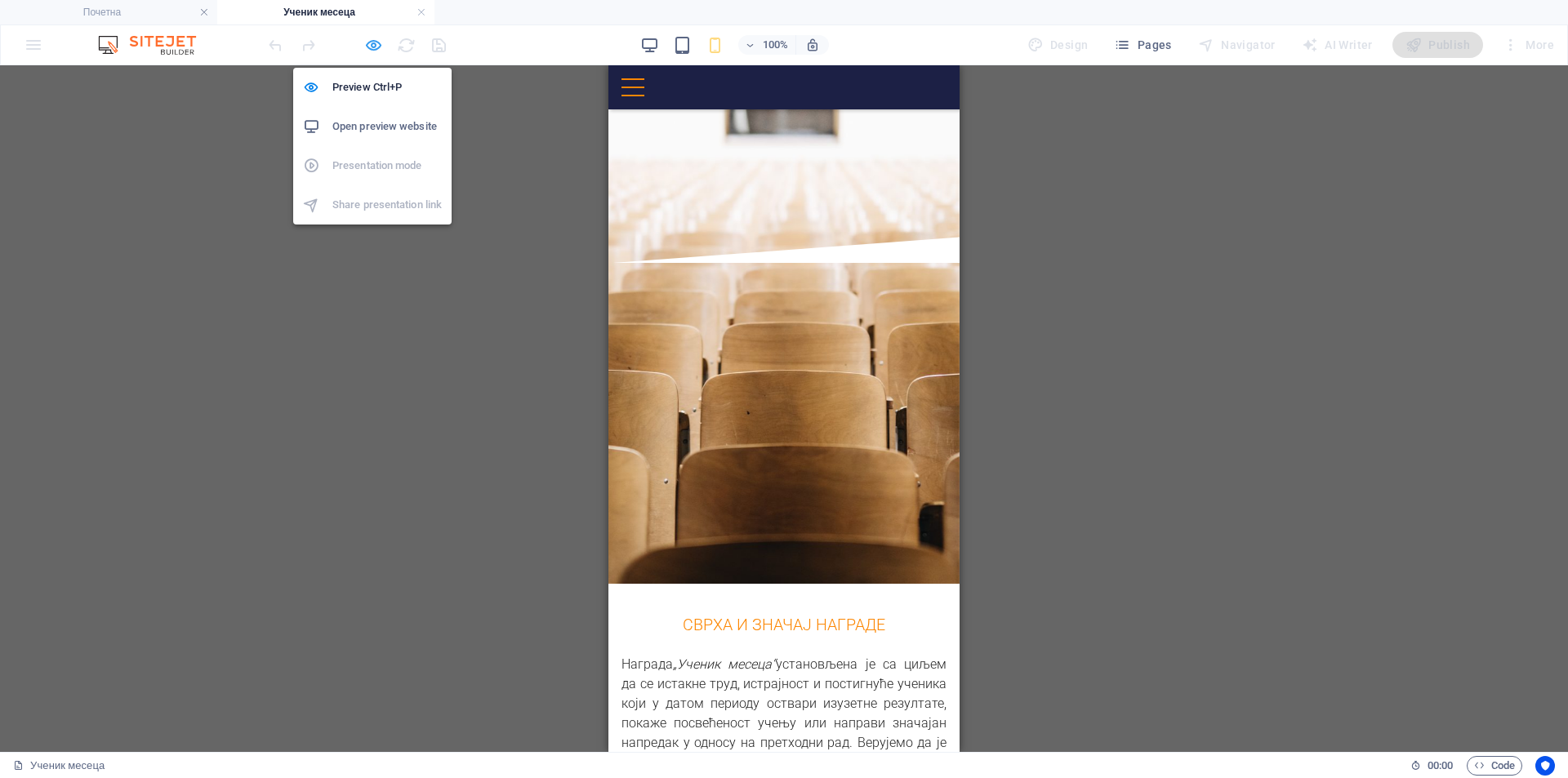
click at [378, 41] on icon "button" at bounding box center [373, 45] width 18 height 18
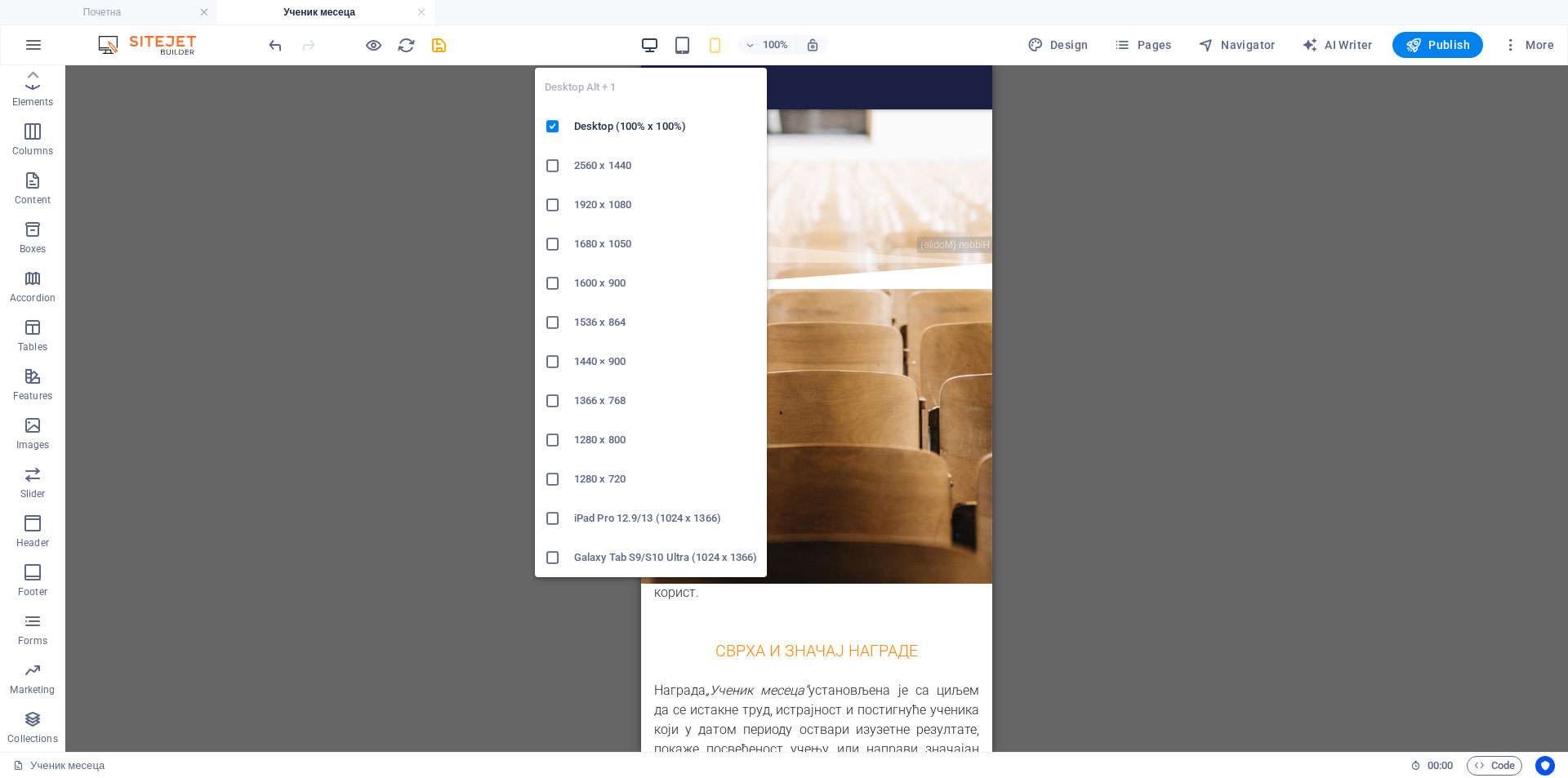
click at [653, 43] on icon "button" at bounding box center [649, 45] width 18 height 18
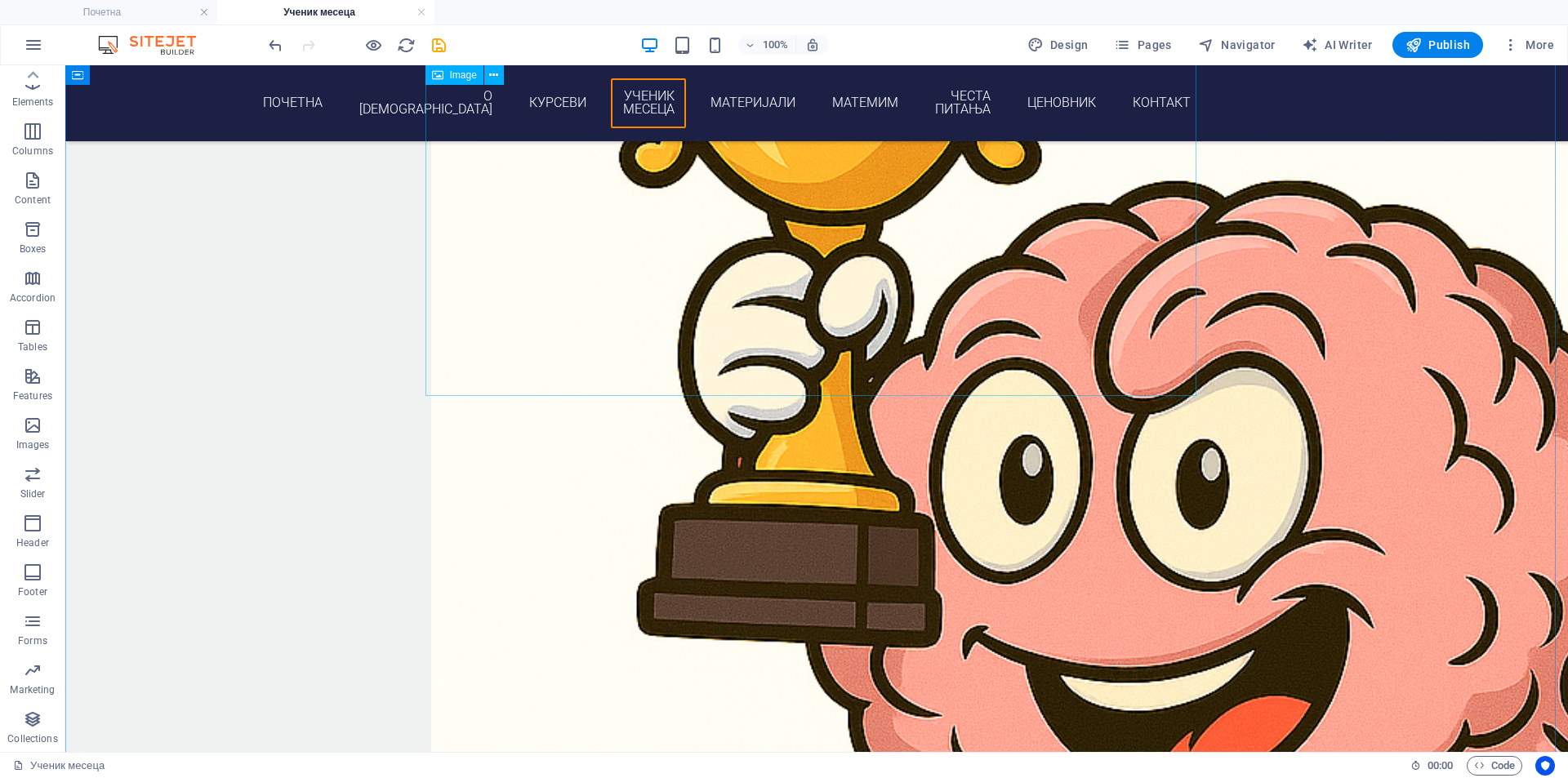
scroll to position [2482, 0]
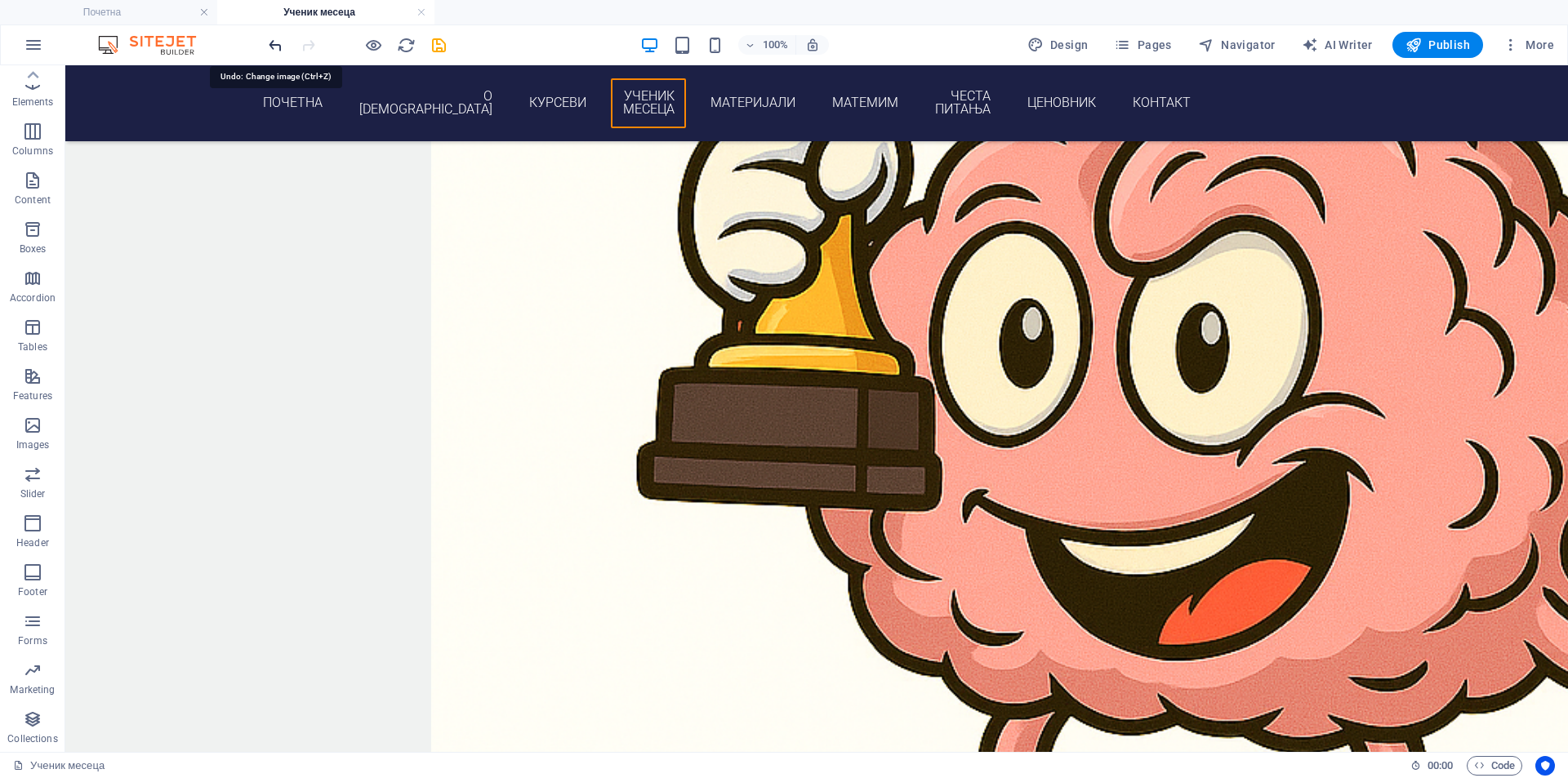
click at [271, 49] on icon "undo" at bounding box center [275, 45] width 18 height 18
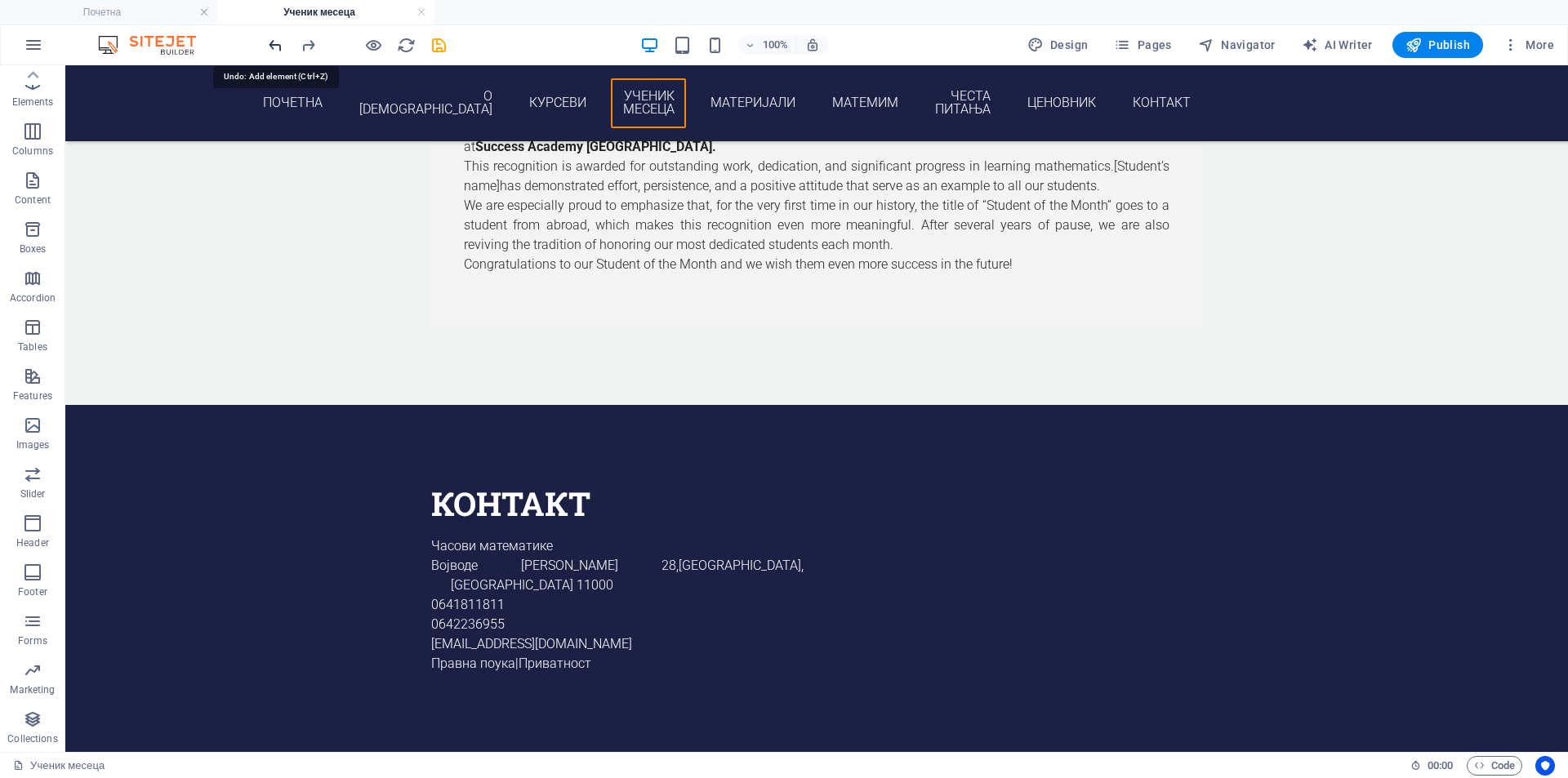
scroll to position [1711, 0]
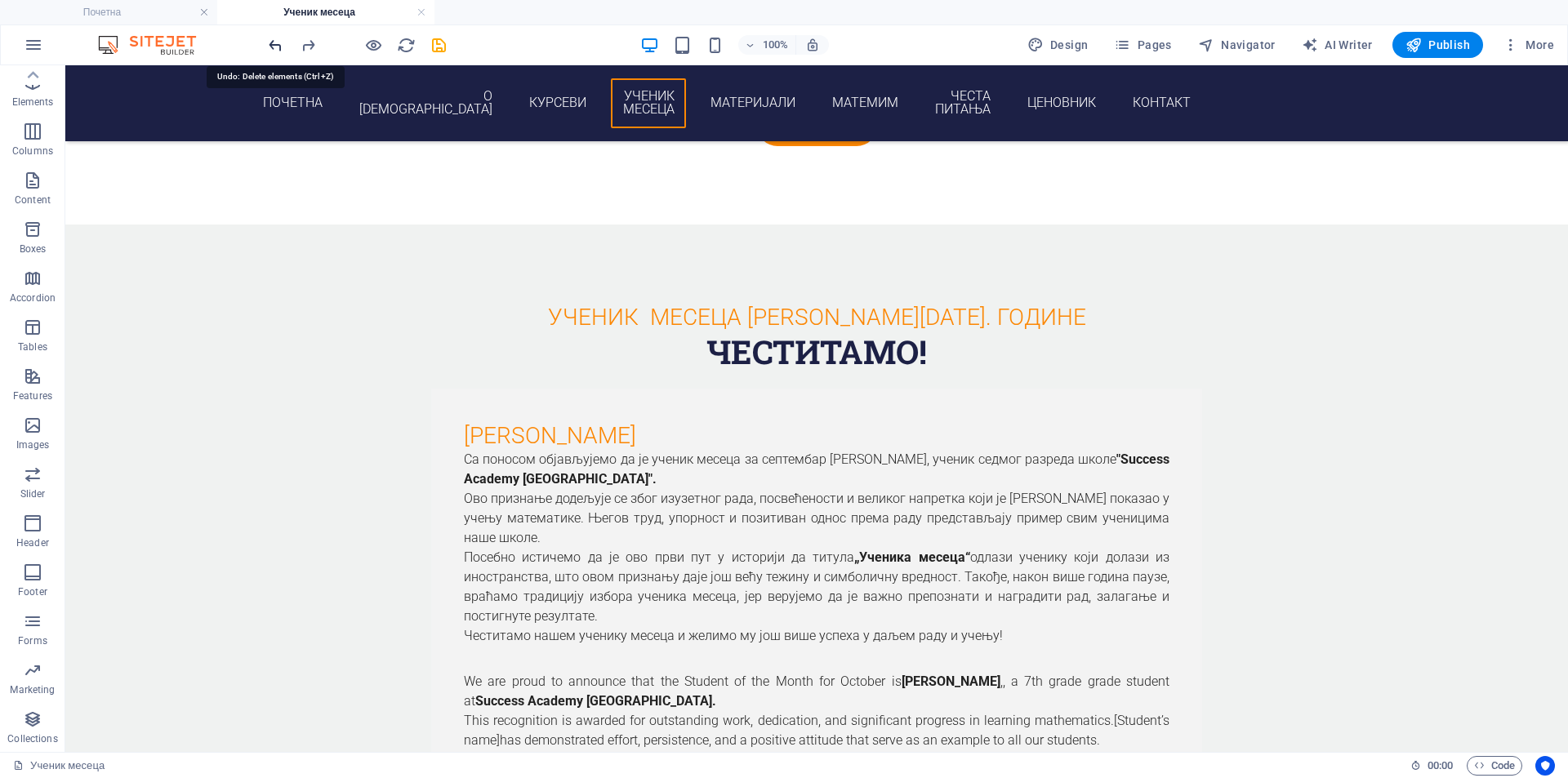
click at [271, 49] on icon "undo" at bounding box center [275, 45] width 18 height 18
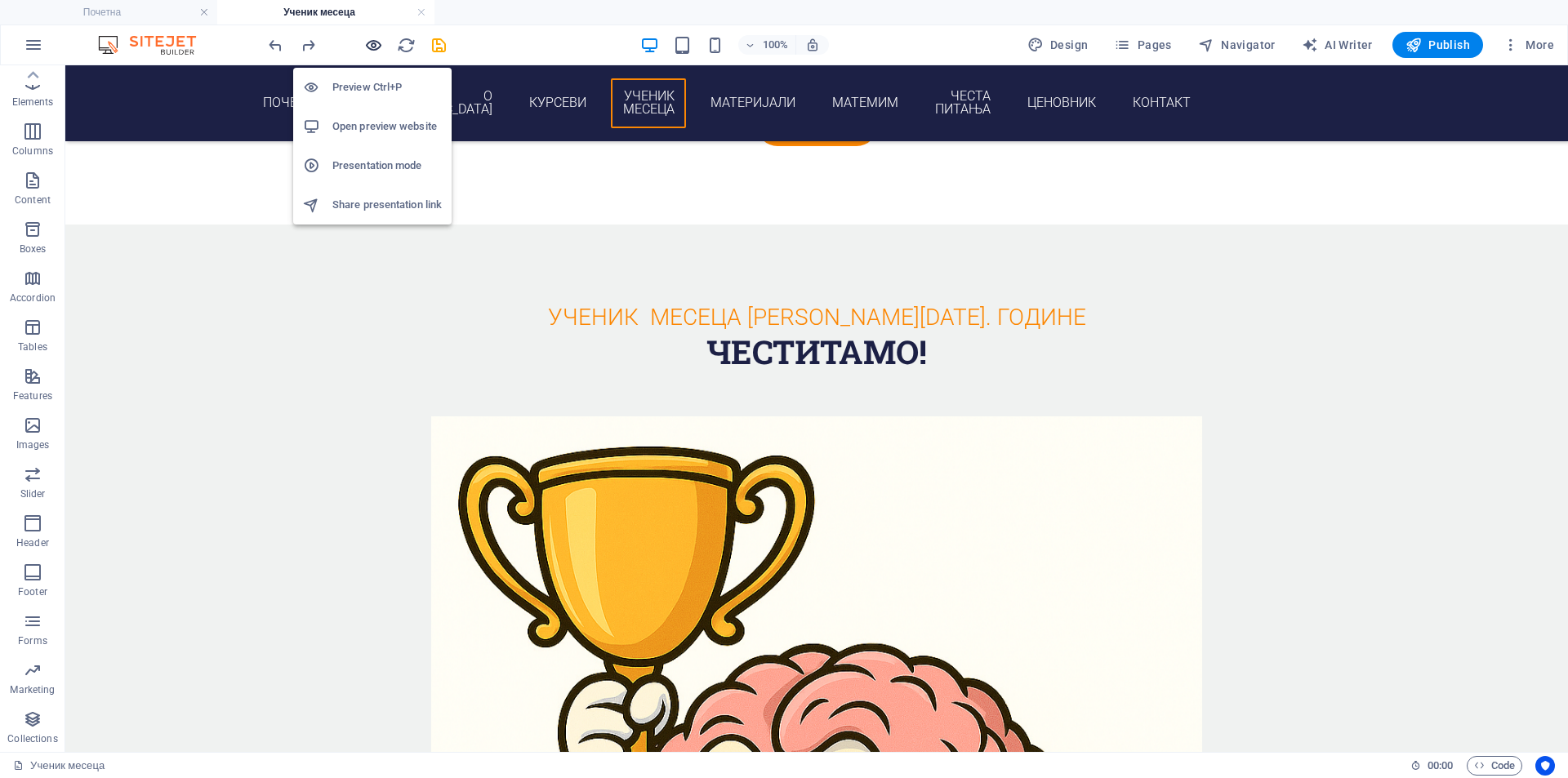
click at [372, 42] on icon "button" at bounding box center [373, 45] width 18 height 18
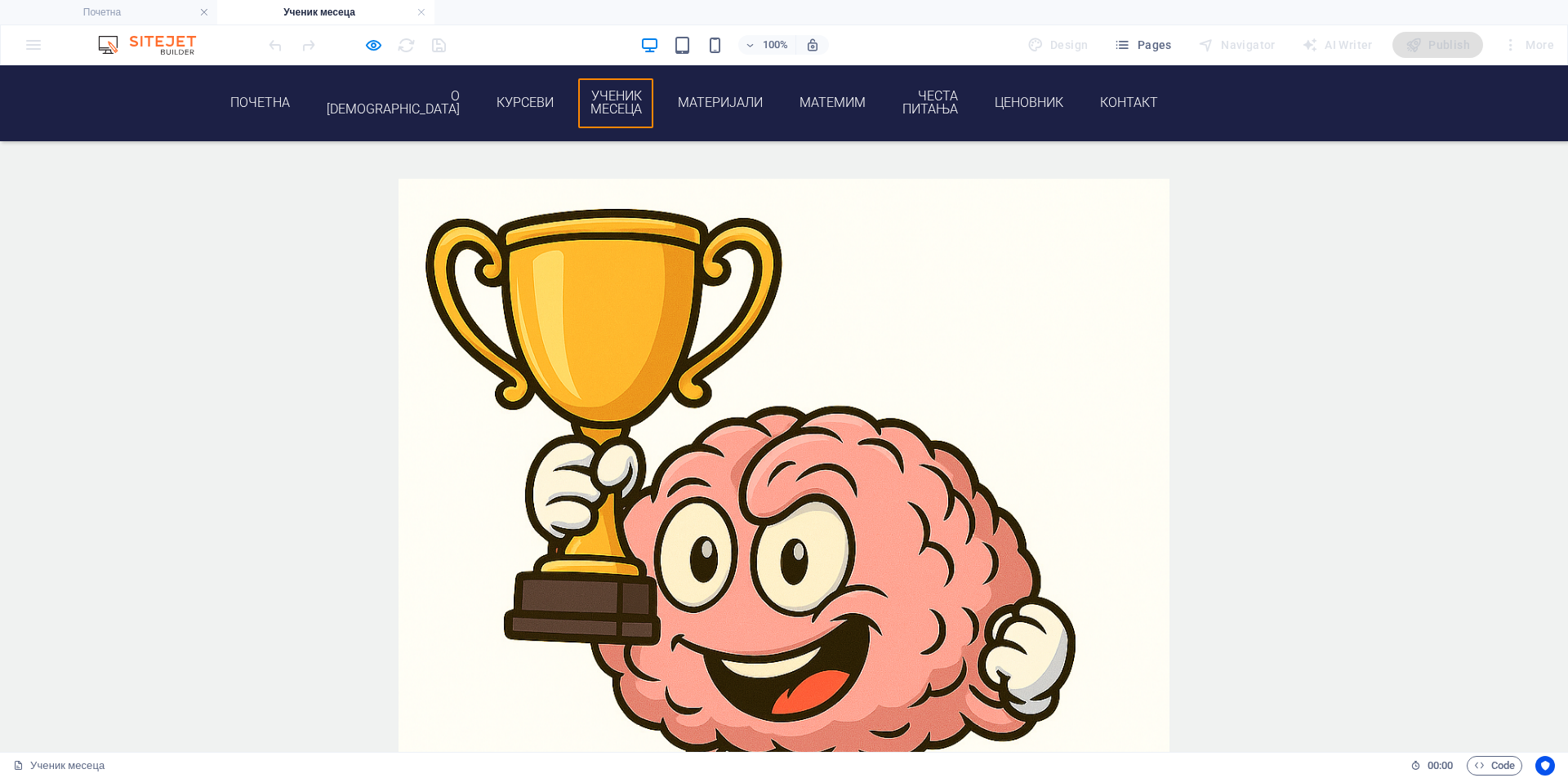
scroll to position [1847, 0]
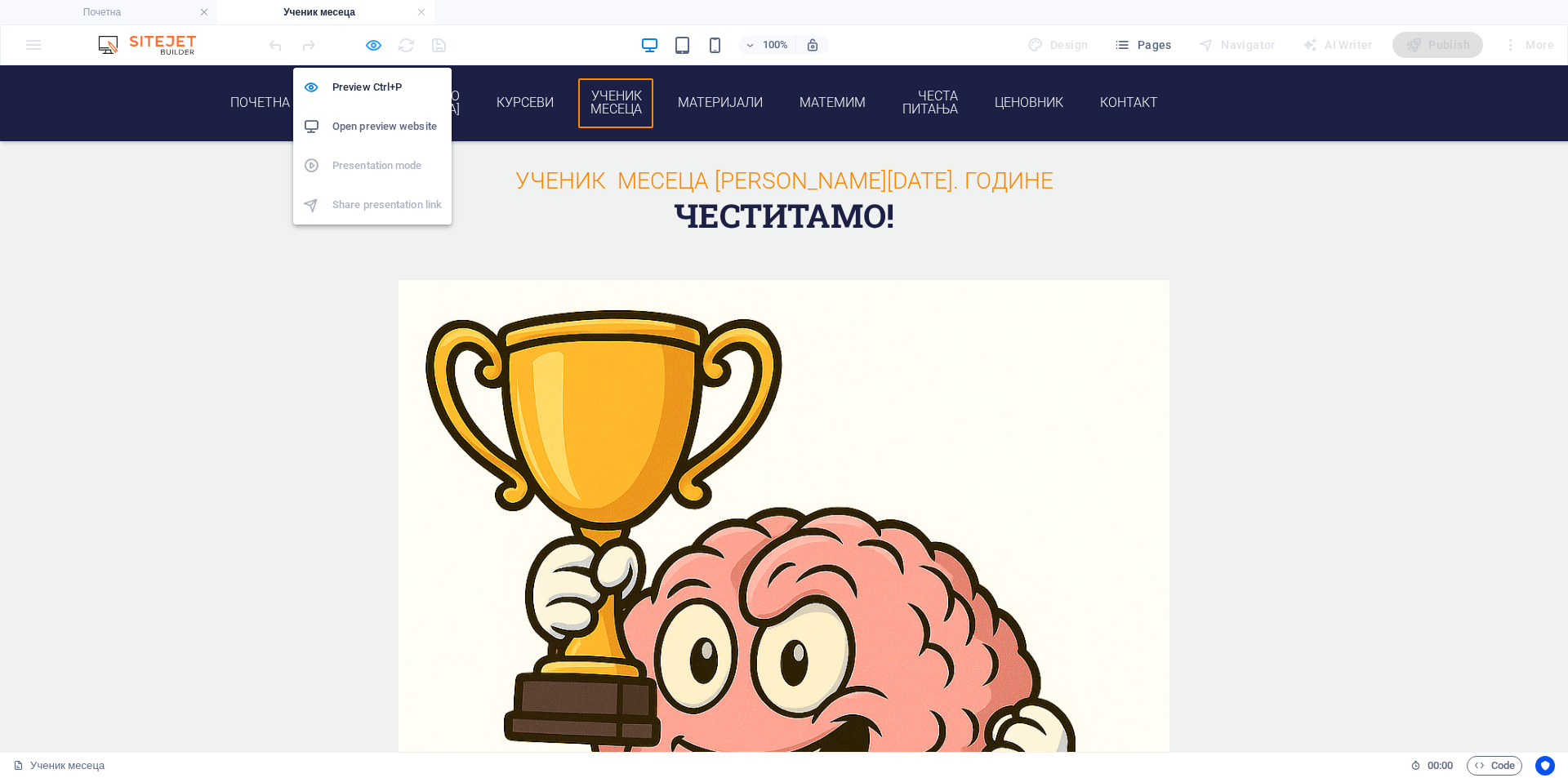
click at [367, 43] on icon "button" at bounding box center [373, 45] width 18 height 18
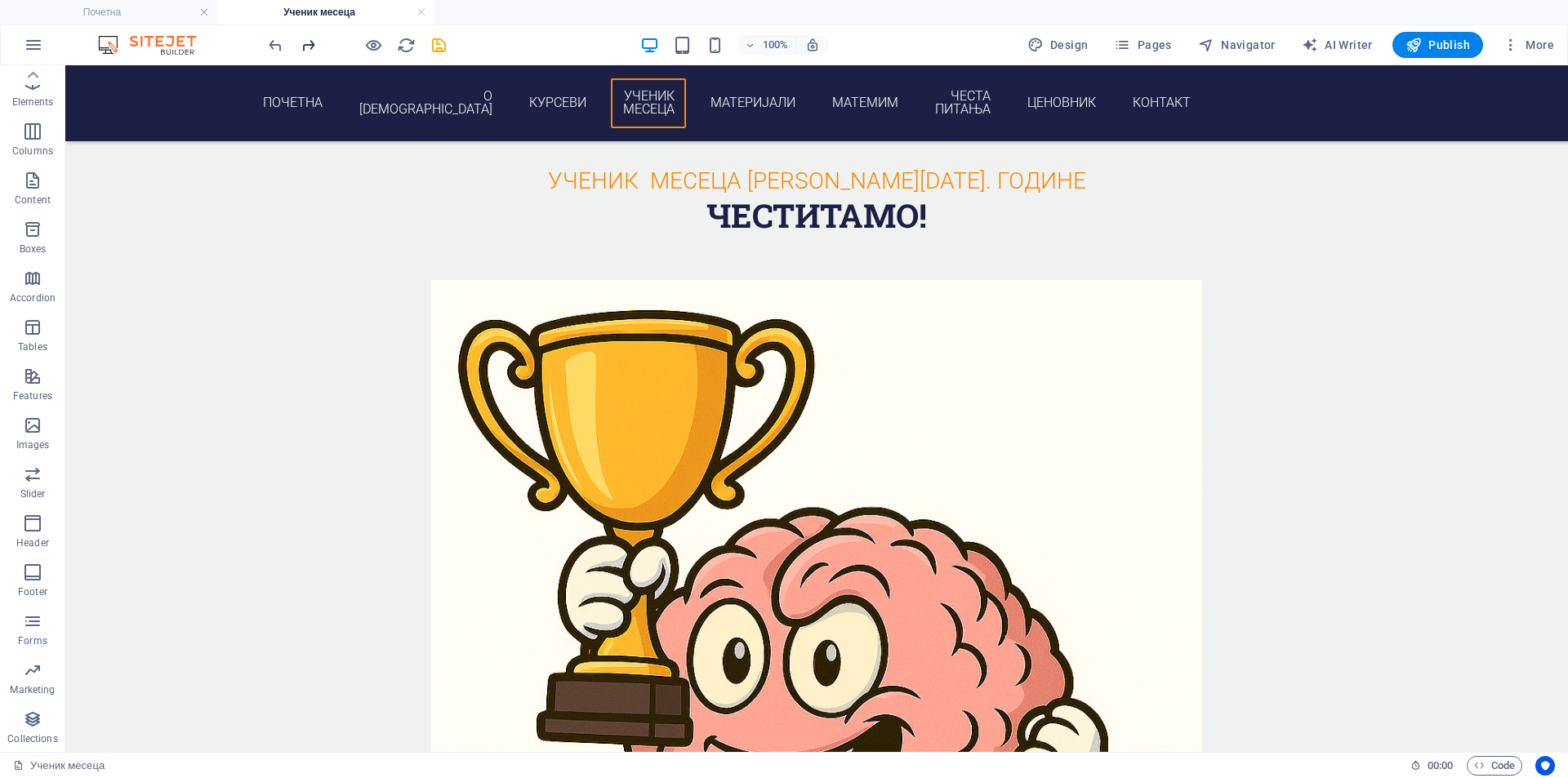
click at [314, 47] on icon "redo" at bounding box center [307, 45] width 18 height 18
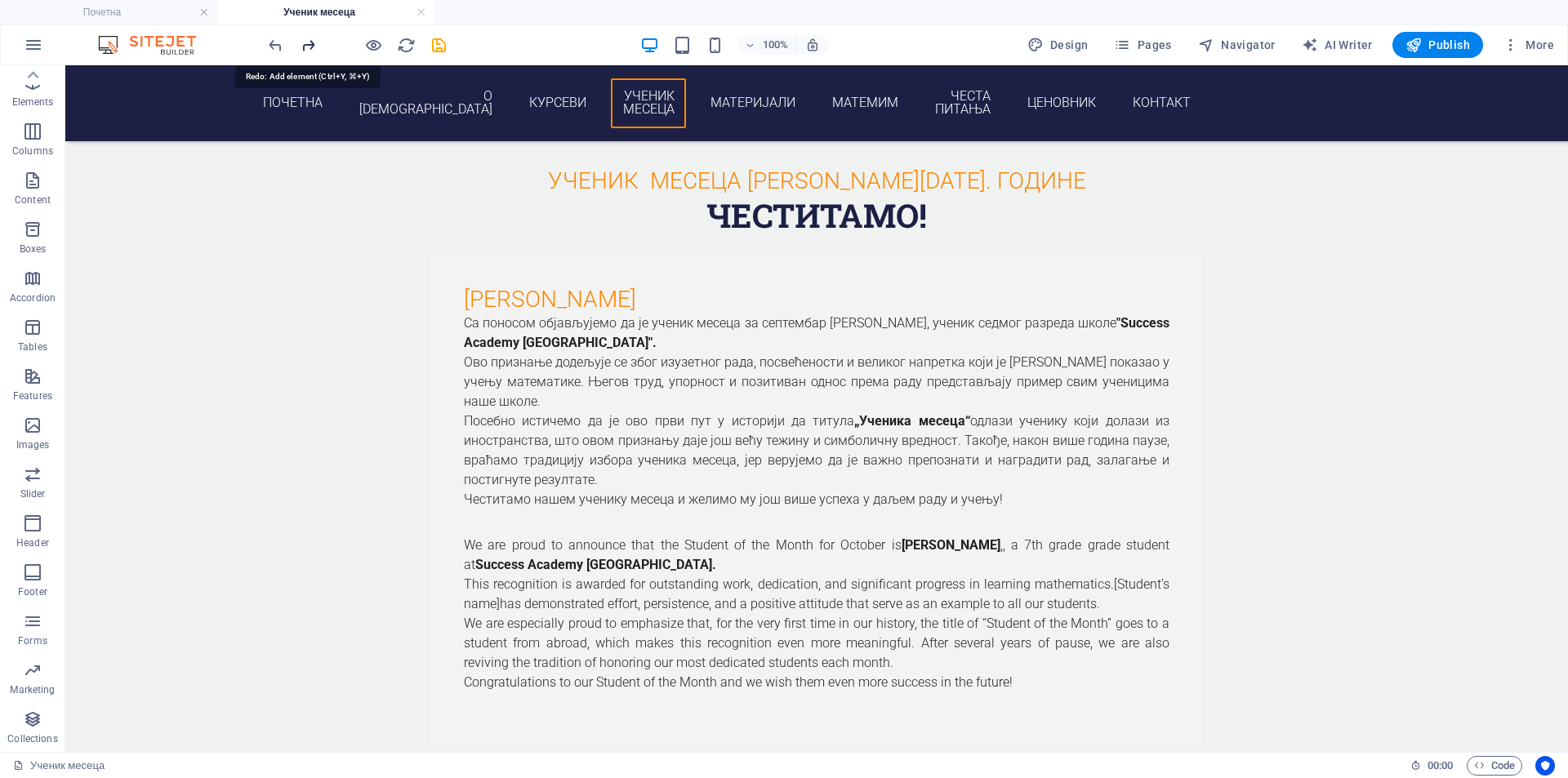
click at [314, 47] on icon "redo" at bounding box center [307, 45] width 18 height 18
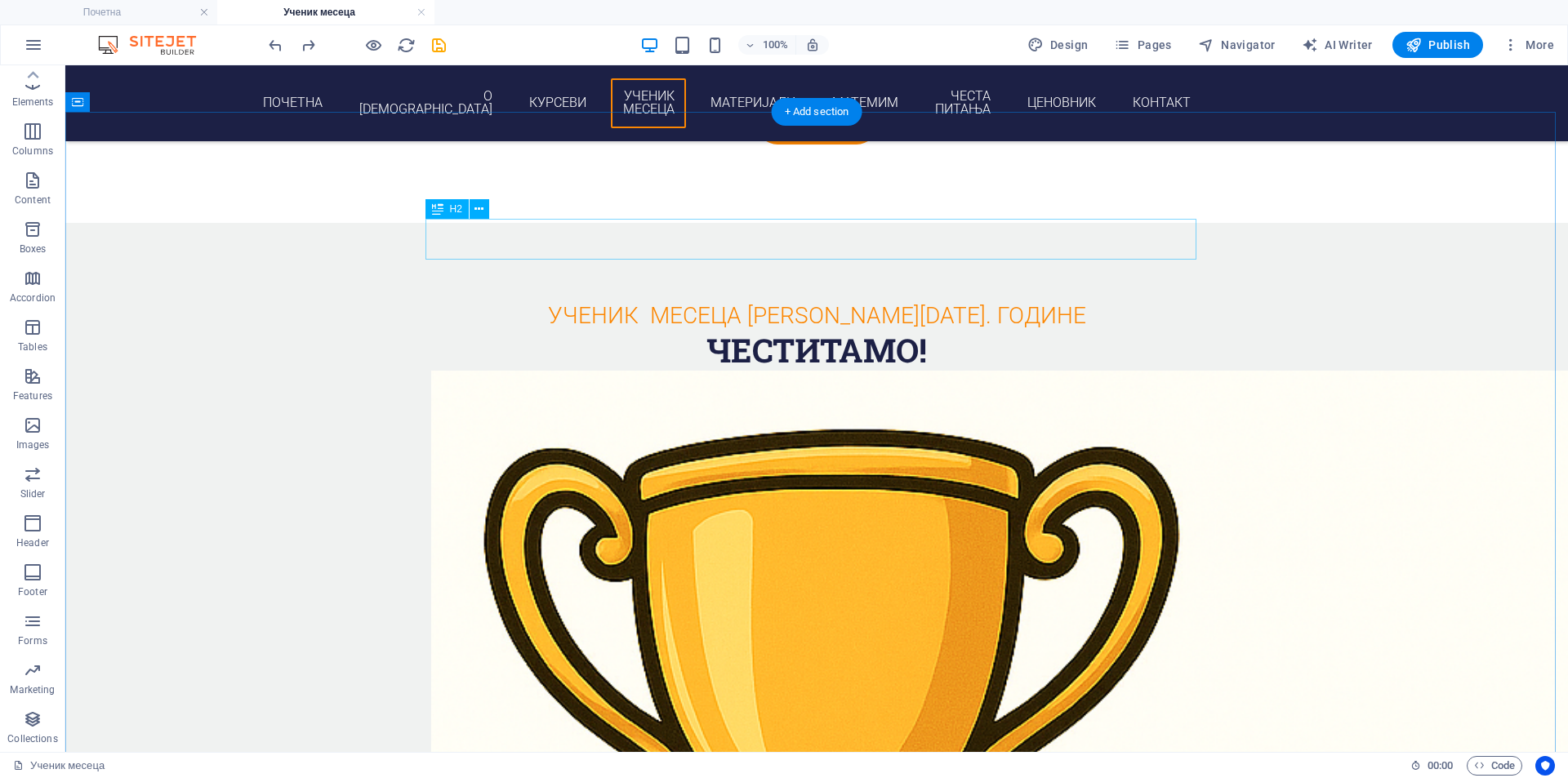
scroll to position [1711, 0]
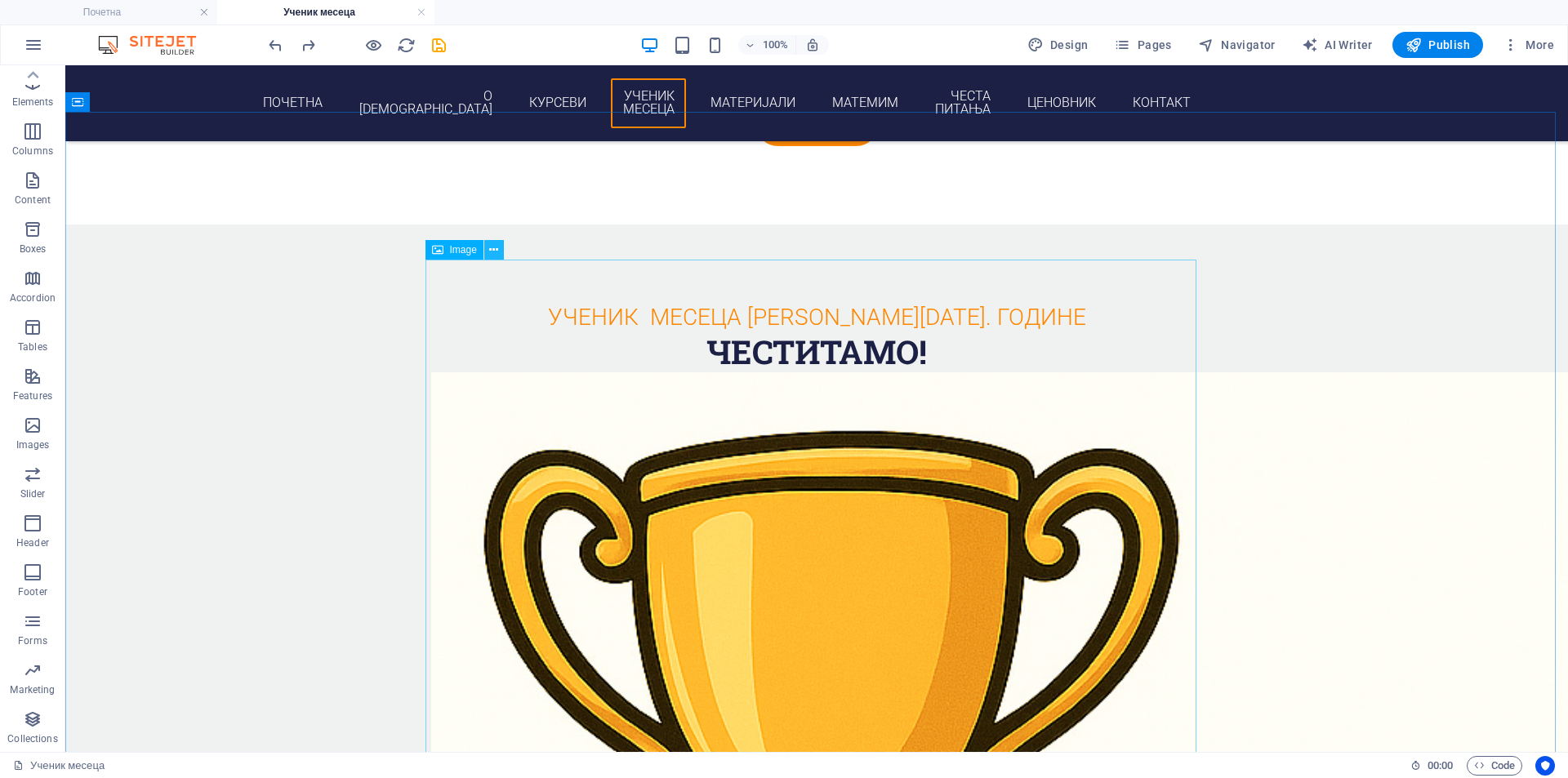
click at [496, 250] on icon at bounding box center [494, 250] width 9 height 18
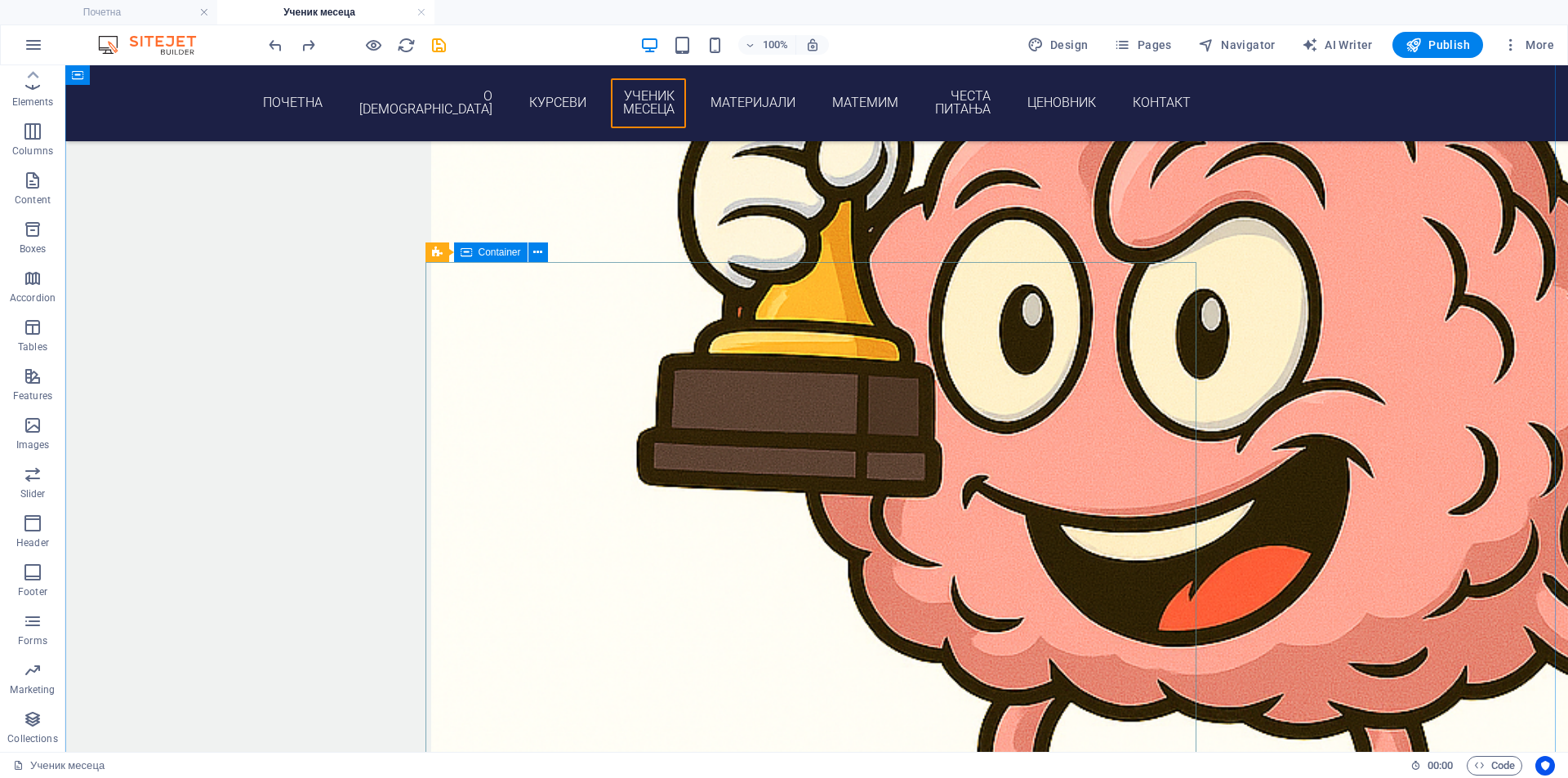
scroll to position [2223, 0]
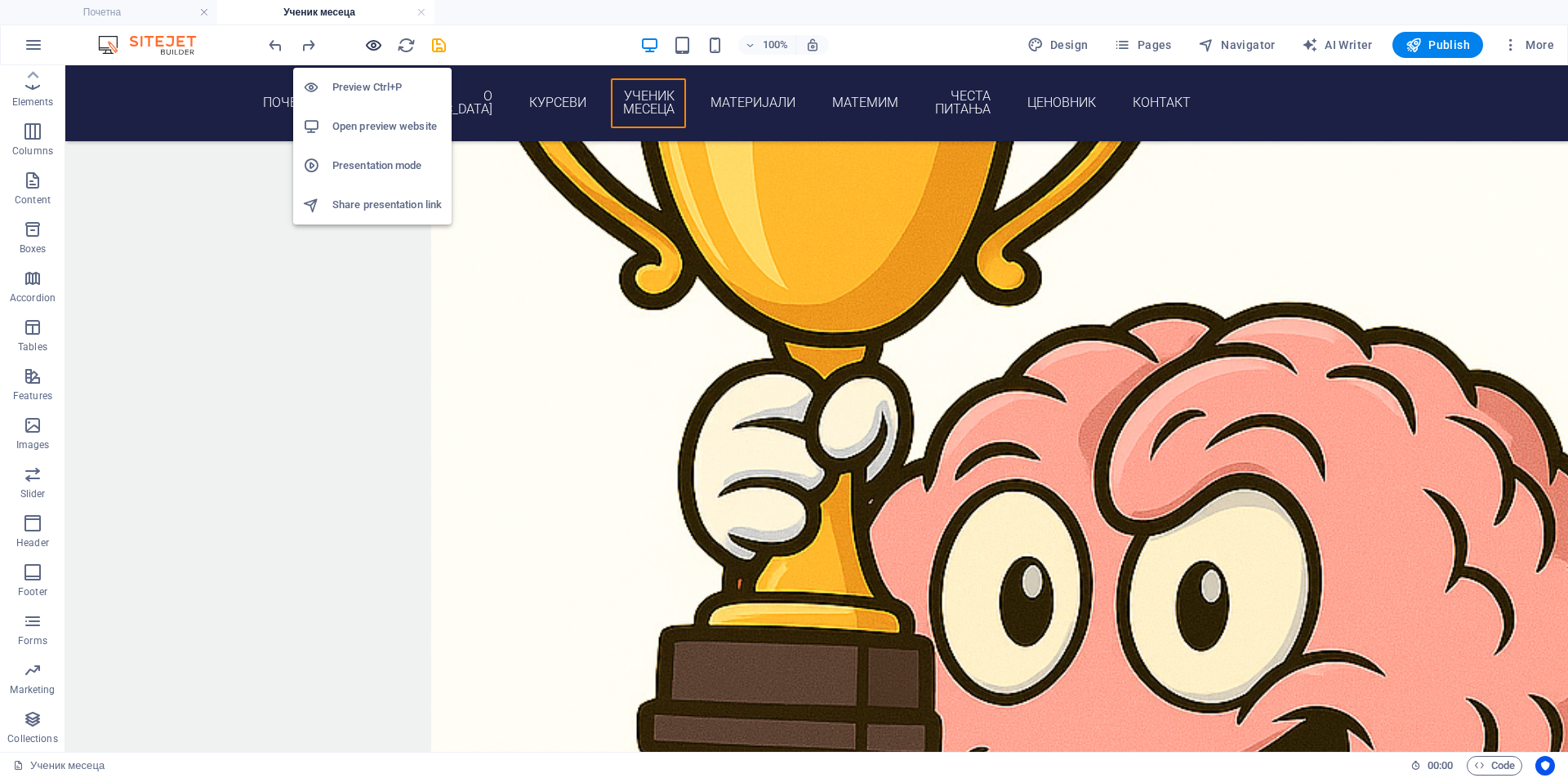
click at [378, 49] on icon "button" at bounding box center [373, 45] width 18 height 18
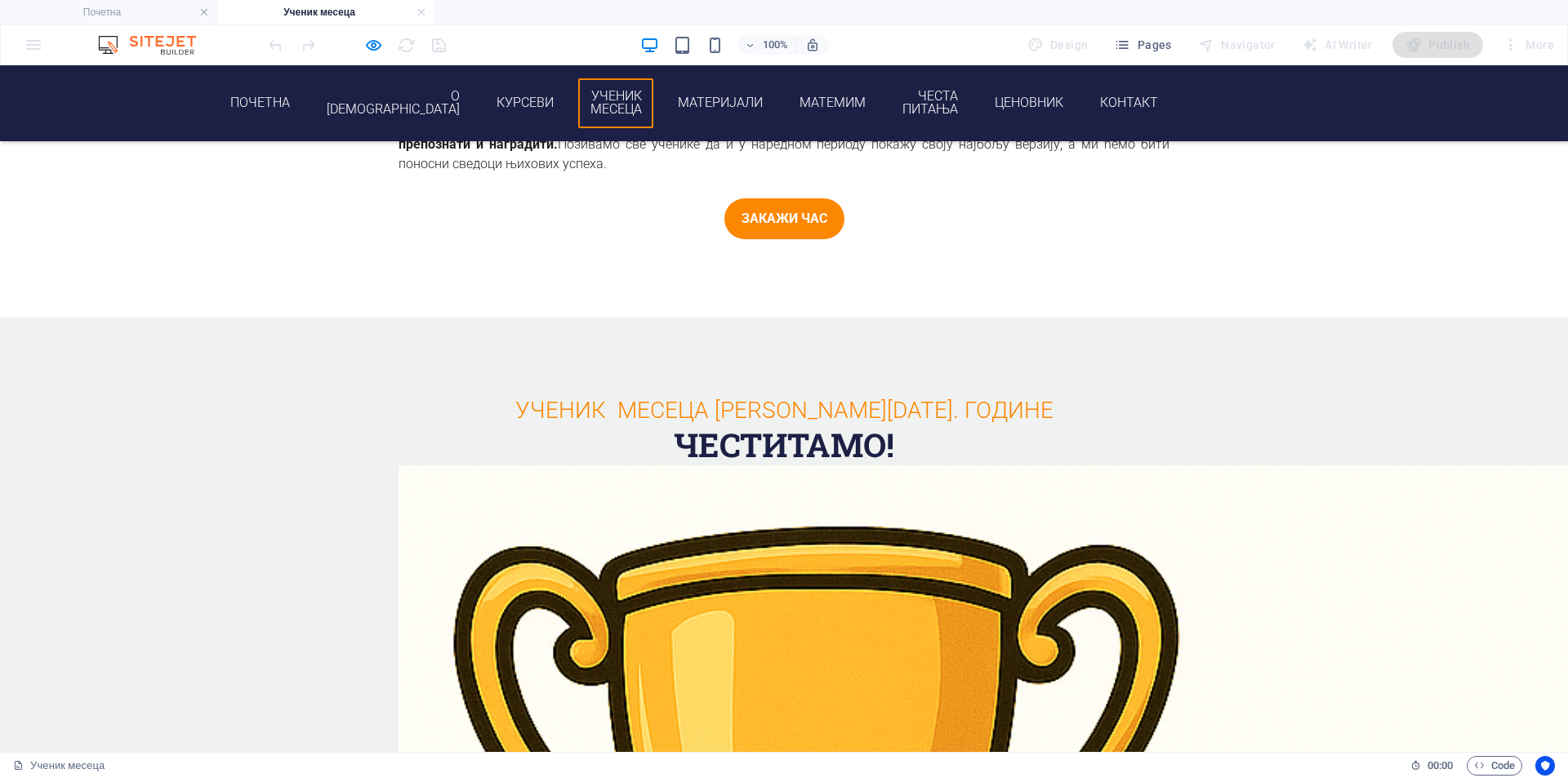
scroll to position [1542, 0]
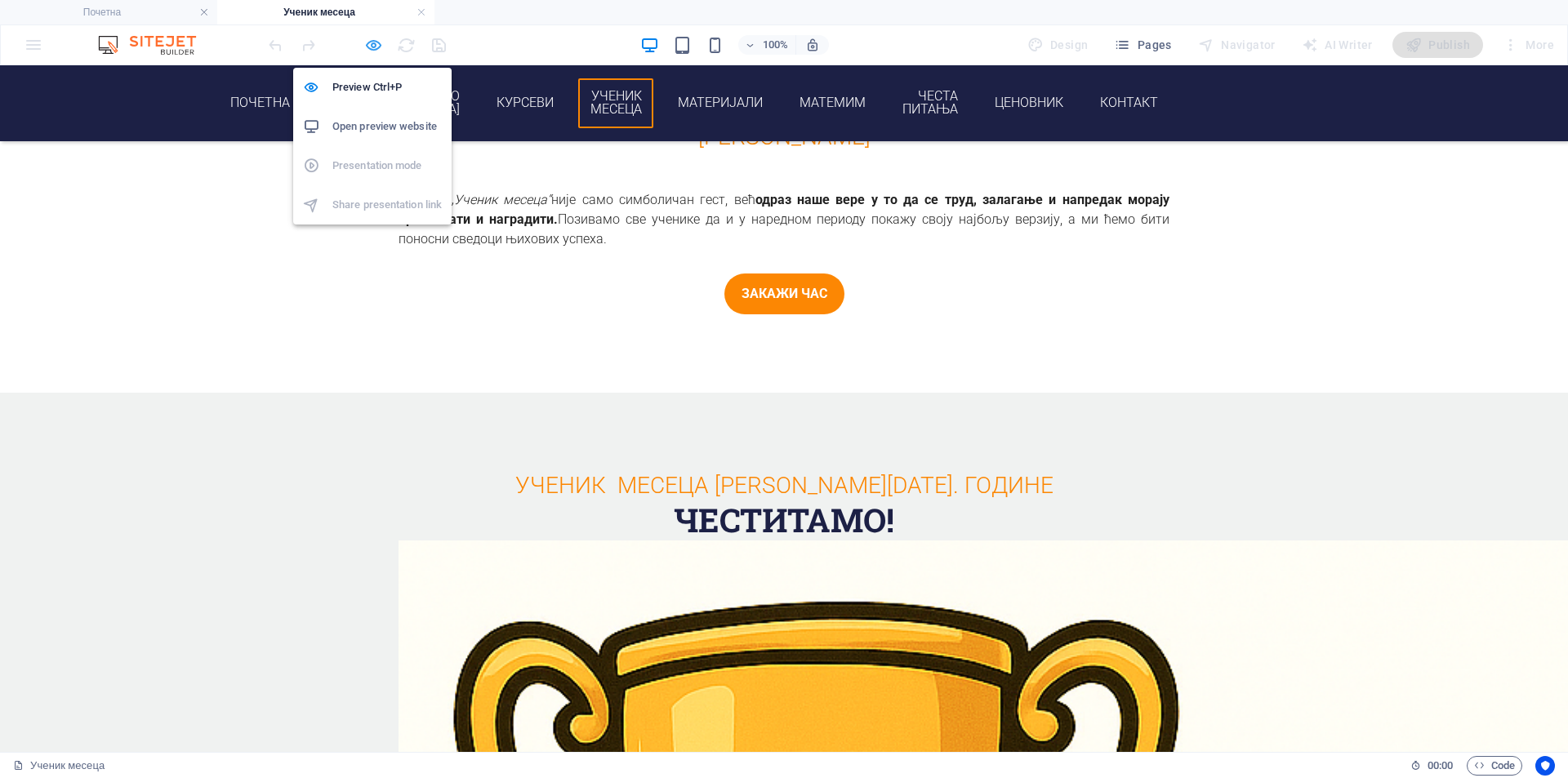
click at [378, 40] on icon "button" at bounding box center [373, 45] width 18 height 18
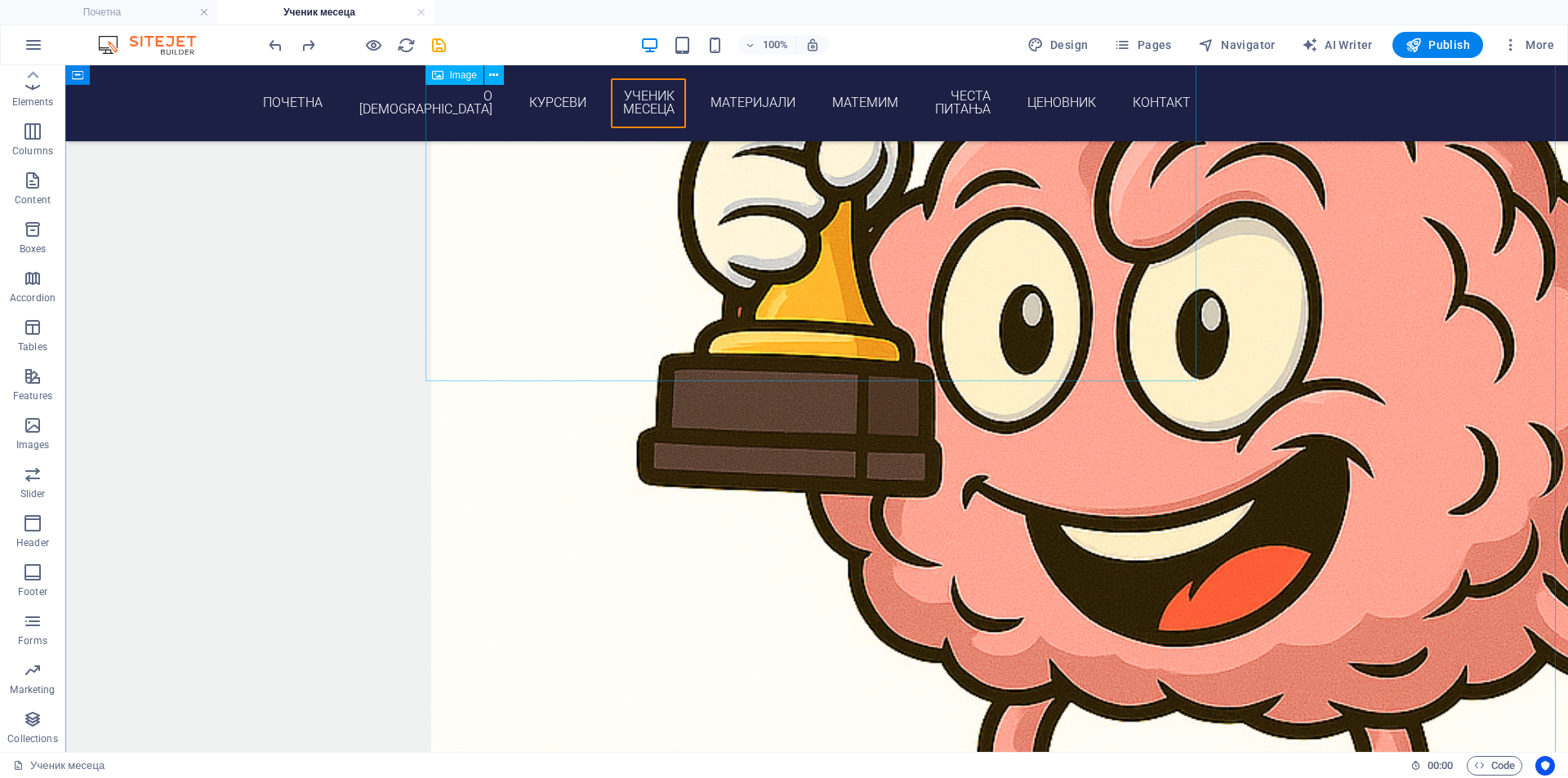
scroll to position [2223, 0]
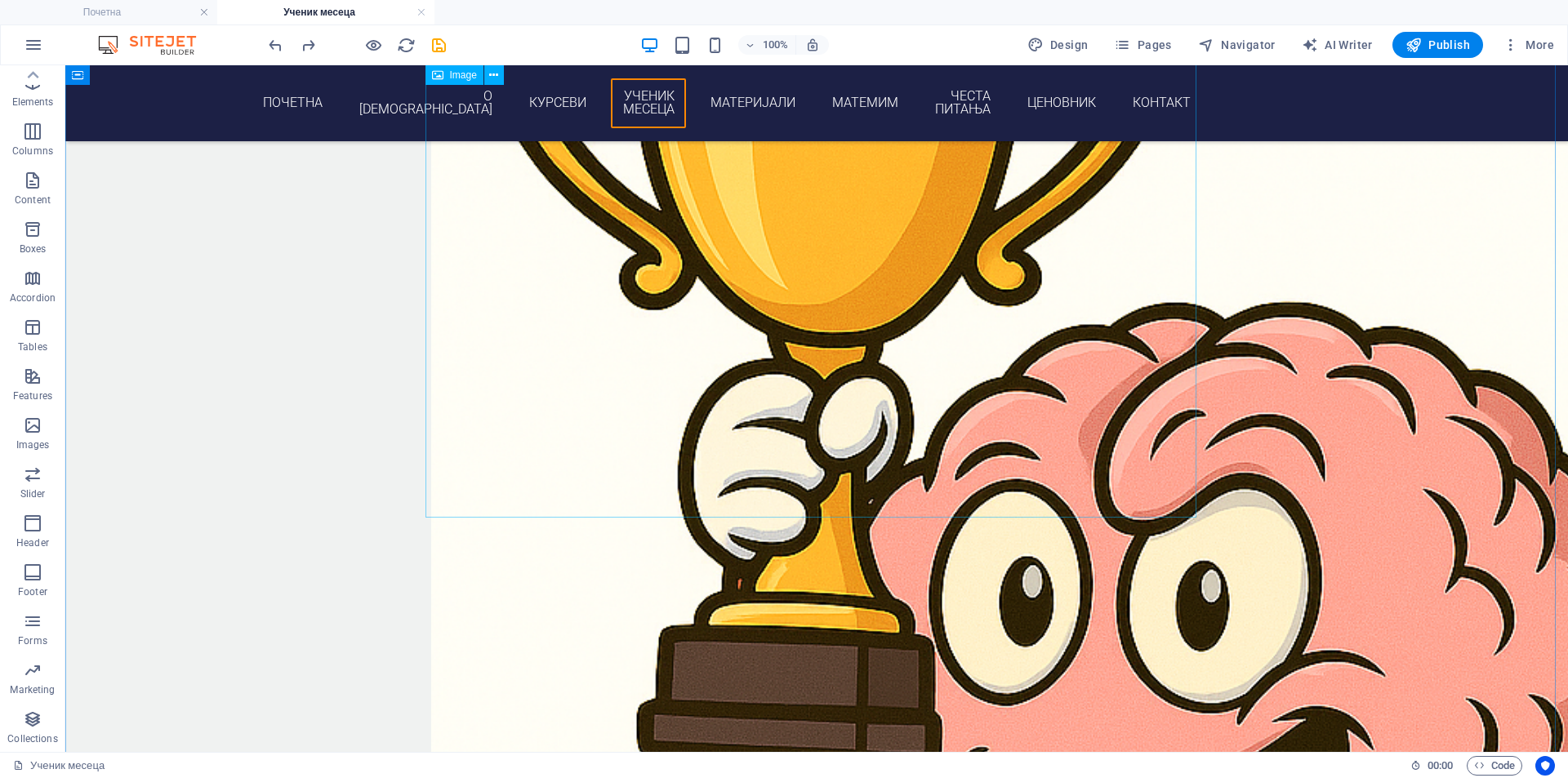
click at [550, 216] on figure at bounding box center [817, 610] width 771 height 1502
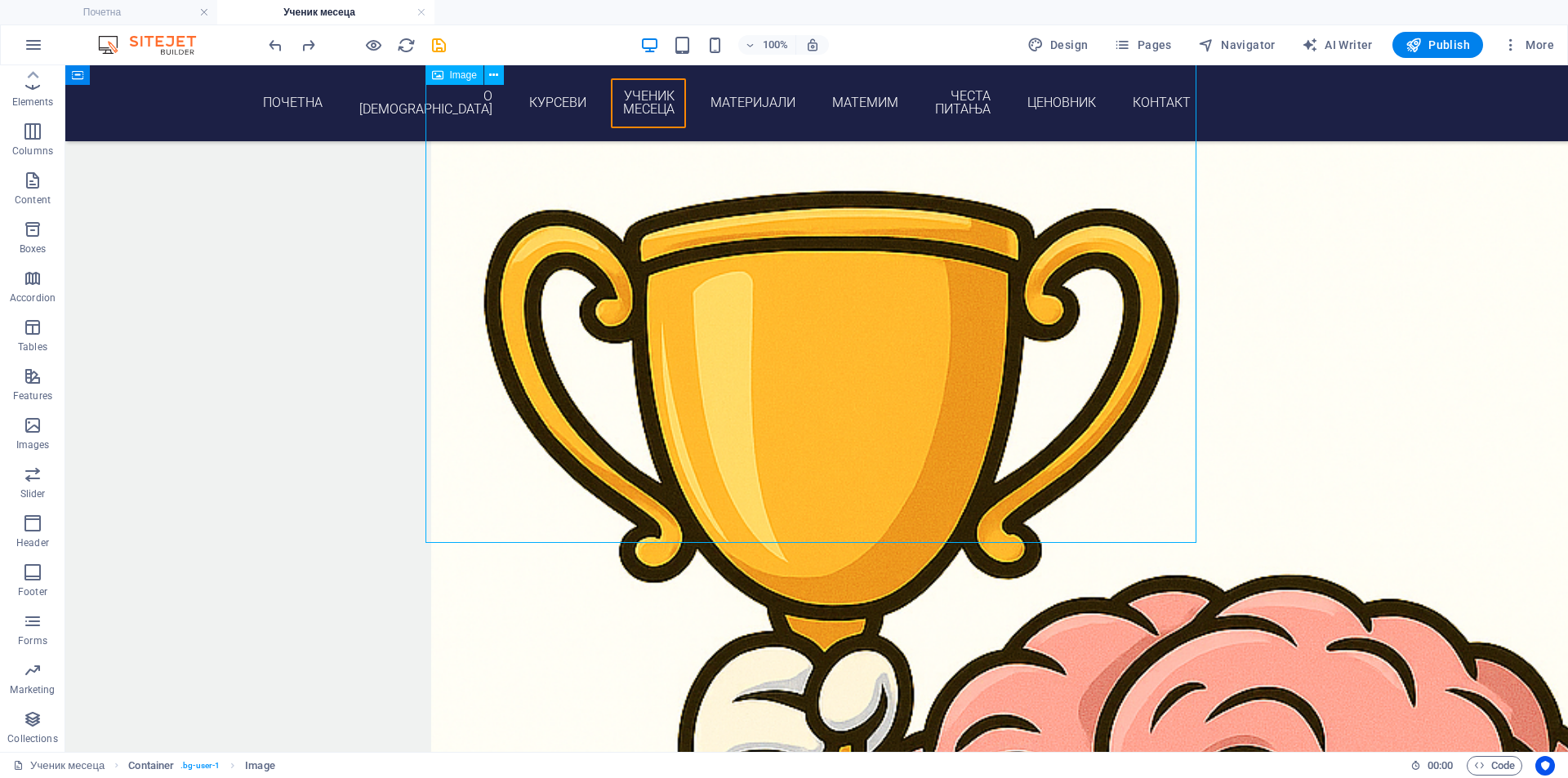
scroll to position [1815, 0]
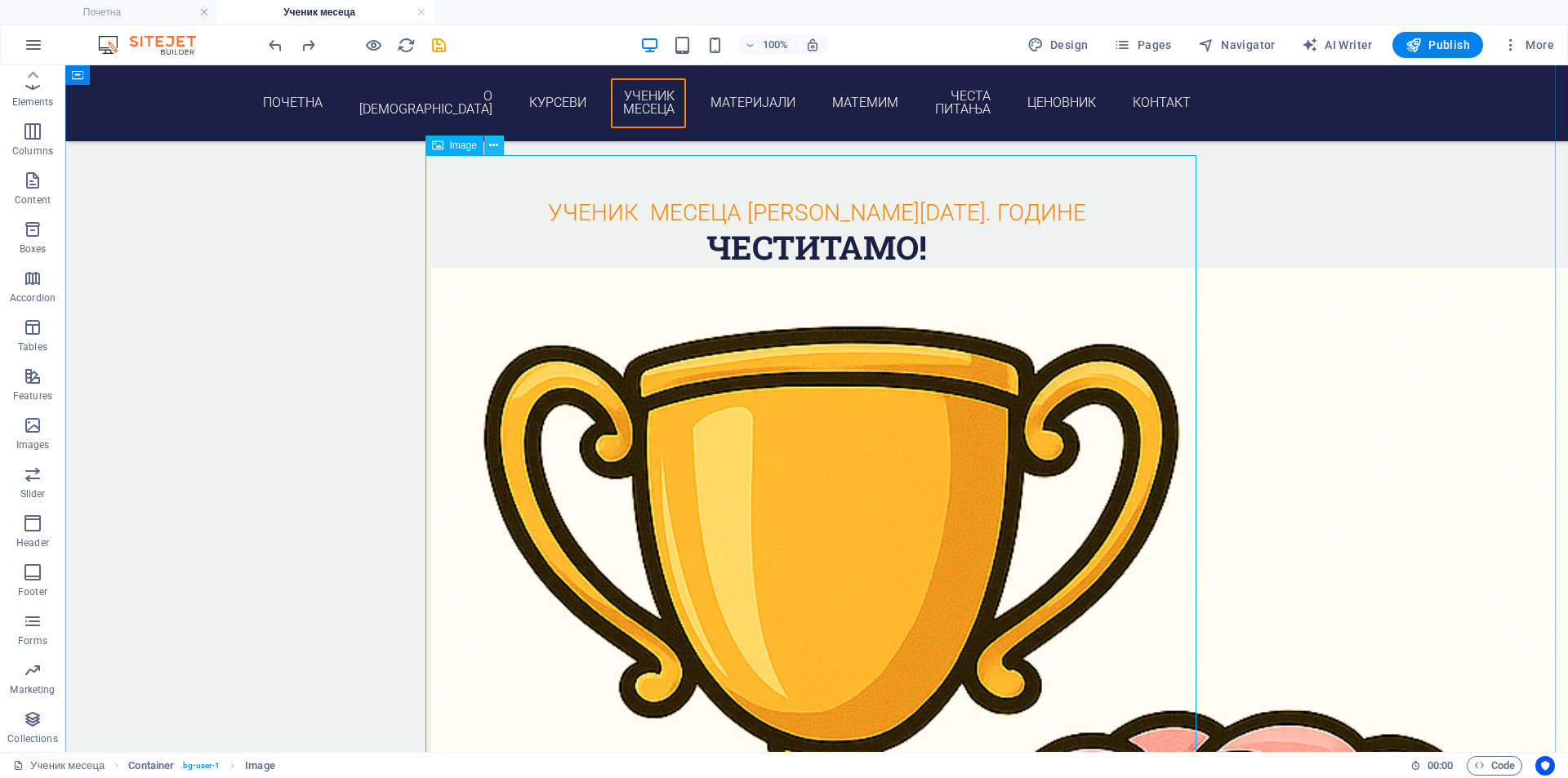
click at [493, 147] on icon at bounding box center [494, 146] width 9 height 18
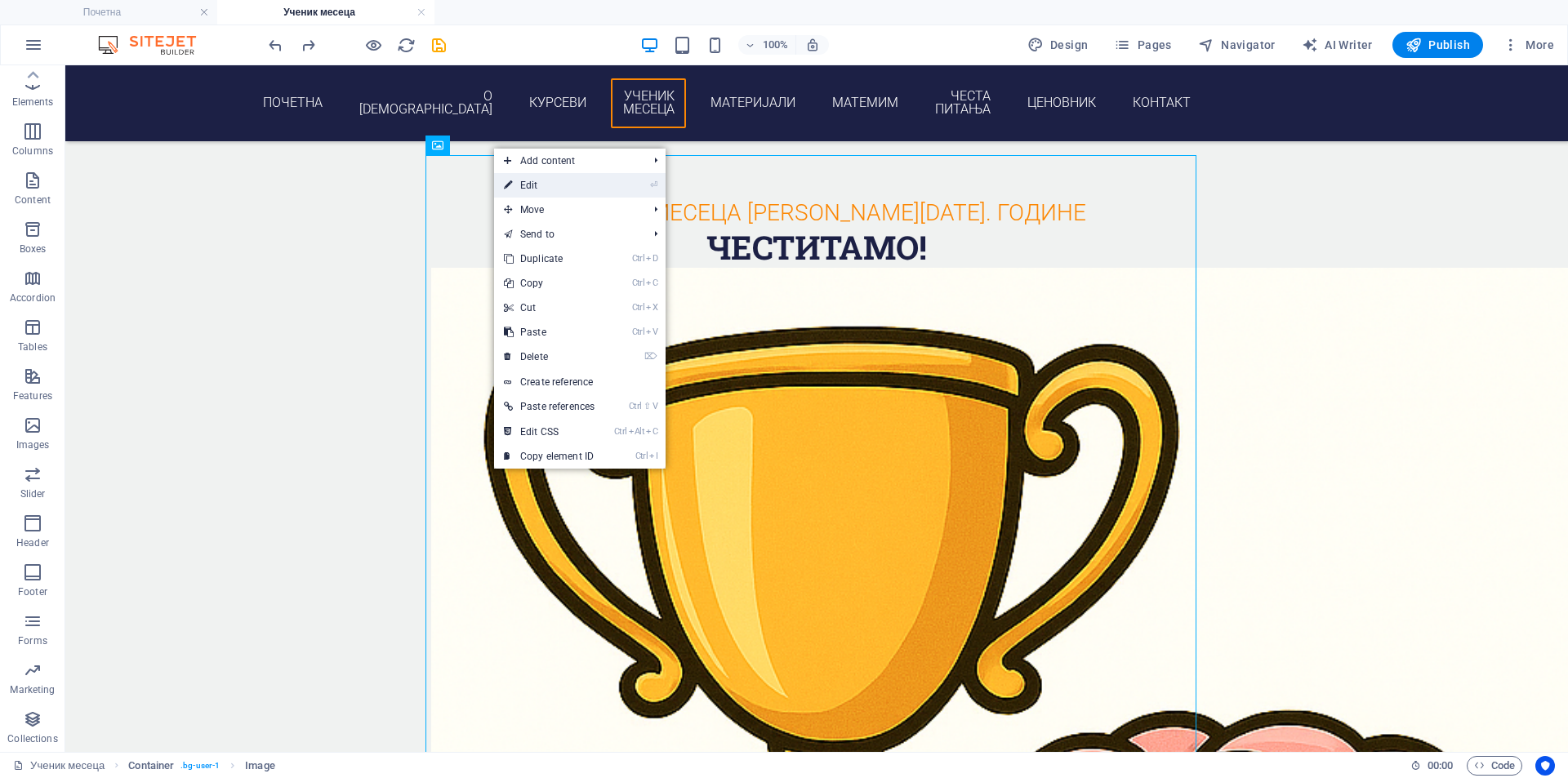
click at [567, 189] on link "⏎ Edit" at bounding box center [550, 185] width 111 height 25
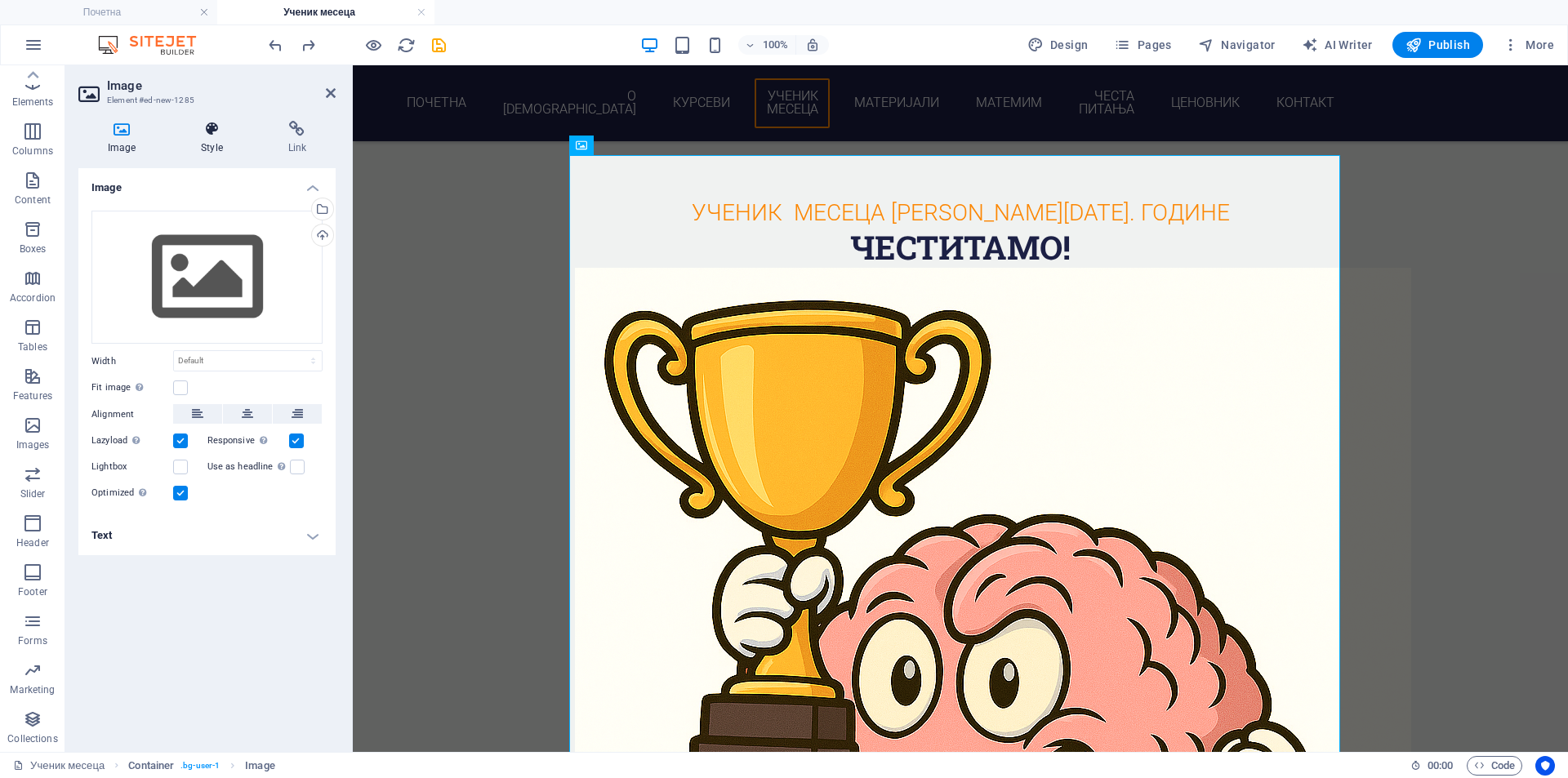
click at [228, 137] on h4 "Style" at bounding box center [214, 138] width 87 height 34
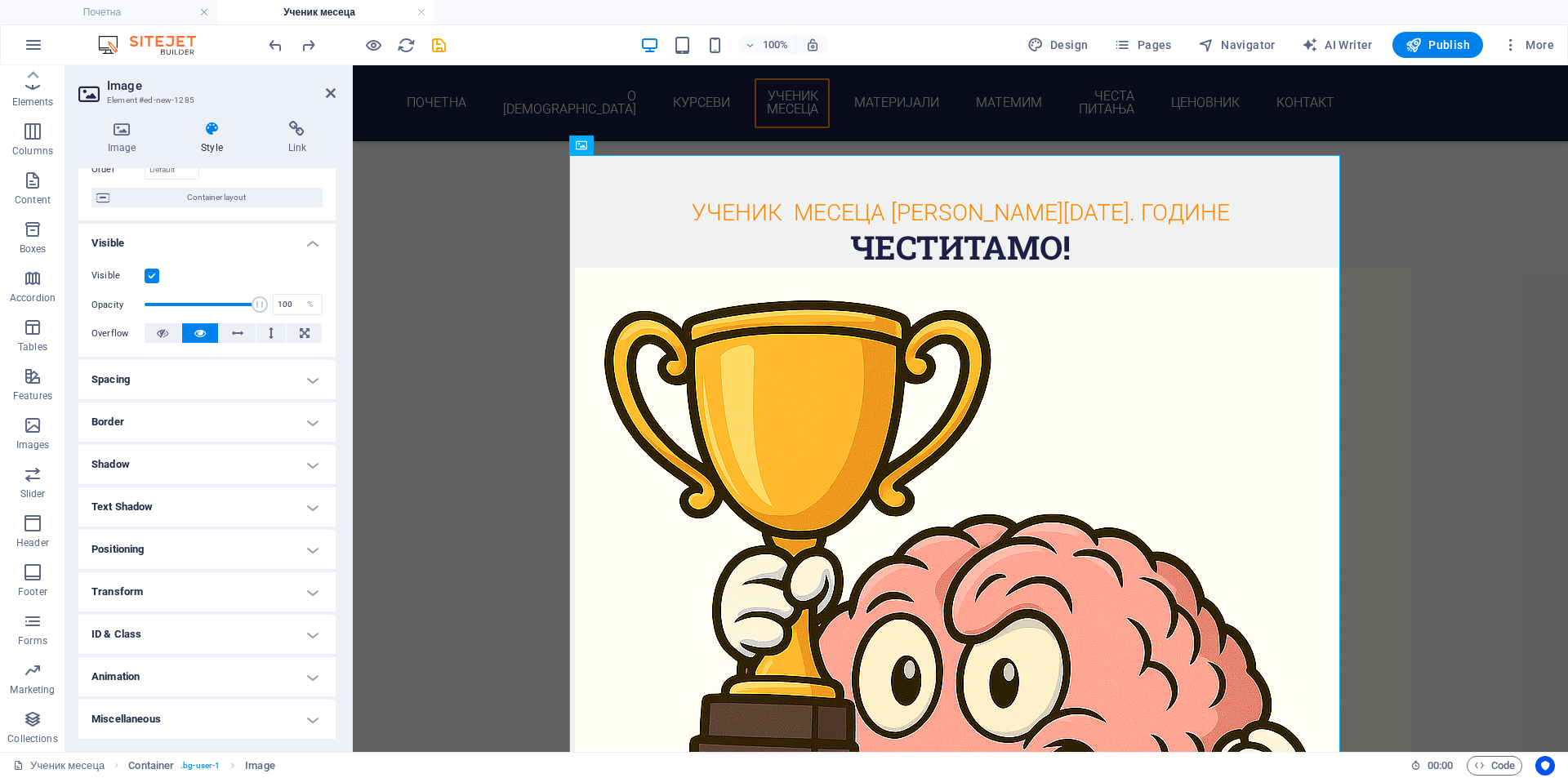
scroll to position [0, 0]
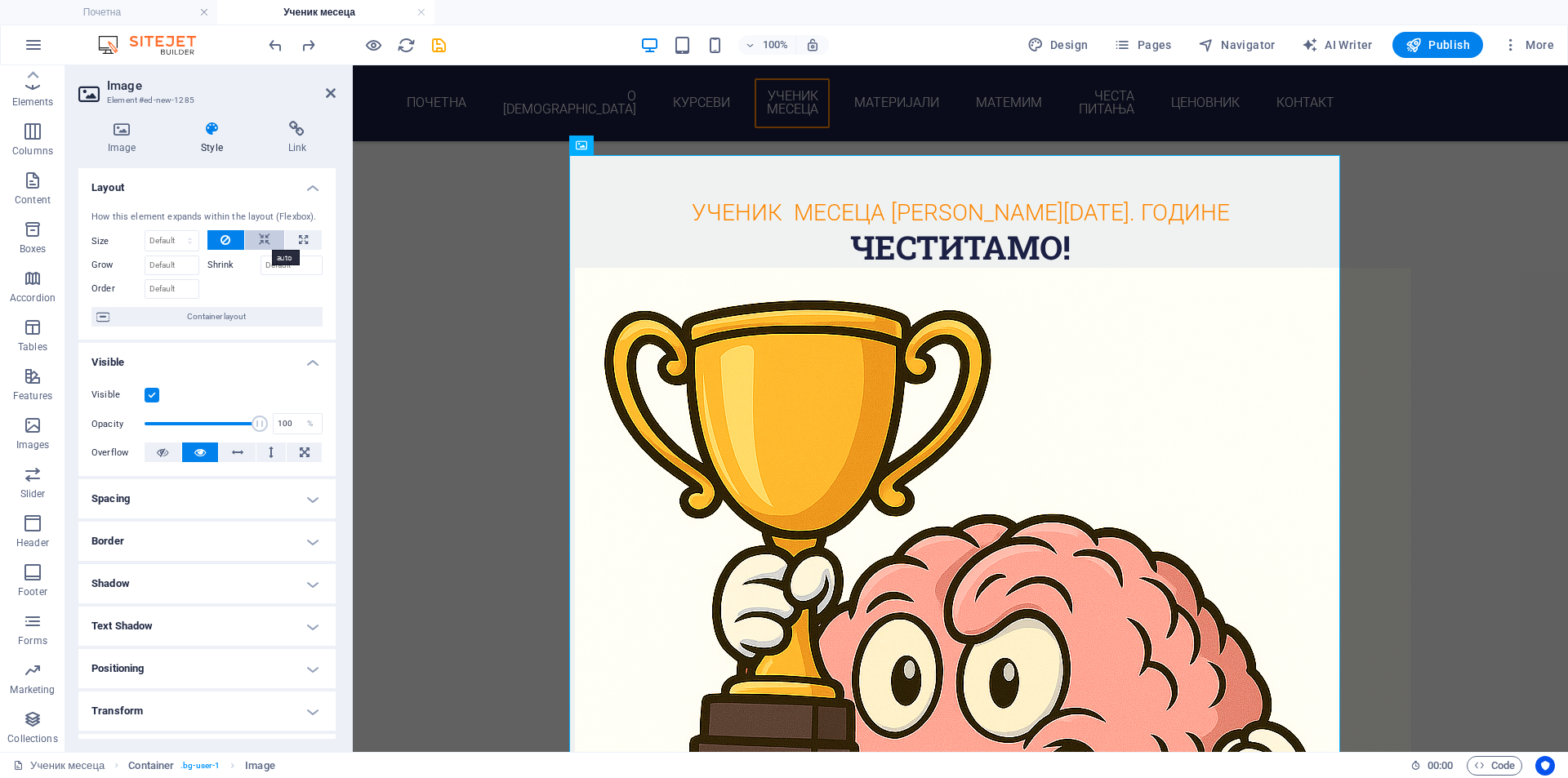
click at [260, 238] on icon at bounding box center [264, 240] width 11 height 19
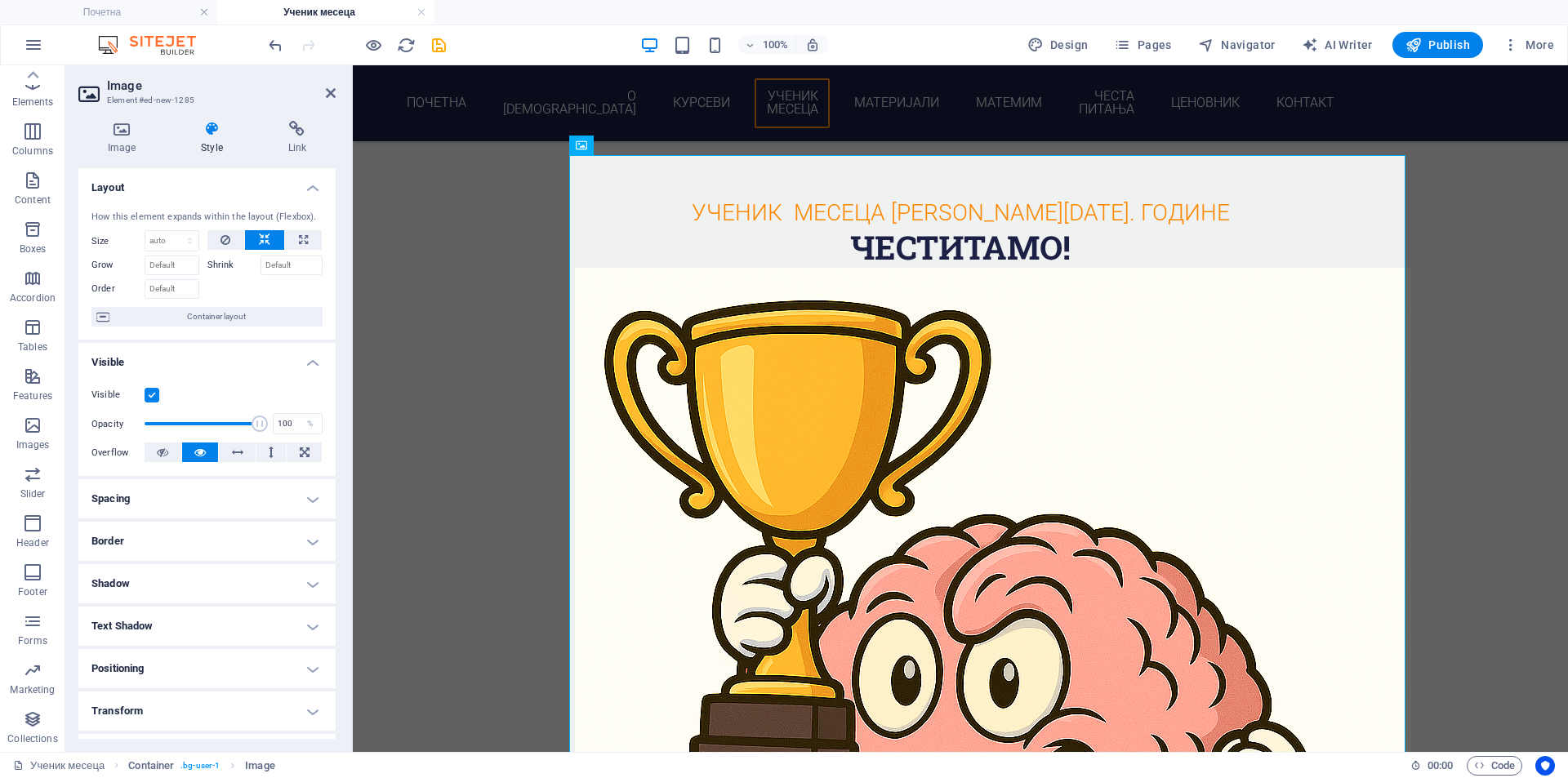
click at [260, 238] on icon at bounding box center [264, 240] width 11 height 19
click at [294, 235] on button at bounding box center [303, 240] width 37 height 19
type input "100"
select select "%"
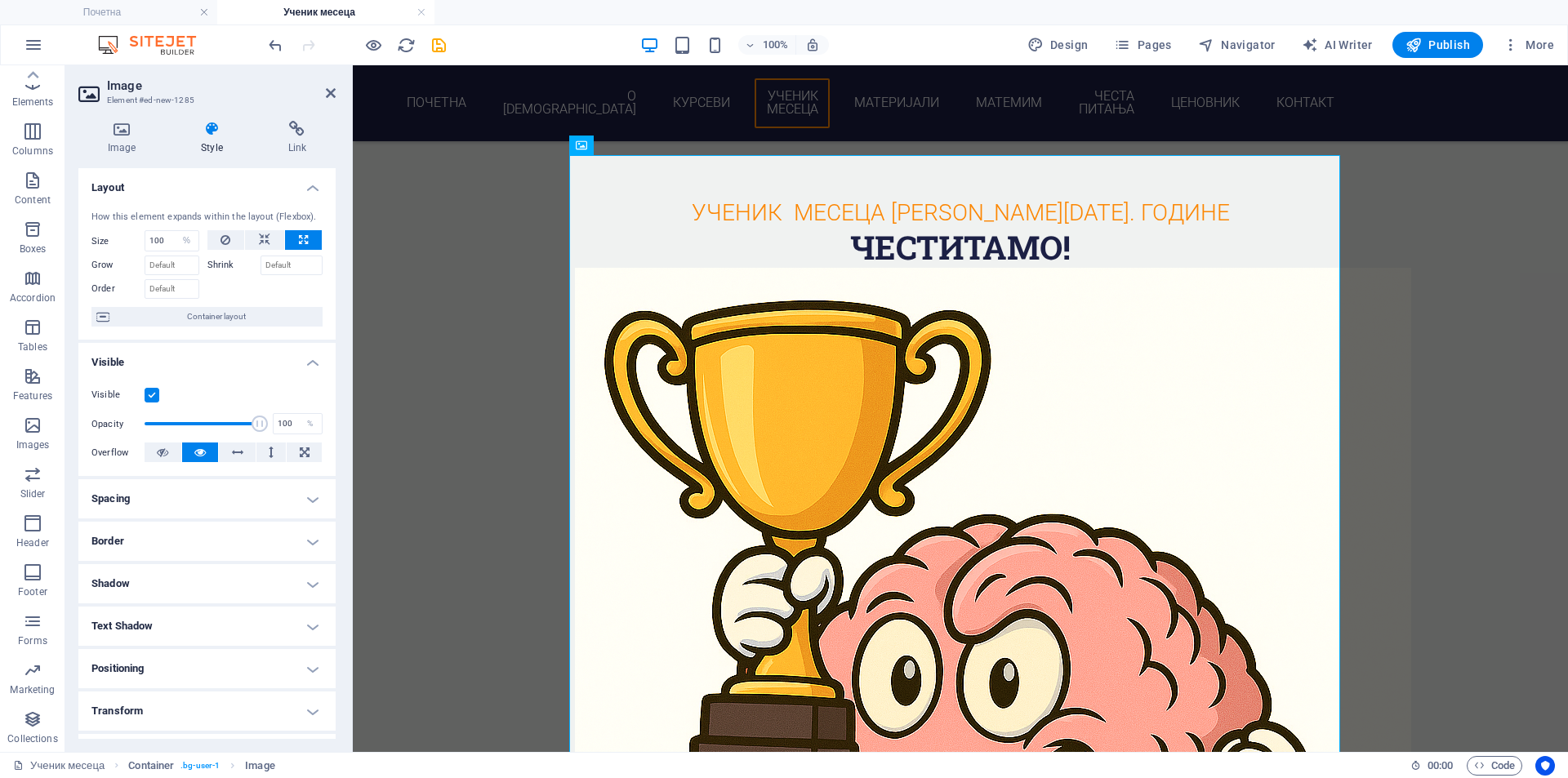
click at [294, 235] on button at bounding box center [303, 240] width 37 height 19
click at [217, 272] on label "Shrink" at bounding box center [234, 265] width 53 height 19
click at [261, 272] on input "Shrink" at bounding box center [293, 265] width 63 height 19
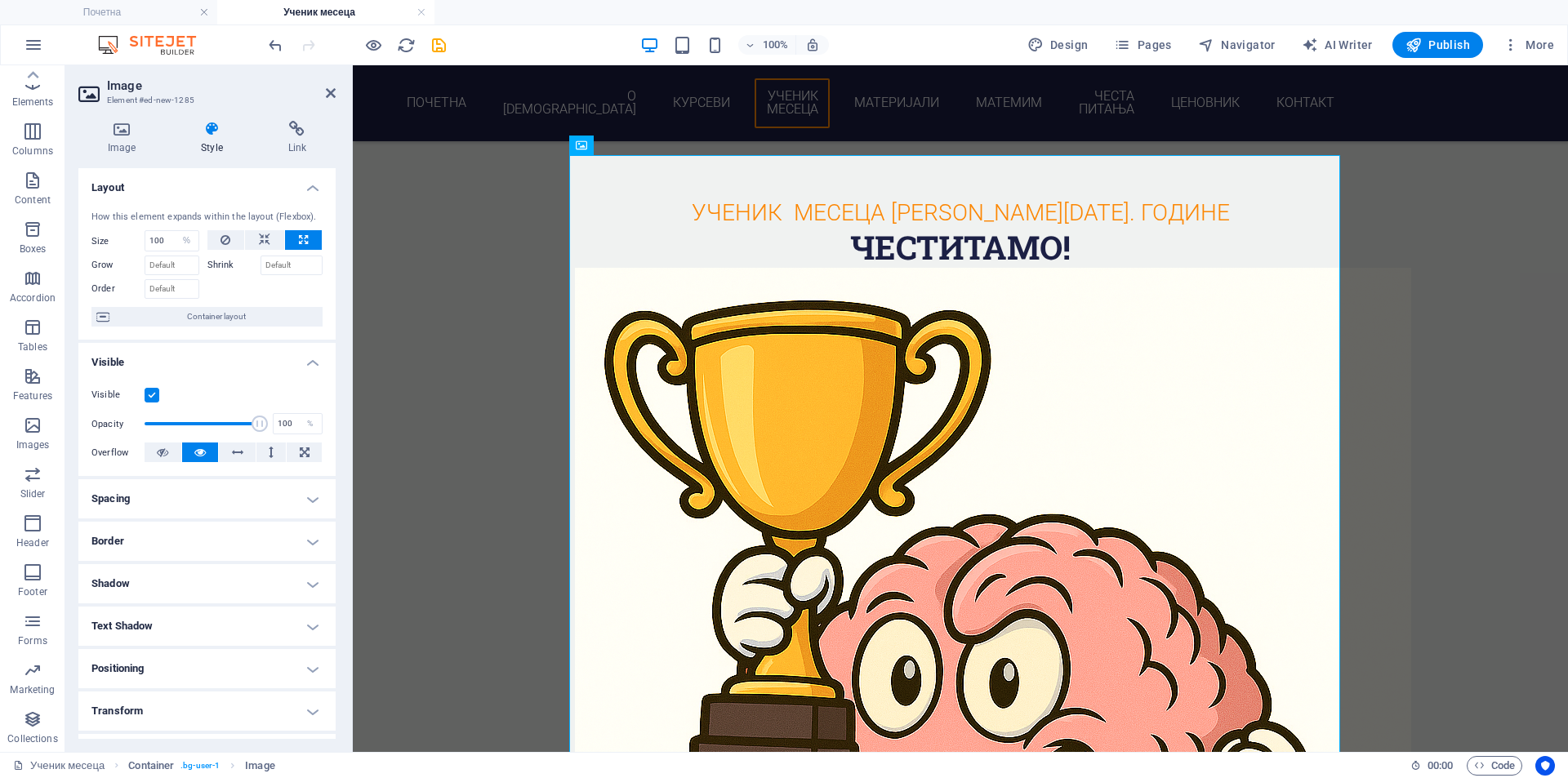
click at [219, 257] on label "Shrink" at bounding box center [234, 265] width 53 height 19
click at [261, 257] on input "Shrink" at bounding box center [293, 265] width 63 height 19
click at [283, 264] on input "Shrink" at bounding box center [293, 265] width 63 height 19
click at [159, 241] on input "100" at bounding box center [171, 241] width 53 height 19
drag, startPoint x: 169, startPoint y: 240, endPoint x: 134, endPoint y: 241, distance: 35.0
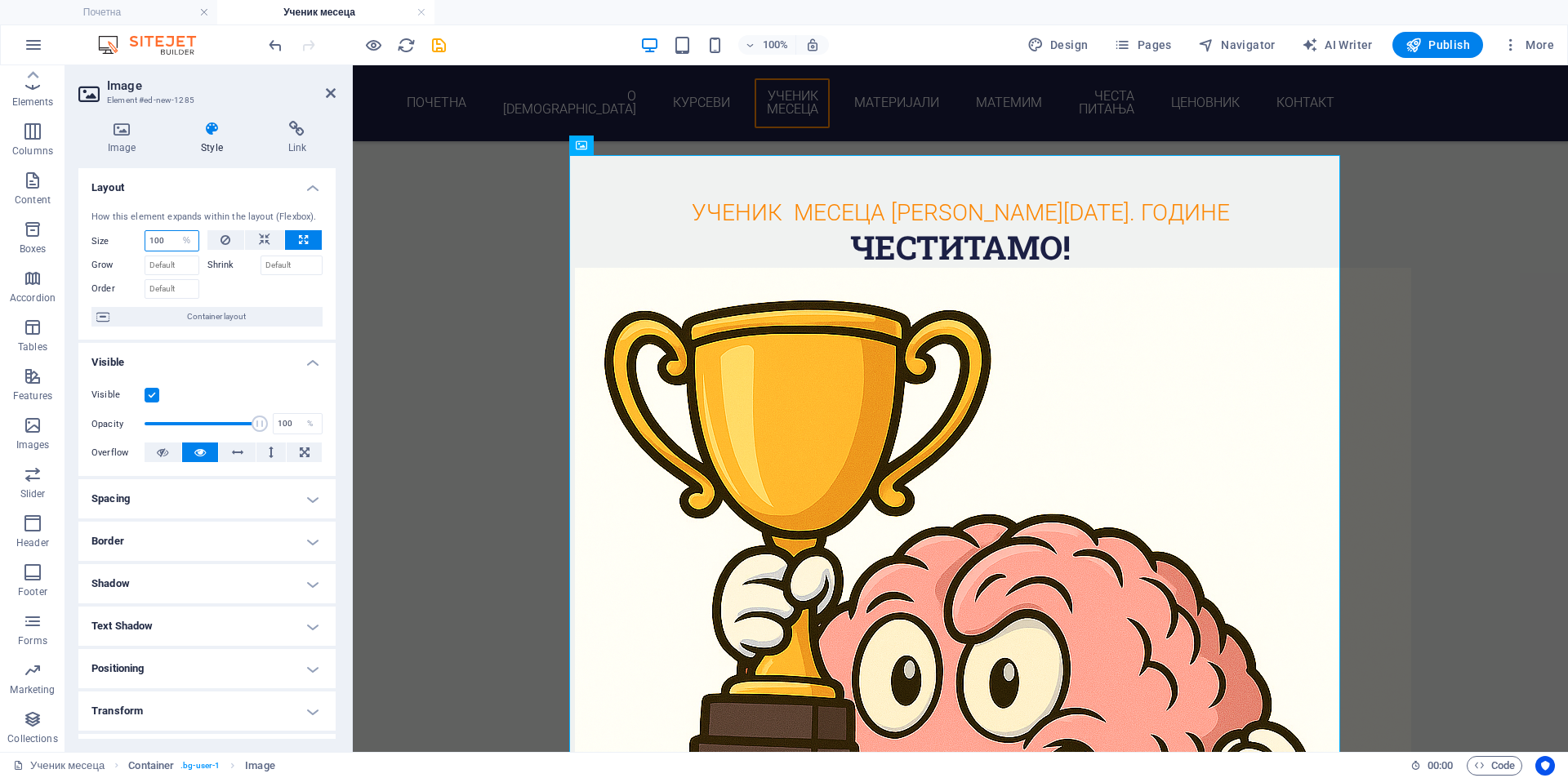
click at [134, 241] on div "Size 100 Default auto px % 1/1 1/2 1/3 1/4 1/5 1/6 1/7 1/8 1/9 1/10" at bounding box center [145, 241] width 108 height 21
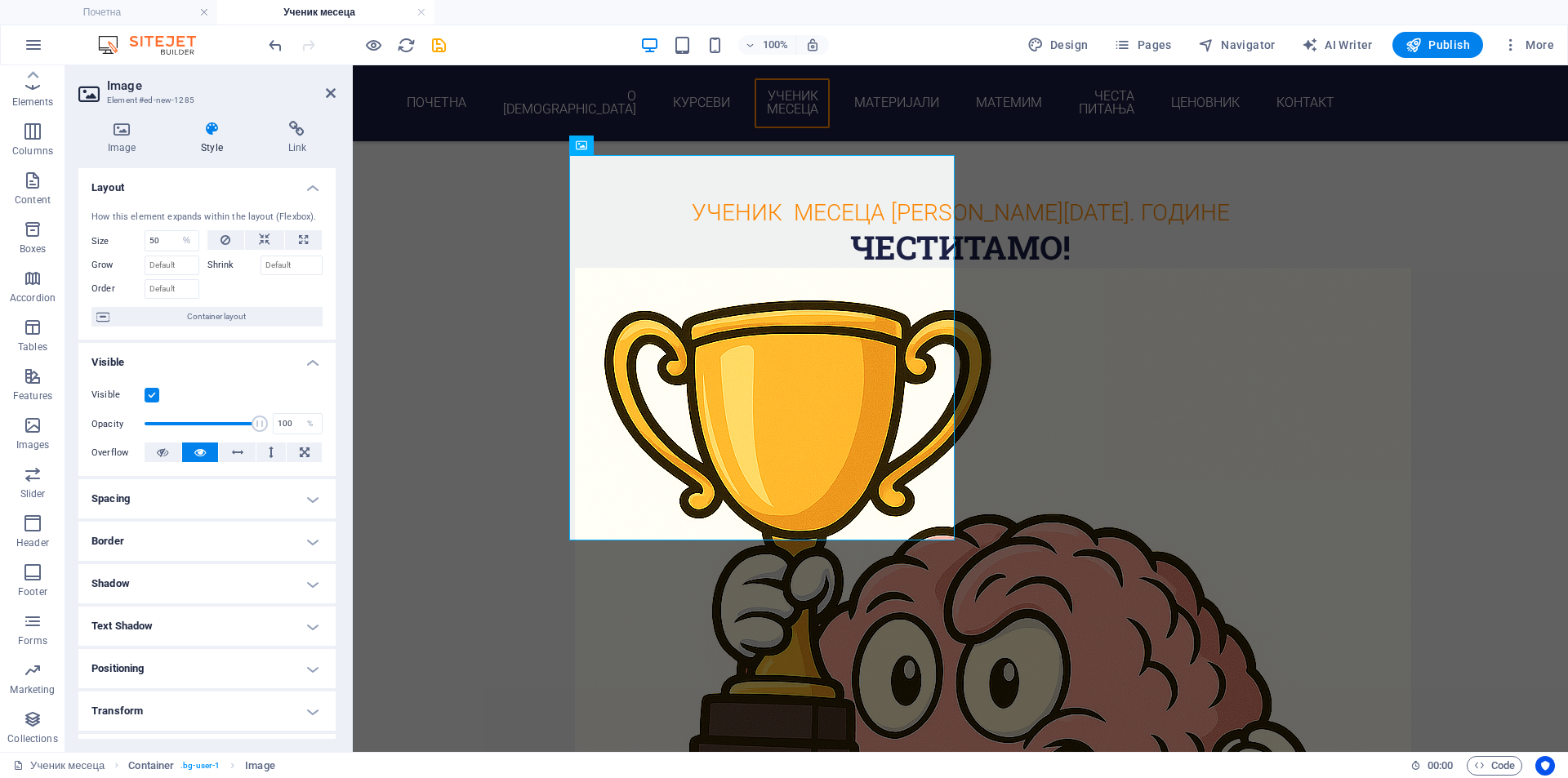
scroll to position [119, 0]
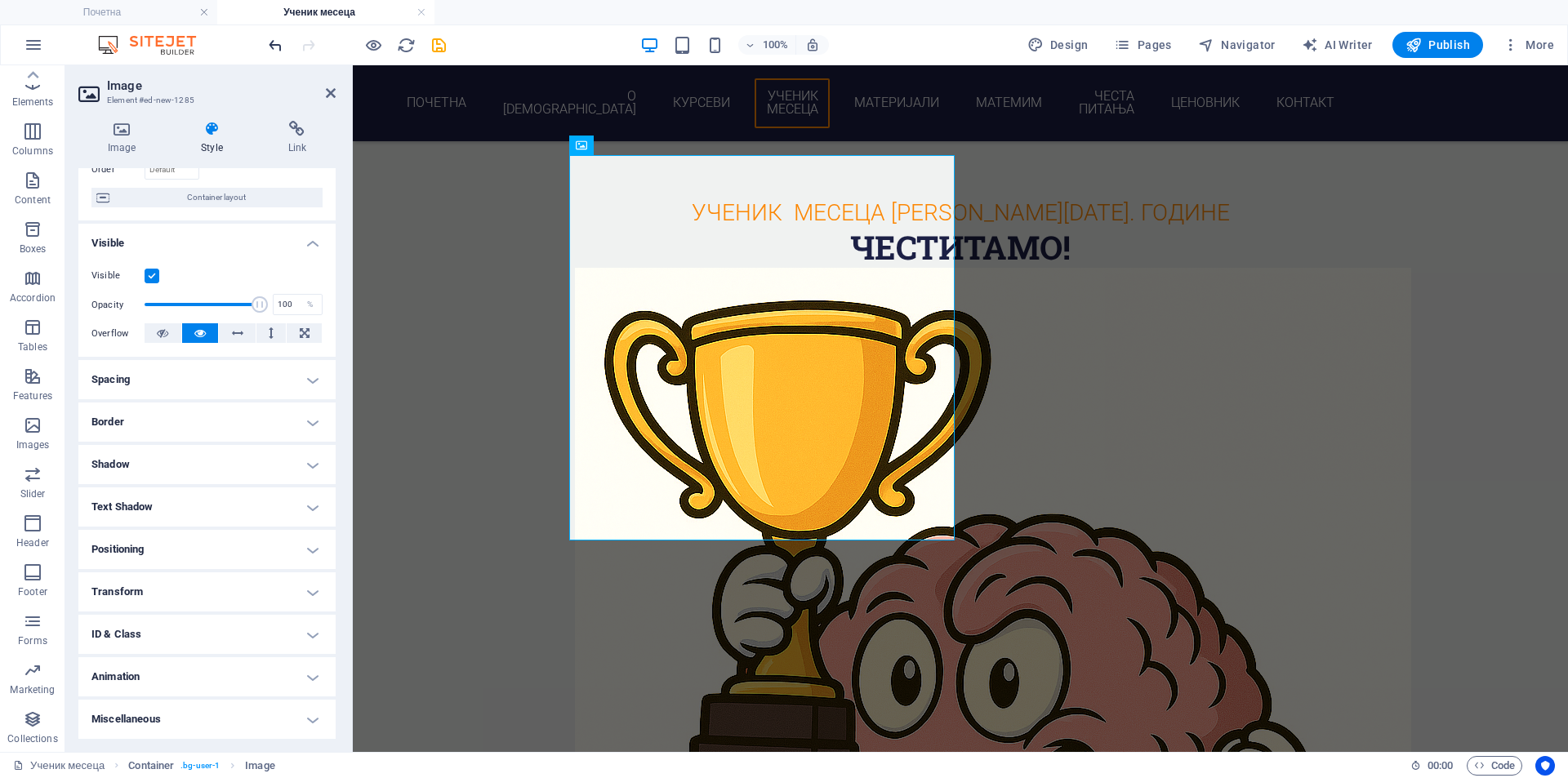
click at [277, 44] on icon "undo" at bounding box center [275, 45] width 18 height 18
type input "100"
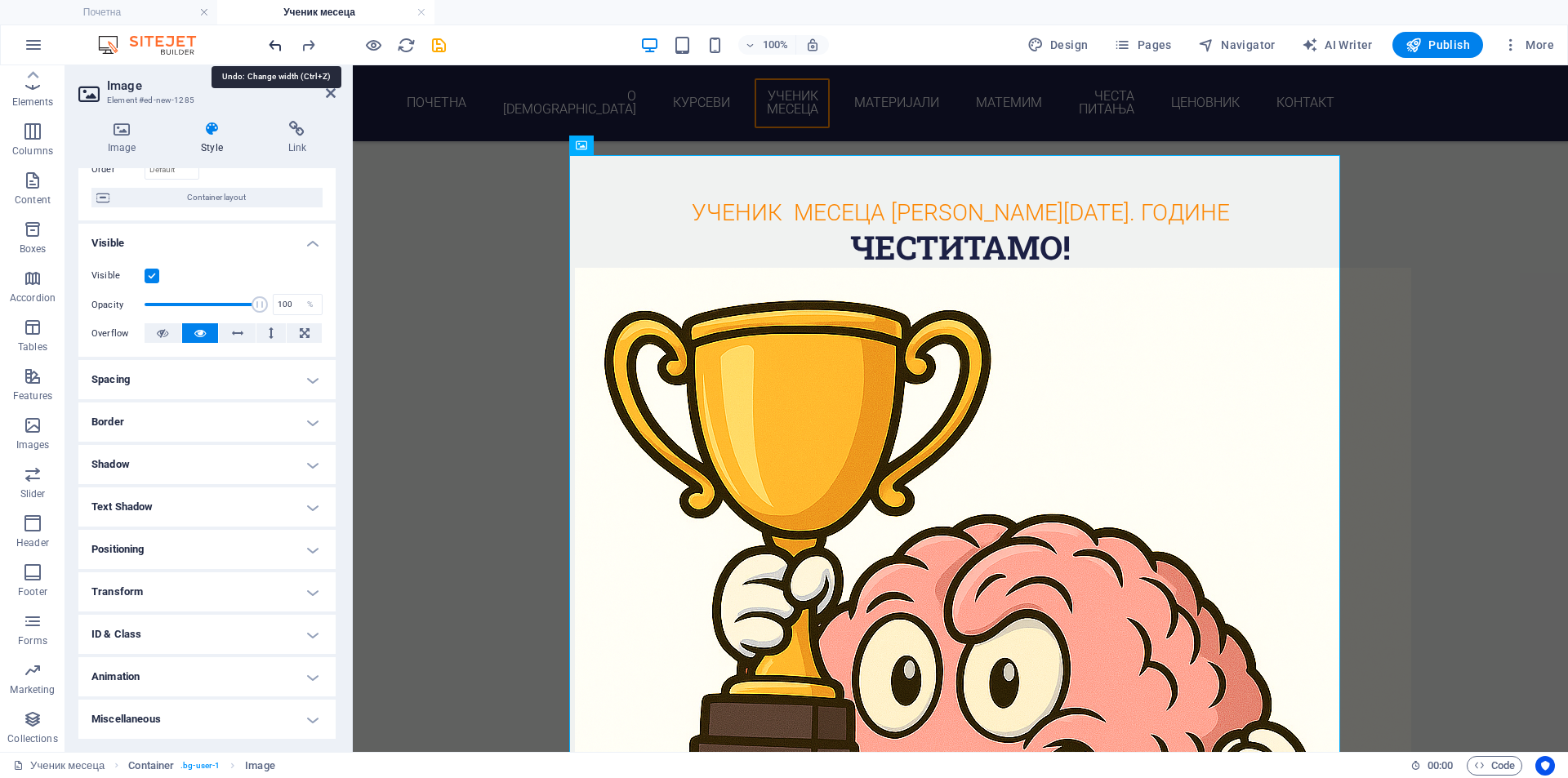
click at [277, 44] on icon "undo" at bounding box center [275, 45] width 18 height 18
select select "DISABLED_OPTION_VALUE"
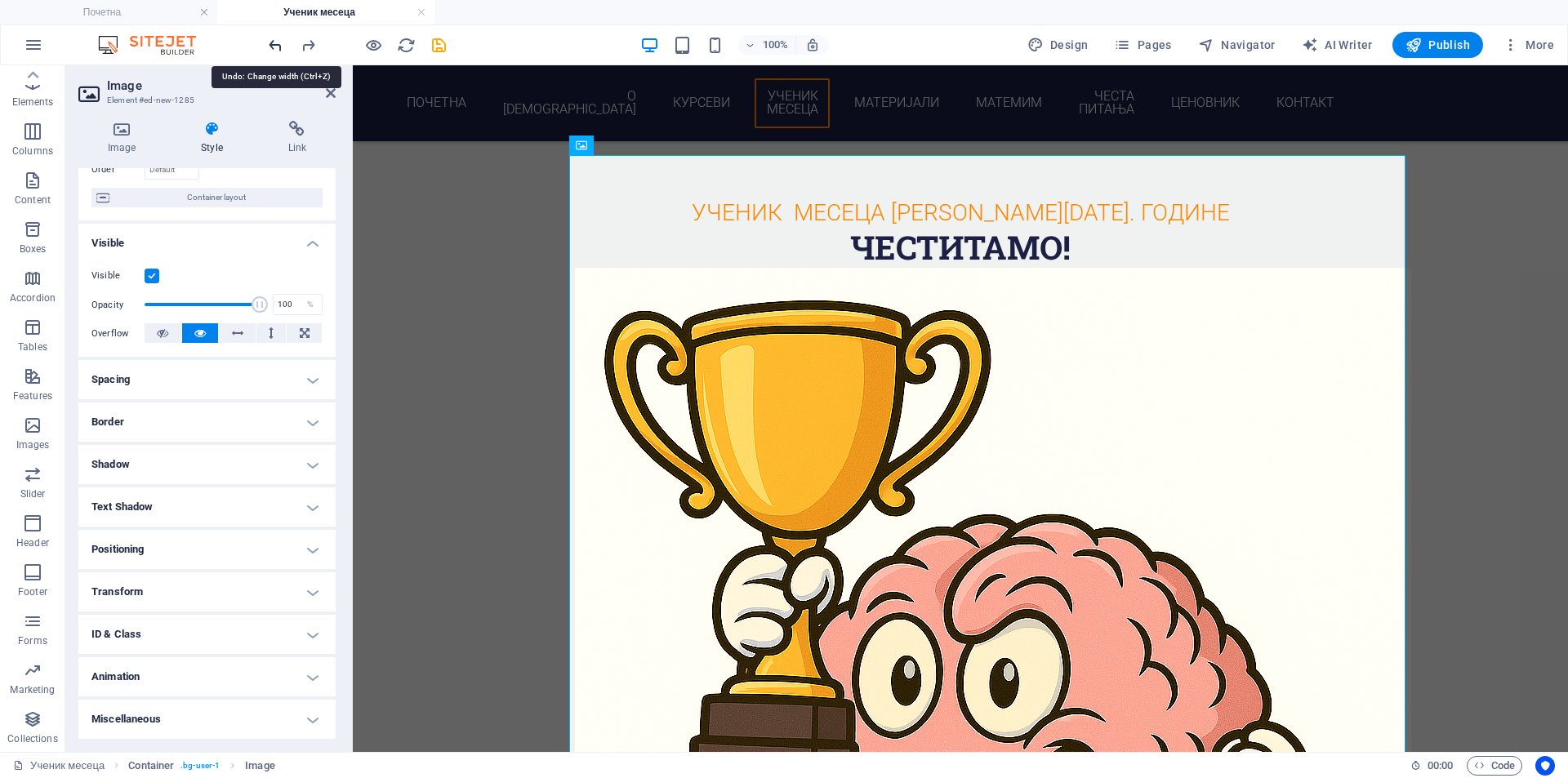
click at [277, 44] on icon "undo" at bounding box center [275, 45] width 18 height 18
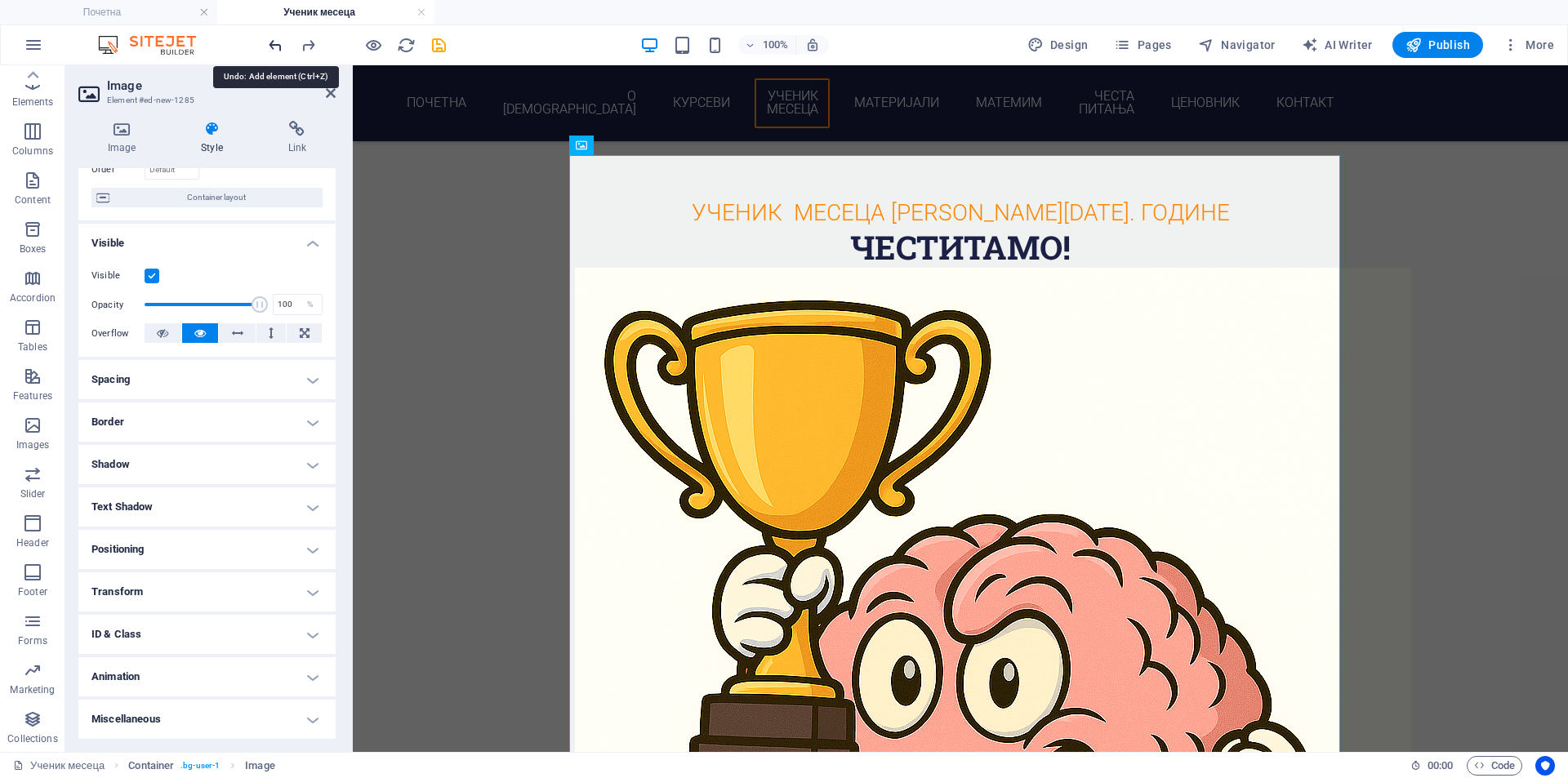
click at [277, 44] on icon "undo" at bounding box center [275, 45] width 18 height 18
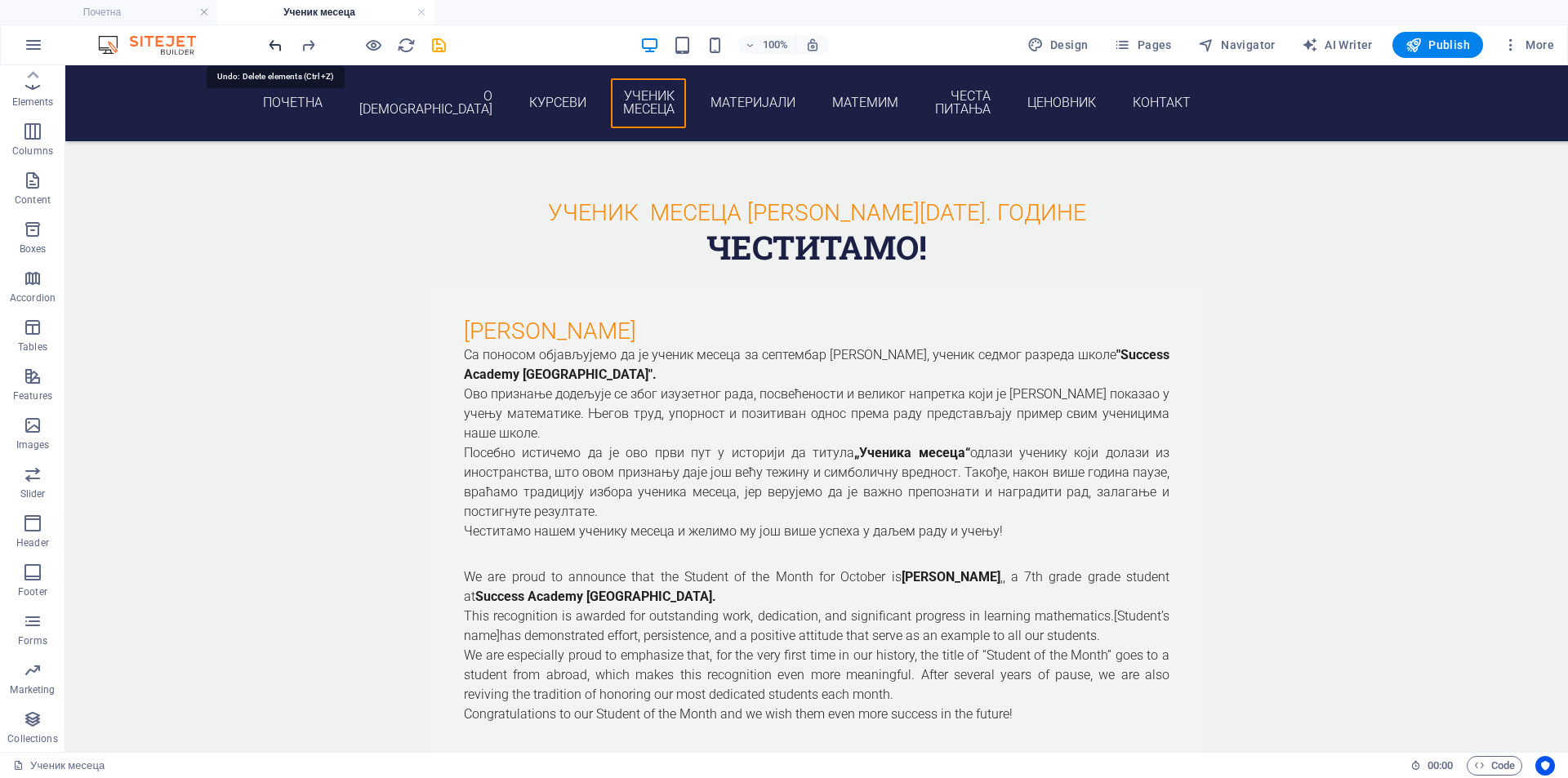
click at [277, 44] on icon "undo" at bounding box center [275, 45] width 18 height 18
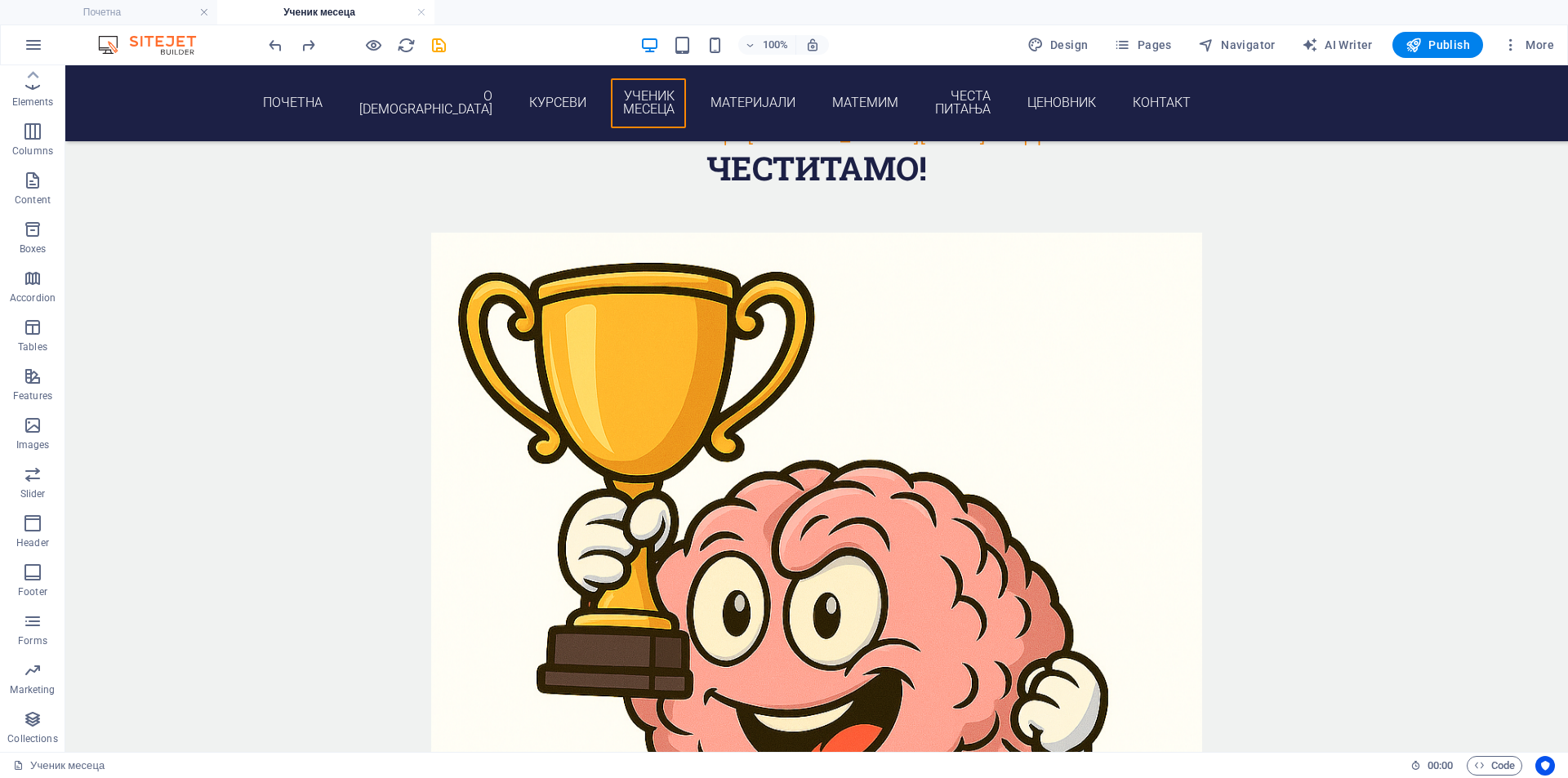
scroll to position [1815, 0]
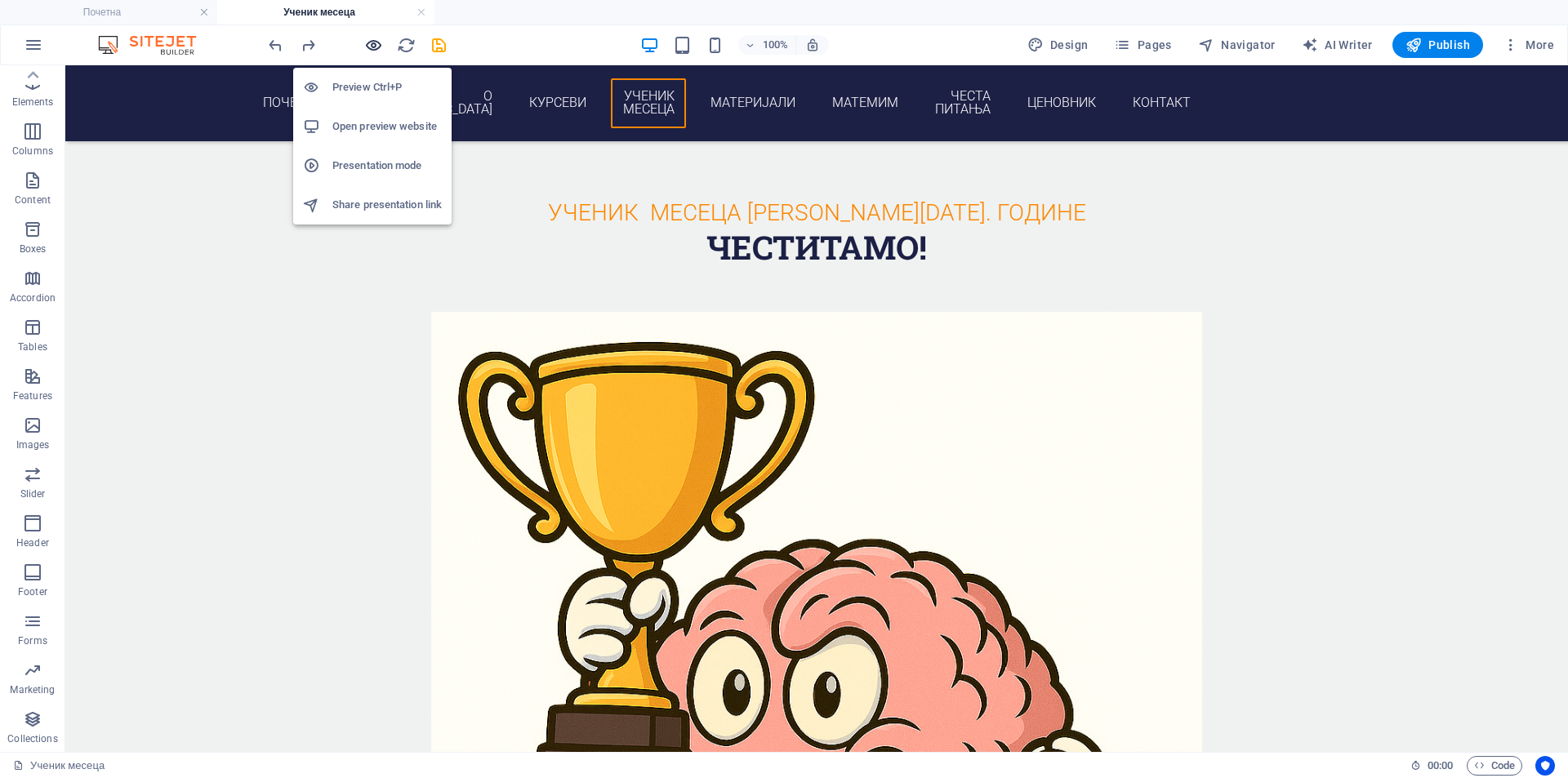
drag, startPoint x: 371, startPoint y: 47, endPoint x: 492, endPoint y: 43, distance: 121.1
click at [371, 47] on icon "button" at bounding box center [373, 45] width 18 height 18
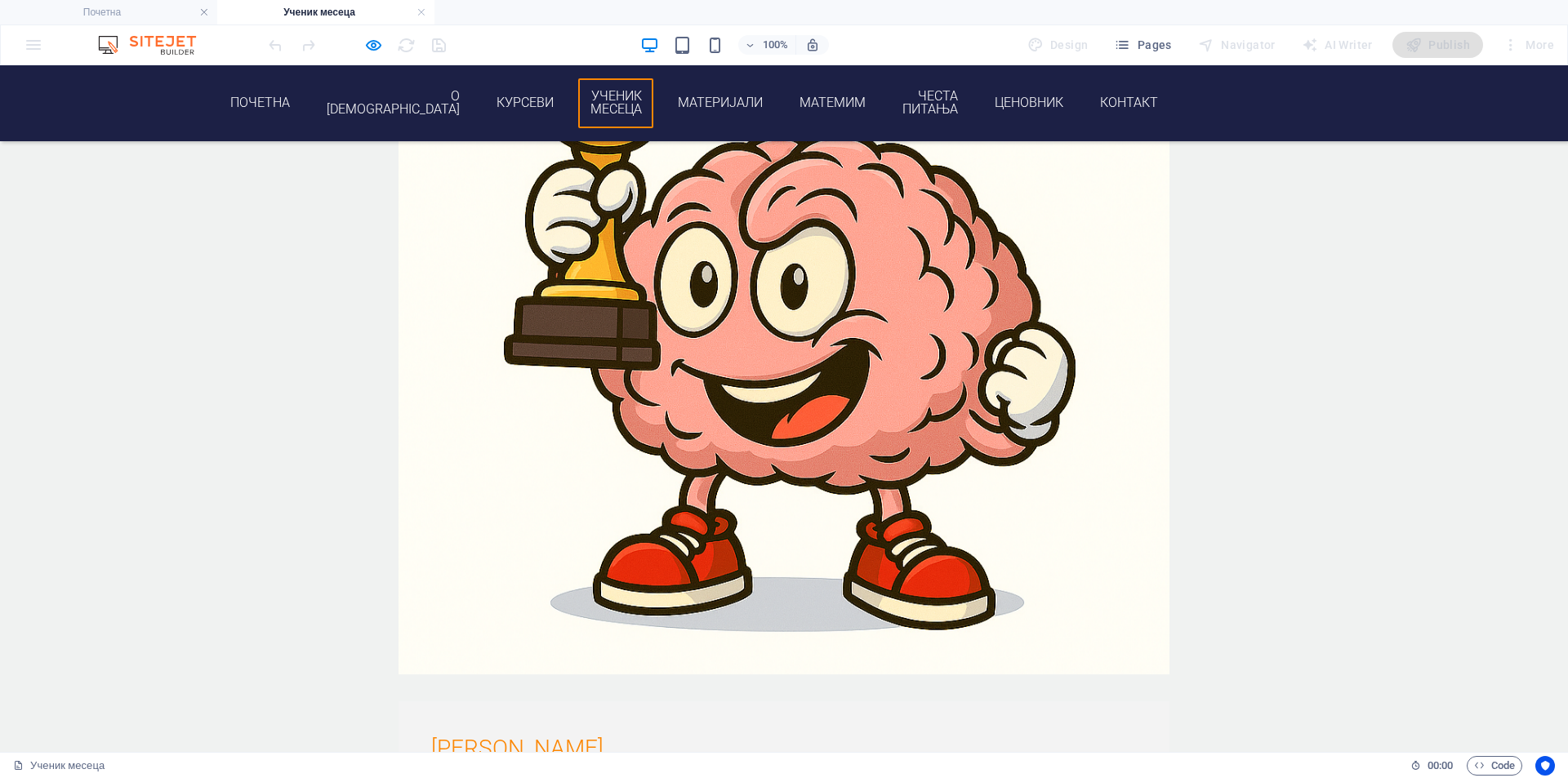
scroll to position [2086, 0]
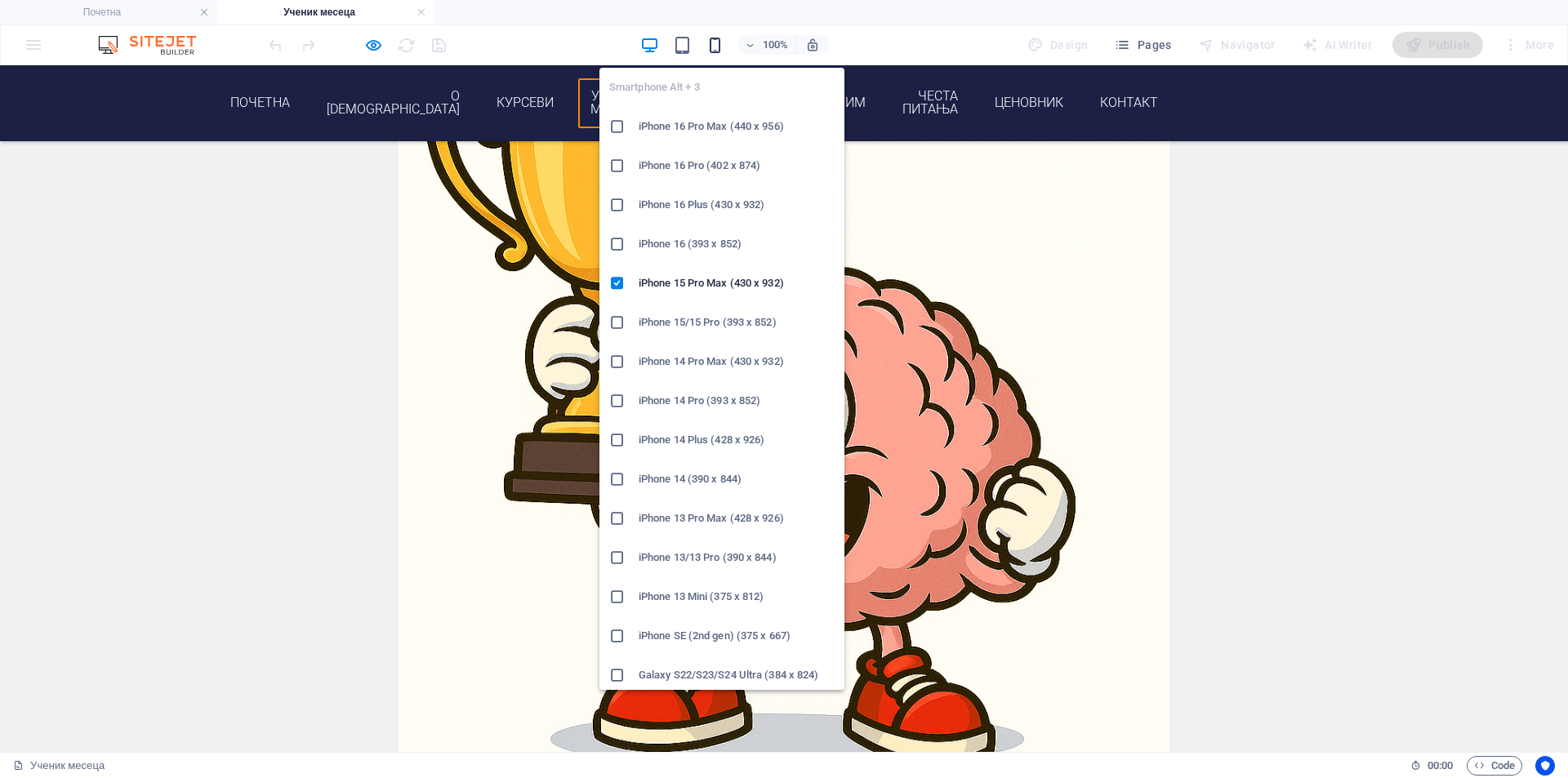
click at [713, 51] on icon "button" at bounding box center [714, 45] width 18 height 18
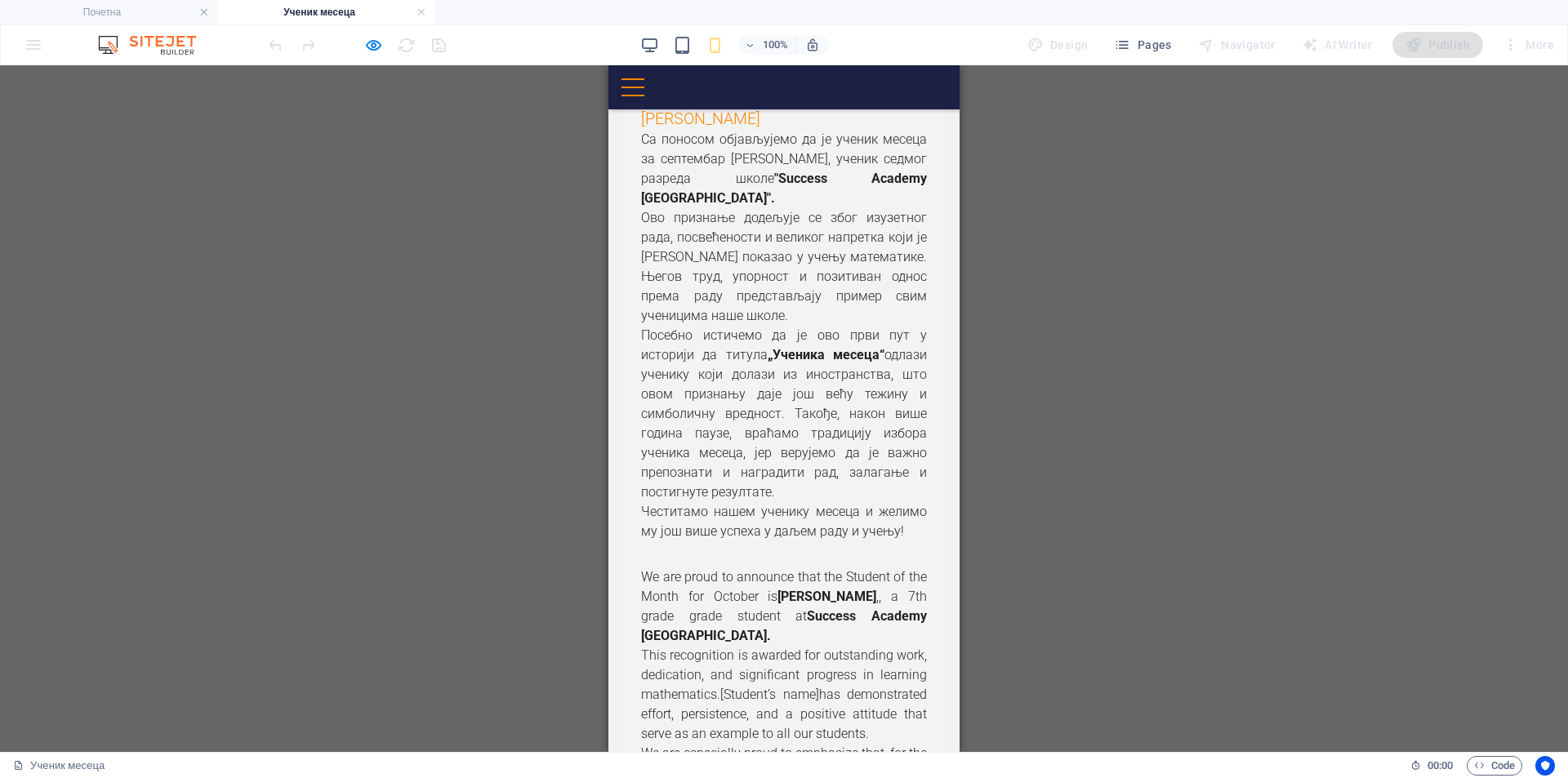
scroll to position [2223, 0]
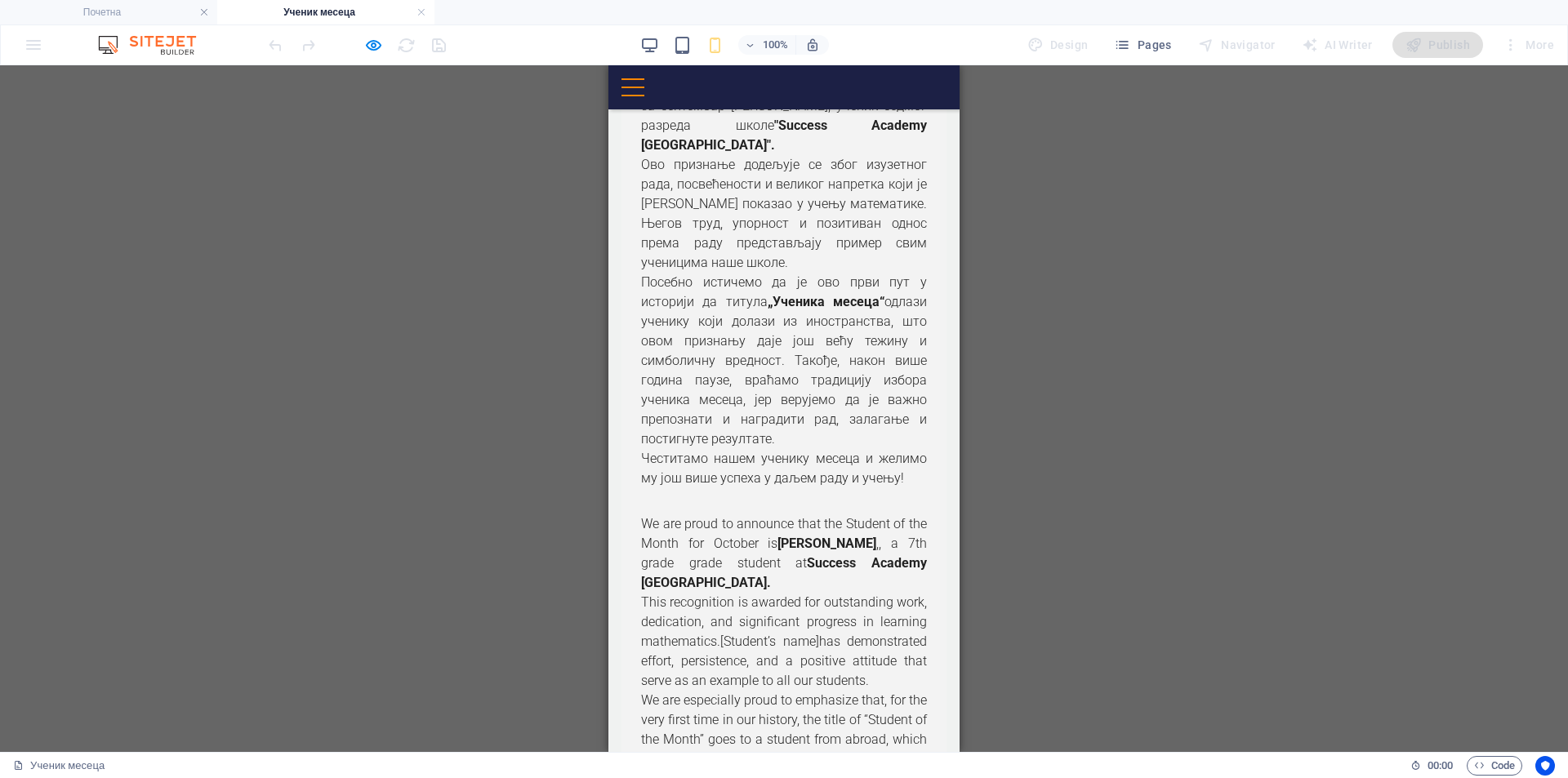
click at [641, 48] on div "100% Design Pages Navigator AI Writer Publish More" at bounding box center [913, 45] width 1296 height 26
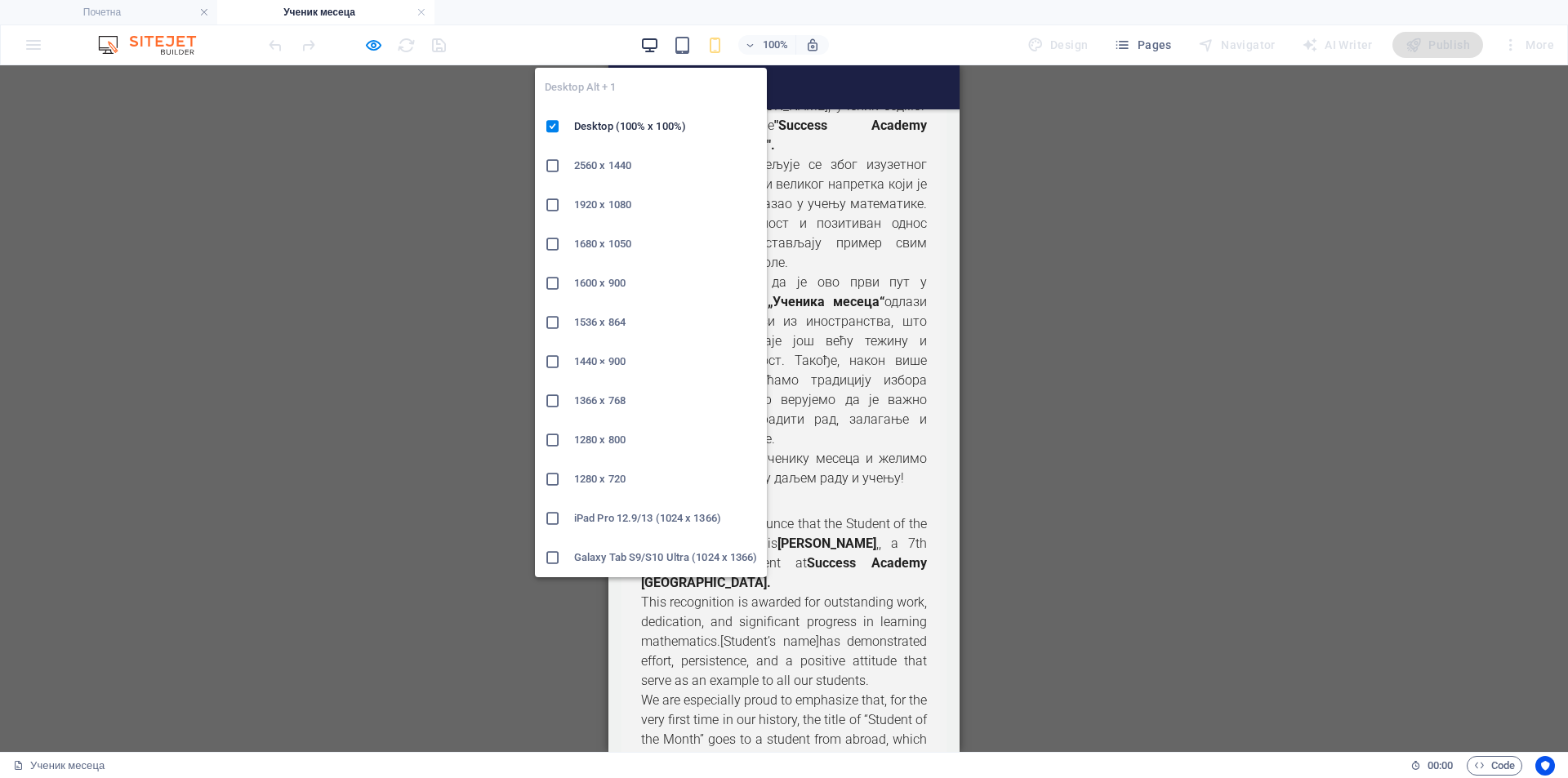
click at [647, 44] on icon "button" at bounding box center [649, 45] width 18 height 18
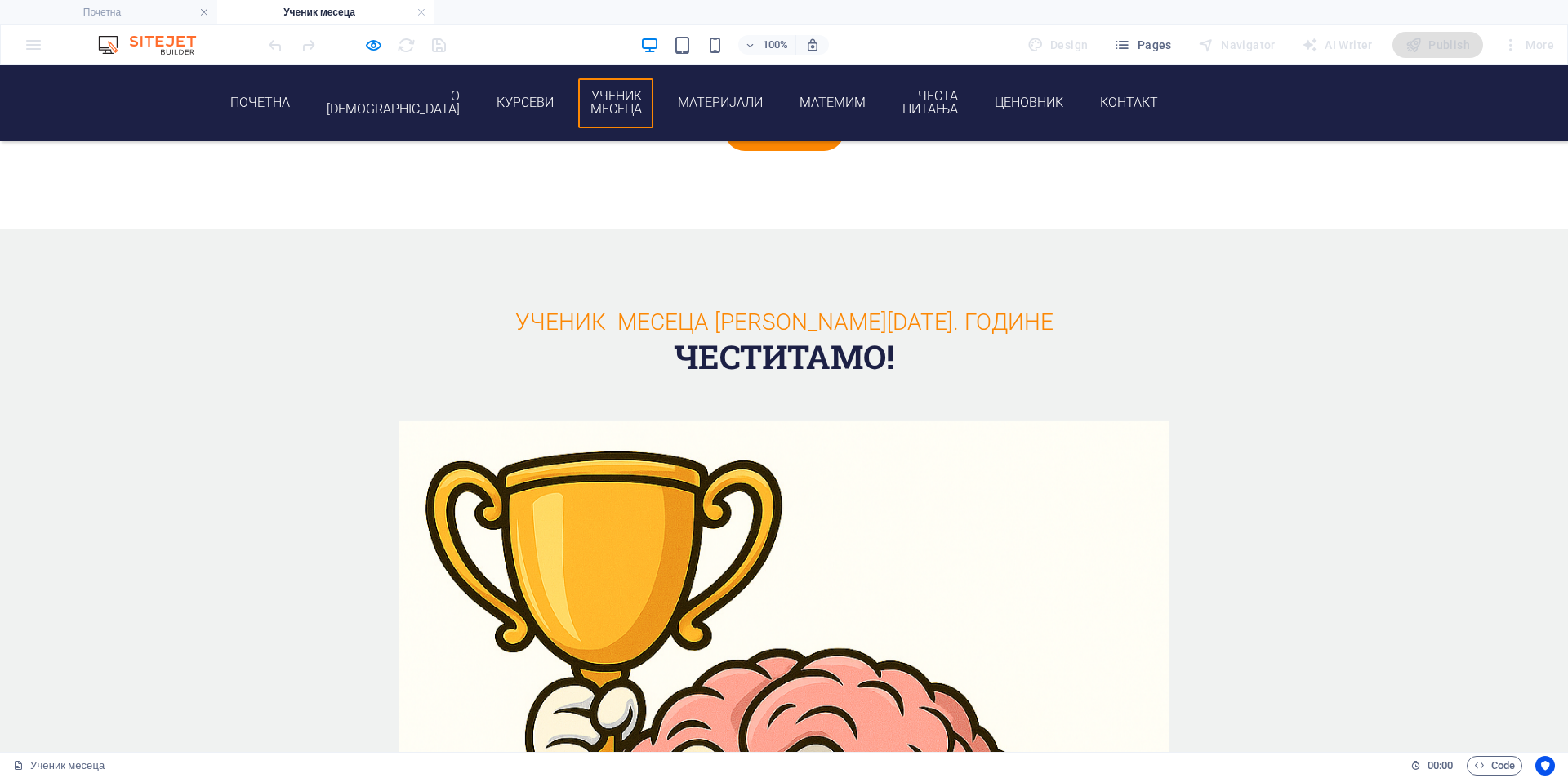
scroll to position [1697, 0]
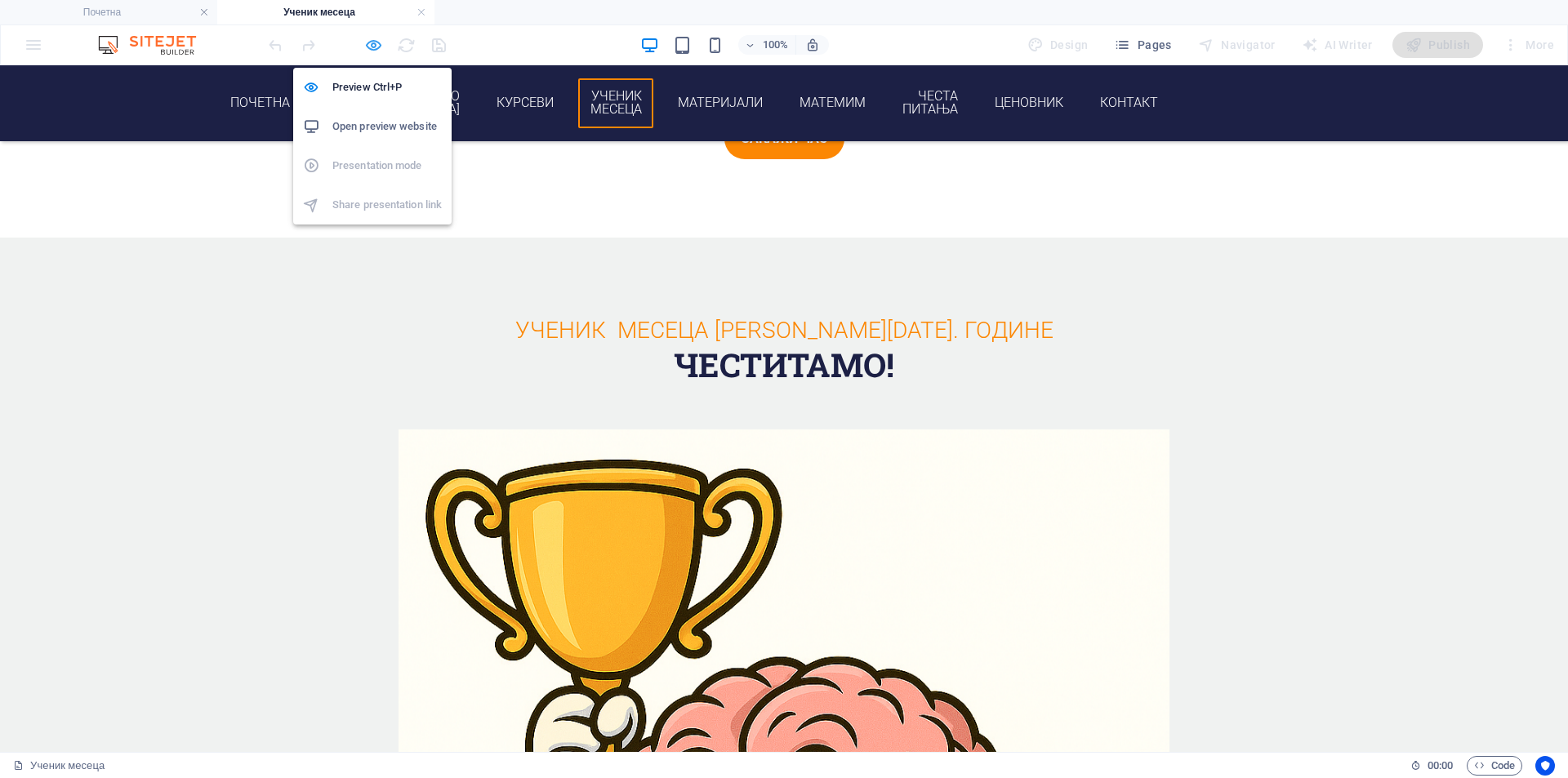
click at [365, 40] on icon "button" at bounding box center [373, 45] width 18 height 18
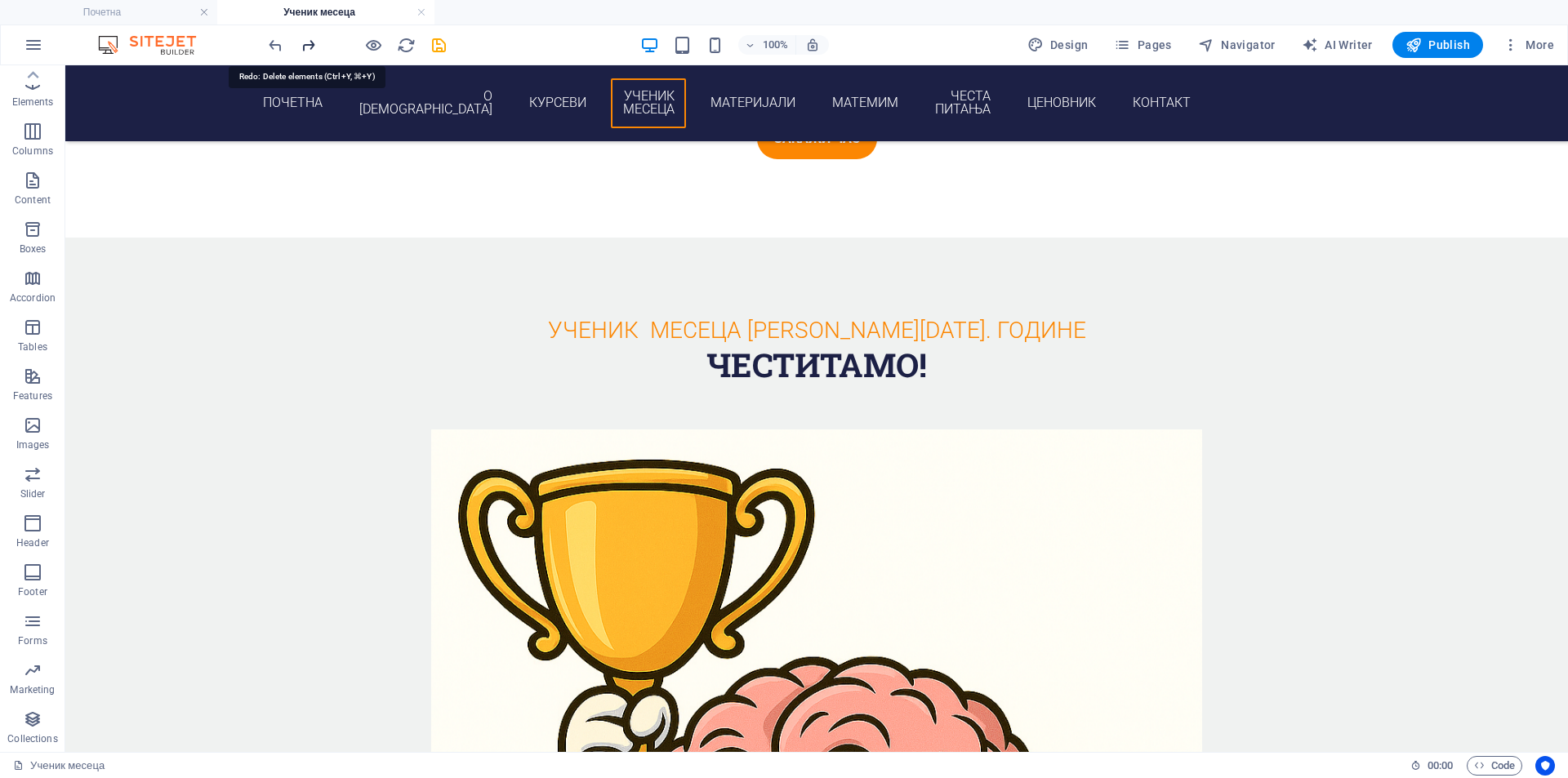
click at [307, 51] on icon "redo" at bounding box center [307, 45] width 18 height 18
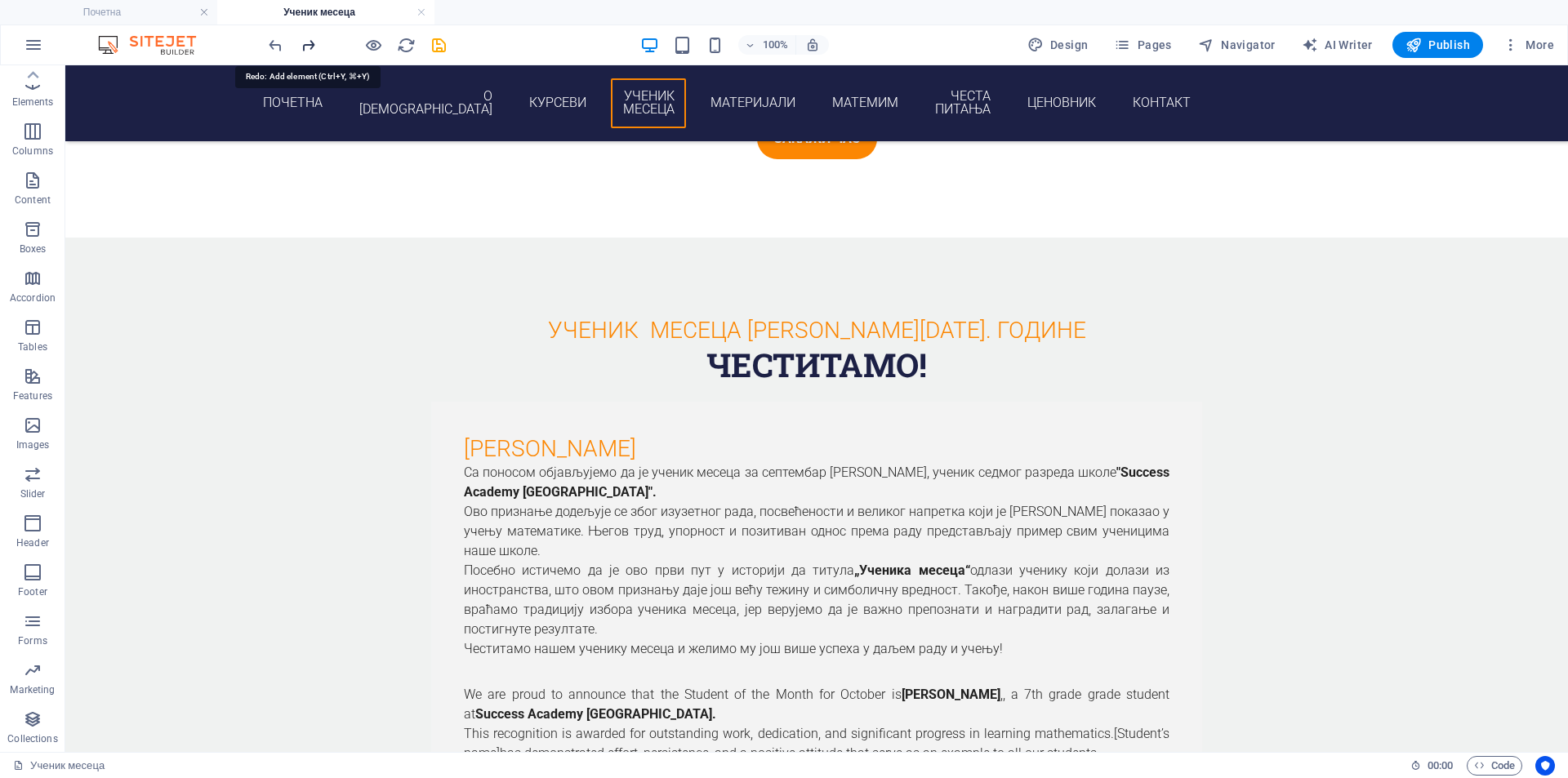
click at [307, 50] on icon "redo" at bounding box center [307, 45] width 18 height 18
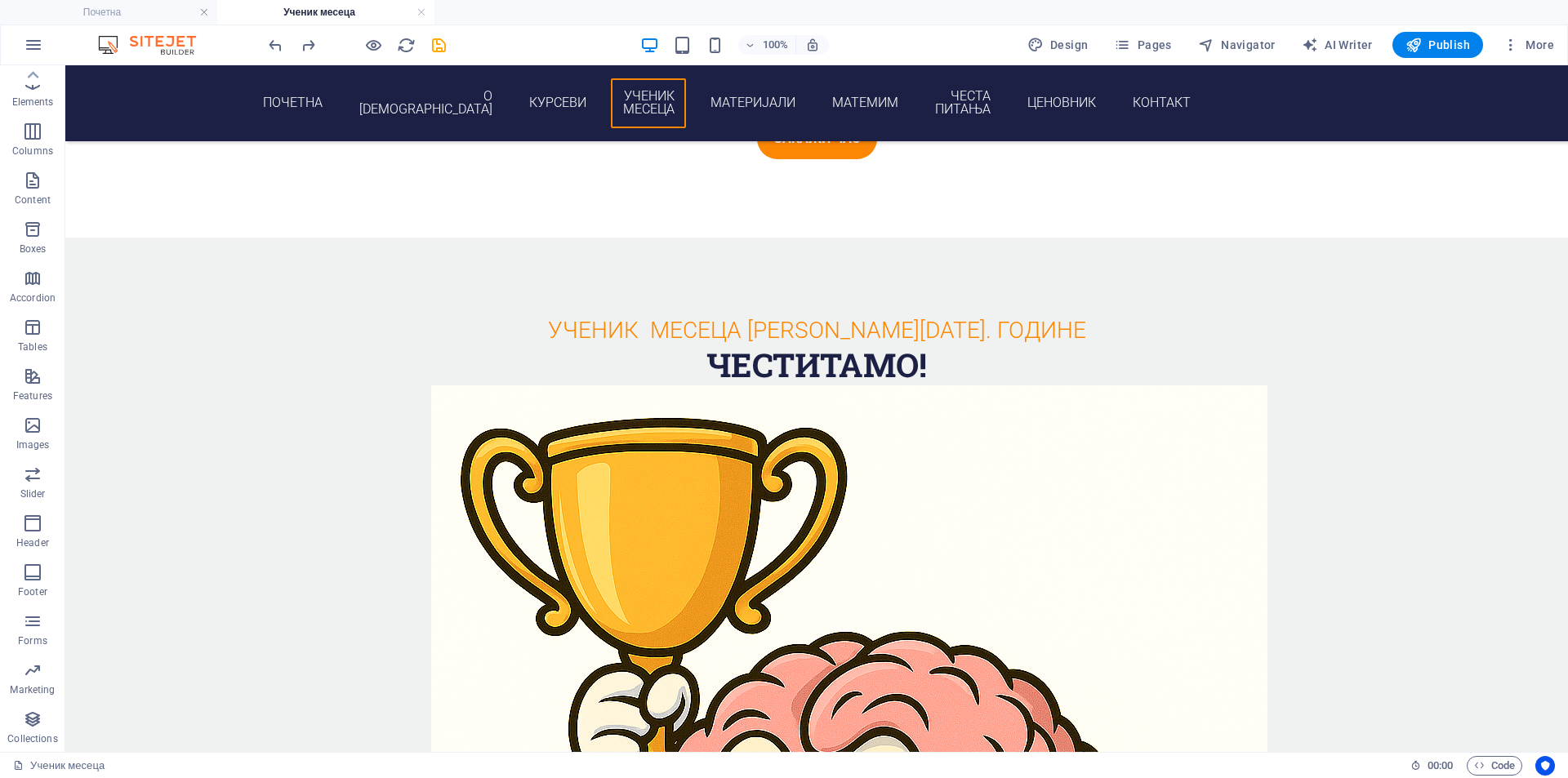
click at [263, 40] on div "100% Design Pages Navigator AI Writer Publish More" at bounding box center [784, 45] width 1566 height 40
click at [273, 41] on icon "undo" at bounding box center [275, 45] width 18 height 18
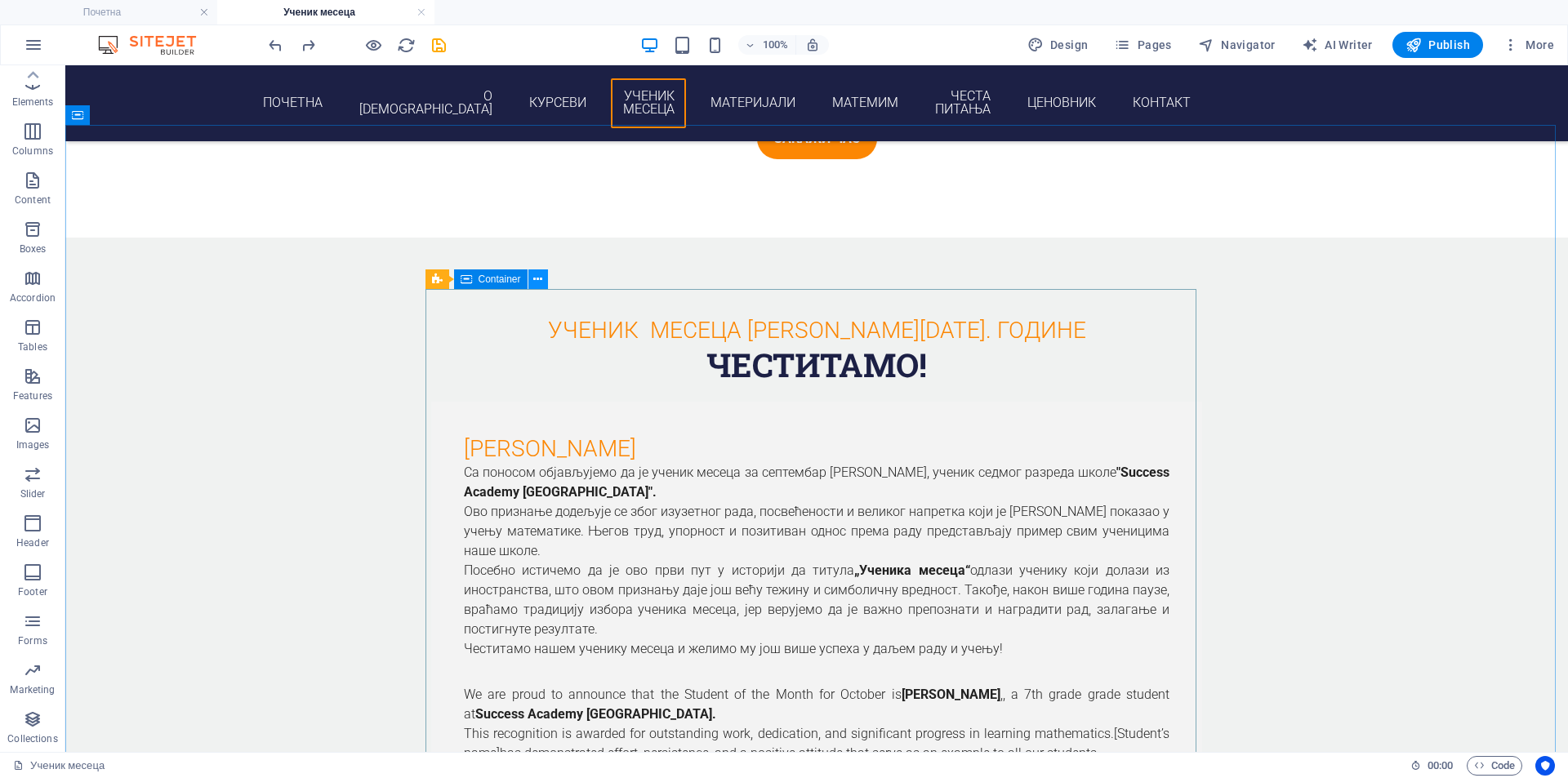
click at [538, 276] on icon at bounding box center [538, 280] width 9 height 18
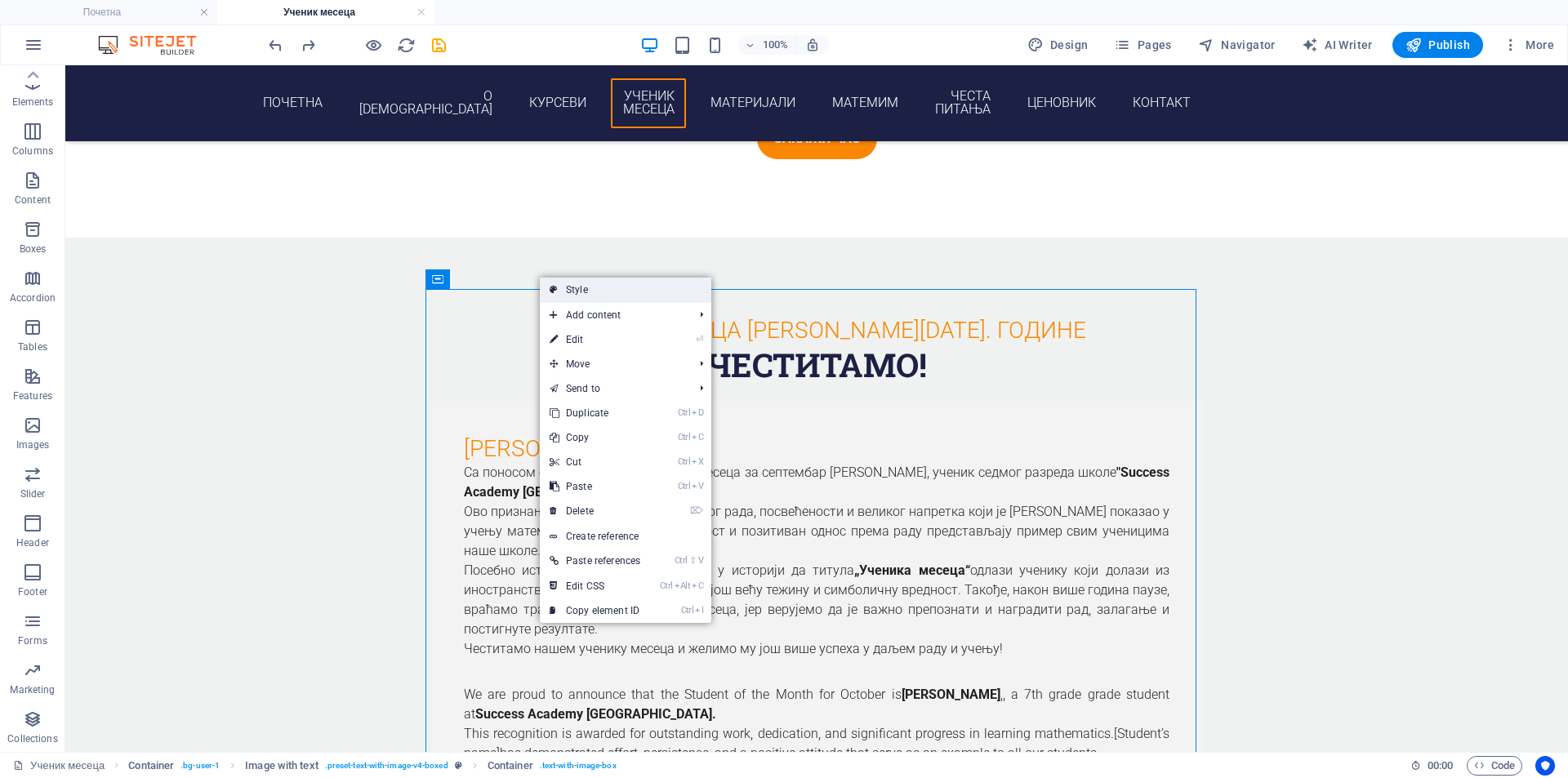
click at [567, 287] on link "Style" at bounding box center [625, 290] width 171 height 25
select select "rem"
select select "px"
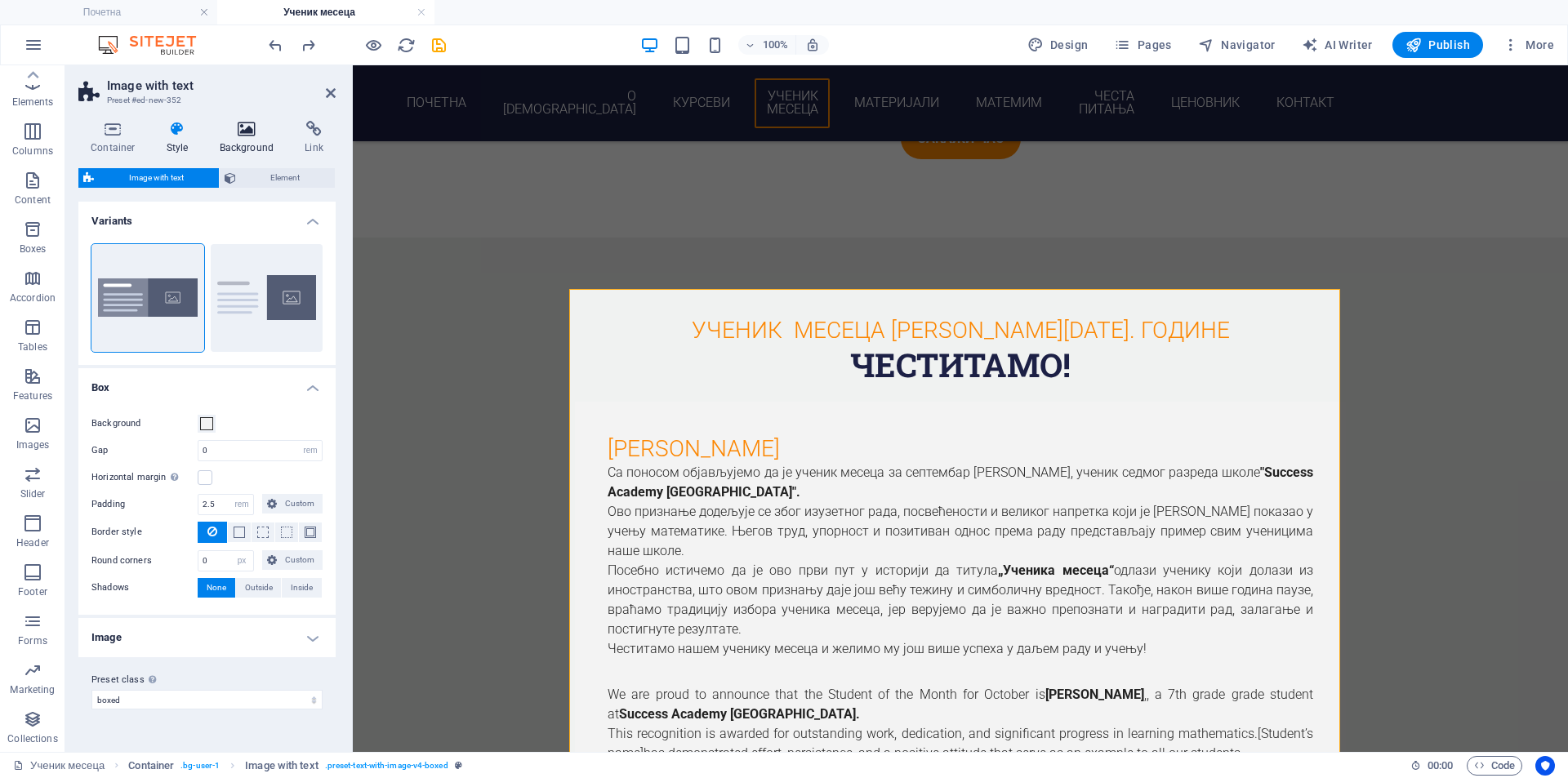
click at [242, 127] on icon at bounding box center [247, 129] width 79 height 17
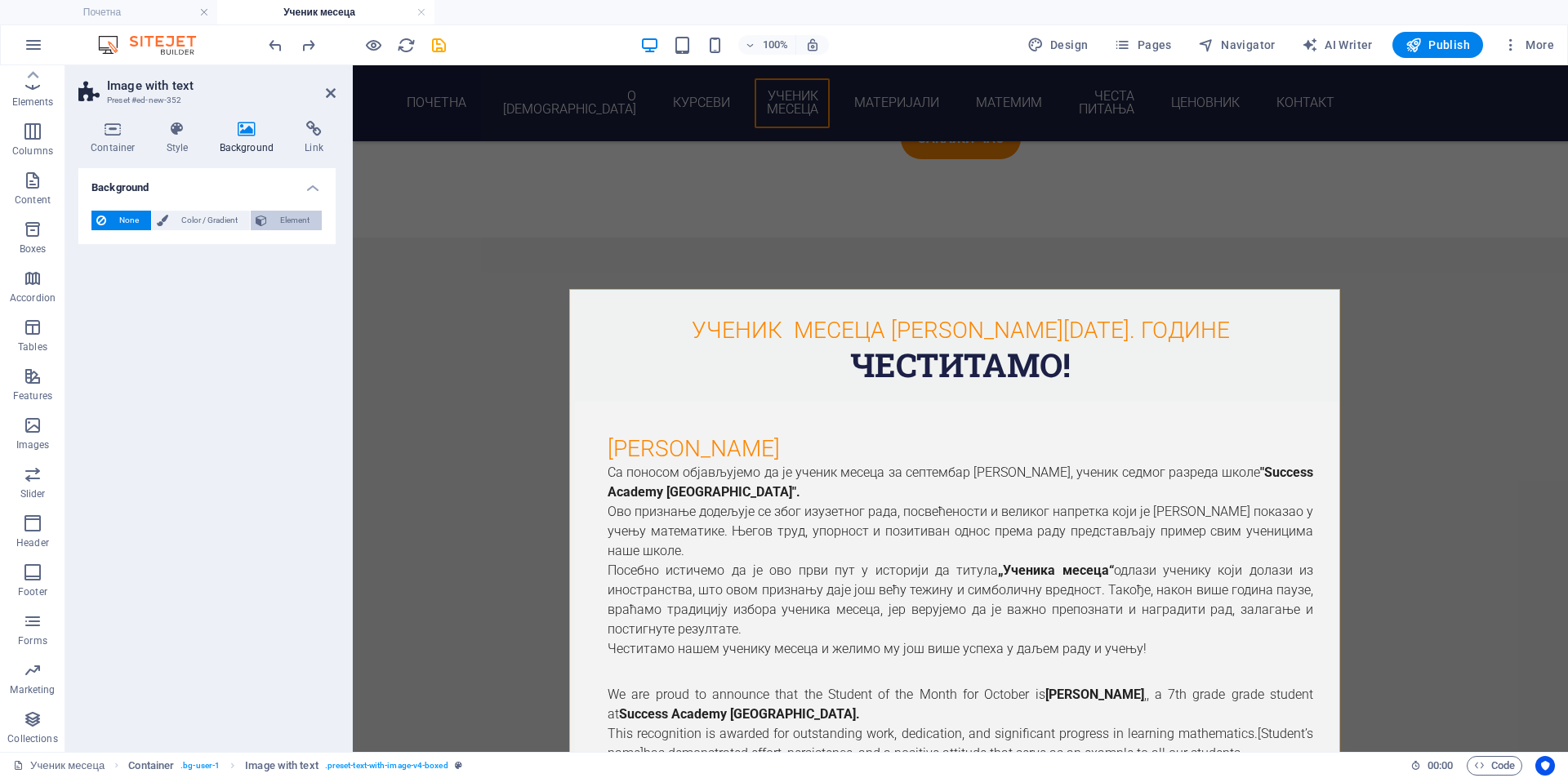
click at [284, 223] on span "Element" at bounding box center [294, 220] width 45 height 19
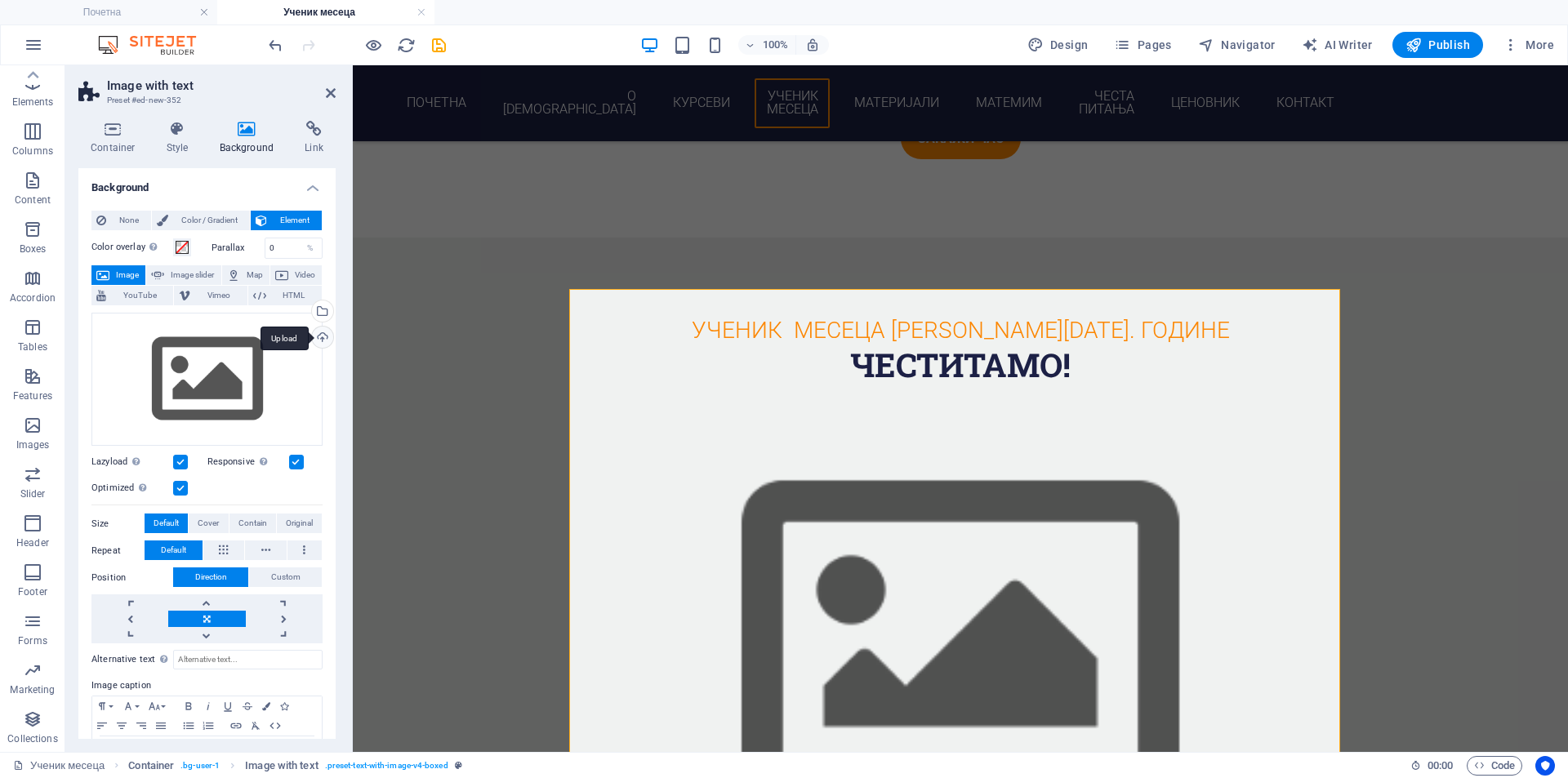
click at [320, 342] on div "Upload" at bounding box center [321, 339] width 25 height 25
click at [319, 311] on div "Select files from the file manager, stock photos, or upload file(s)" at bounding box center [321, 313] width 25 height 25
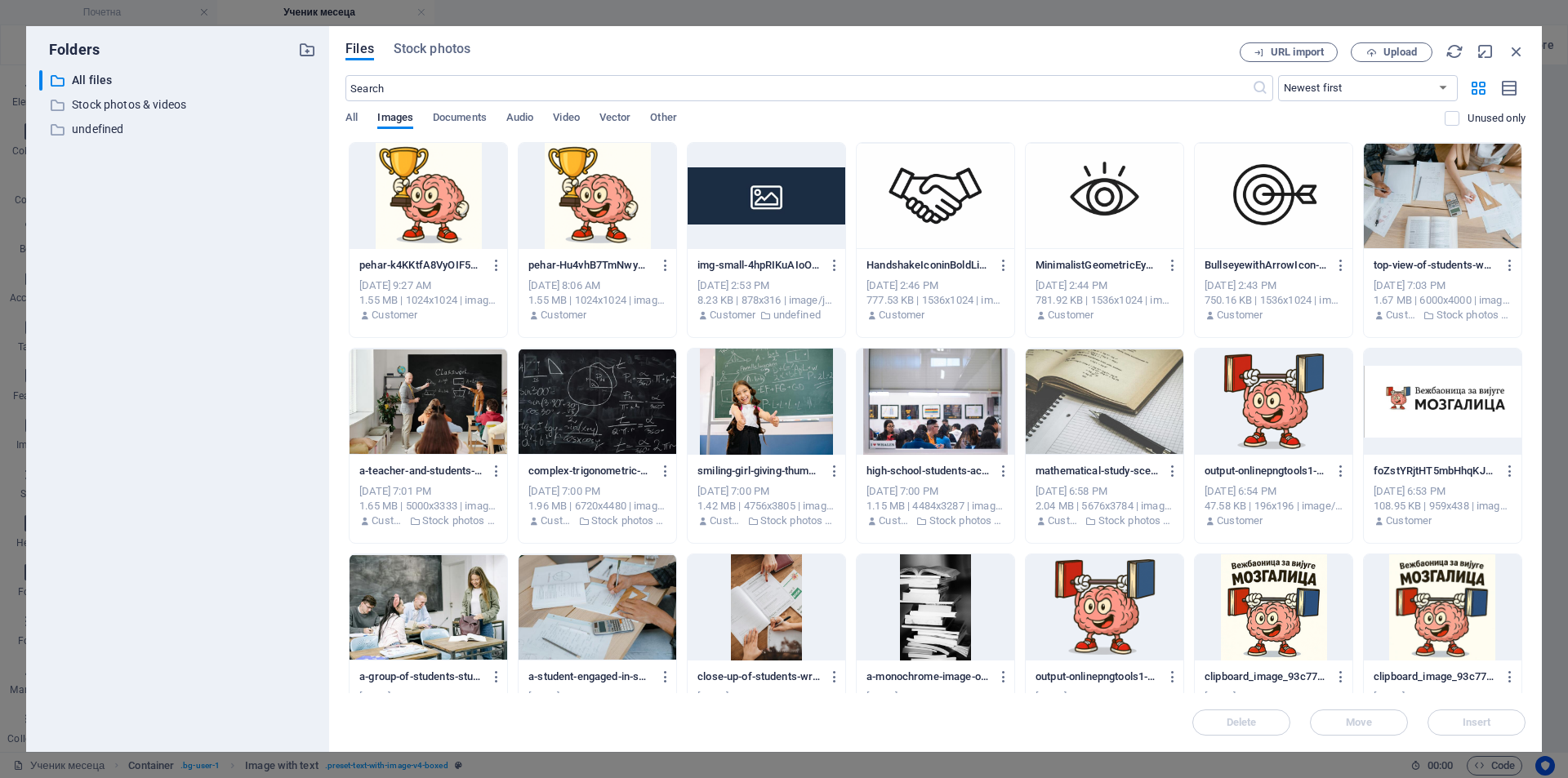
click at [430, 211] on div at bounding box center [428, 196] width 157 height 106
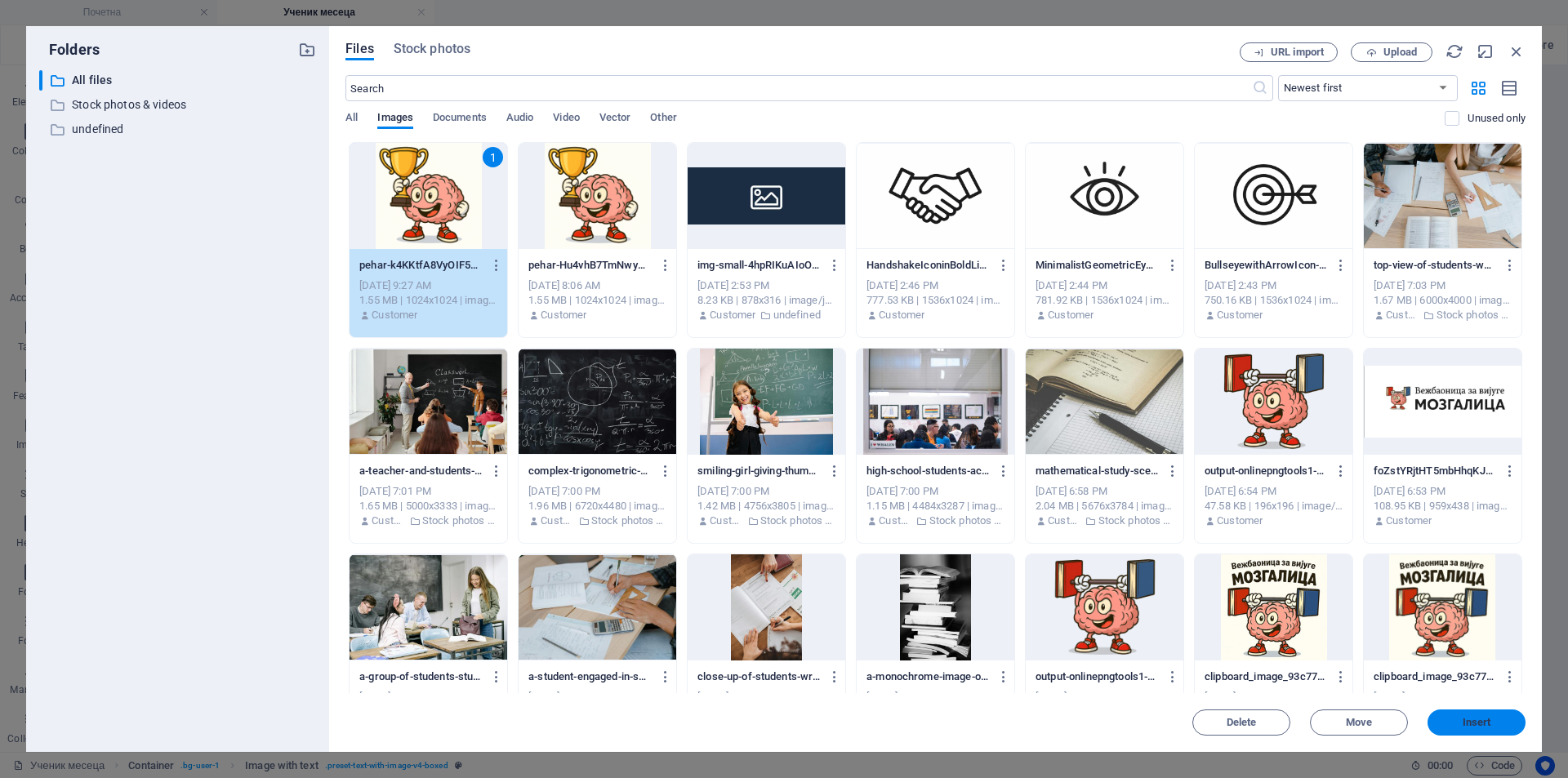
click at [1451, 725] on span "Insert" at bounding box center [1477, 722] width 85 height 10
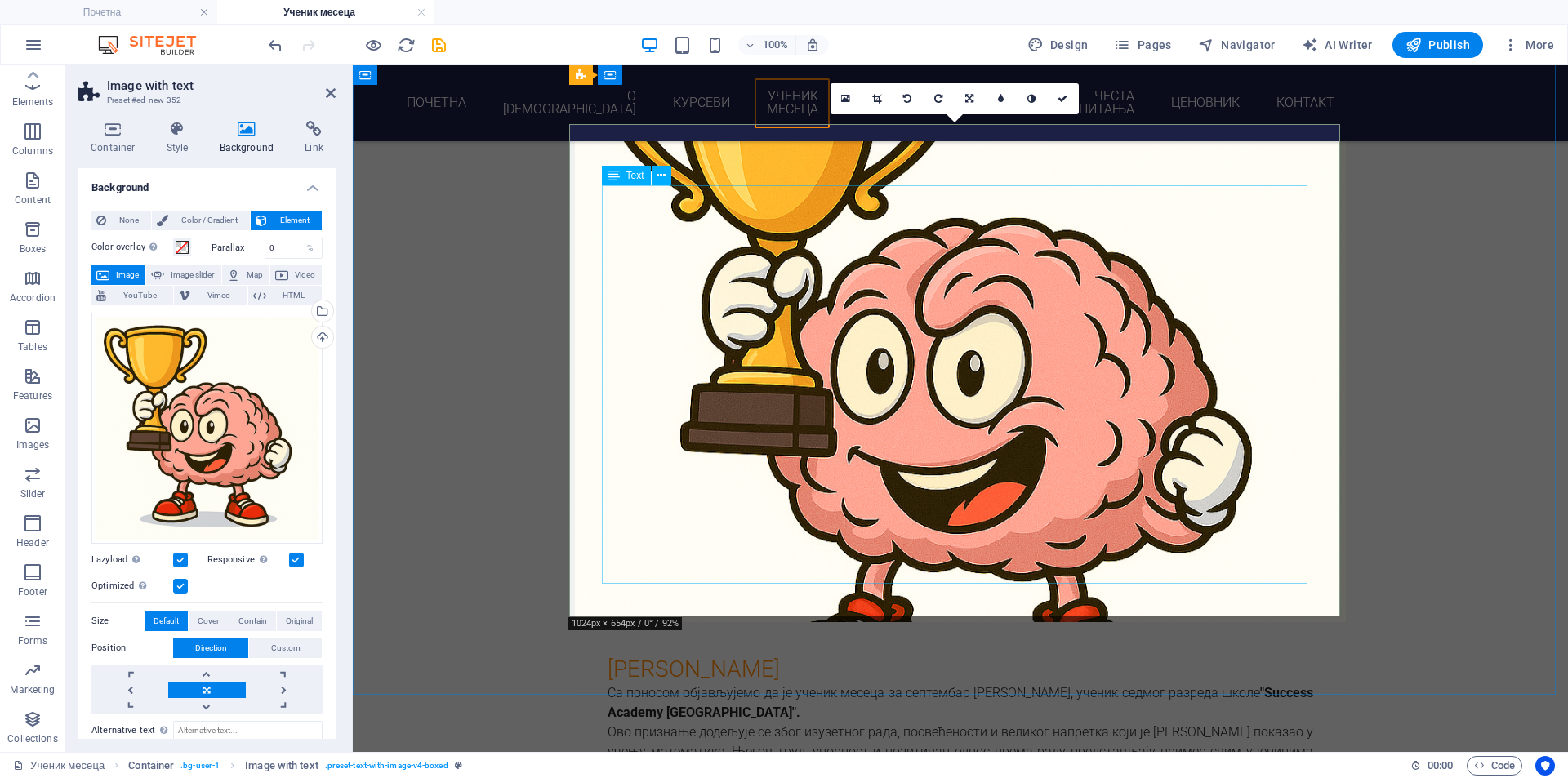
scroll to position [1833, 0]
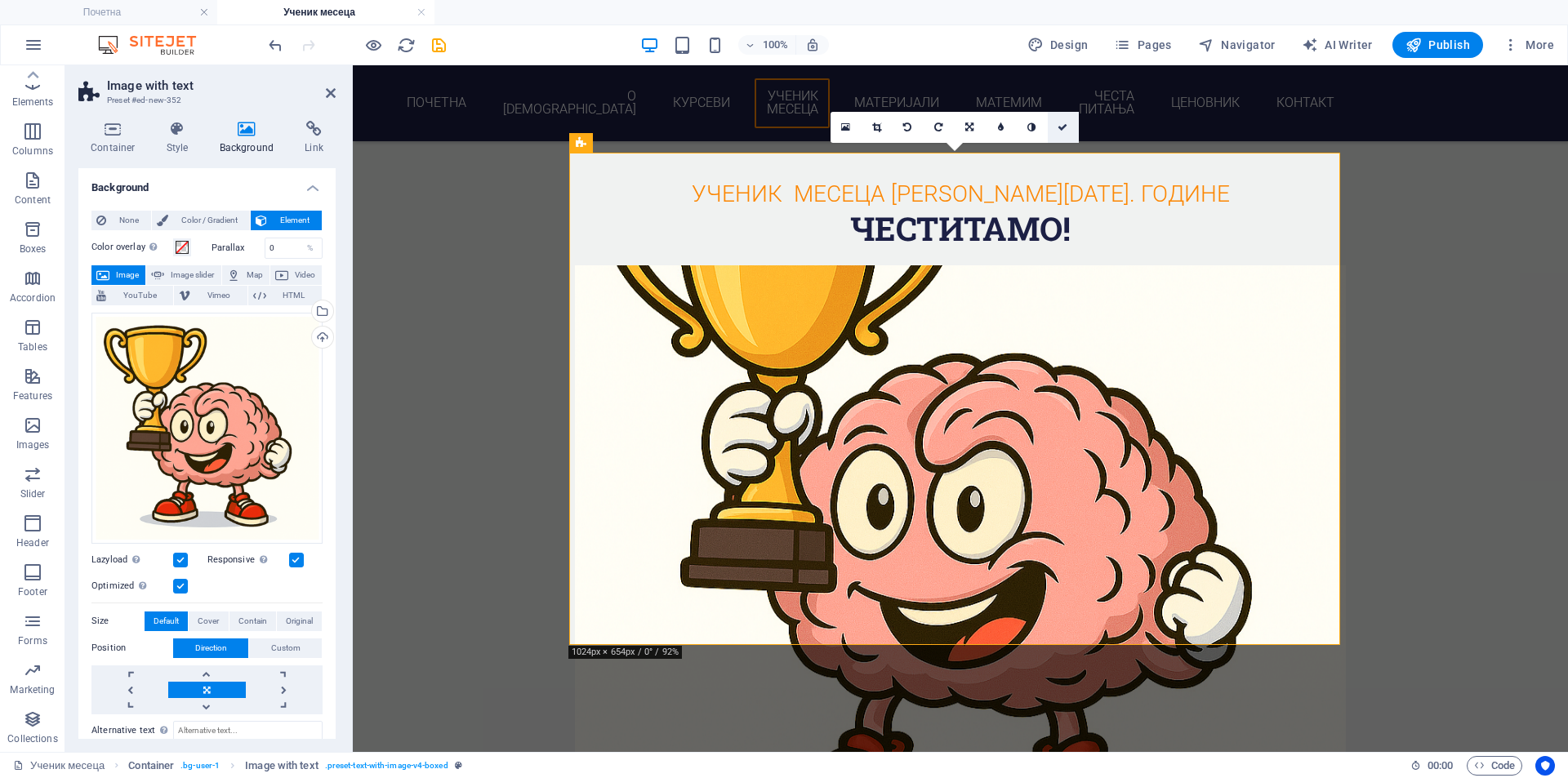
drag, startPoint x: 1064, startPoint y: 128, endPoint x: 997, endPoint y: 68, distance: 89.9
click at [1064, 128] on icon at bounding box center [1062, 126] width 10 height 10
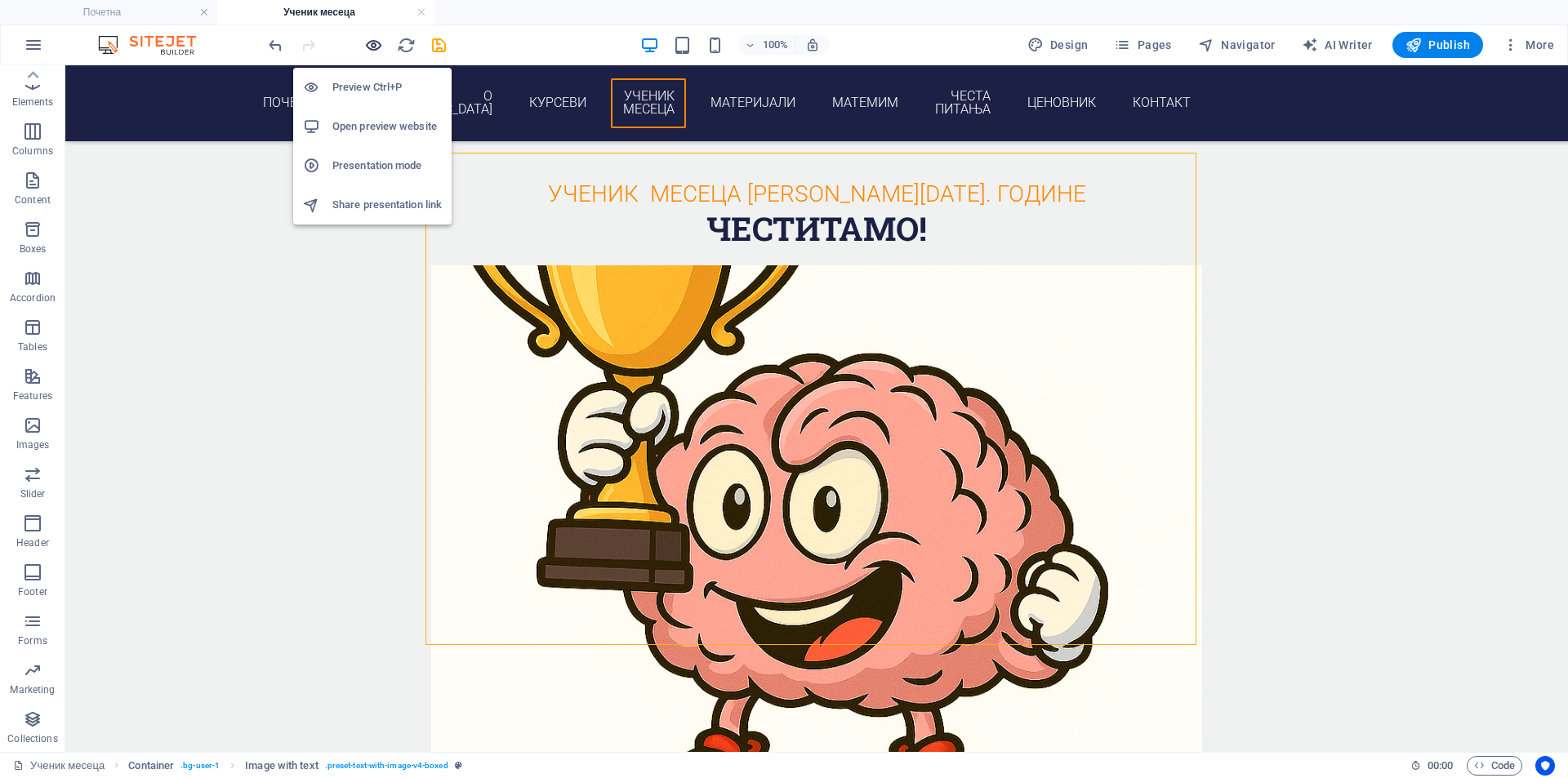
click at [367, 43] on icon "button" at bounding box center [373, 45] width 18 height 18
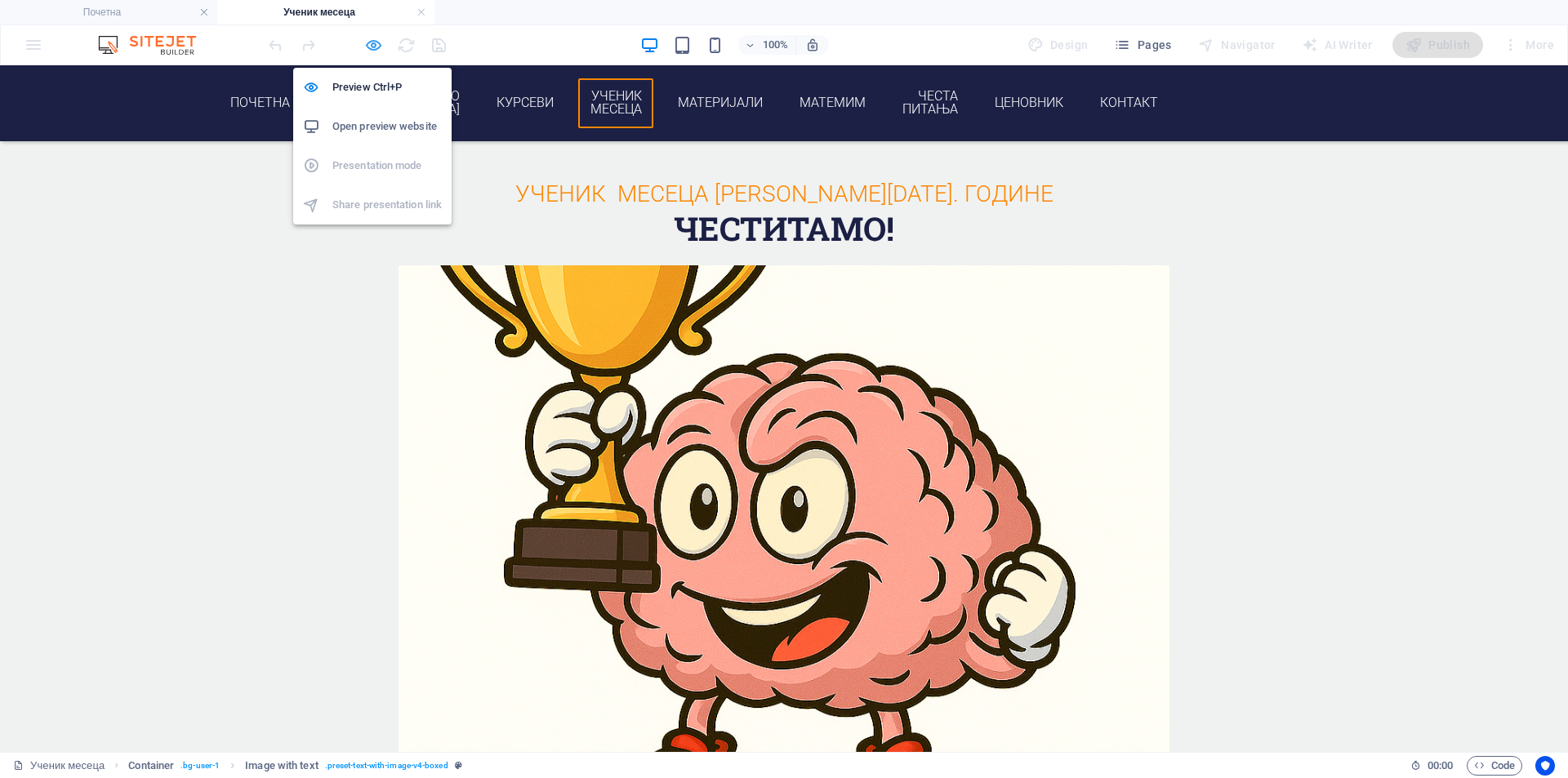
click at [370, 47] on icon "button" at bounding box center [373, 45] width 18 height 18
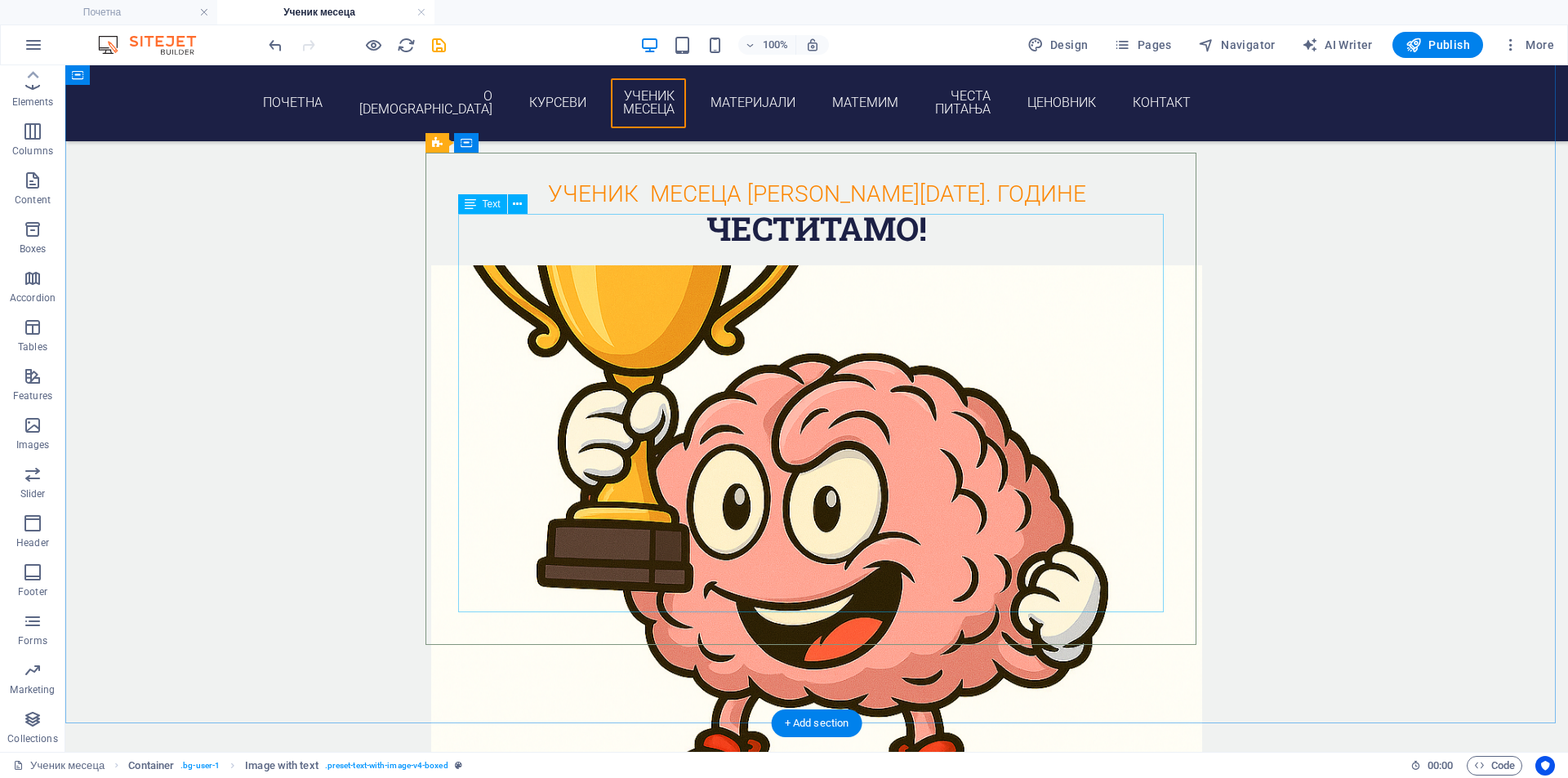
scroll to position [1697, 0]
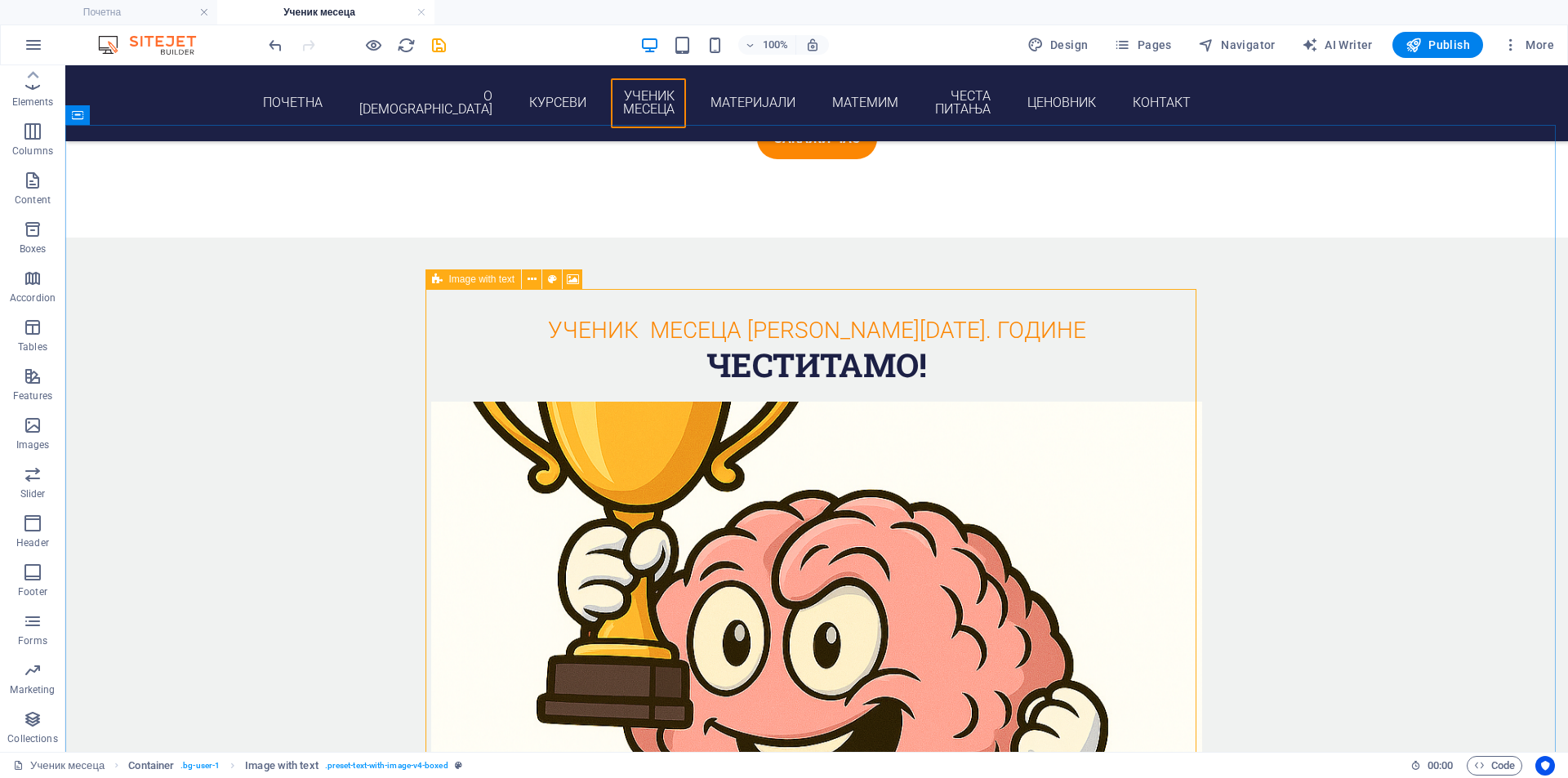
click at [578, 276] on icon at bounding box center [573, 280] width 12 height 18
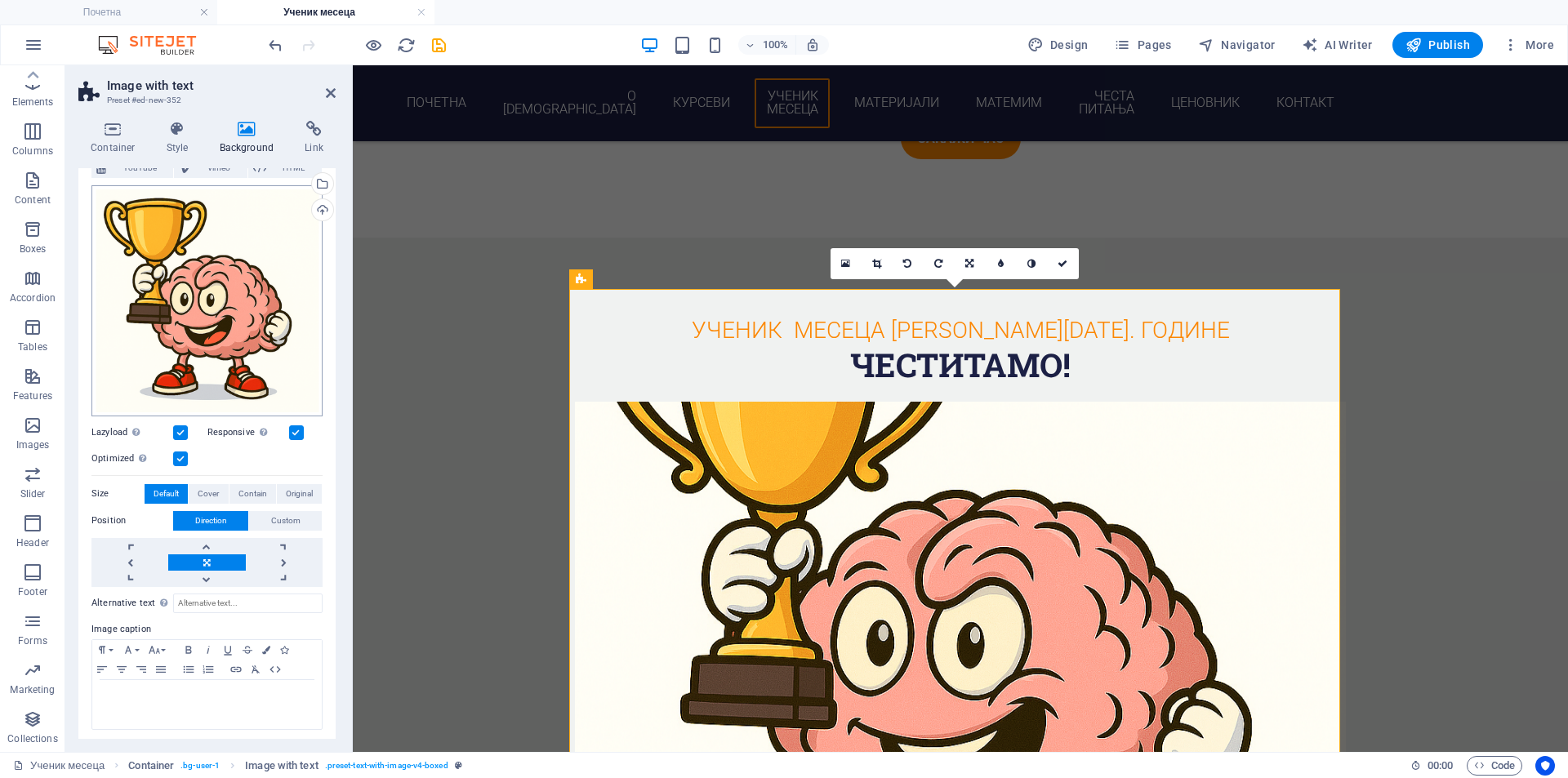
scroll to position [129, 0]
click at [199, 486] on span "Cover" at bounding box center [208, 492] width 21 height 19
click at [294, 487] on span "Original" at bounding box center [299, 492] width 27 height 19
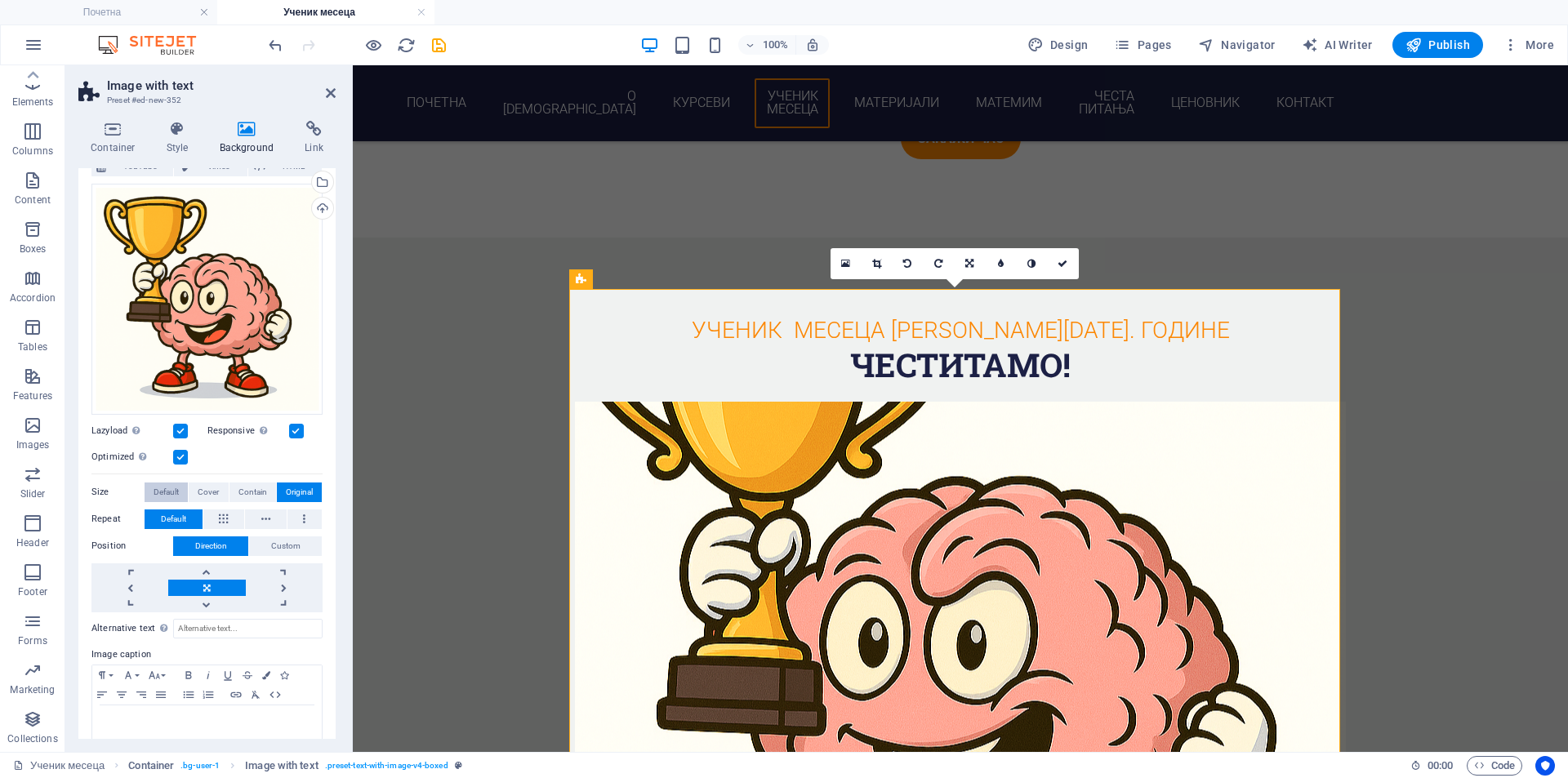
click at [169, 488] on span "Default" at bounding box center [166, 492] width 25 height 19
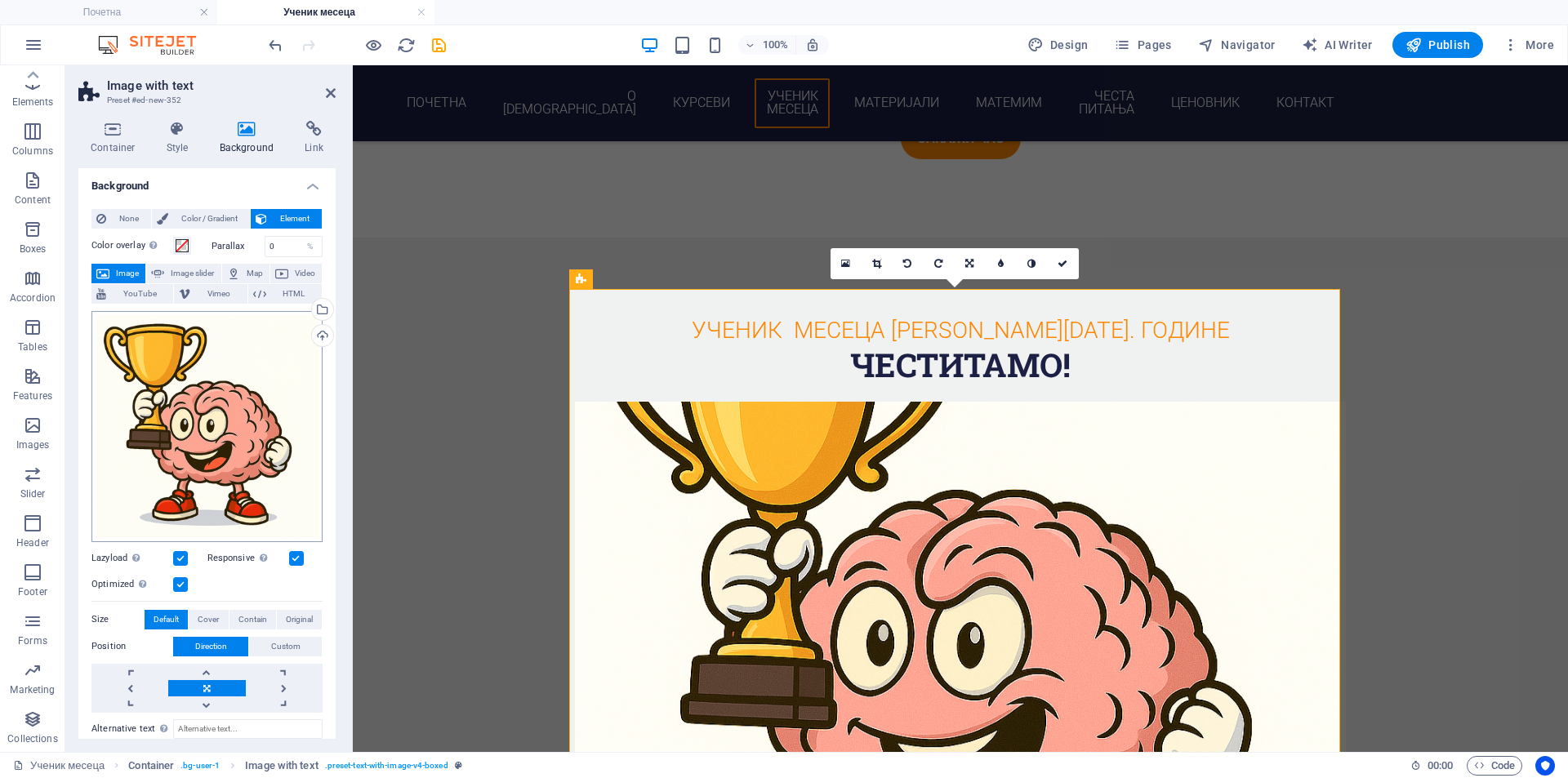
scroll to position [0, 0]
click at [181, 253] on span at bounding box center [182, 247] width 13 height 13
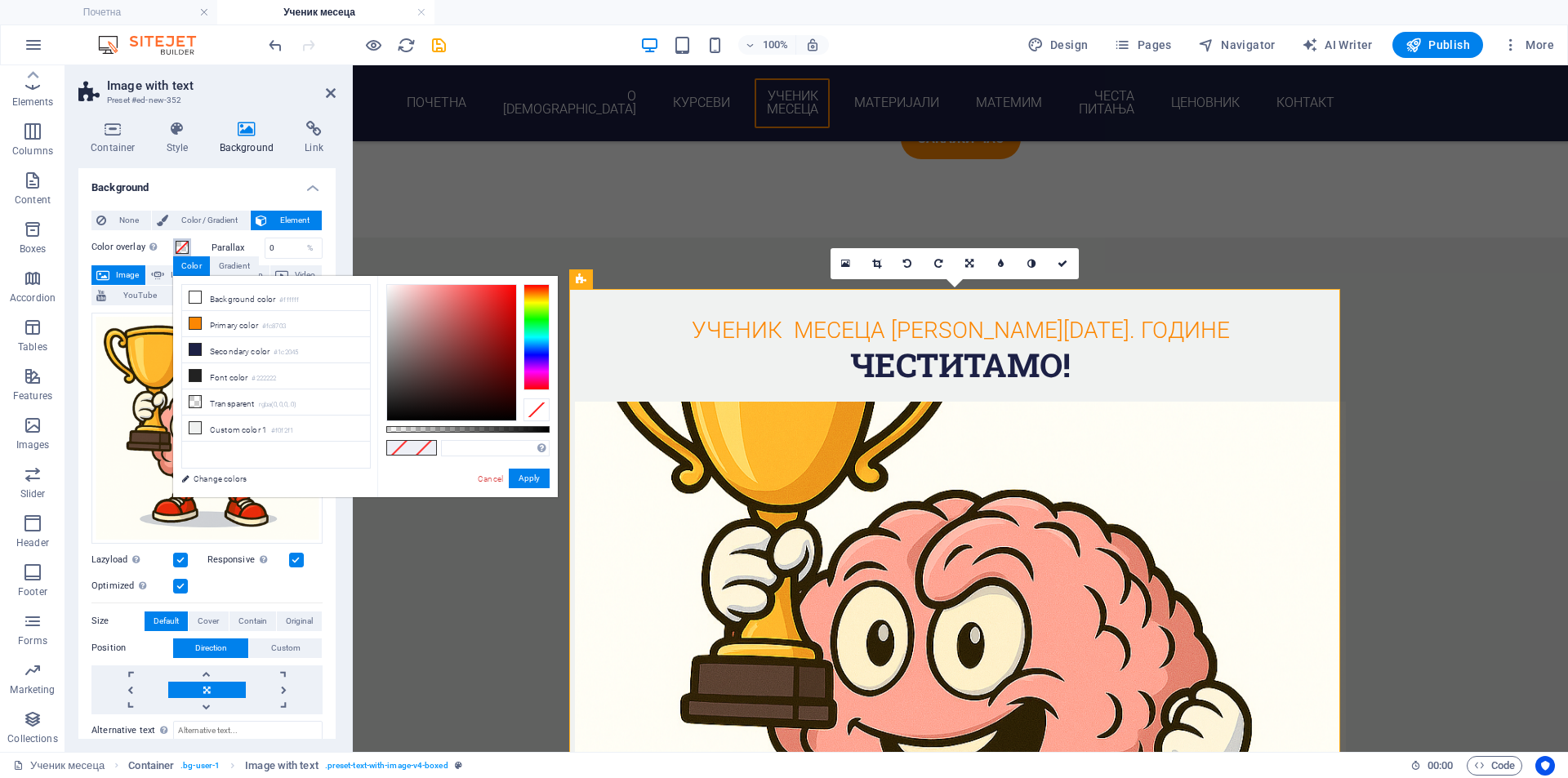
click at [182, 252] on span at bounding box center [182, 247] width 13 height 13
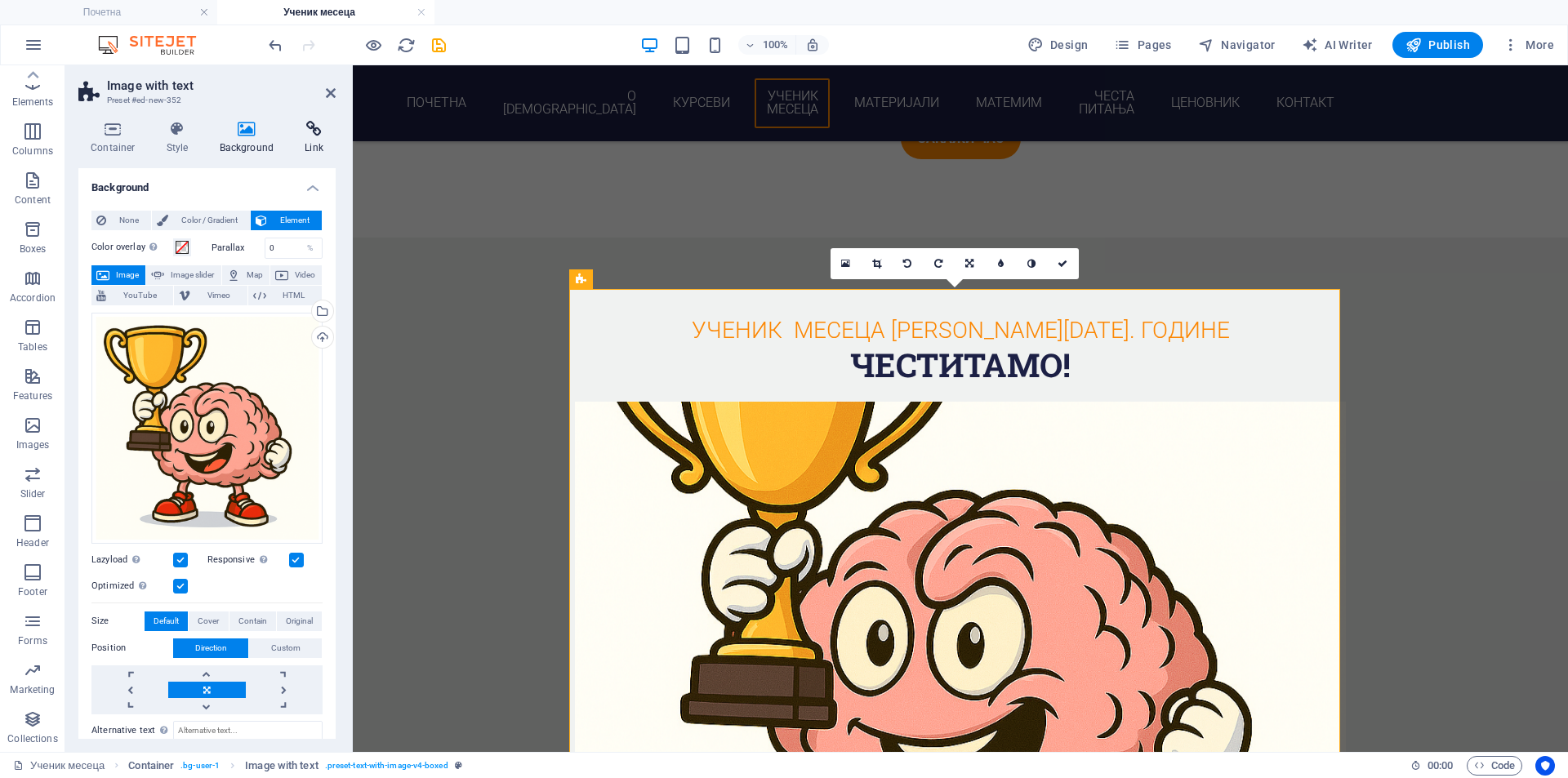
click at [301, 134] on icon at bounding box center [314, 129] width 43 height 17
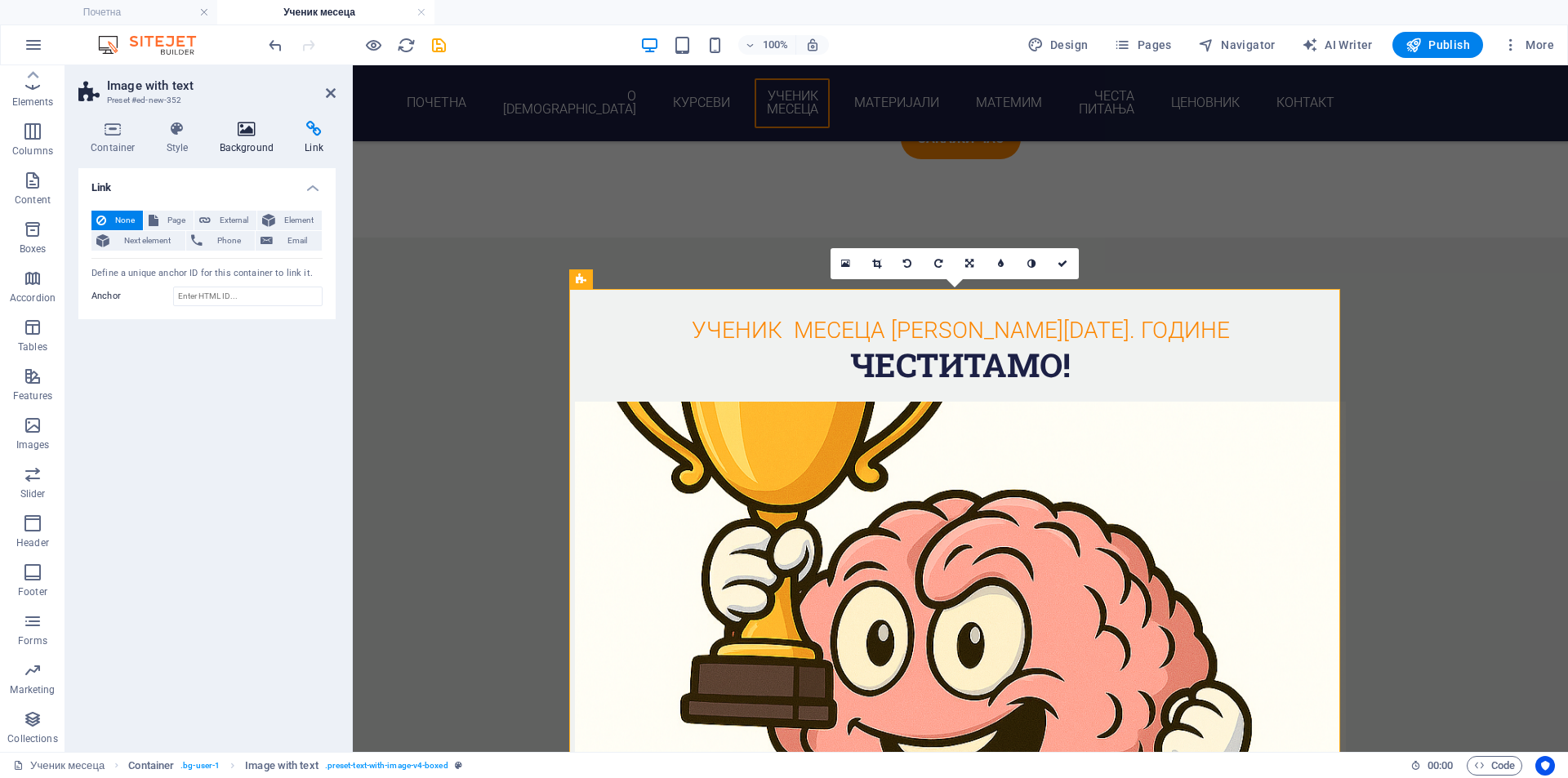
click at [242, 136] on icon at bounding box center [247, 129] width 79 height 17
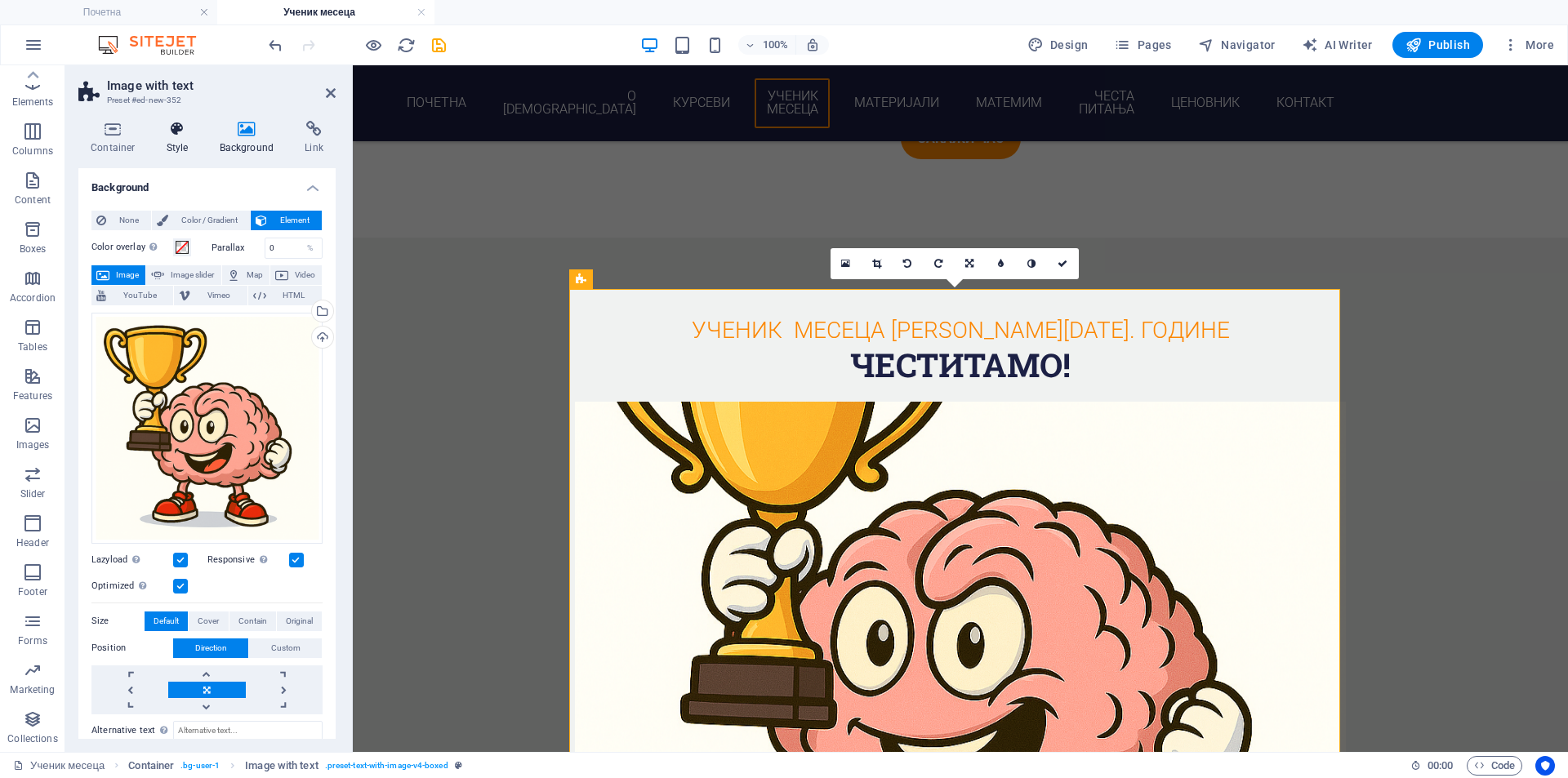
click at [165, 137] on h4 "Style" at bounding box center [181, 138] width 53 height 34
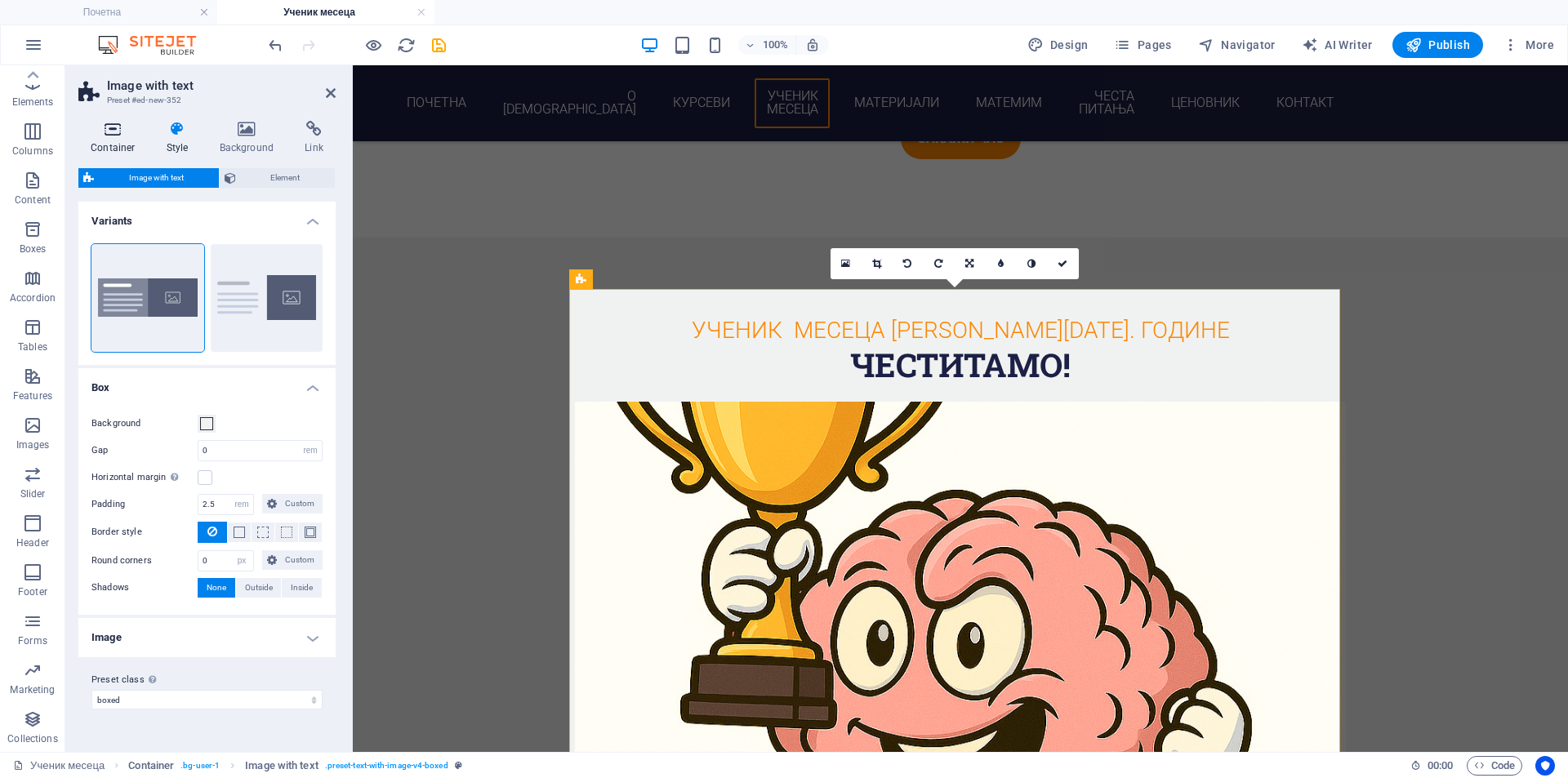
click at [121, 137] on h4 "Container" at bounding box center [116, 138] width 76 height 34
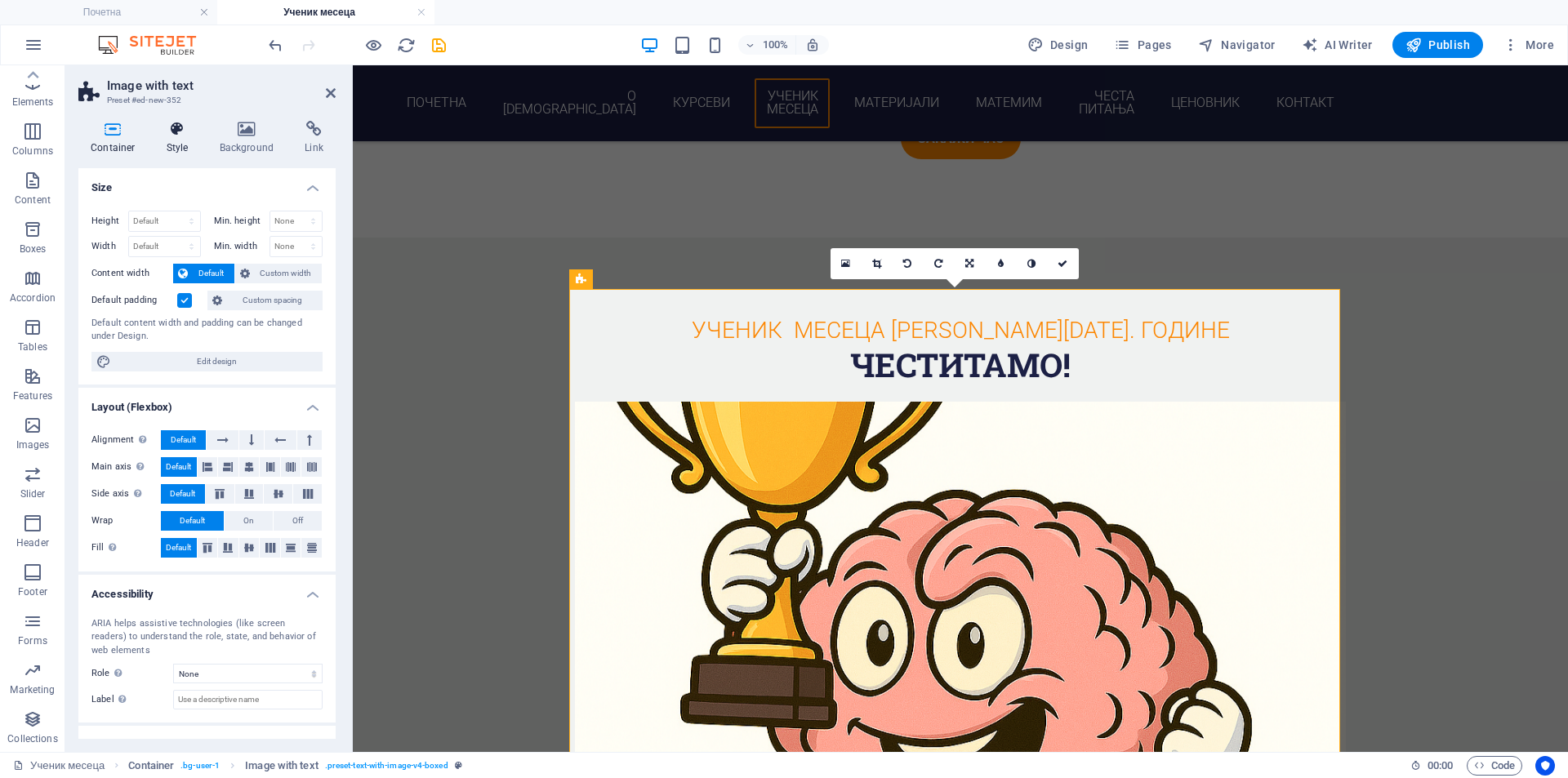
click at [184, 130] on icon at bounding box center [177, 129] width 47 height 17
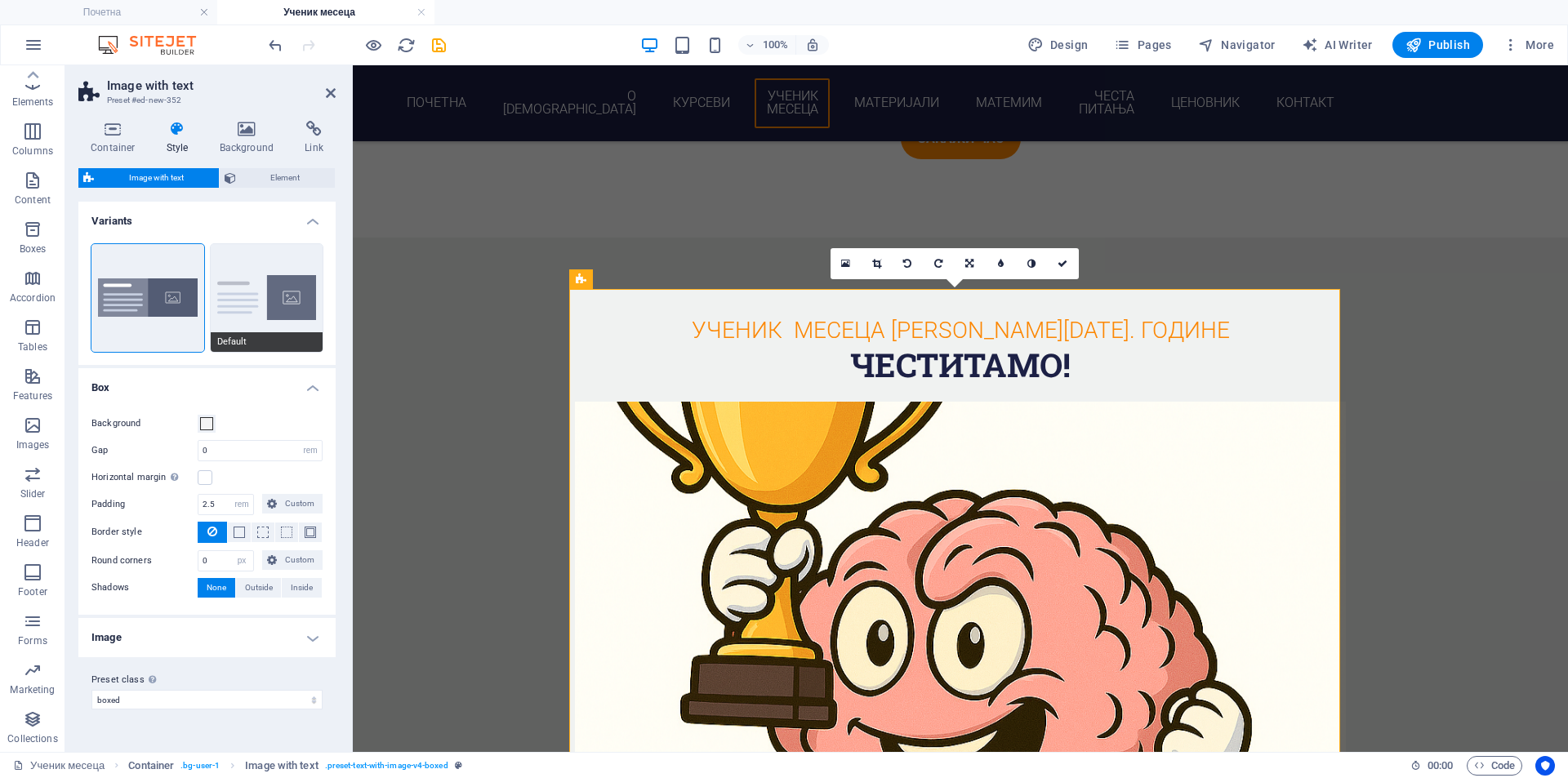
click at [260, 284] on button "Default" at bounding box center [267, 298] width 112 height 108
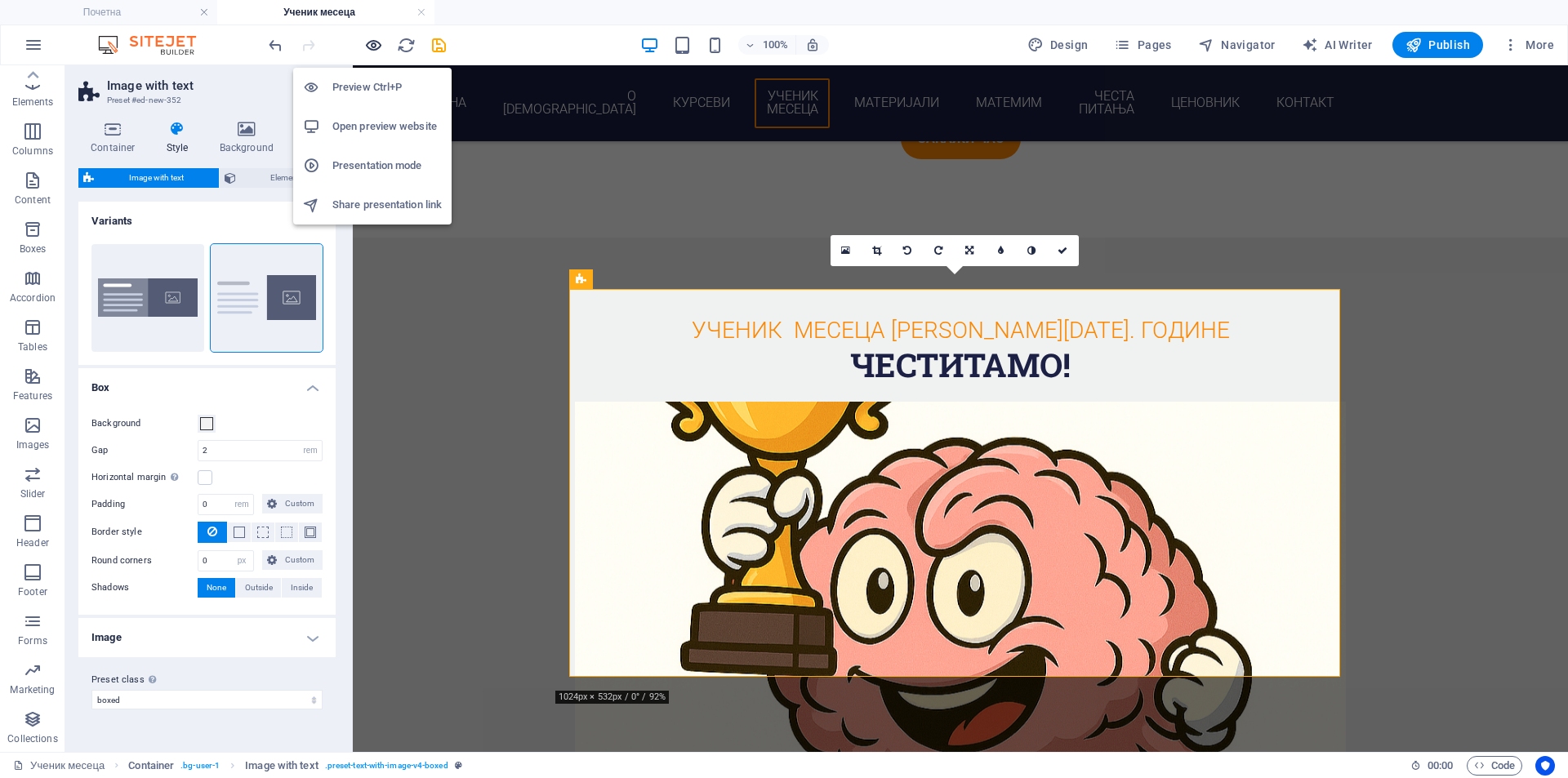
click at [373, 41] on icon "button" at bounding box center [373, 45] width 18 height 18
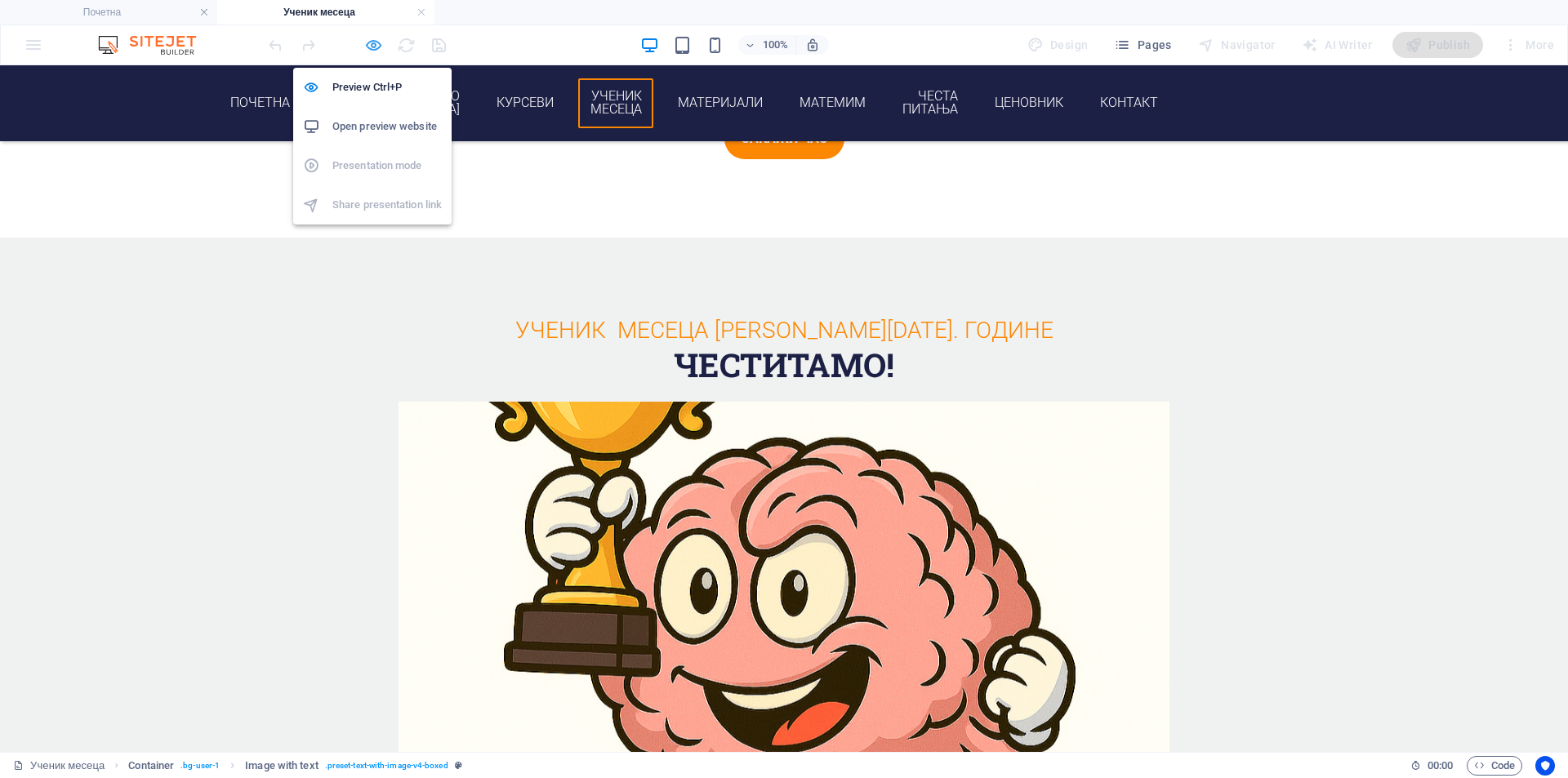
click at [367, 50] on icon "button" at bounding box center [373, 45] width 18 height 18
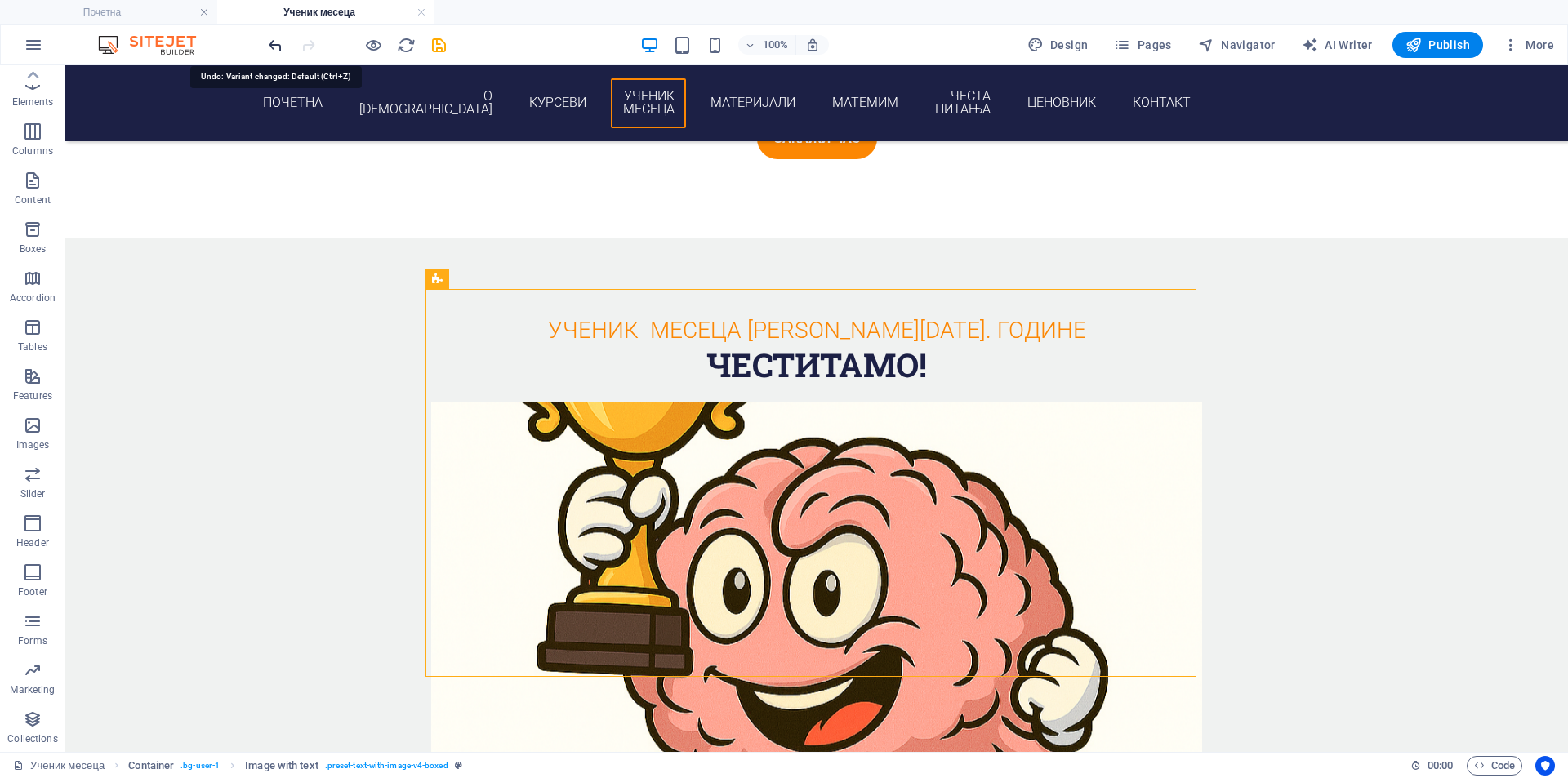
click at [281, 46] on icon "undo" at bounding box center [275, 45] width 18 height 18
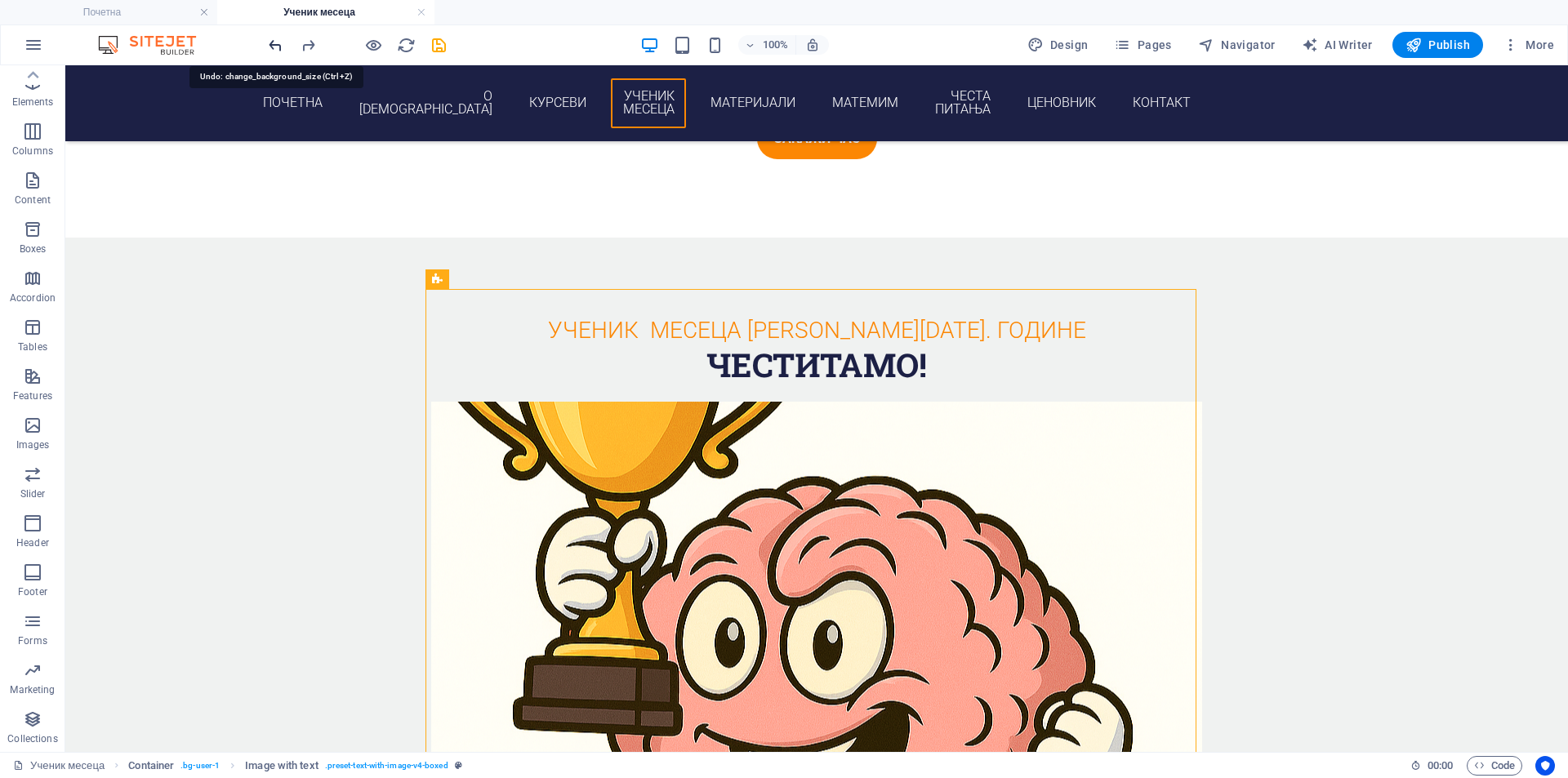
click at [279, 44] on icon "undo" at bounding box center [275, 45] width 18 height 18
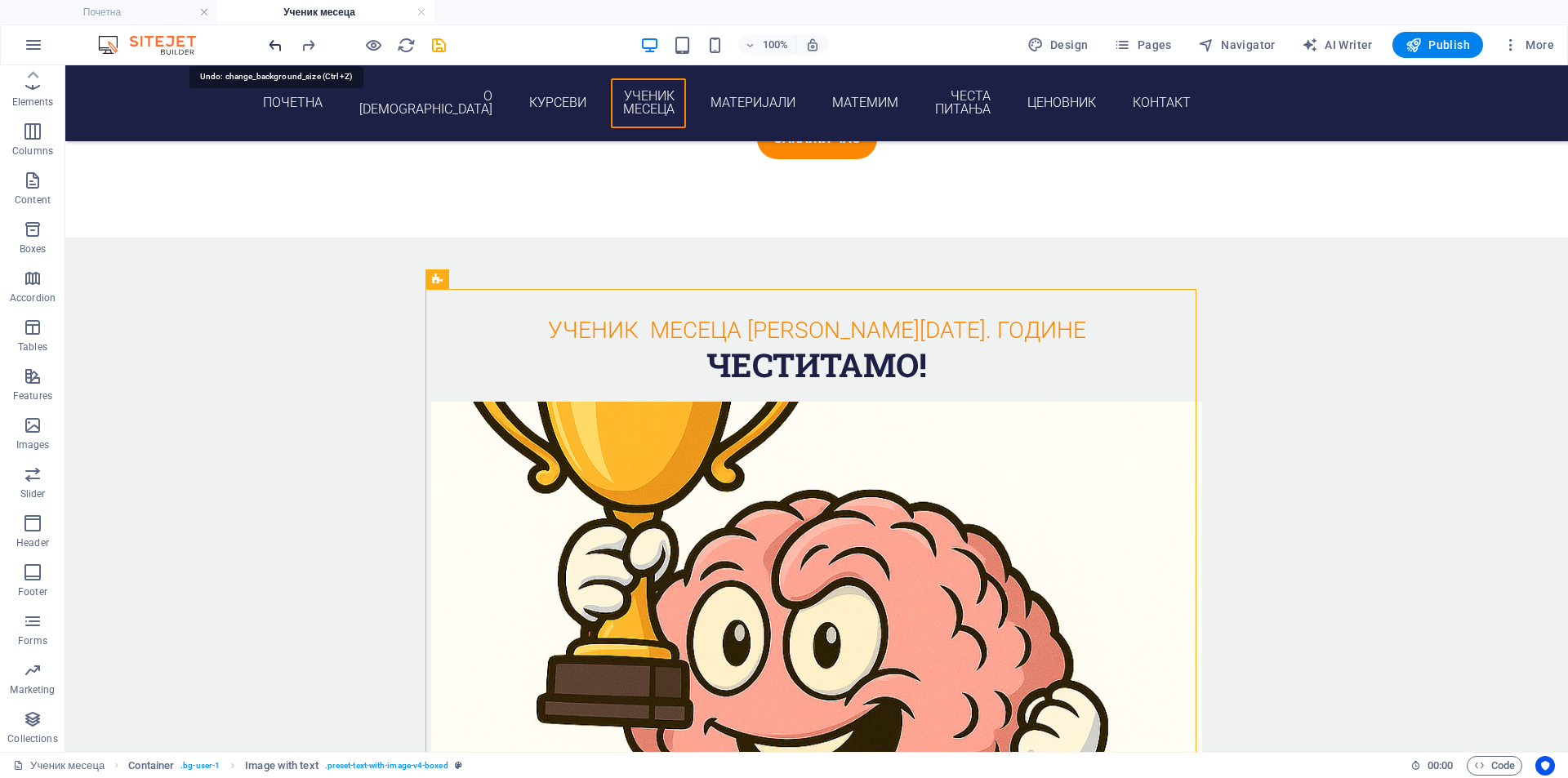
click at [279, 44] on icon "undo" at bounding box center [275, 45] width 18 height 18
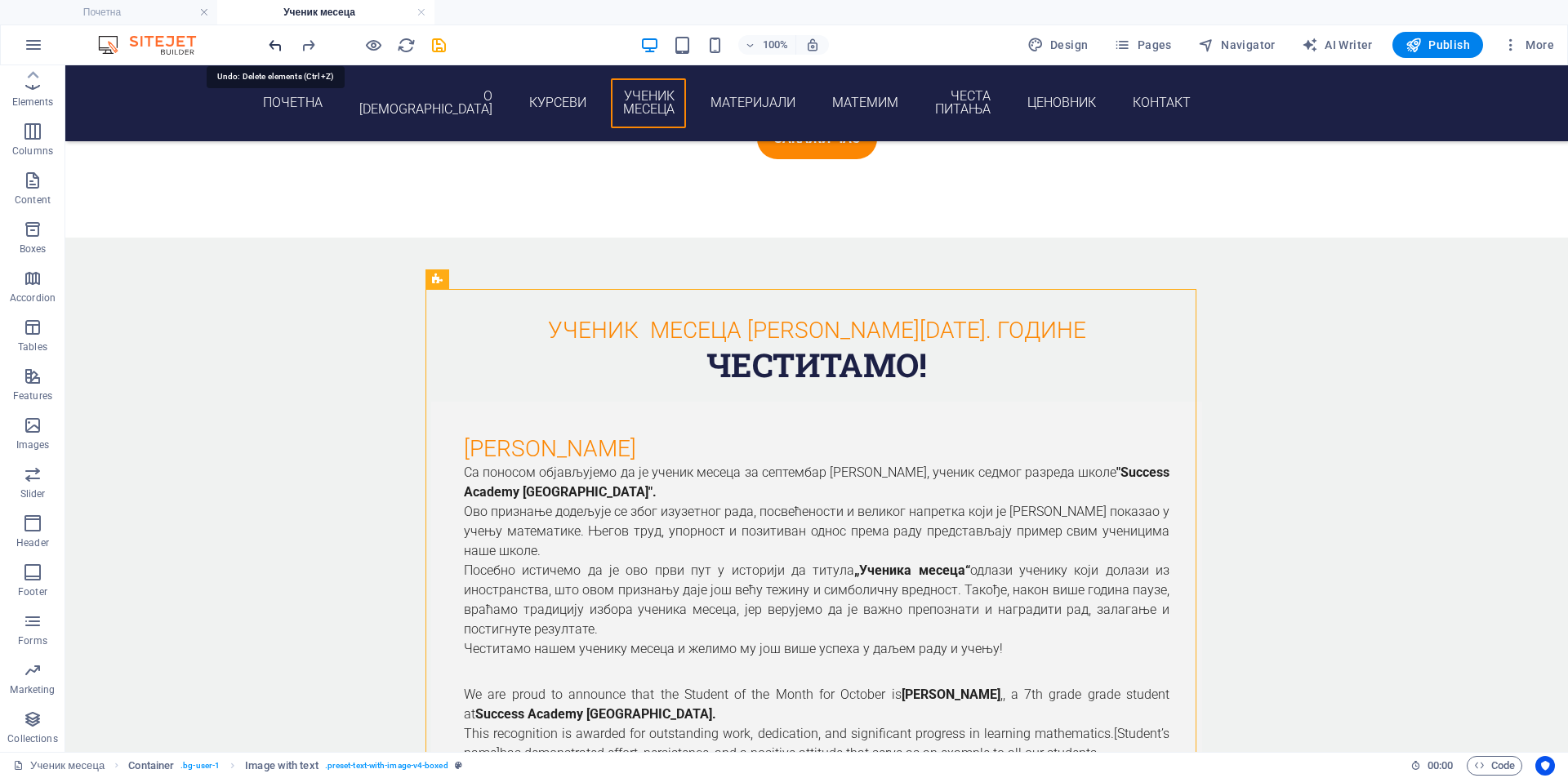
click at [279, 44] on icon "undo" at bounding box center [275, 45] width 18 height 18
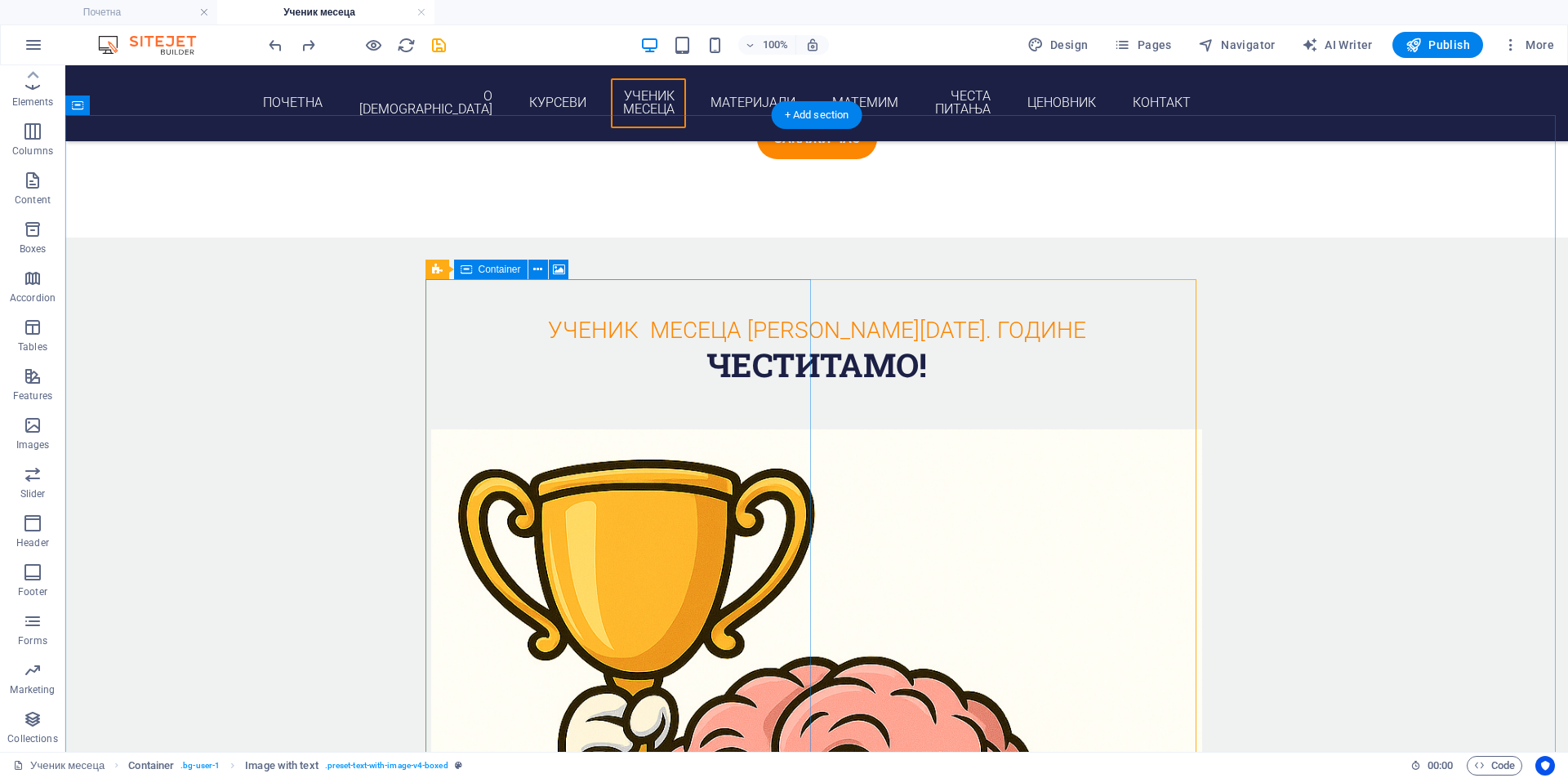
scroll to position [2106, 0]
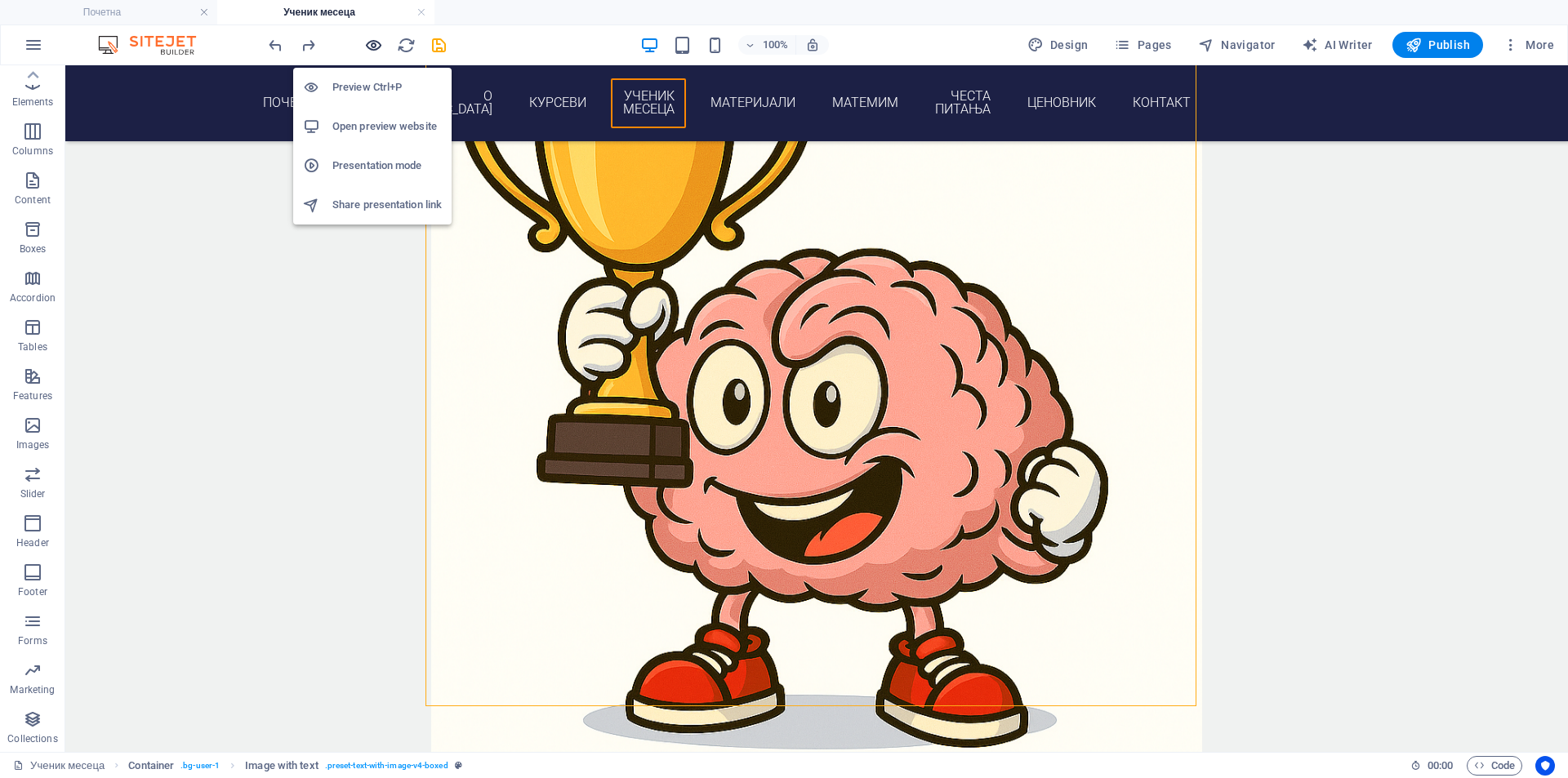
click at [372, 43] on icon "button" at bounding box center [373, 45] width 18 height 18
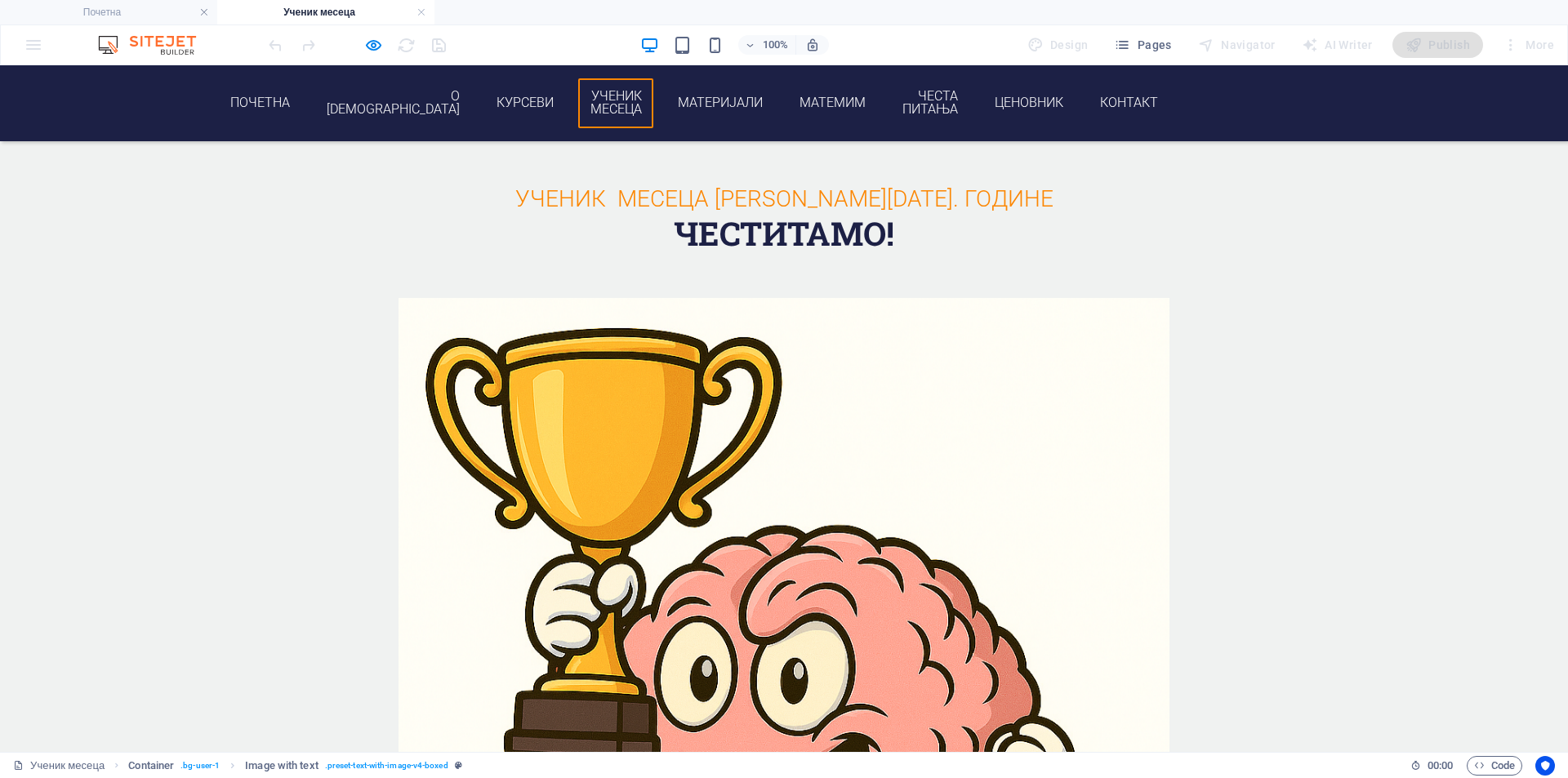
scroll to position [1833, 0]
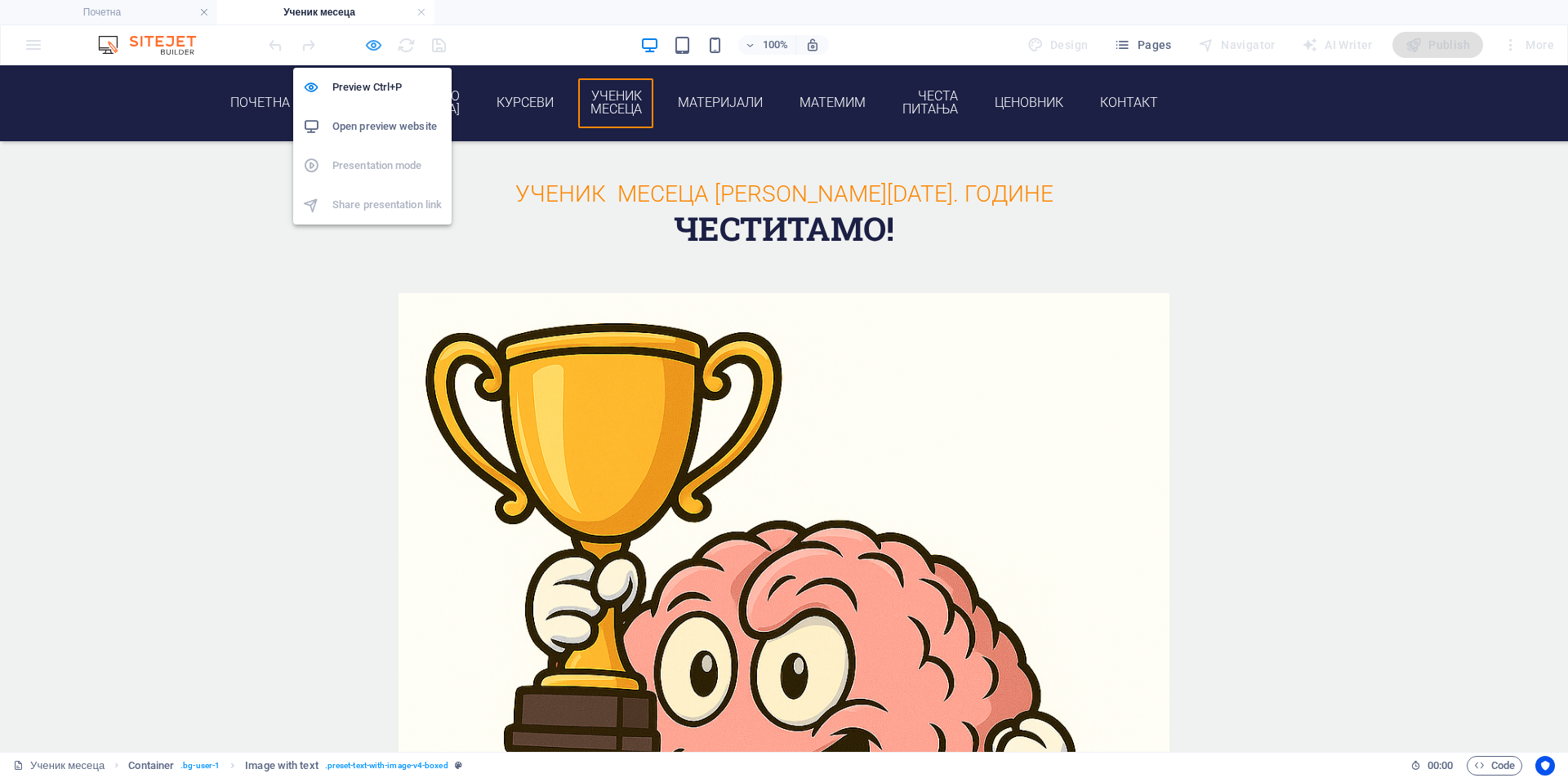
click at [366, 41] on icon "button" at bounding box center [373, 45] width 18 height 18
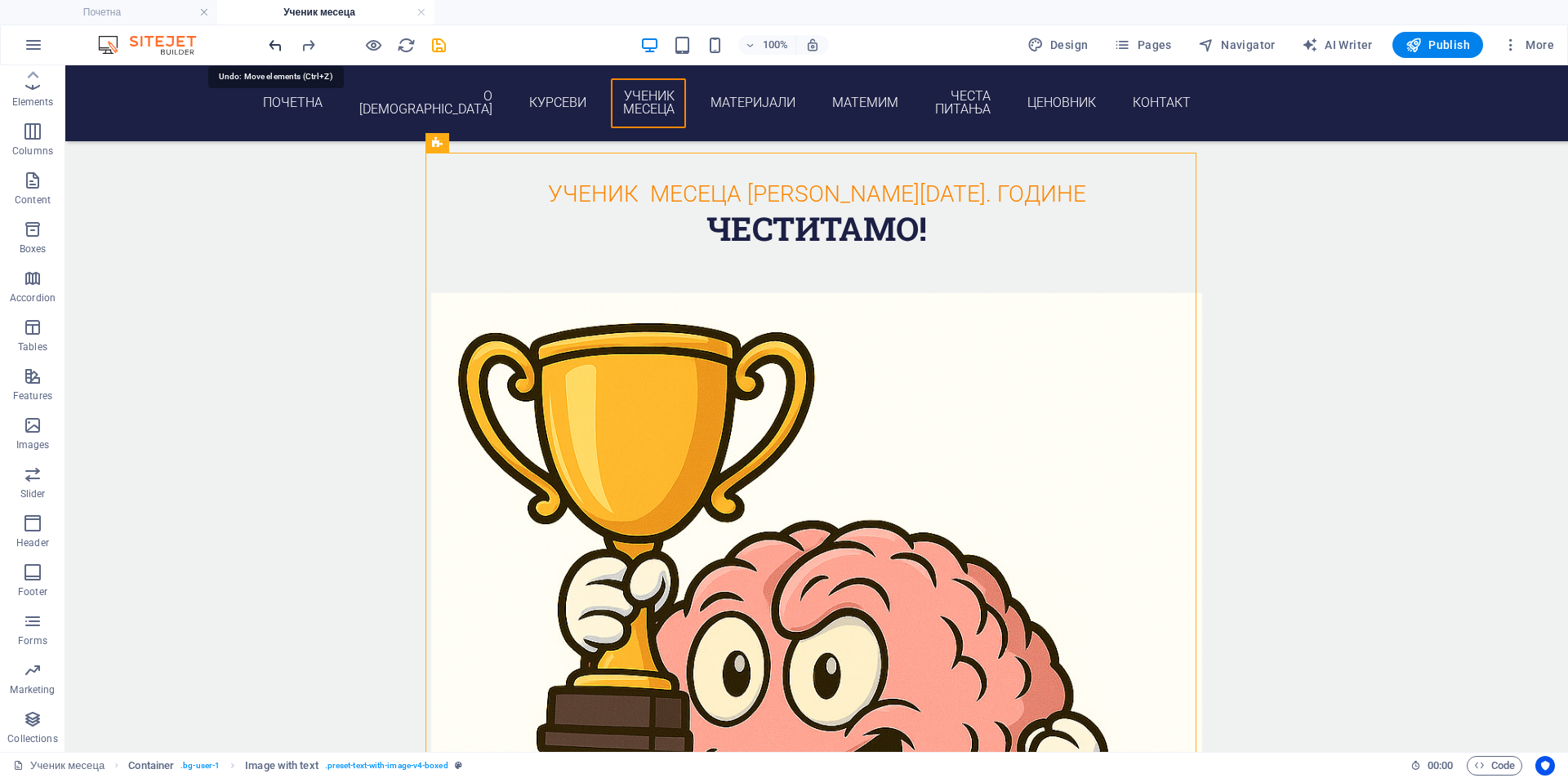
click at [282, 44] on icon "undo" at bounding box center [275, 45] width 18 height 18
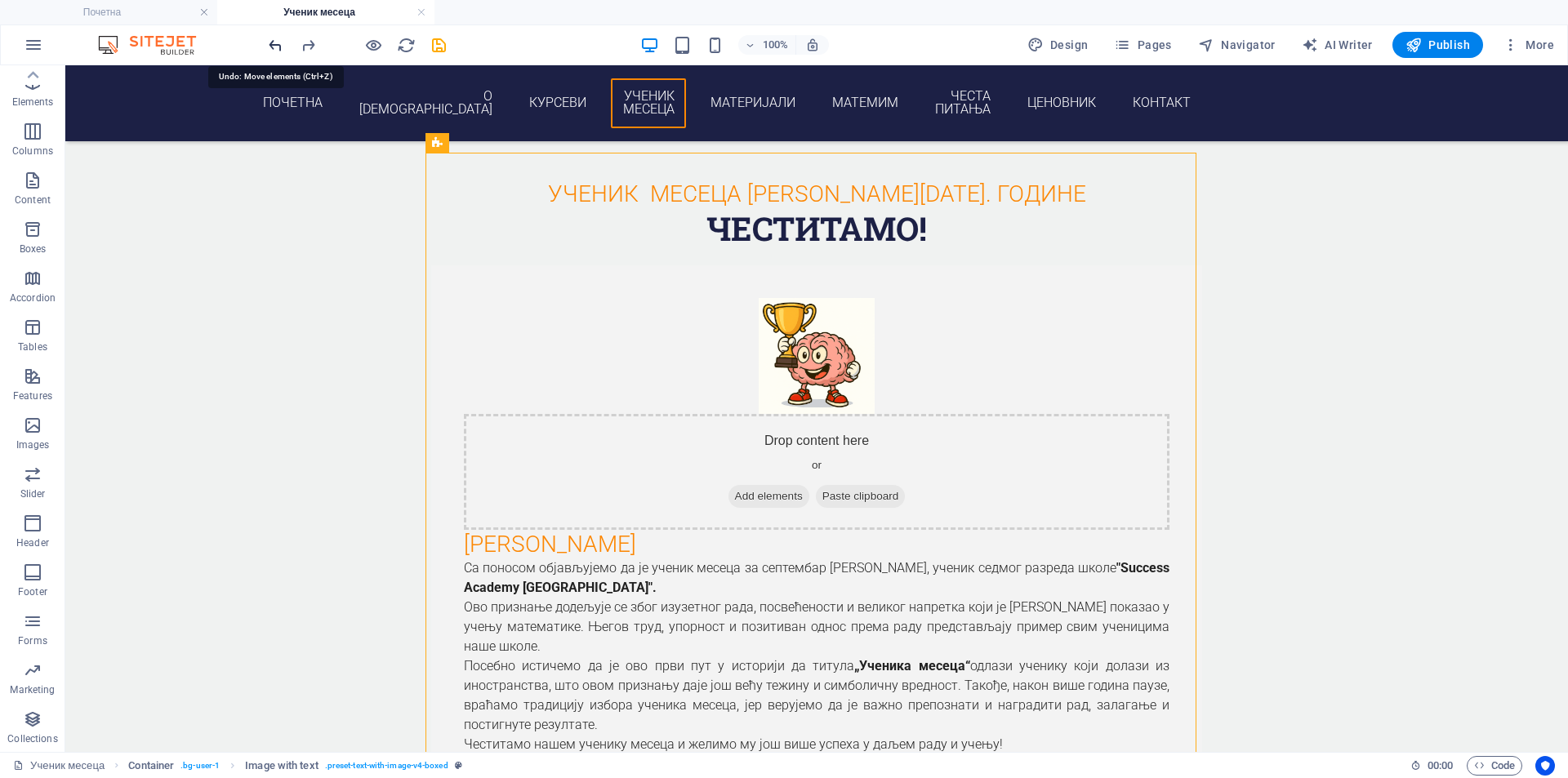
click at [282, 45] on icon "undo" at bounding box center [275, 45] width 18 height 18
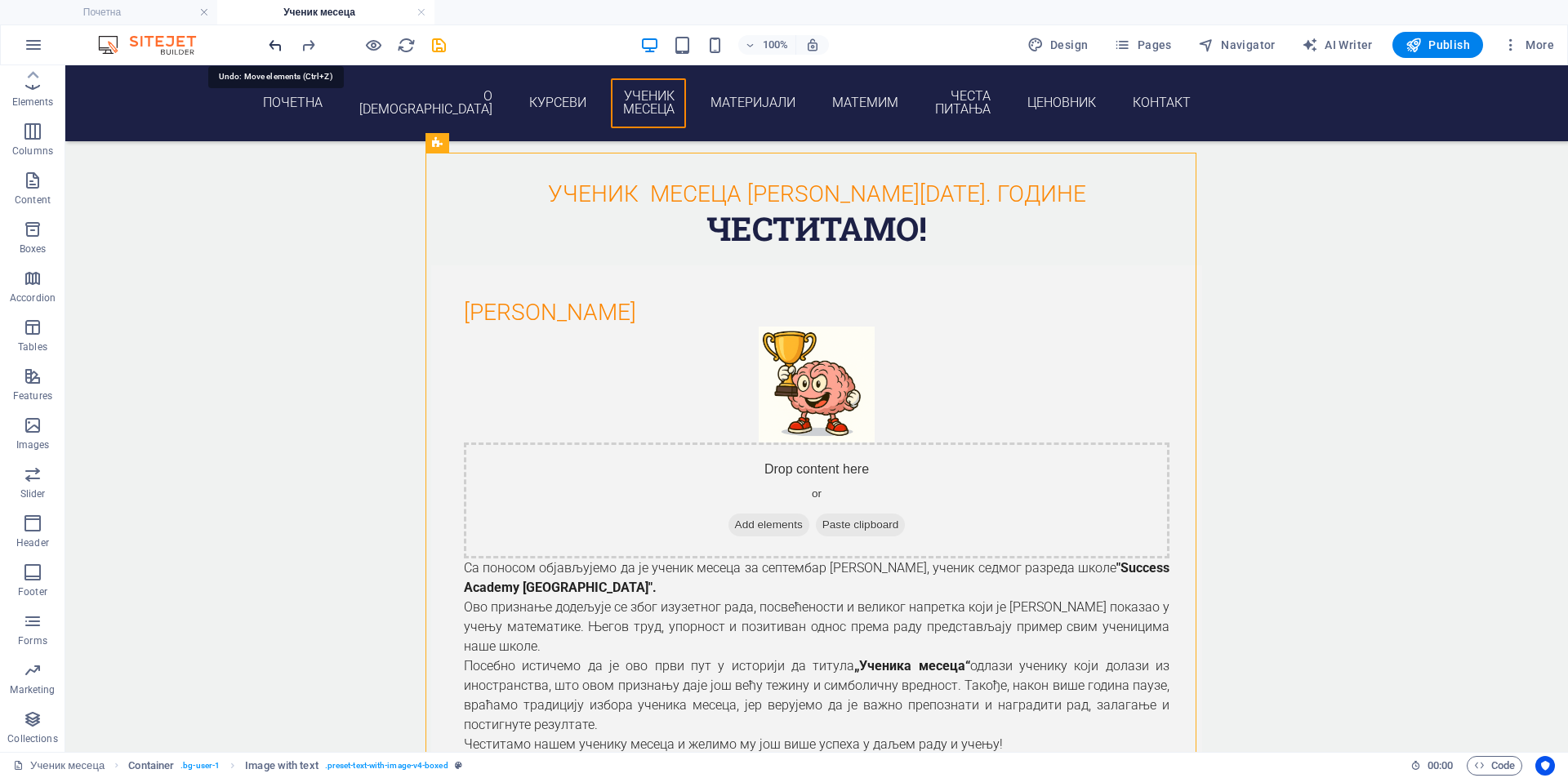
click at [282, 45] on icon "undo" at bounding box center [275, 45] width 18 height 18
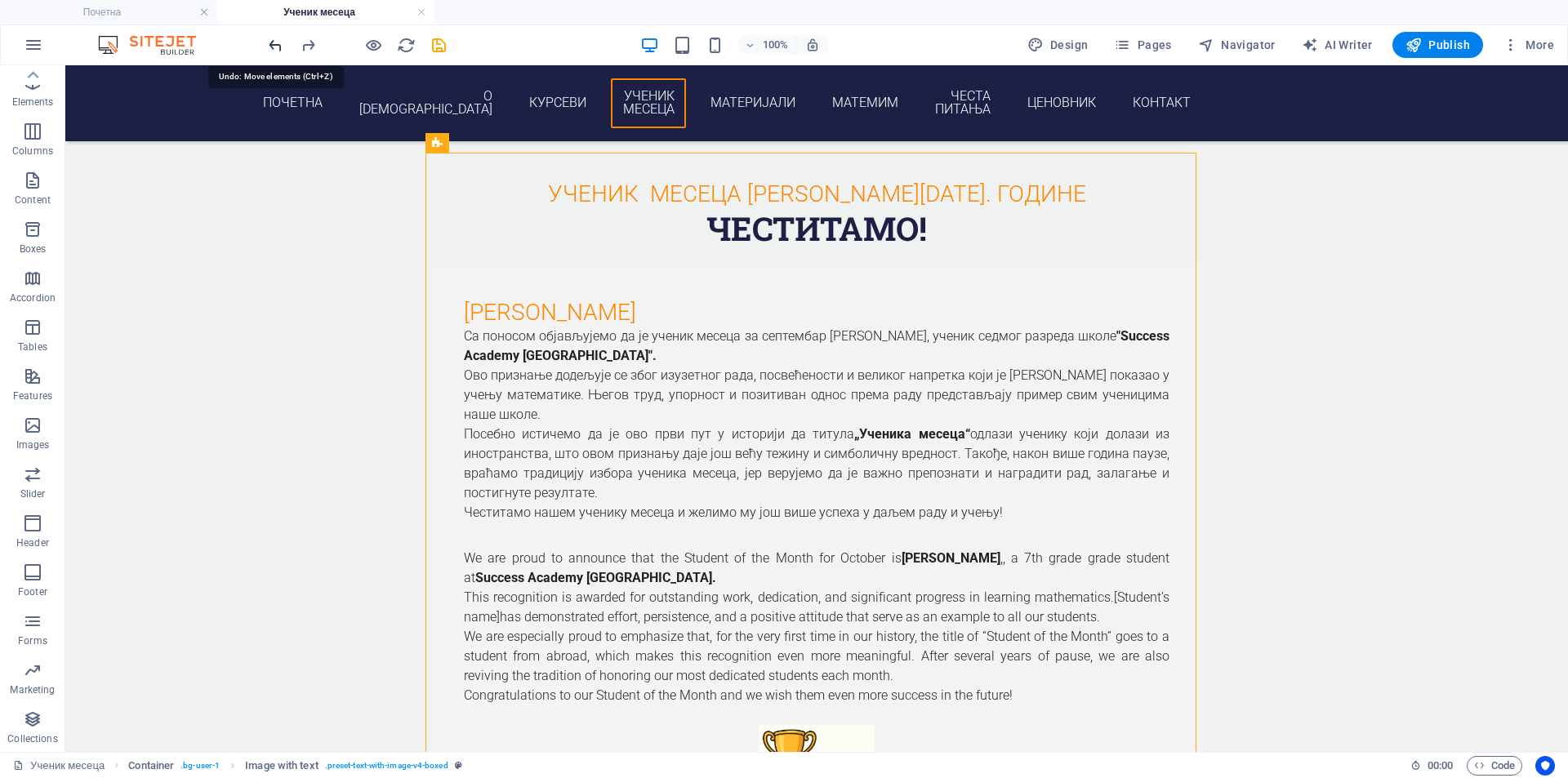
click at [282, 45] on icon "undo" at bounding box center [275, 45] width 18 height 18
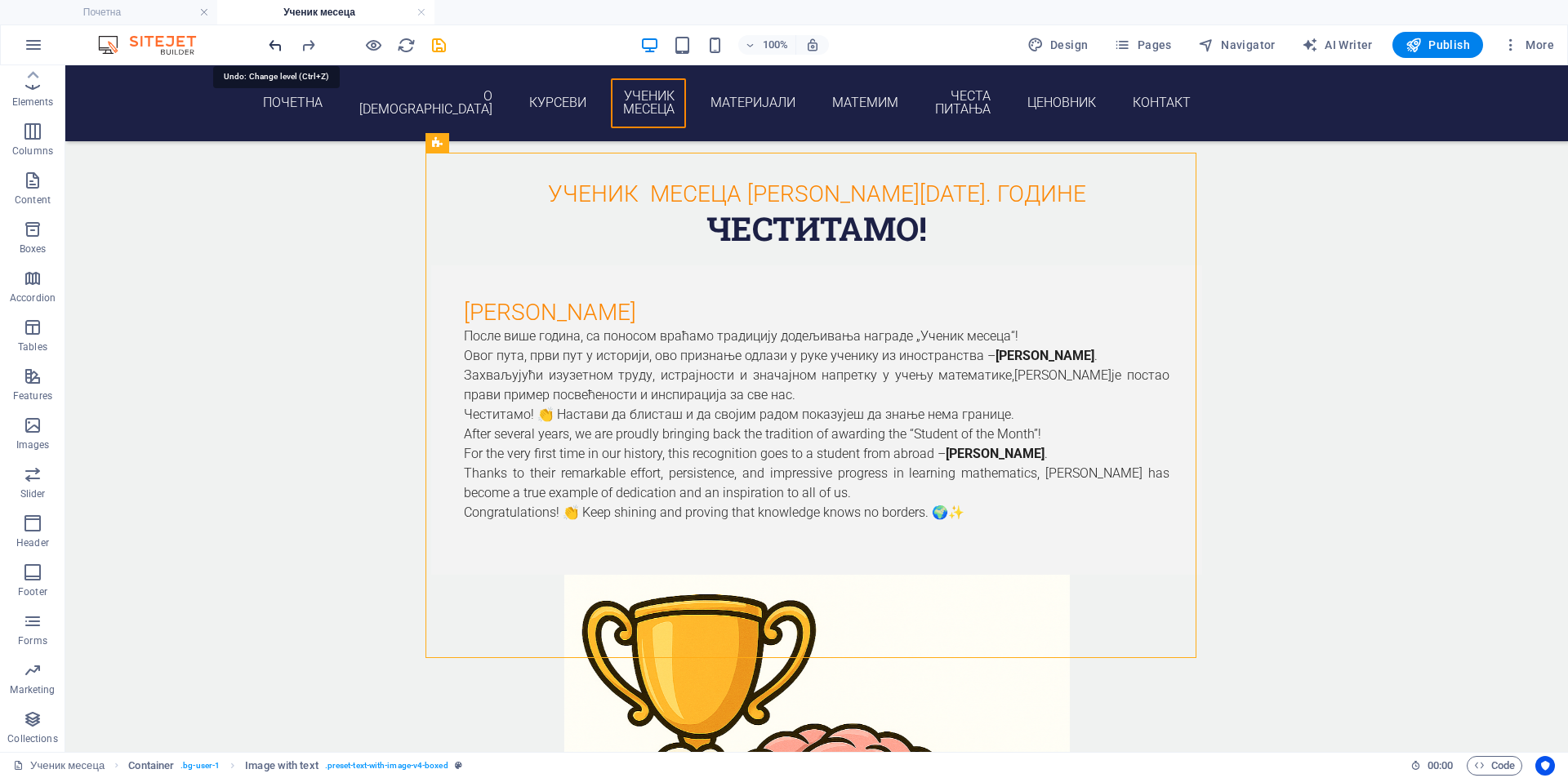
click at [282, 45] on icon "undo" at bounding box center [275, 45] width 18 height 18
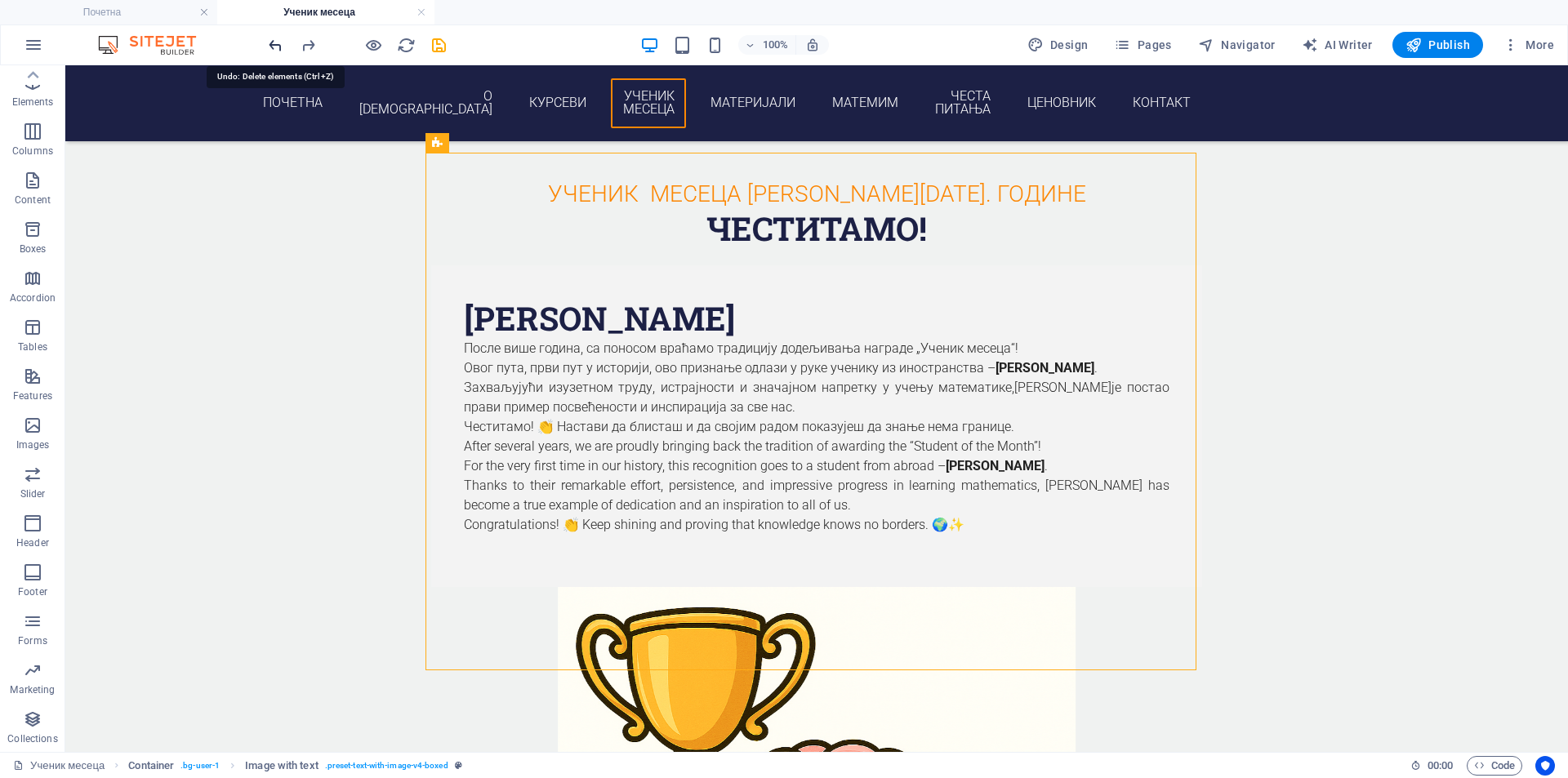
click at [282, 45] on icon "undo" at bounding box center [275, 45] width 18 height 18
click at [300, 44] on icon "redo" at bounding box center [307, 45] width 18 height 18
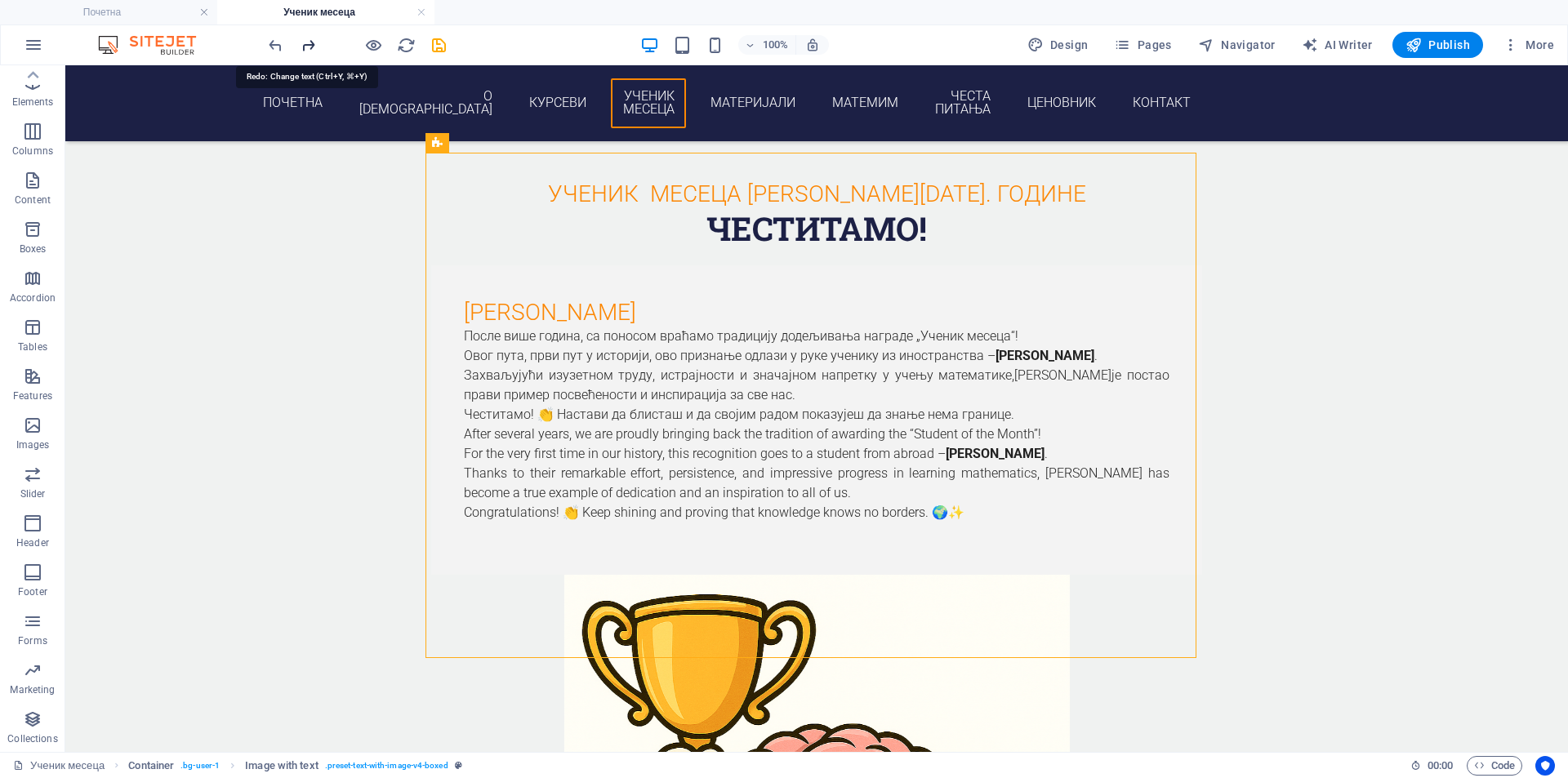
click at [300, 44] on icon "redo" at bounding box center [307, 45] width 18 height 18
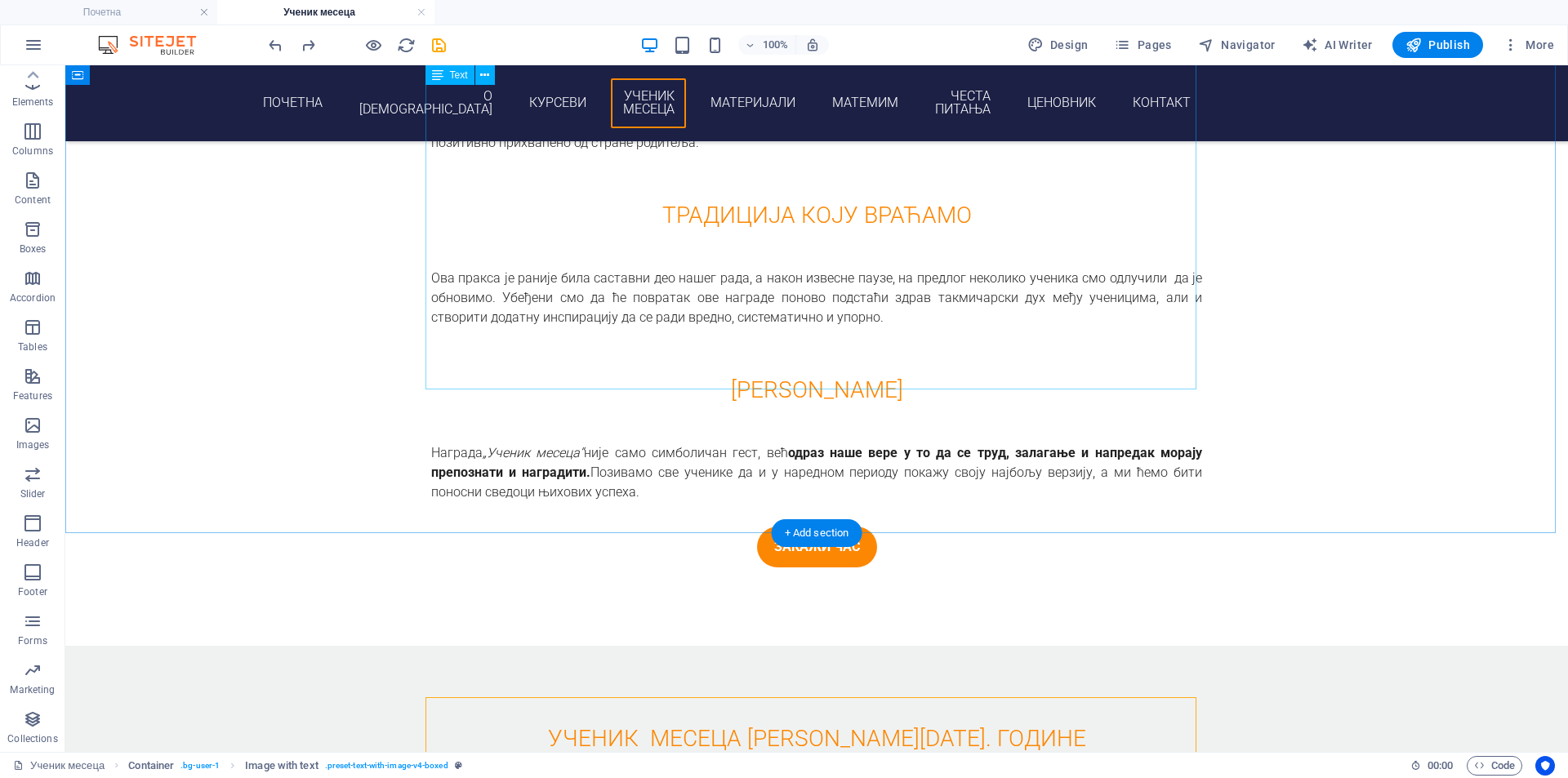
scroll to position [1697, 0]
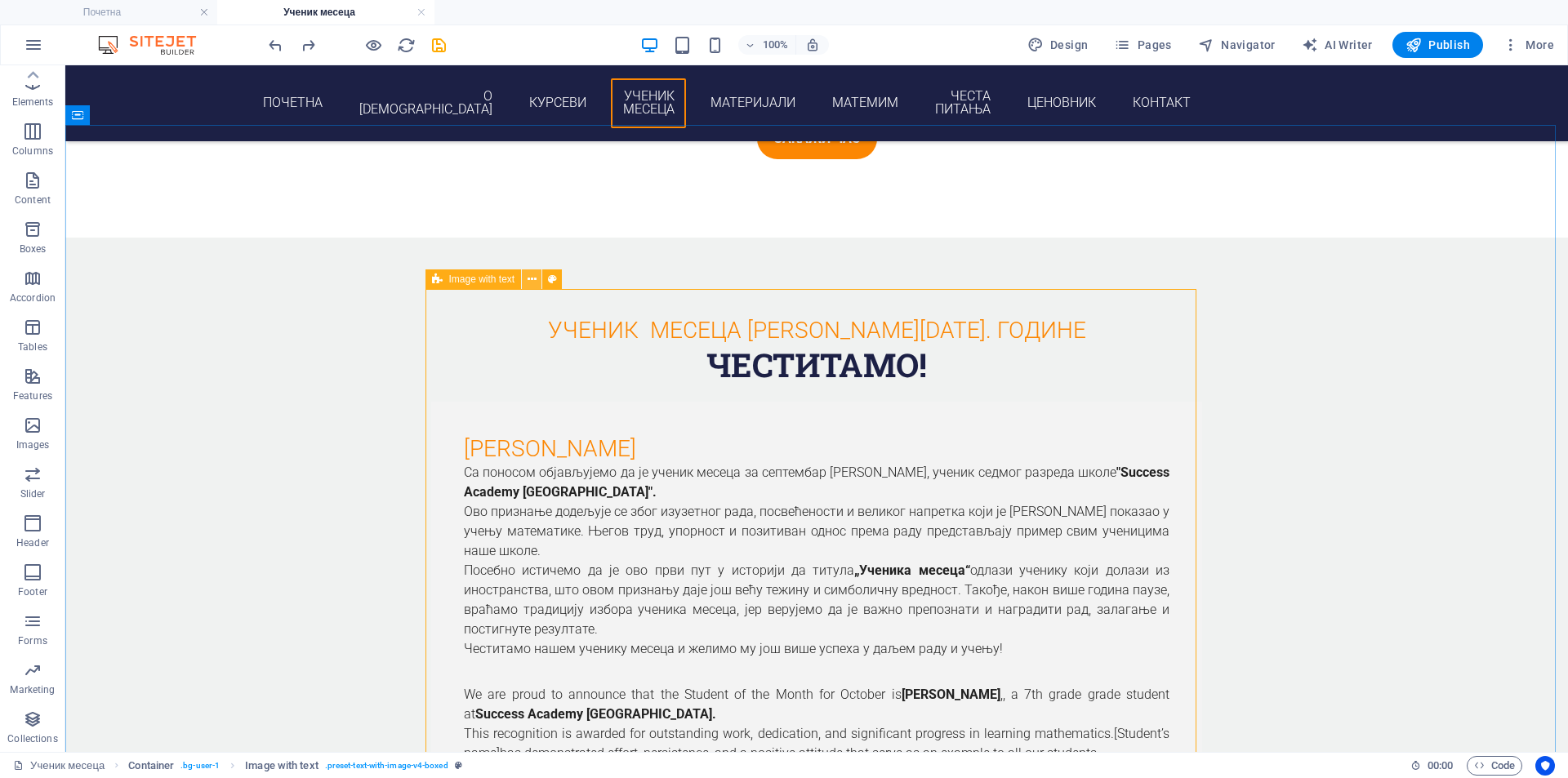
click at [531, 284] on icon at bounding box center [532, 280] width 9 height 18
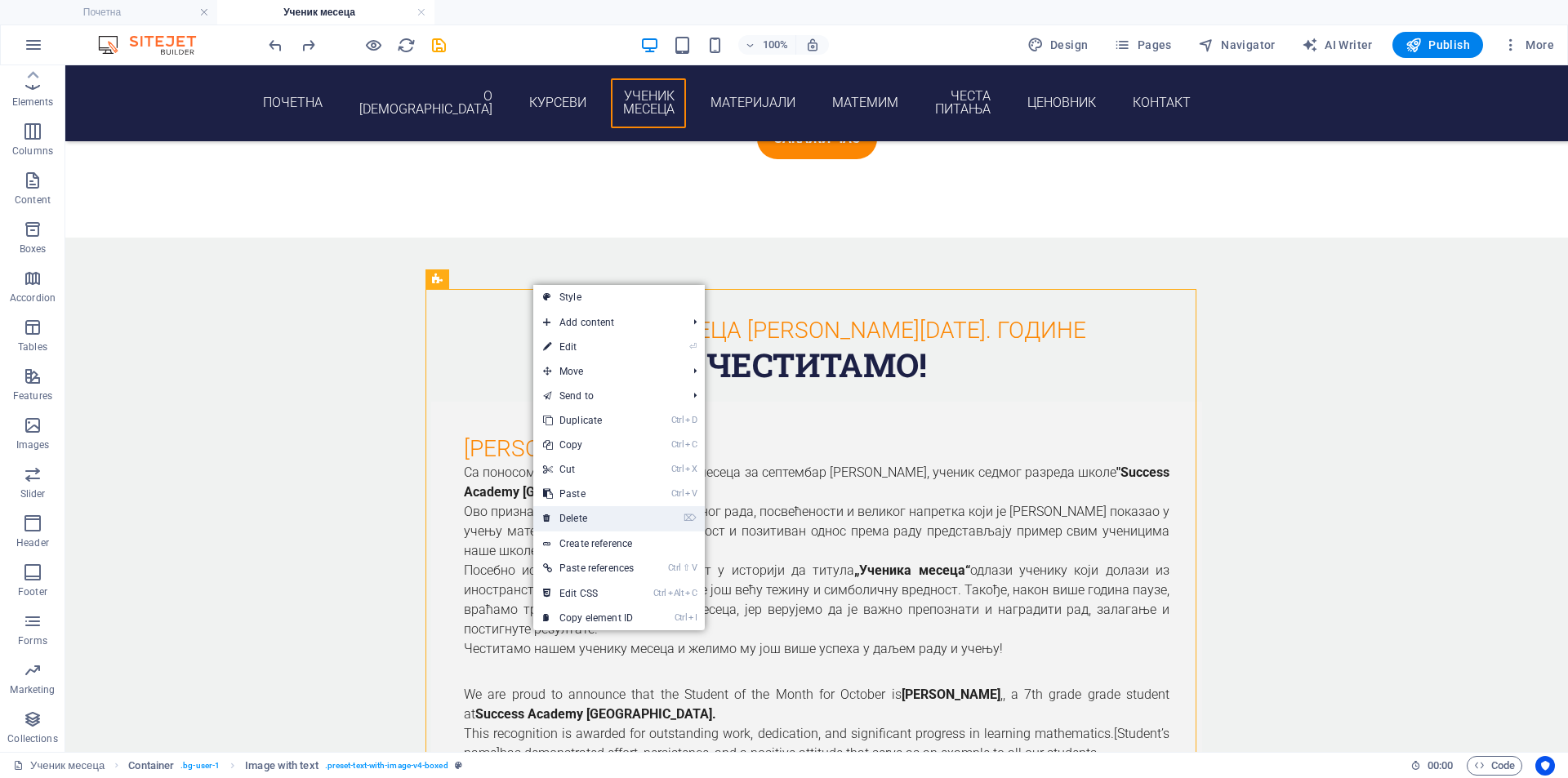
click at [611, 515] on link "⌦ Delete" at bounding box center [589, 518] width 111 height 25
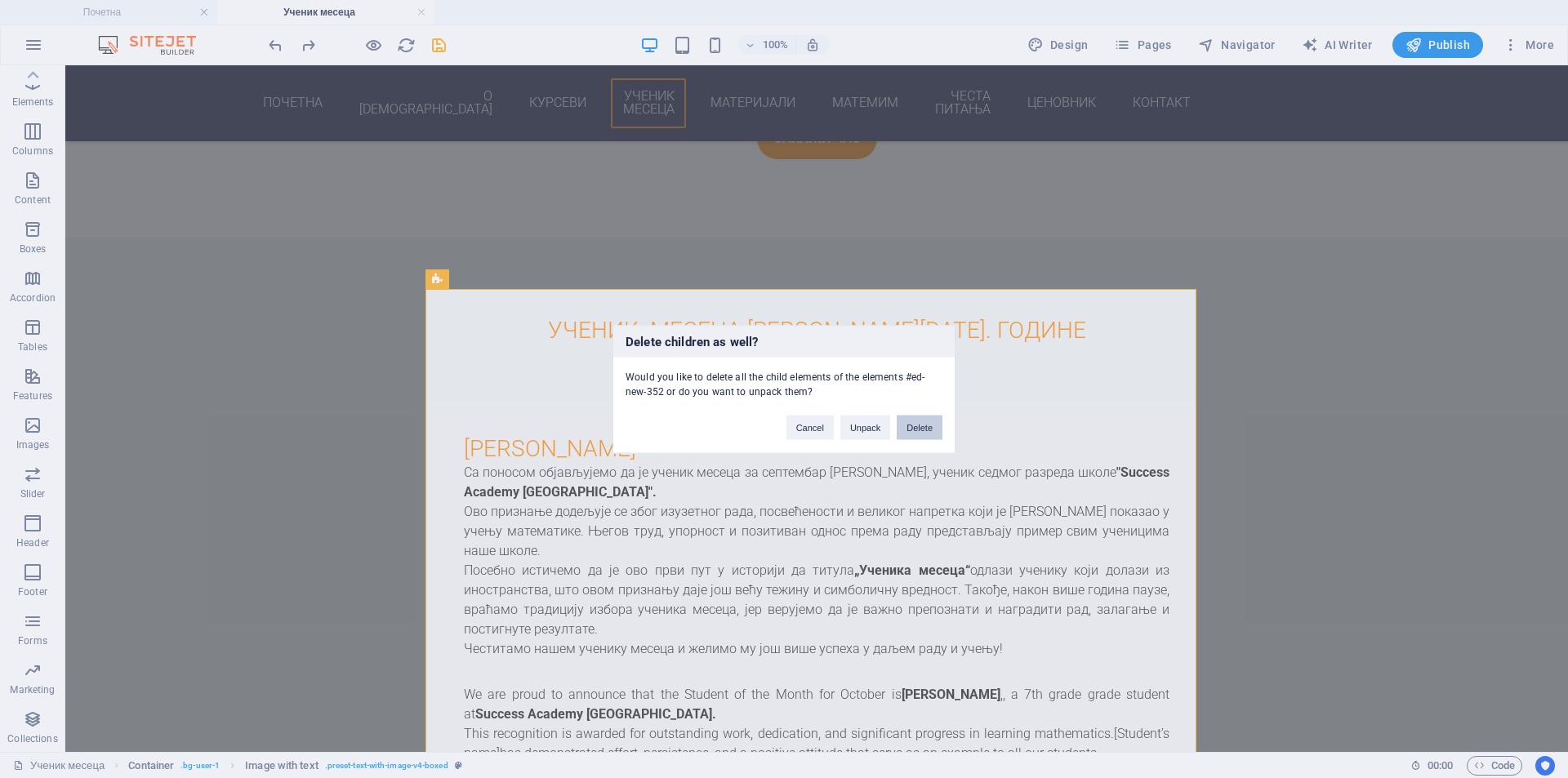
click at [912, 429] on button "Delete" at bounding box center [920, 427] width 46 height 25
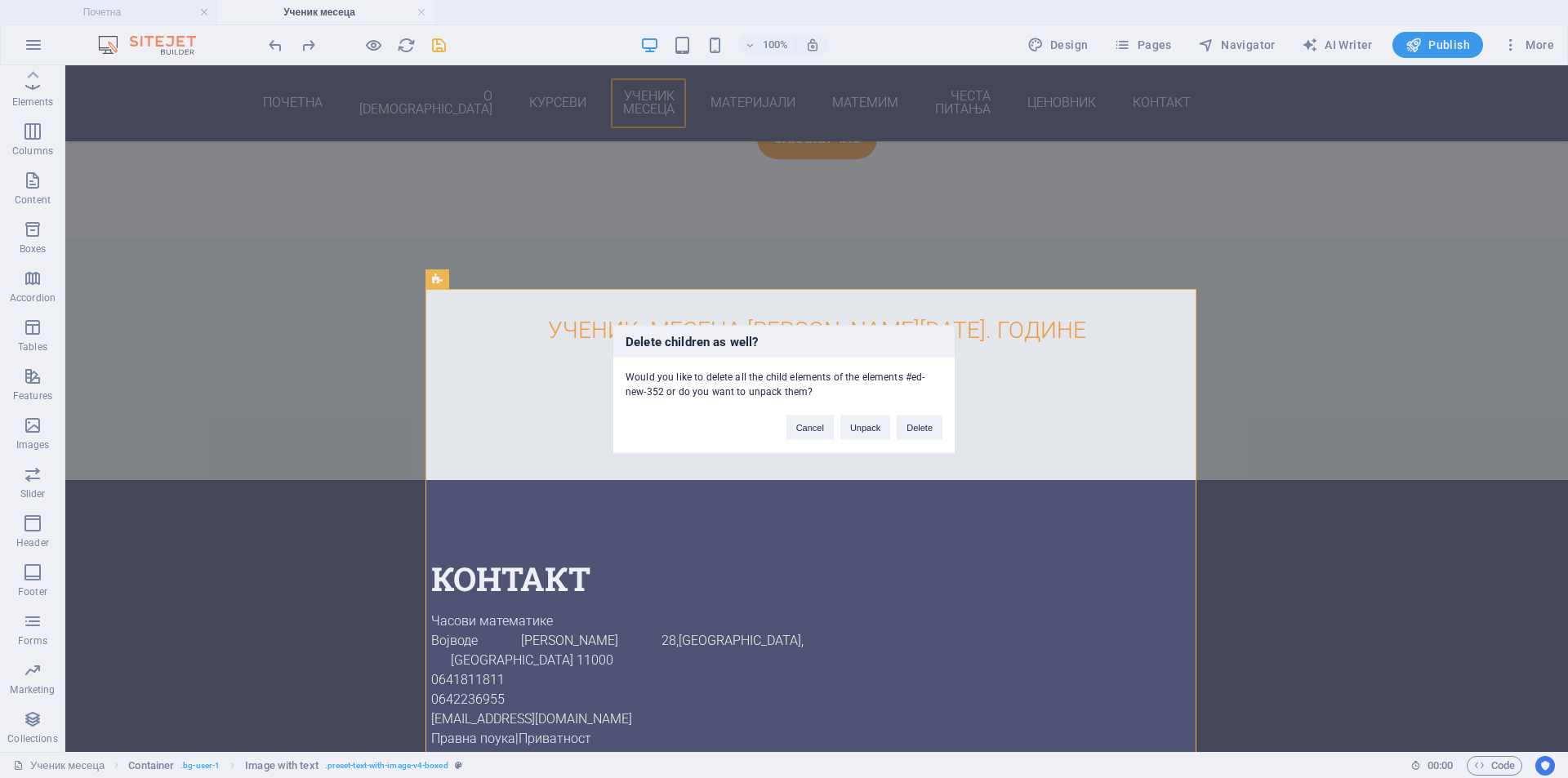
scroll to position [1640, 0]
